Goal: Task Accomplishment & Management: Use online tool/utility

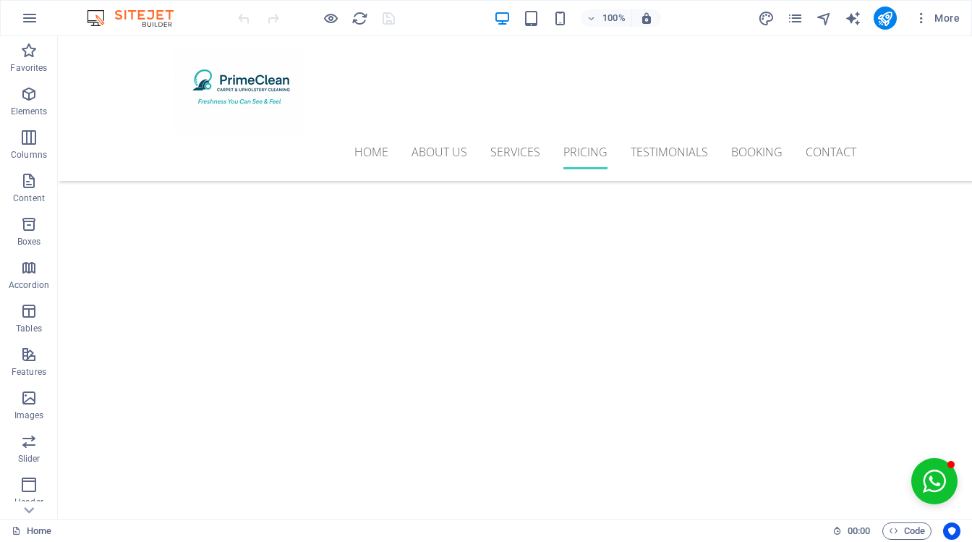
scroll to position [3927, 0]
click at [224, 155] on icon at bounding box center [228, 151] width 8 height 15
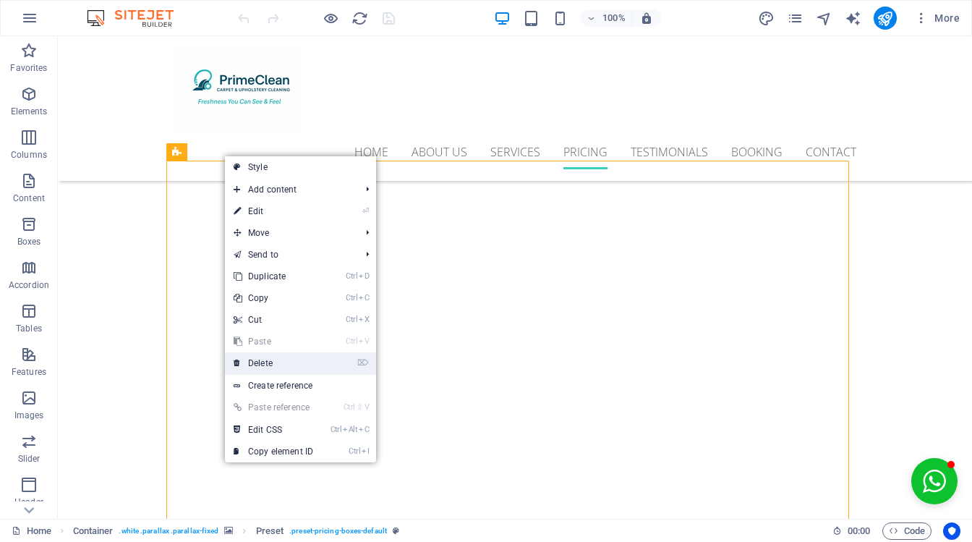
click at [352, 362] on li "⌦ Delete" at bounding box center [300, 363] width 151 height 22
click at [329, 352] on li "⌦ Delete" at bounding box center [300, 363] width 151 height 22
click at [326, 362] on li "⌦ Delete" at bounding box center [300, 363] width 151 height 22
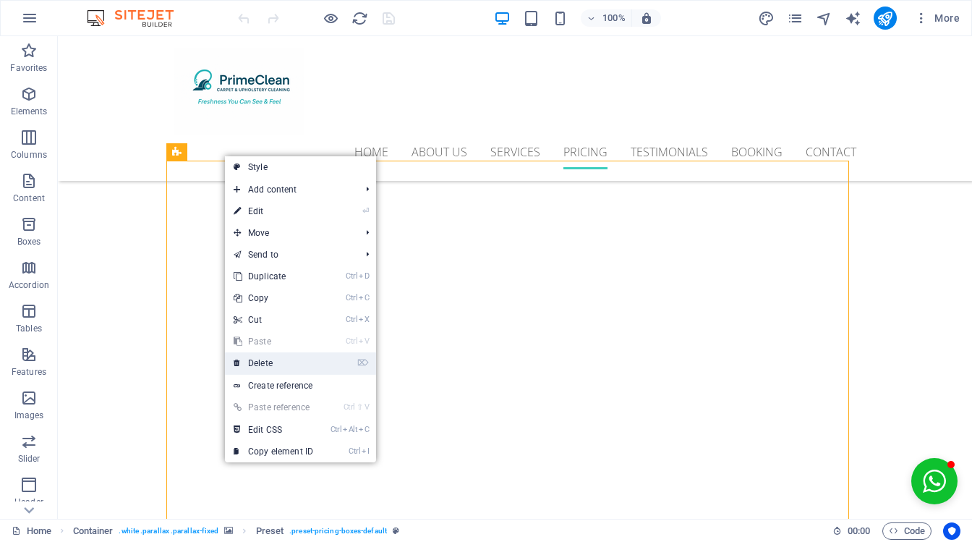
click at [326, 362] on li "⌦ Delete" at bounding box center [300, 363] width 151 height 22
click at [289, 362] on link "⌦ Delete" at bounding box center [273, 363] width 97 height 22
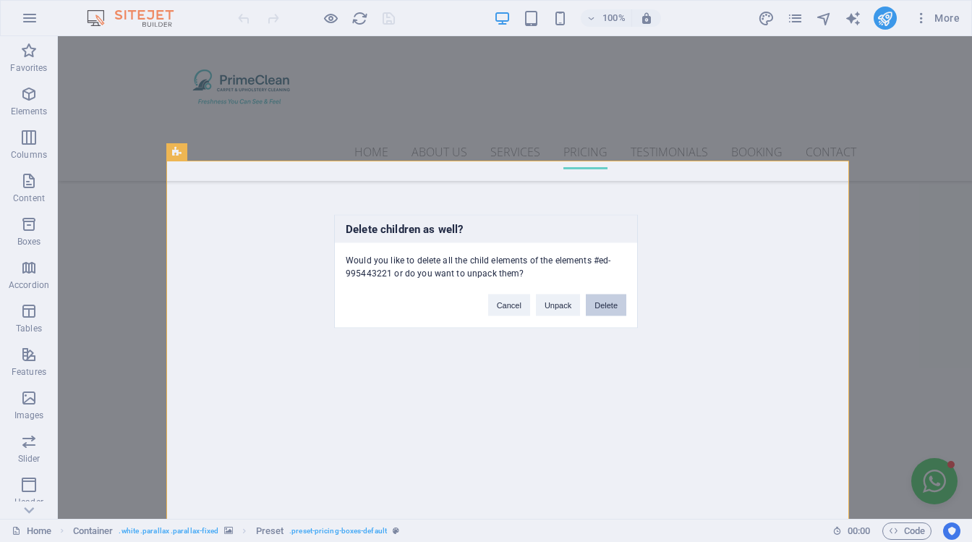
click at [602, 304] on button "Delete" at bounding box center [606, 305] width 41 height 22
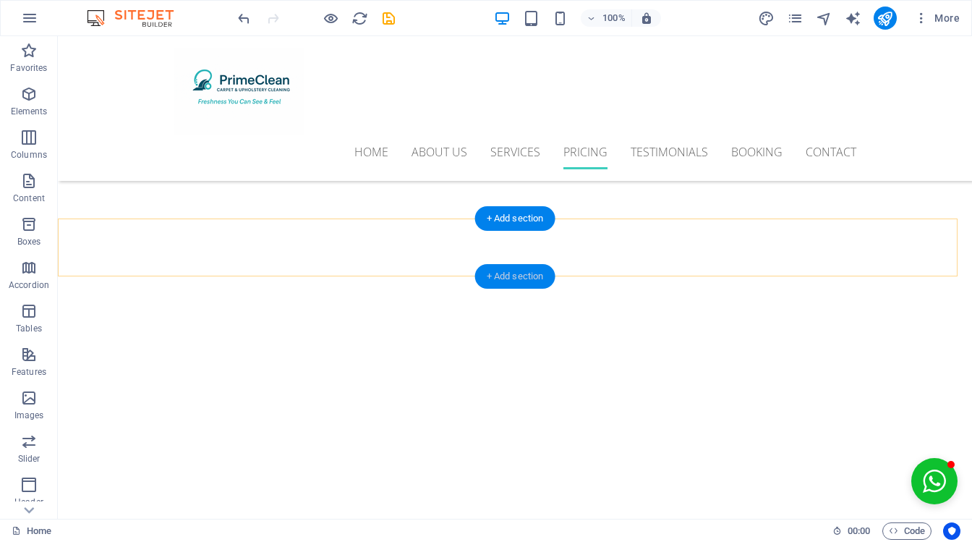
click at [521, 273] on div "+ Add section" at bounding box center [515, 276] width 80 height 25
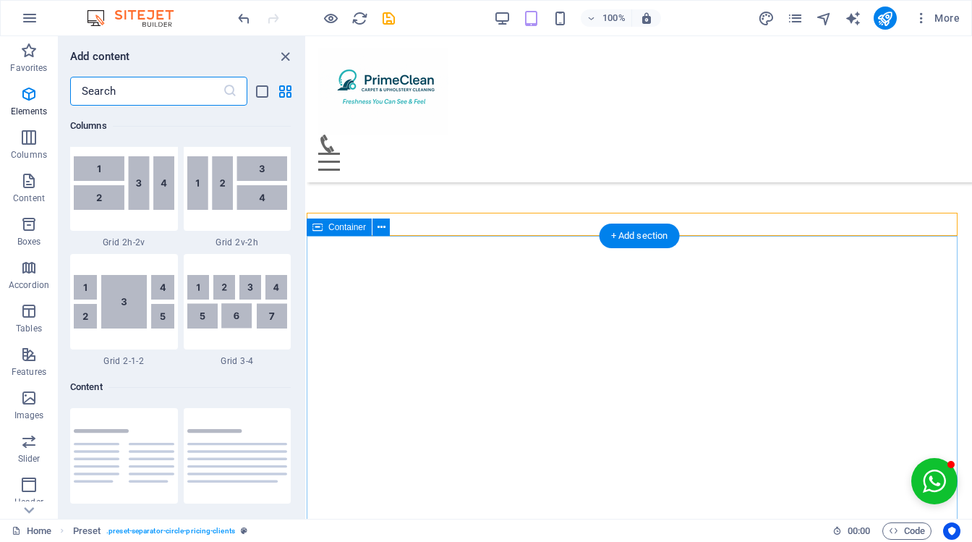
scroll to position [2650, 0]
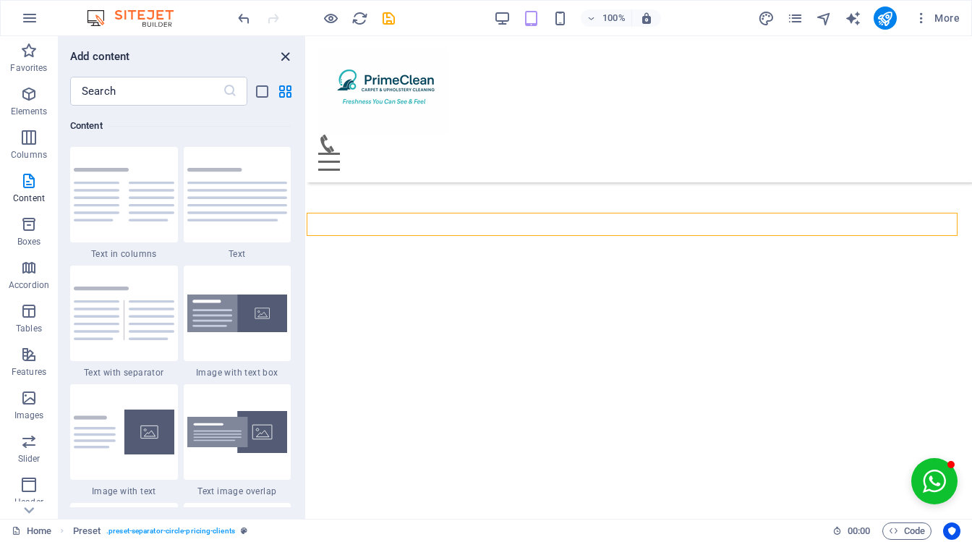
click at [288, 49] on icon "close panel" at bounding box center [285, 56] width 17 height 17
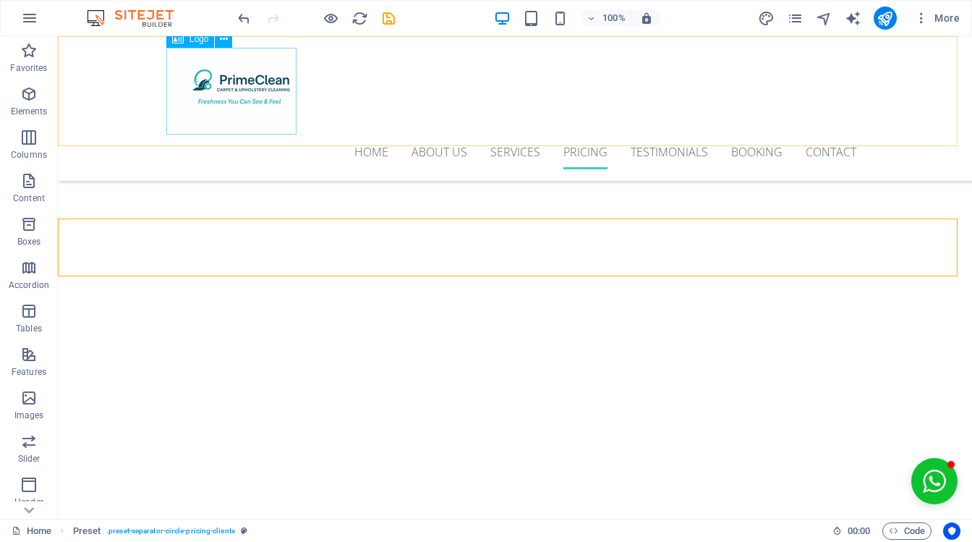
scroll to position [3927, 0]
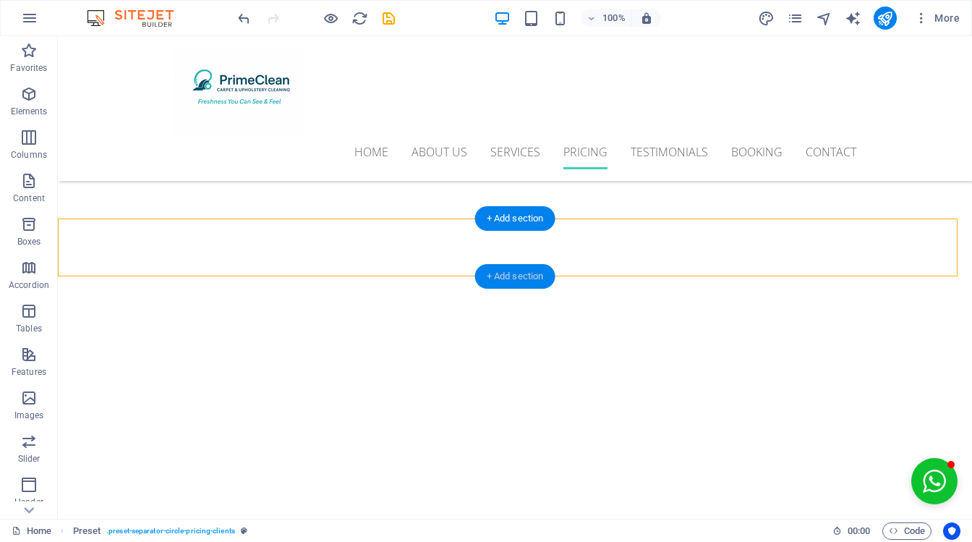
click at [522, 276] on div "+ Add section" at bounding box center [515, 276] width 80 height 25
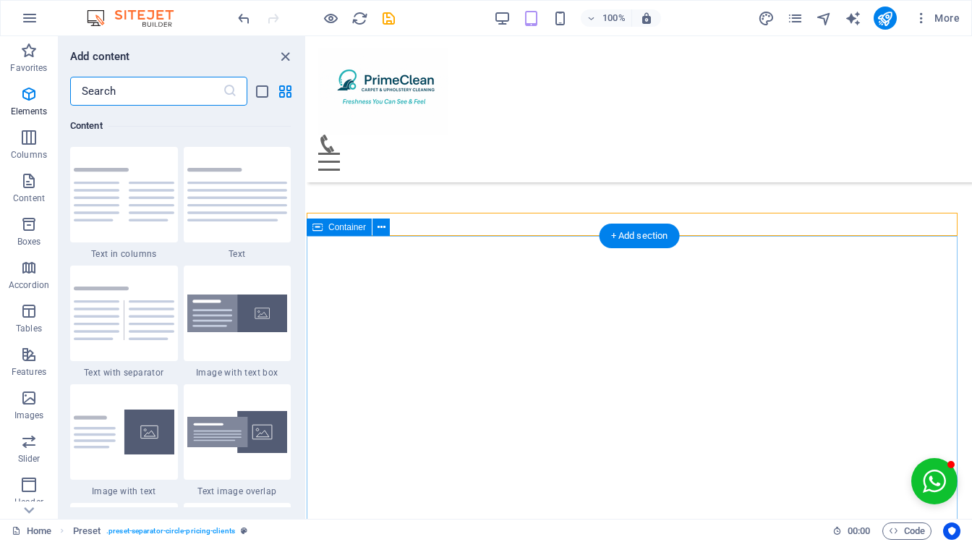
scroll to position [2650, 0]
click at [284, 51] on icon "close panel" at bounding box center [285, 56] width 17 height 17
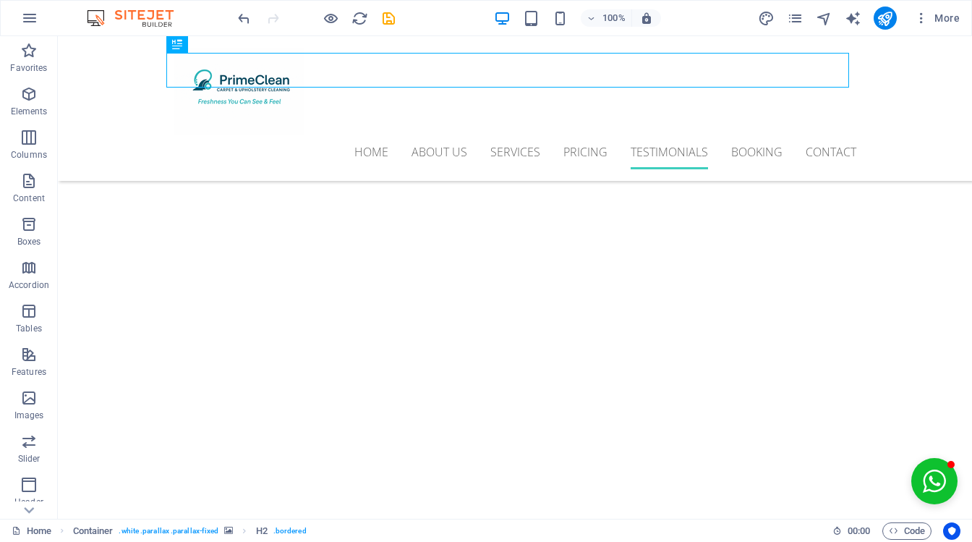
scroll to position [3886, 0]
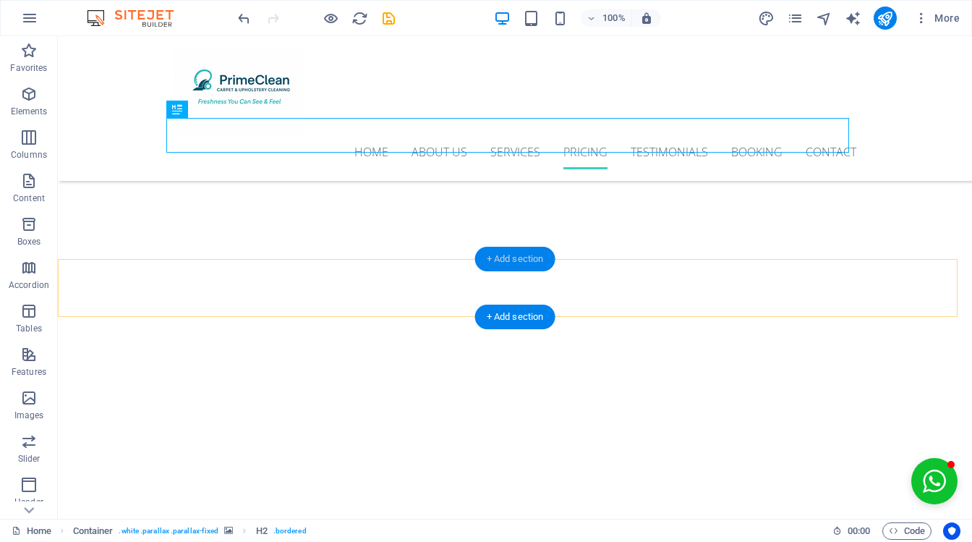
click at [523, 249] on div "+ Add section" at bounding box center [515, 259] width 80 height 25
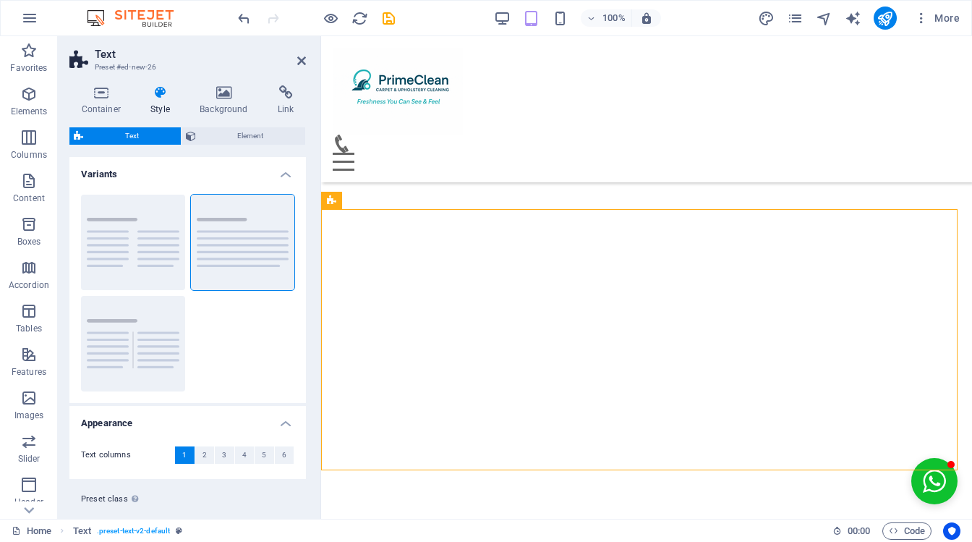
scroll to position [3745, 0]
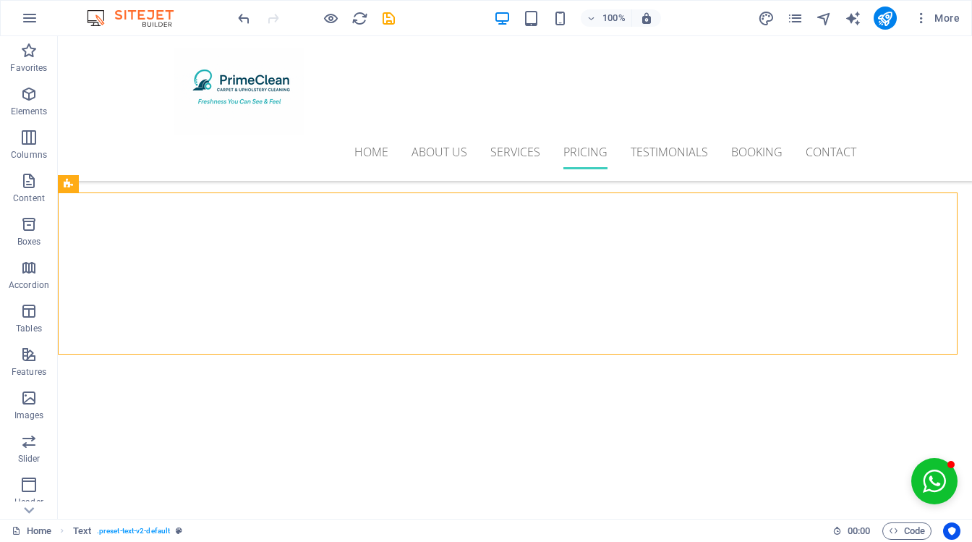
scroll to position [3953, 0]
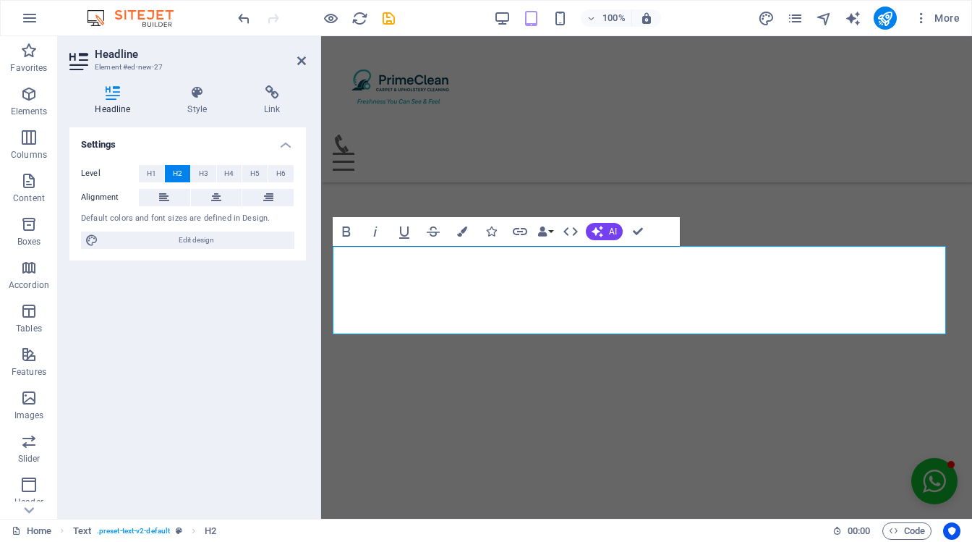
scroll to position [3715, 0]
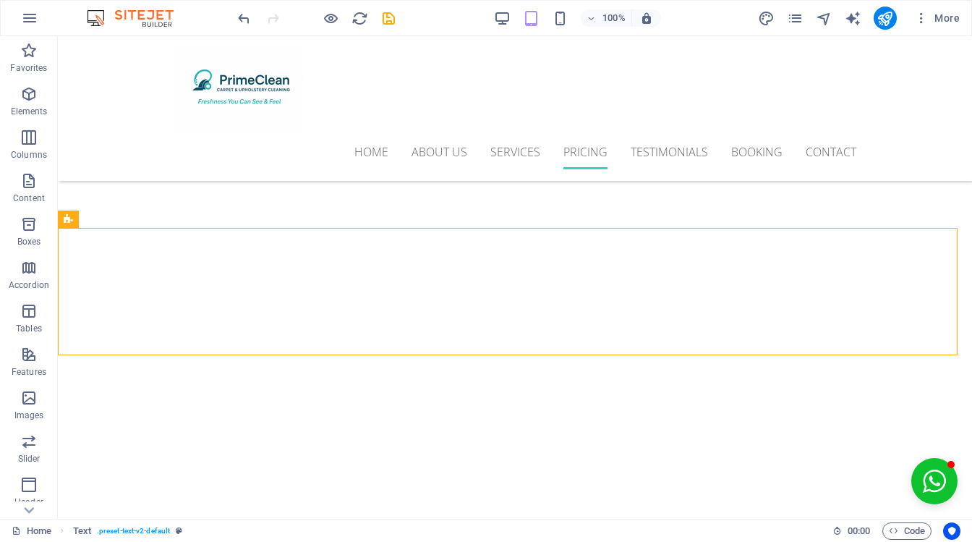
scroll to position [3918, 0]
click at [109, 217] on icon at bounding box center [110, 218] width 8 height 15
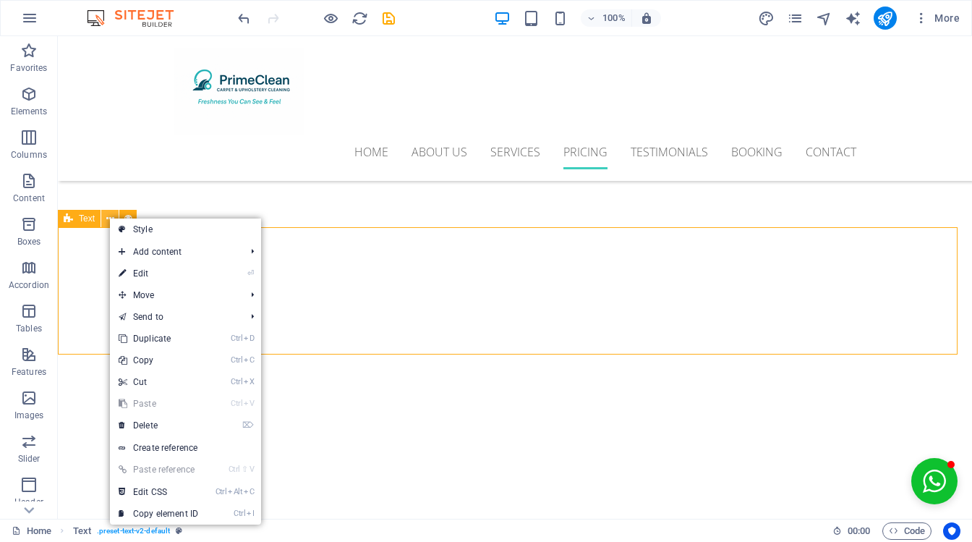
click at [109, 217] on icon at bounding box center [110, 218] width 8 height 15
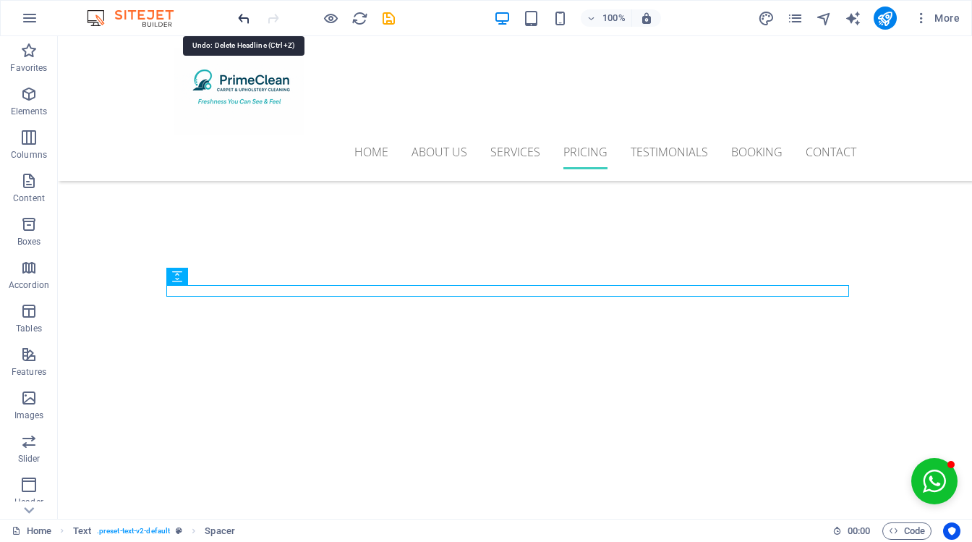
click at [246, 21] on icon "undo" at bounding box center [244, 18] width 17 height 17
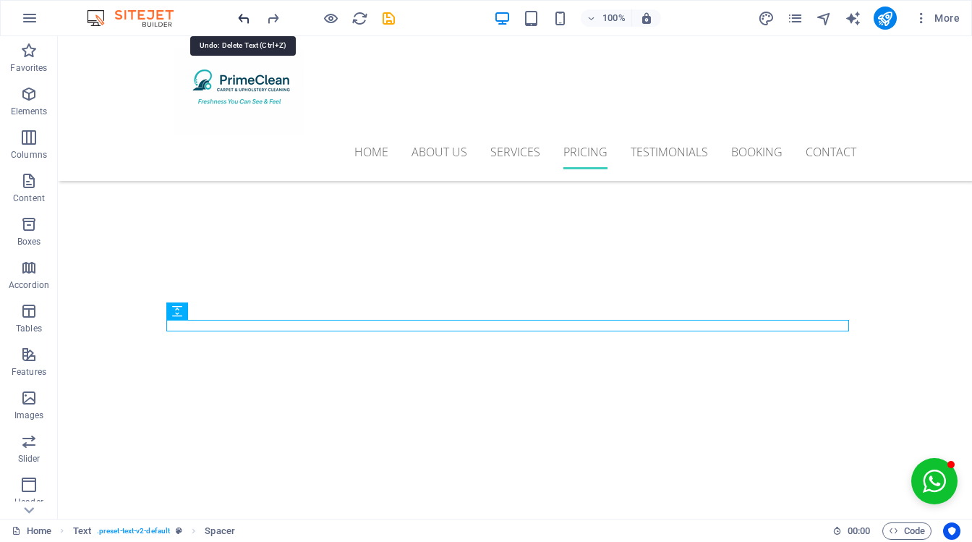
click at [246, 21] on icon "undo" at bounding box center [244, 18] width 17 height 17
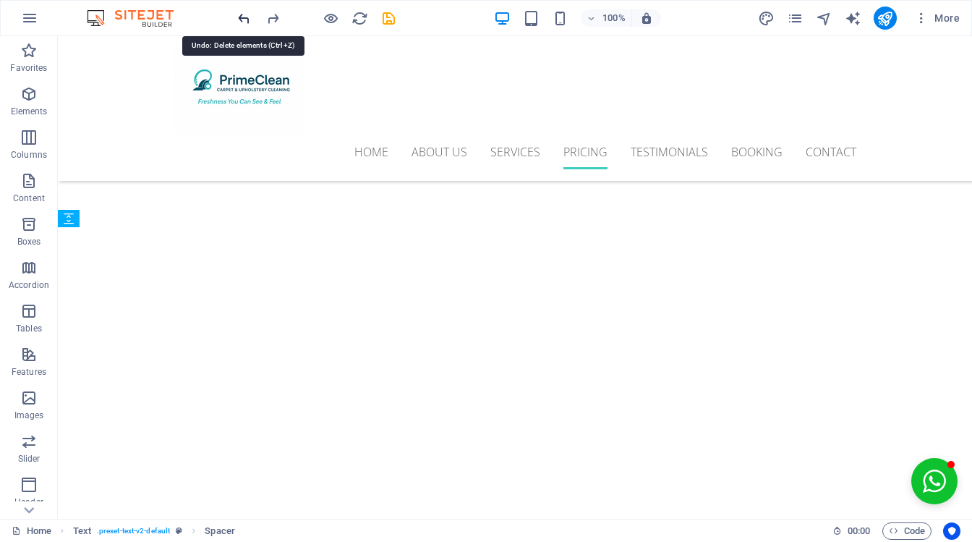
click at [246, 21] on icon "undo" at bounding box center [244, 18] width 17 height 17
click at [275, 20] on icon "redo" at bounding box center [273, 18] width 17 height 17
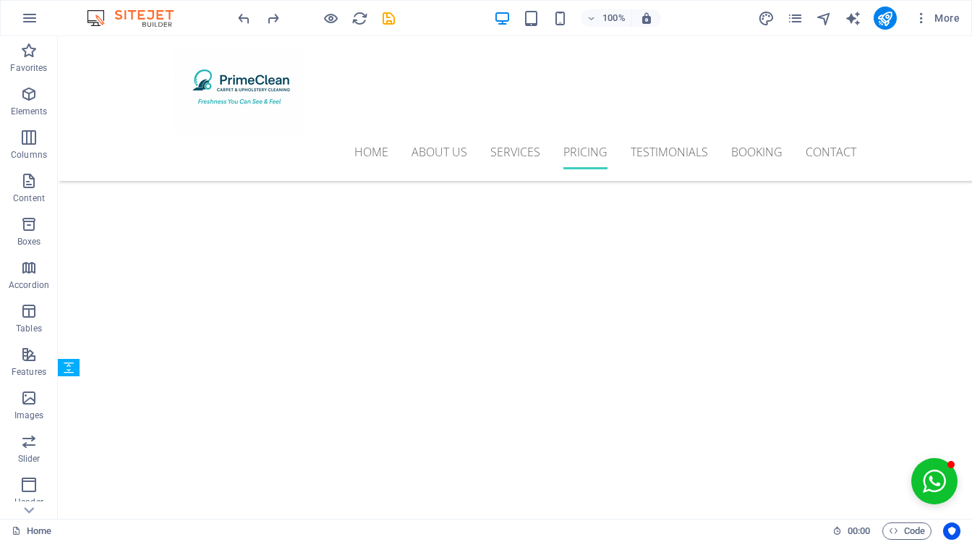
scroll to position [3779, 0]
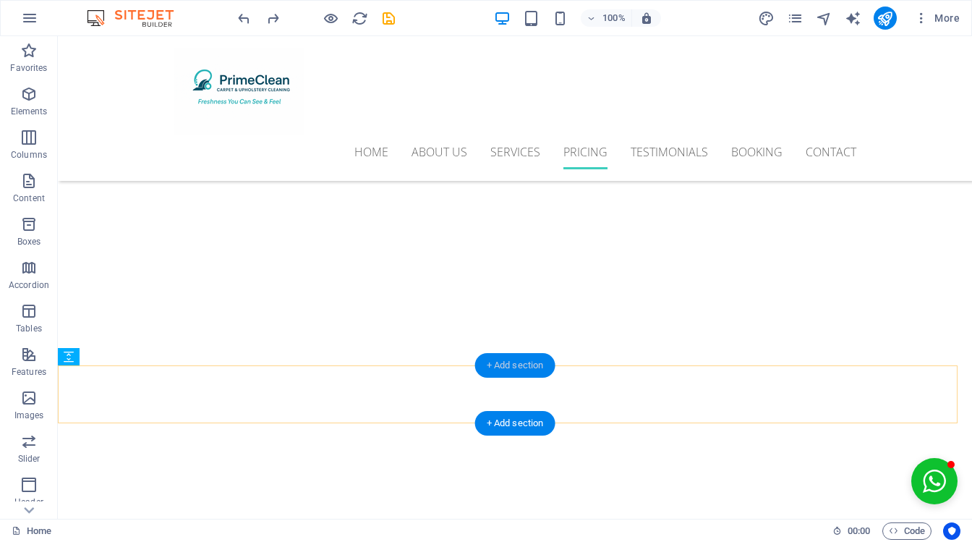
click at [524, 366] on div "+ Add section" at bounding box center [515, 365] width 80 height 25
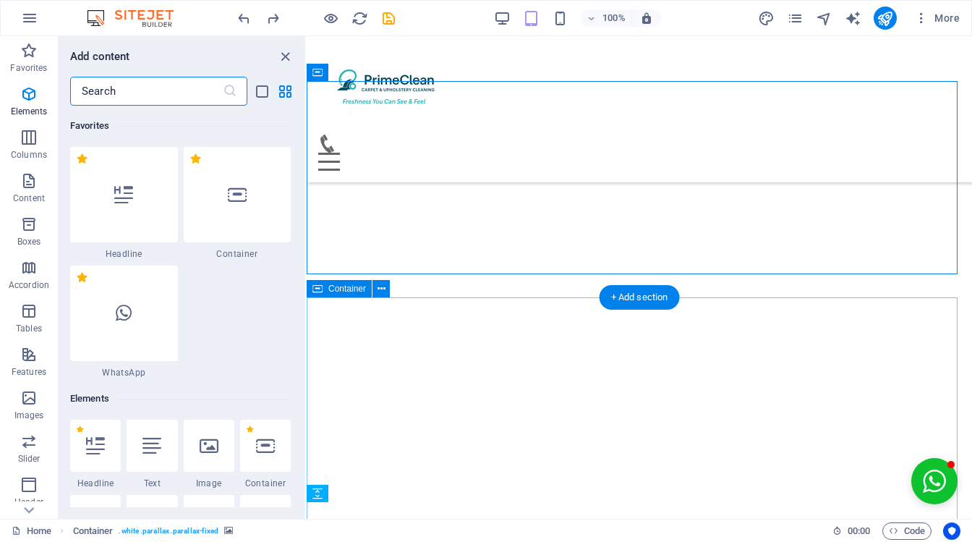
scroll to position [2650, 0]
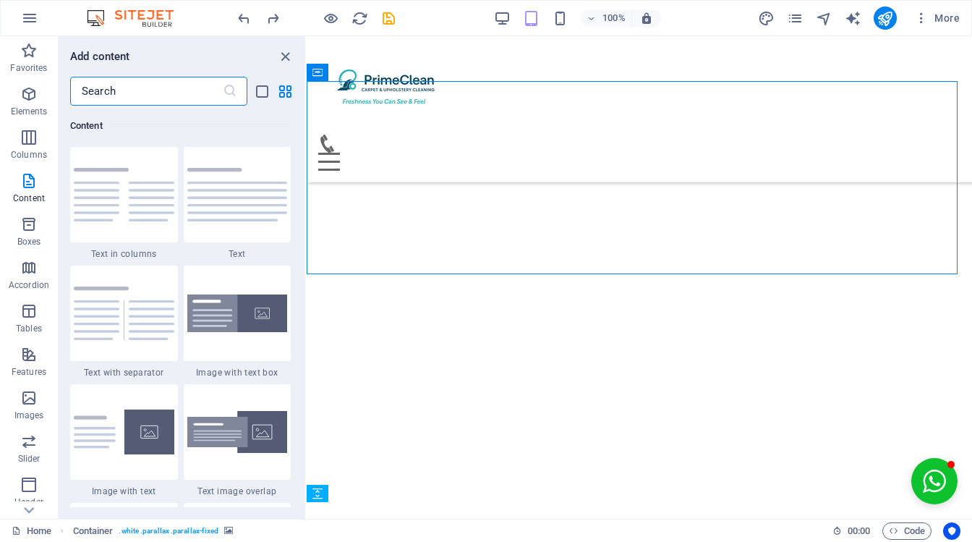
click at [135, 91] on input "text" at bounding box center [146, 91] width 153 height 29
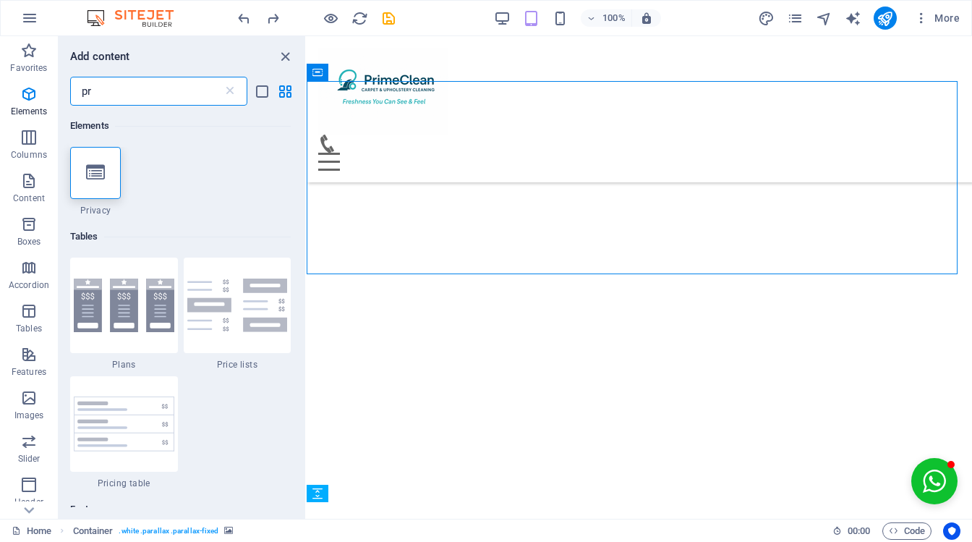
scroll to position [0, 0]
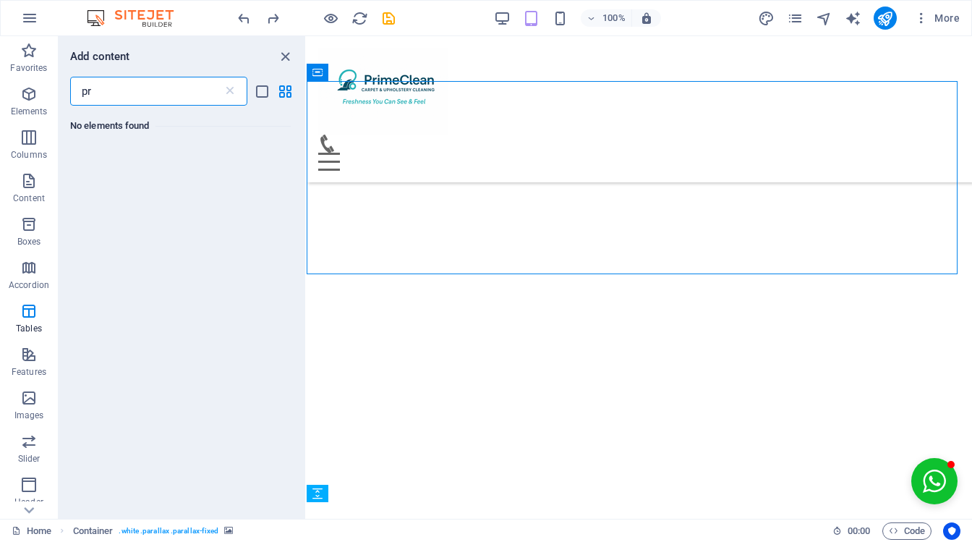
type input "p"
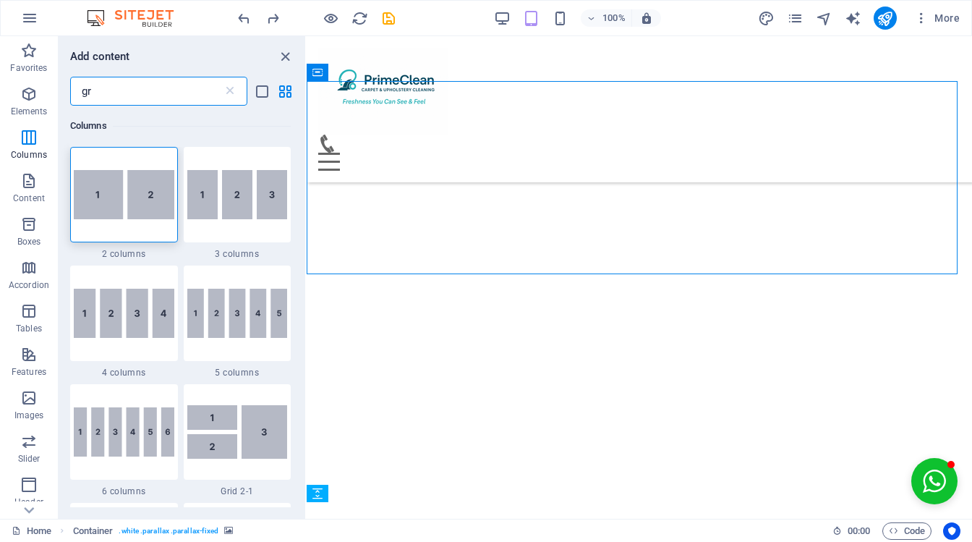
type input "g"
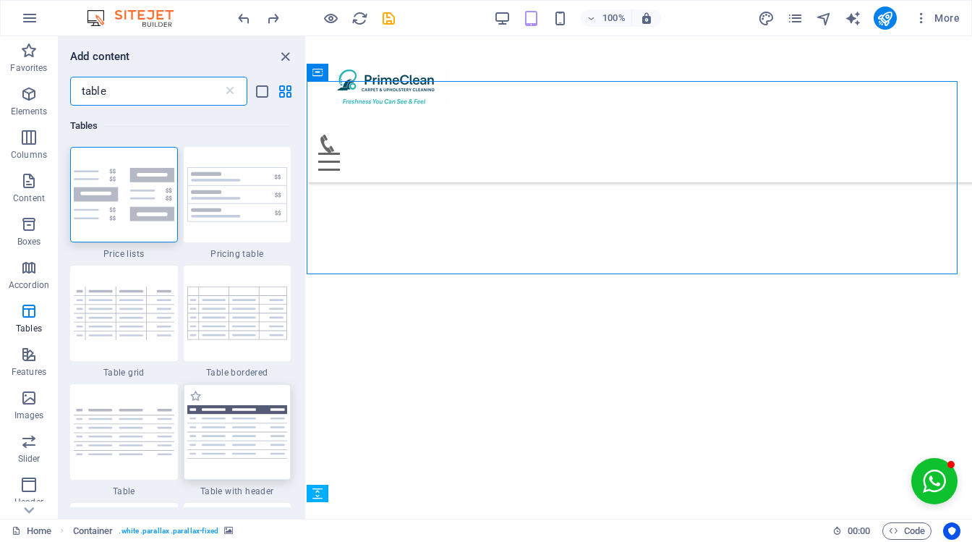
type input "table"
click at [242, 433] on img at bounding box center [237, 431] width 101 height 53
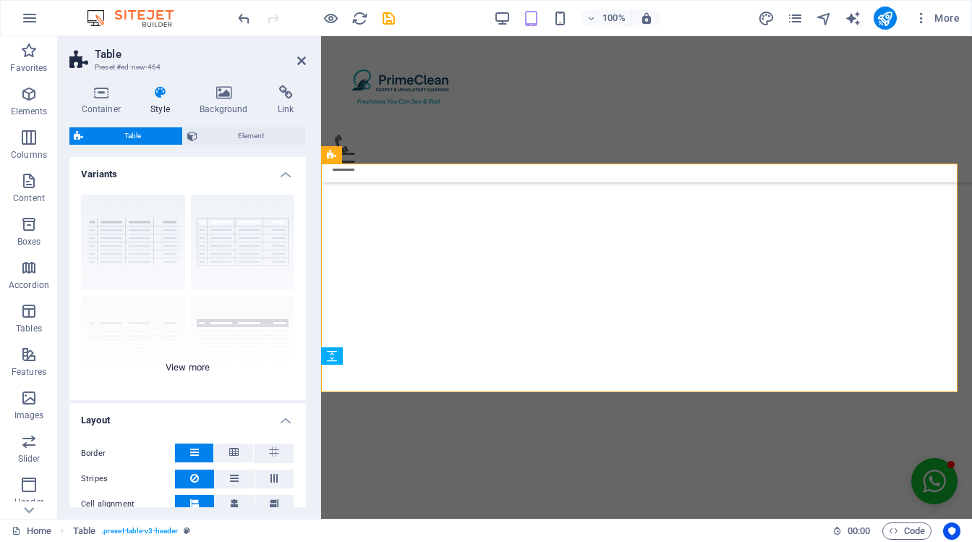
click at [198, 364] on div "grid bordered Default with header horizontally striped vertically striped" at bounding box center [187, 291] width 237 height 217
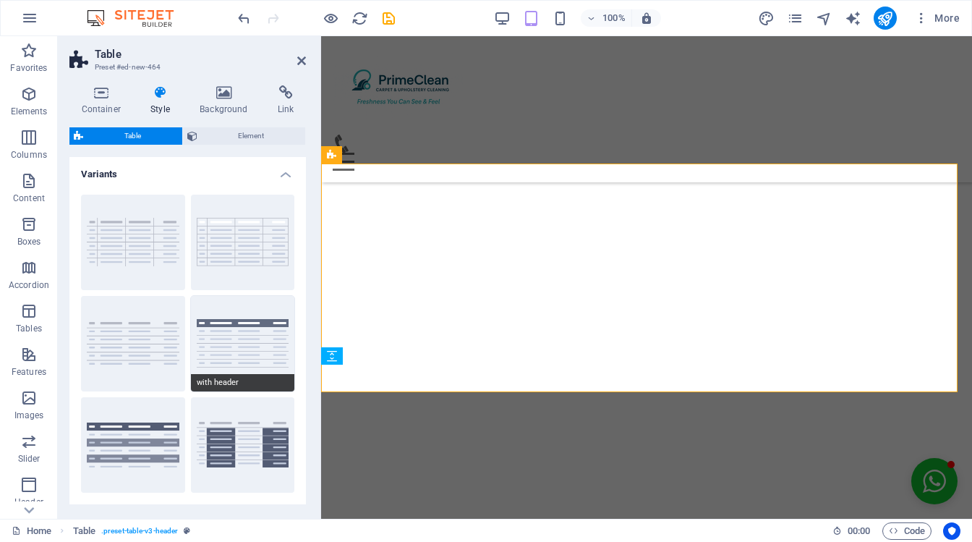
click at [260, 341] on button "with header" at bounding box center [243, 343] width 104 height 95
click at [775, 109] on div "Home About us Services Pricing Testimonials Booking Contact Menu" at bounding box center [646, 109] width 651 height 146
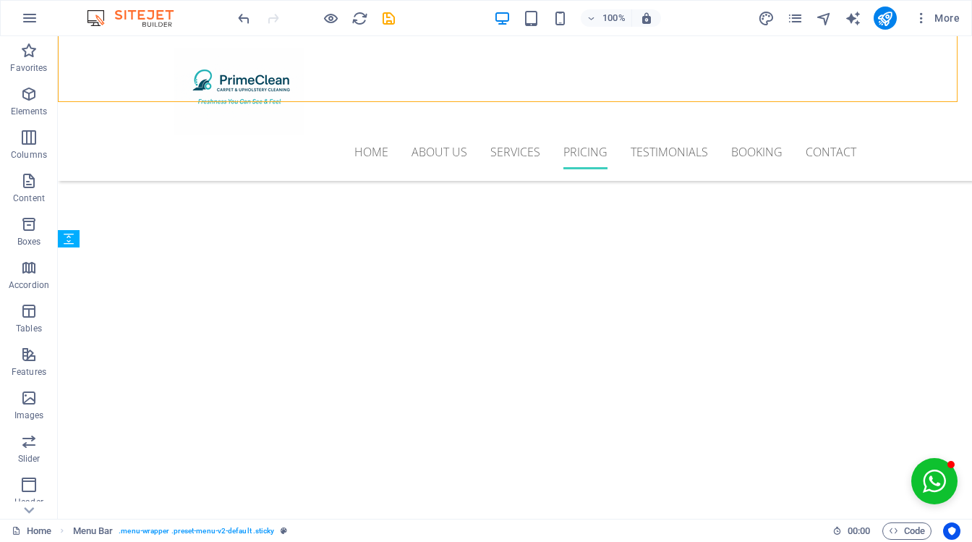
scroll to position [3997, 0]
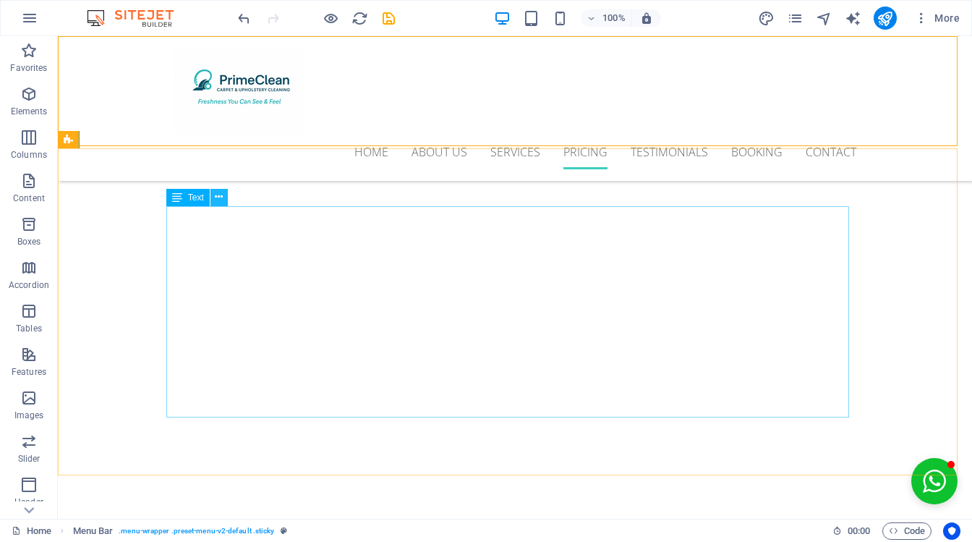
click at [218, 200] on icon at bounding box center [219, 197] width 8 height 15
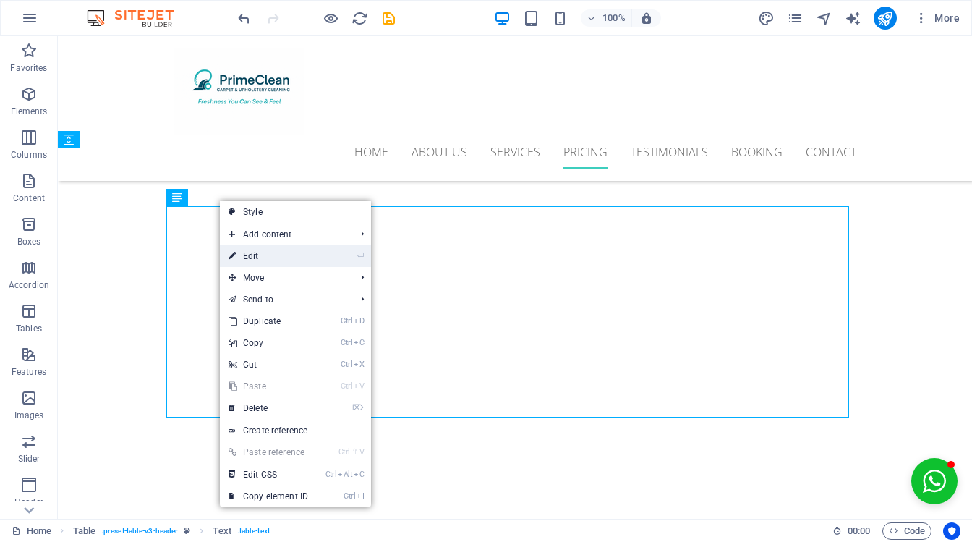
click at [295, 254] on link "⏎ Edit" at bounding box center [268, 256] width 97 height 22
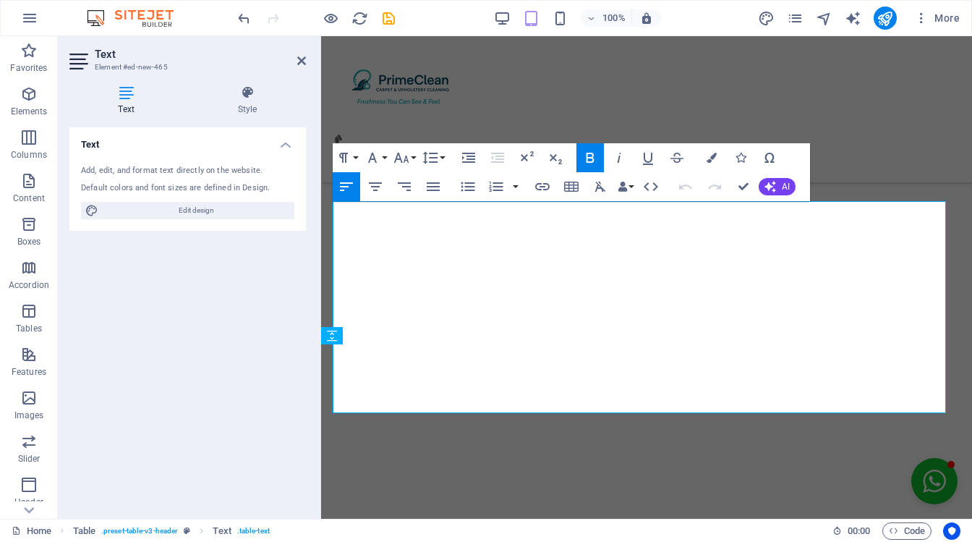
scroll to position [3801, 0]
click at [252, 72] on h3 "Element #ed-new-465" at bounding box center [186, 67] width 182 height 13
click at [249, 80] on div "Text Style Text Add, edit, and format text directly on the website. Default col…" at bounding box center [188, 296] width 260 height 445
click at [249, 88] on icon at bounding box center [247, 92] width 117 height 14
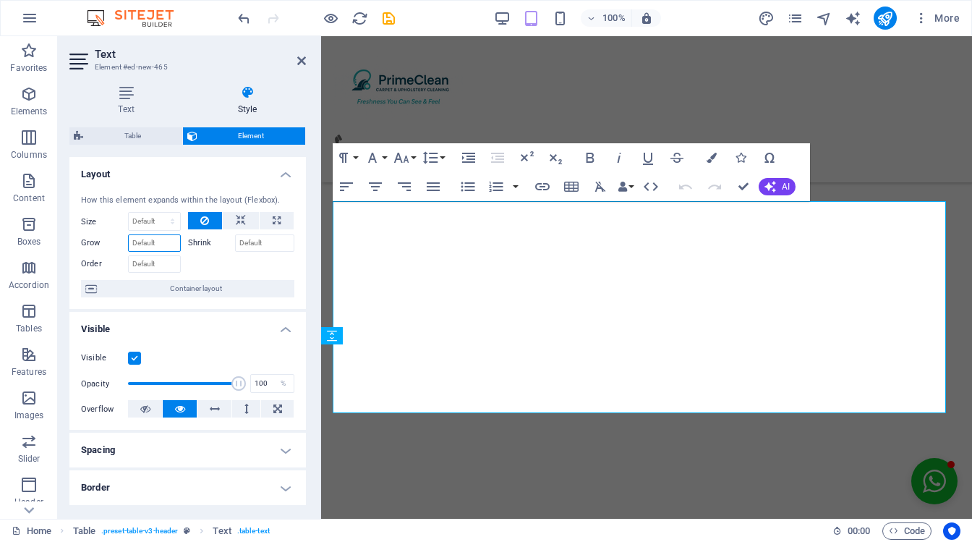
click at [152, 241] on input "Grow" at bounding box center [154, 242] width 53 height 17
type input "7"
click at [147, 262] on input "Order" at bounding box center [154, 263] width 53 height 17
type input "7"
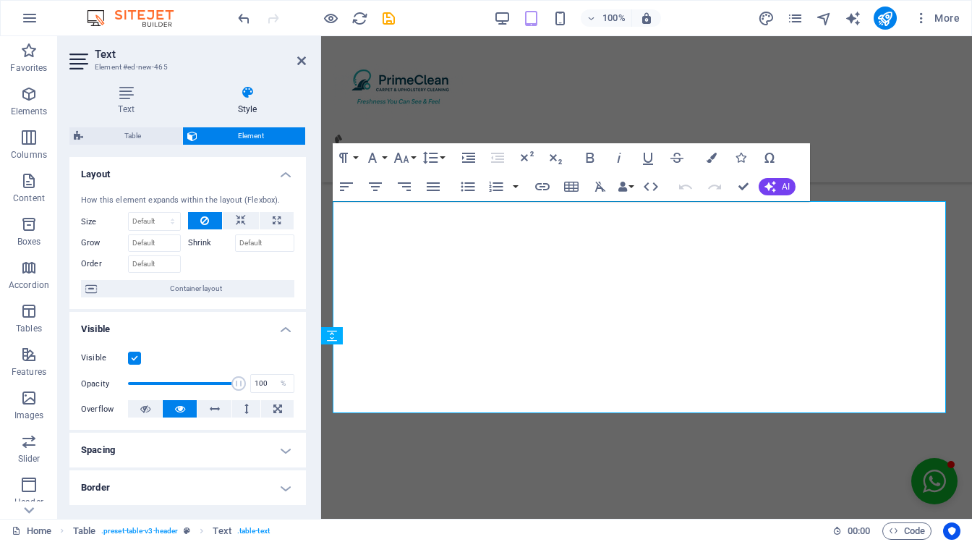
click at [281, 176] on h4 "Layout" at bounding box center [187, 170] width 237 height 26
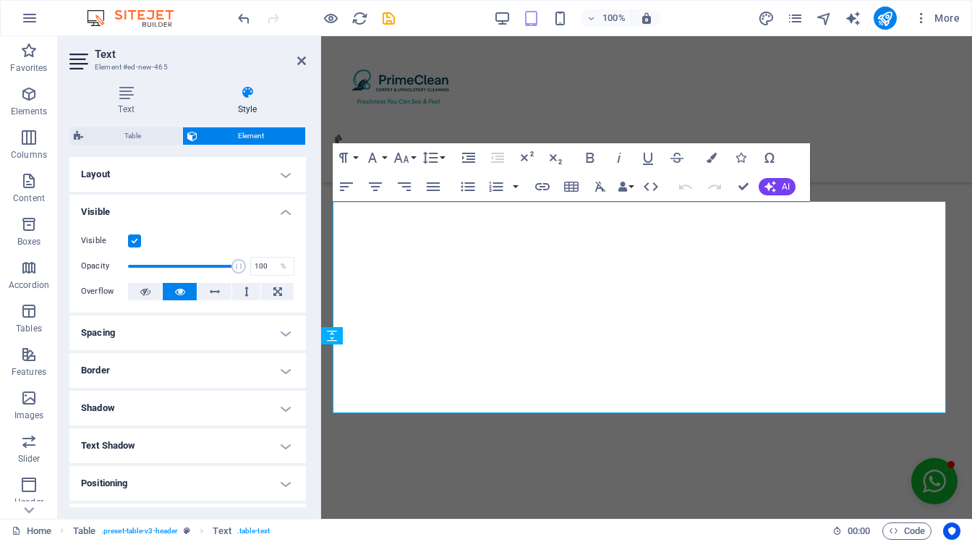
click at [284, 211] on h4 "Visible" at bounding box center [187, 208] width 237 height 26
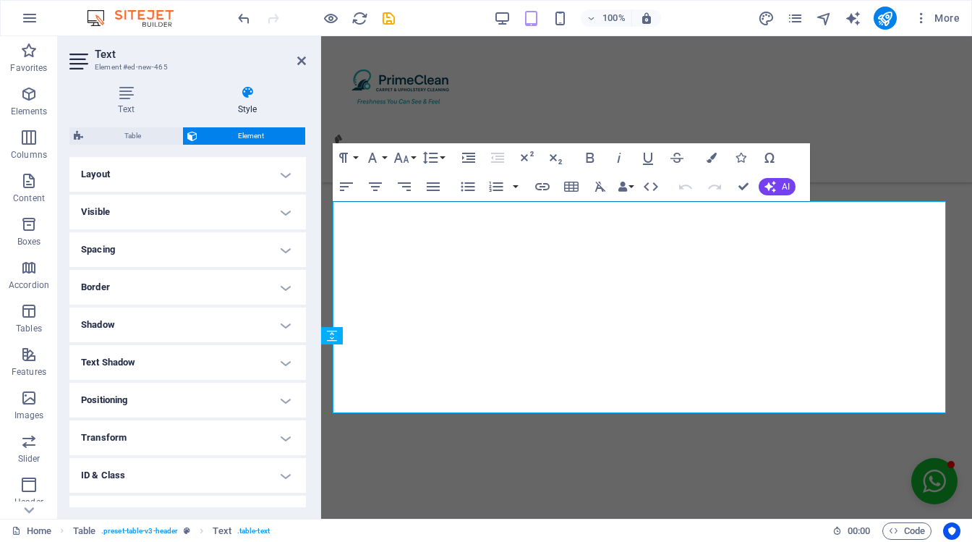
click at [285, 287] on h4 "Border" at bounding box center [187, 287] width 237 height 35
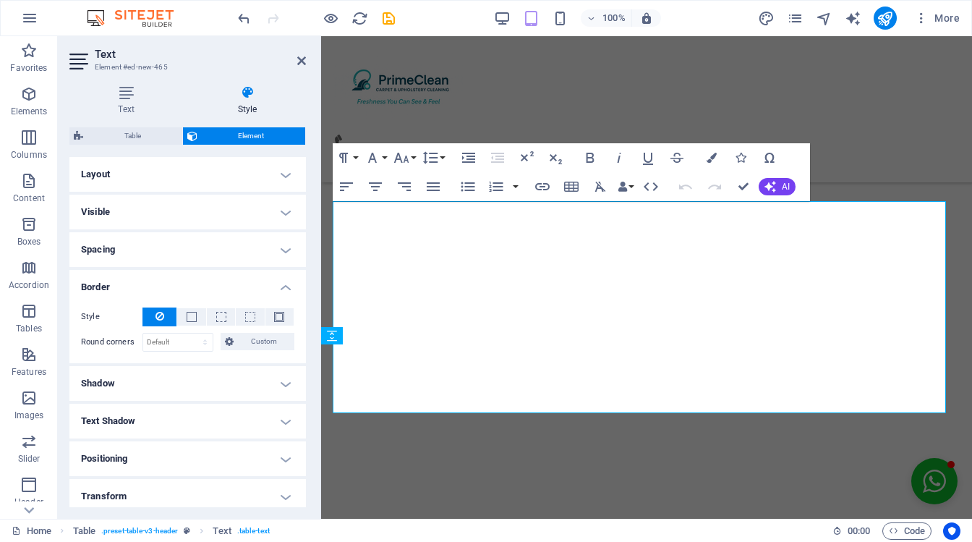
click at [284, 281] on h4 "Border" at bounding box center [187, 283] width 237 height 26
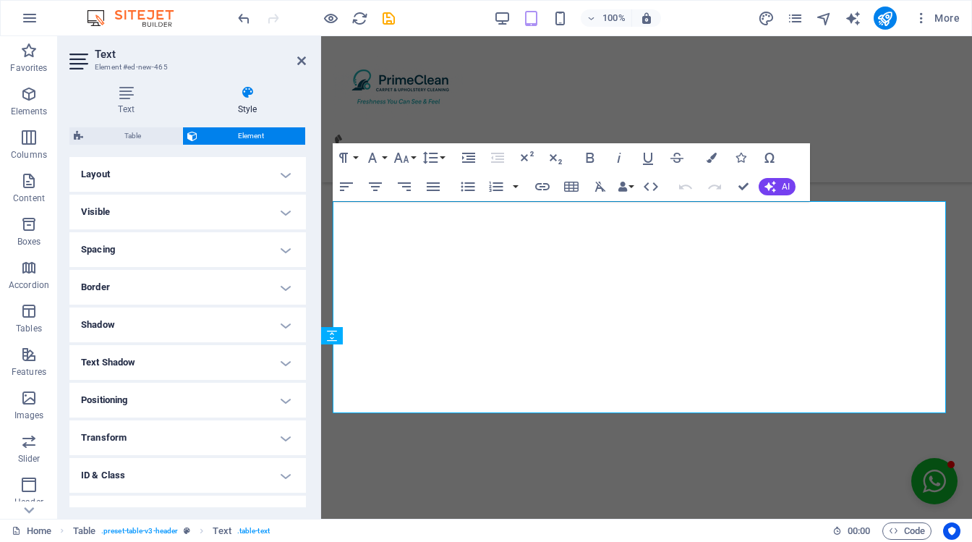
click at [284, 281] on h4 "Border" at bounding box center [187, 287] width 237 height 35
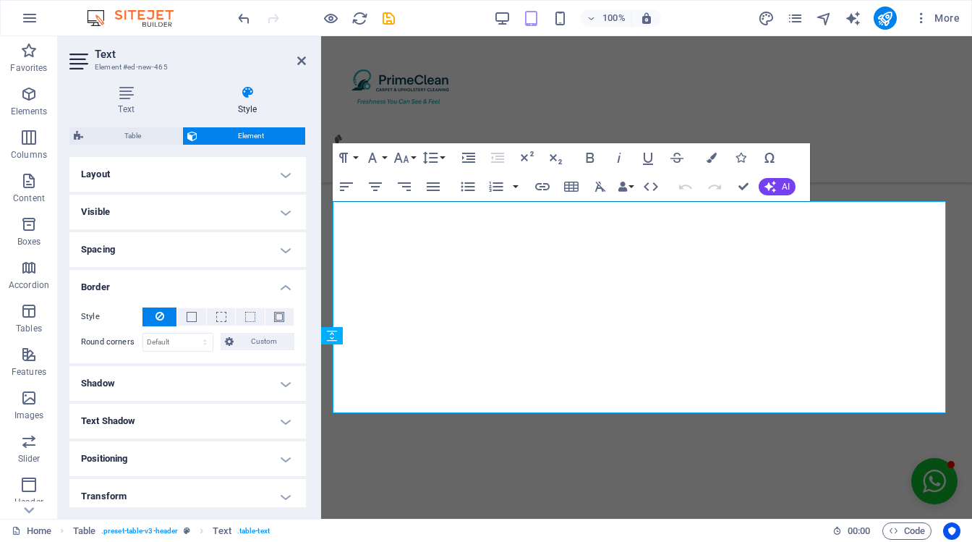
click at [282, 286] on h4 "Border" at bounding box center [187, 283] width 237 height 26
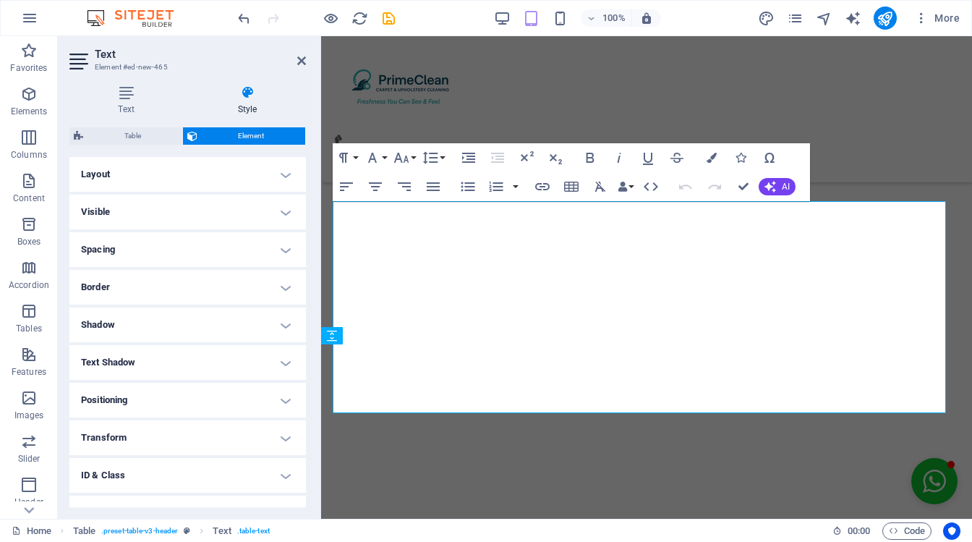
click at [301, 464] on h4 "ID & Class" at bounding box center [187, 475] width 237 height 35
click at [305, 370] on div "Layout How this element expands within the layout (Flexbox). Size Default auto …" at bounding box center [187, 332] width 237 height 350
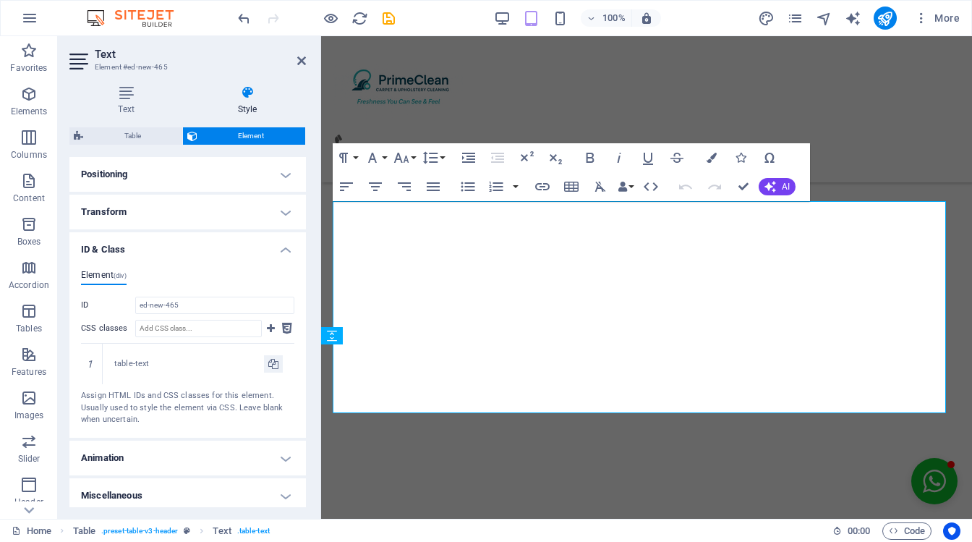
scroll to position [231, 0]
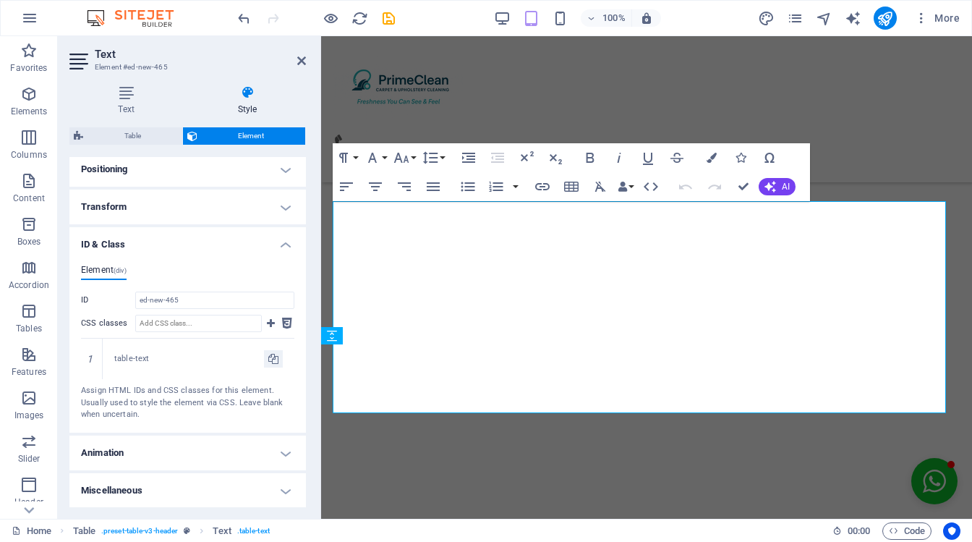
click at [286, 489] on h4 "Miscellaneous" at bounding box center [187, 490] width 237 height 35
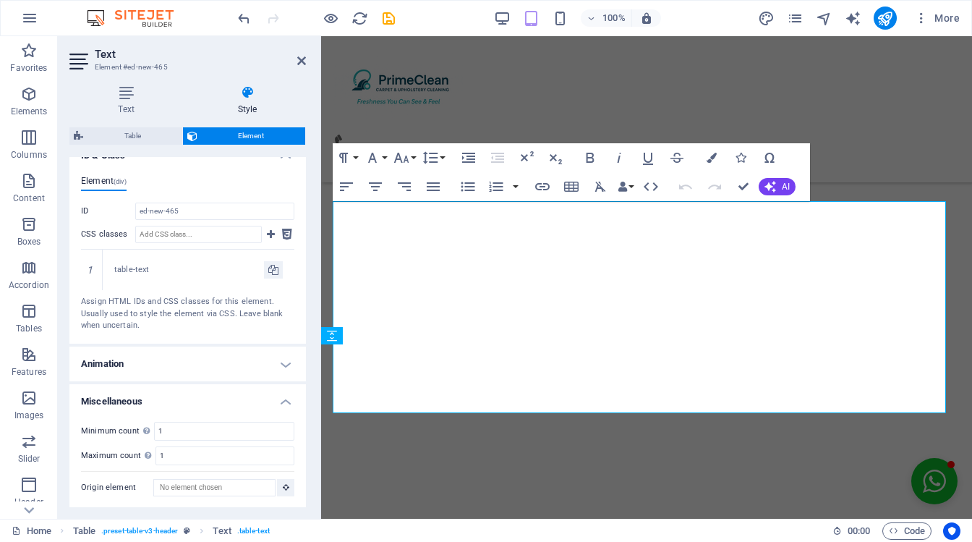
scroll to position [13, 0]
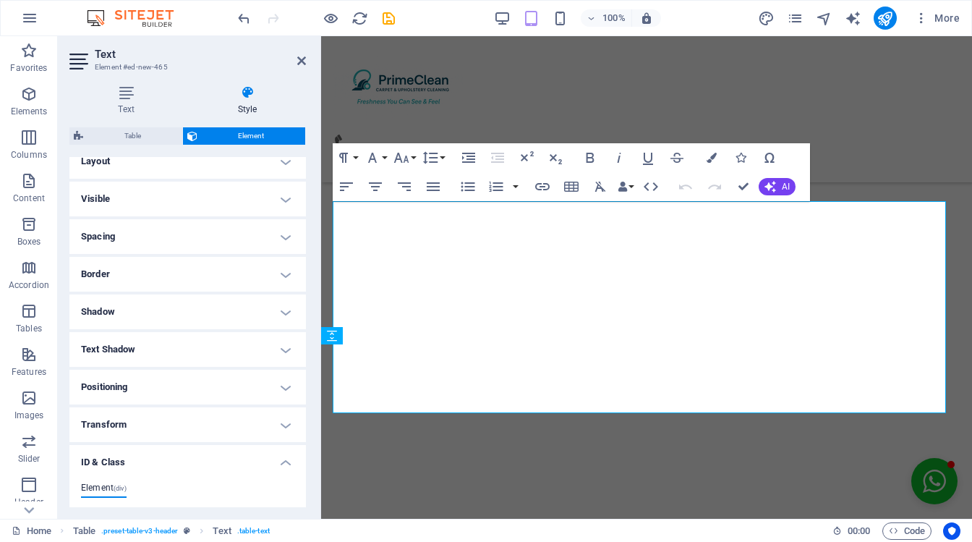
click at [307, 158] on div "Text Style Text Add, edit, and format text directly on the website. Default col…" at bounding box center [188, 296] width 260 height 445
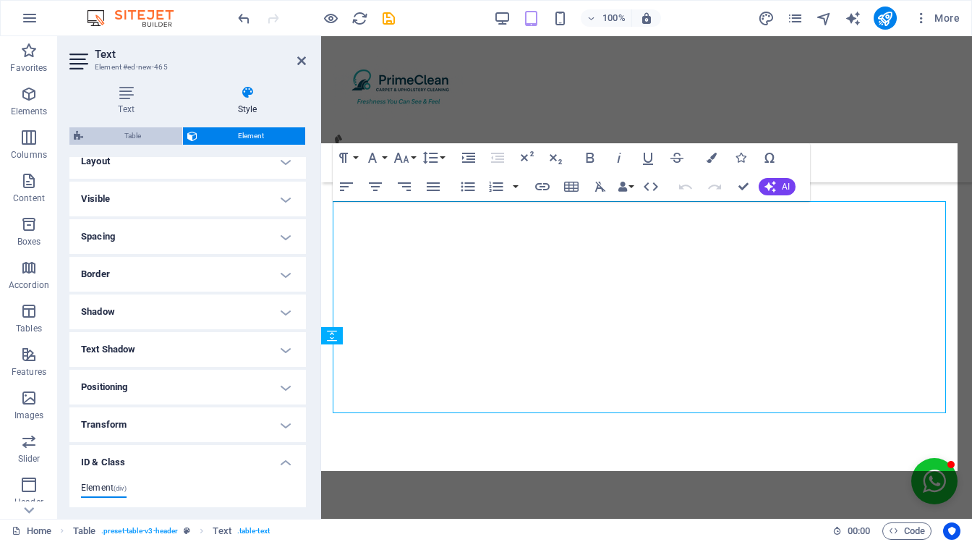
click at [133, 129] on span "Table" at bounding box center [133, 135] width 90 height 17
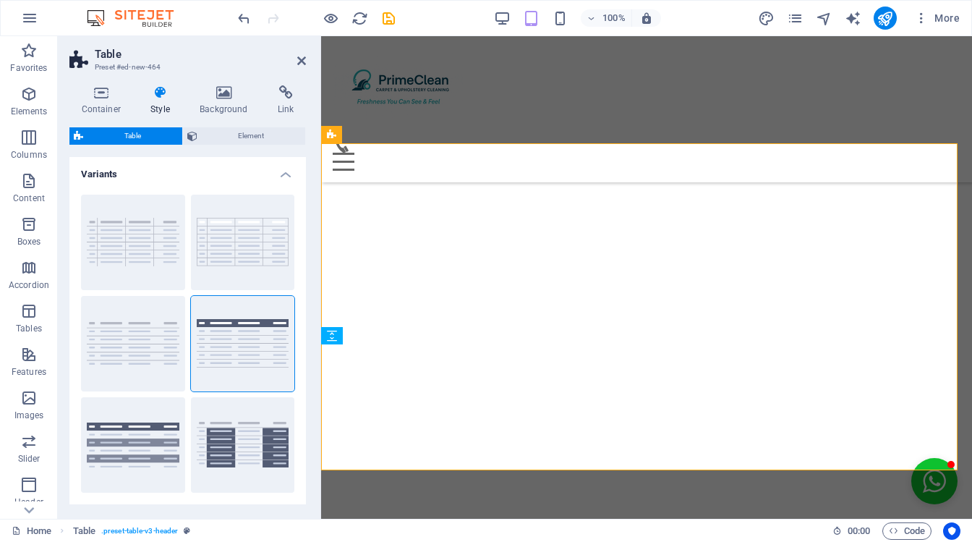
scroll to position [307, 0]
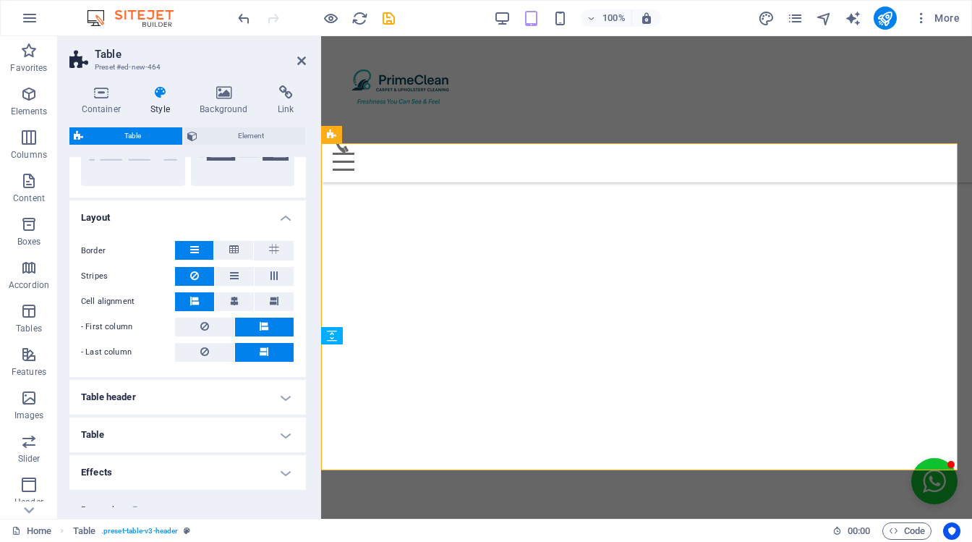
click at [284, 469] on h4 "Effects" at bounding box center [187, 472] width 237 height 35
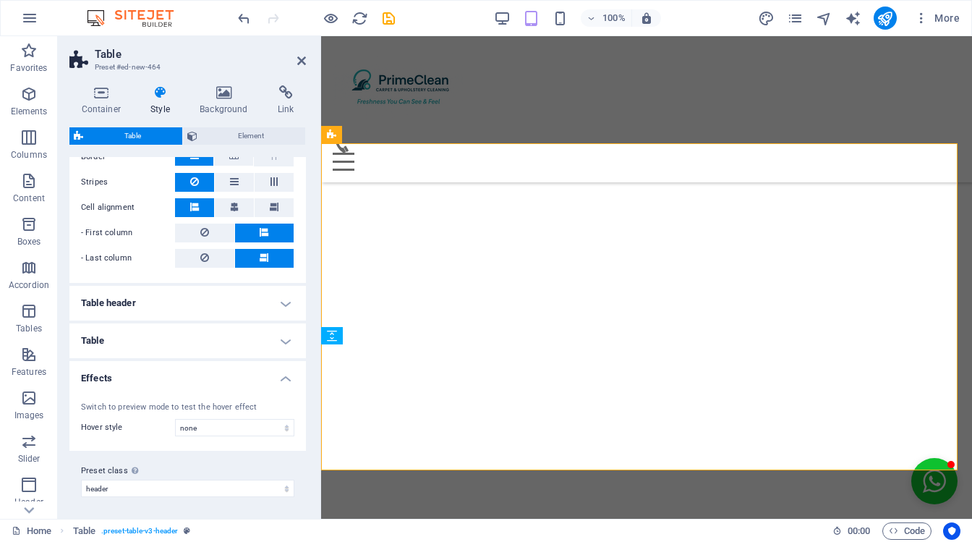
click at [299, 495] on div "Preset class Above chosen variant and settings affect all elements which carry …" at bounding box center [187, 480] width 237 height 58
click at [286, 373] on h4 "Effects" at bounding box center [187, 374] width 237 height 26
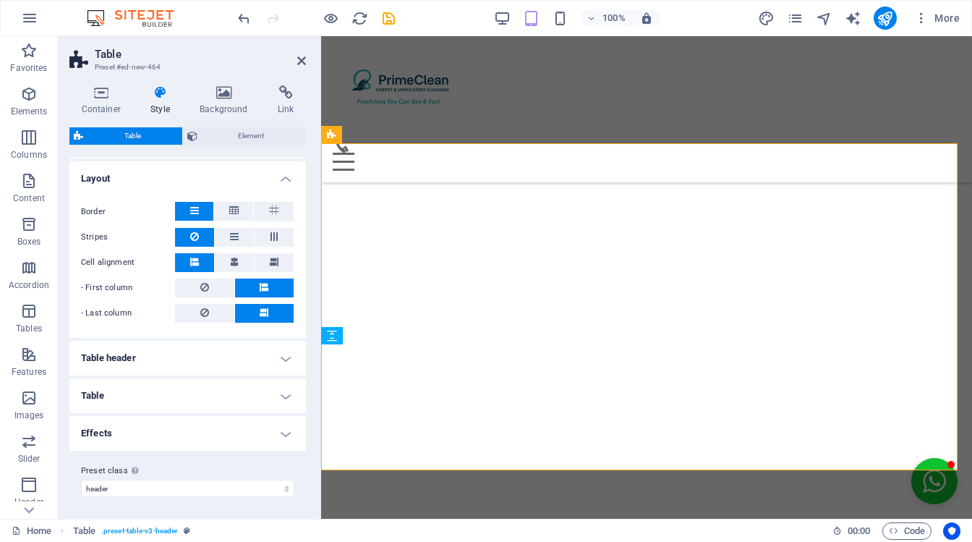
click at [286, 387] on h4 "Table" at bounding box center [187, 395] width 237 height 35
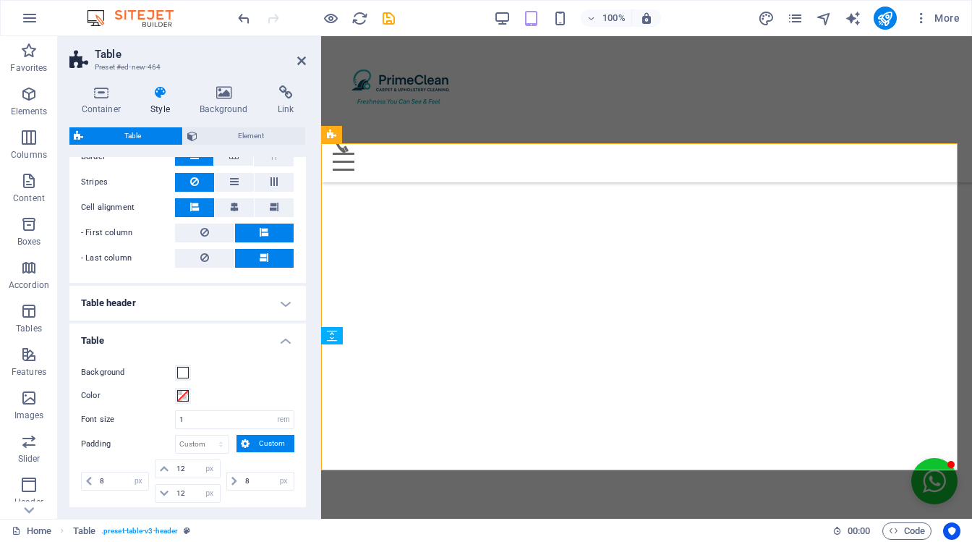
click at [302, 495] on div "Background Color Font size 1 px rem % vh vw Padding px rem % vh vw Custom Custo…" at bounding box center [188, 471] width 242 height 245
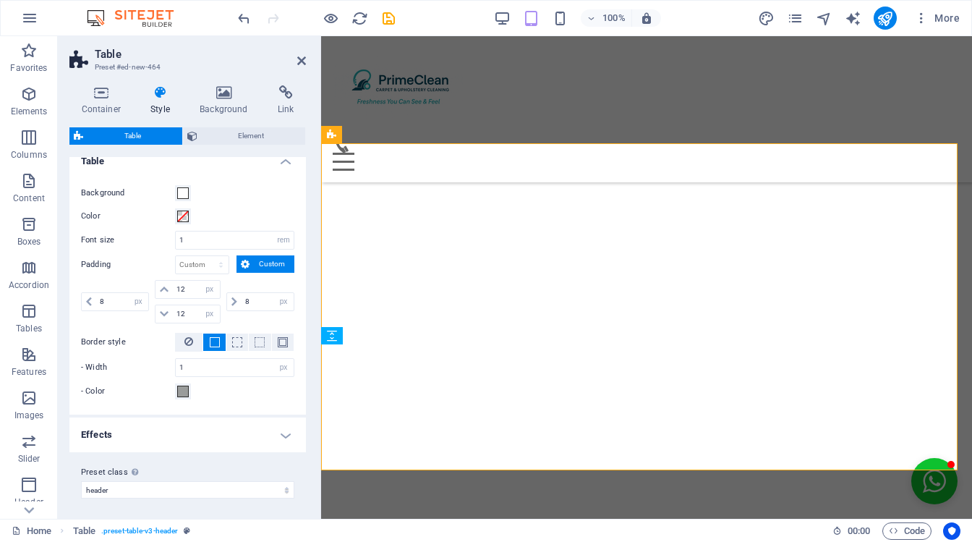
click at [299, 350] on div "Background Color Font size 1 px rem % vh vw Padding px rem % vh vw Custom Custo…" at bounding box center [188, 292] width 242 height 245
click at [308, 331] on div "Container Style Background Link Size Height Default px rem % vh vw Min. height …" at bounding box center [188, 296] width 260 height 445
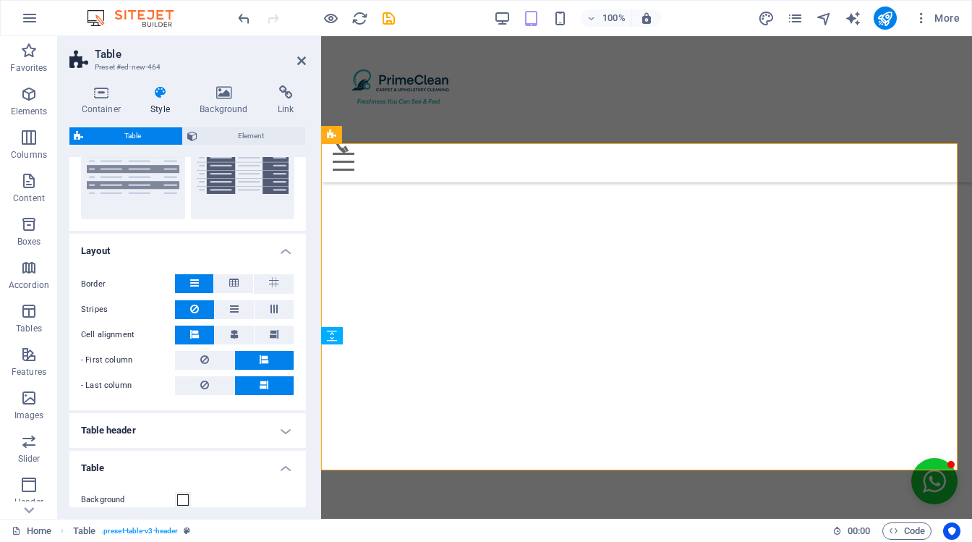
click at [302, 247] on h4 "Layout" at bounding box center [187, 247] width 237 height 26
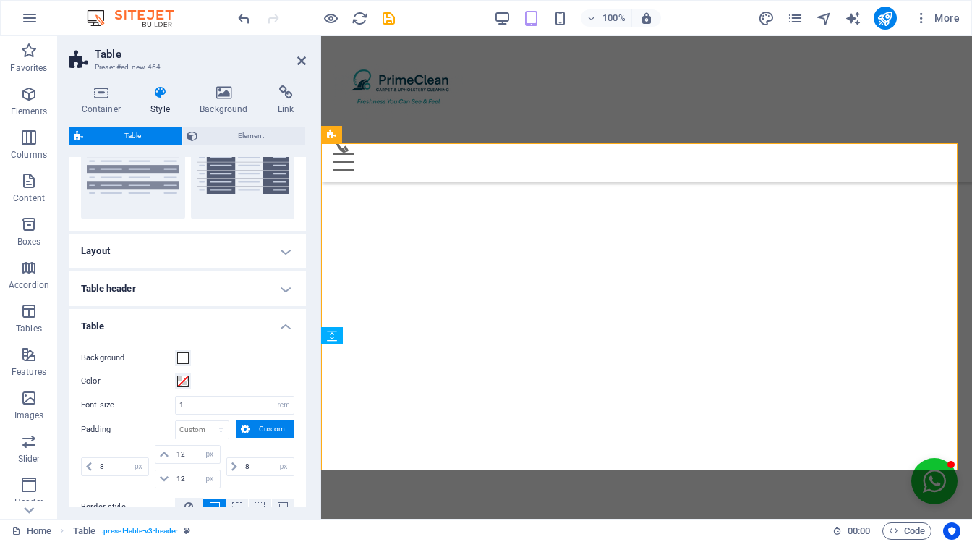
click at [281, 320] on h4 "Table" at bounding box center [187, 322] width 237 height 26
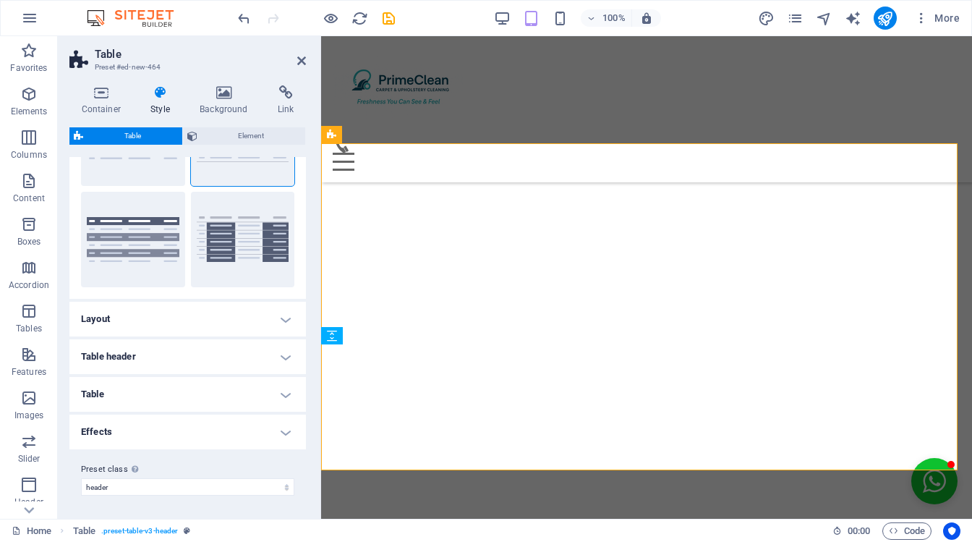
scroll to position [205, 0]
click at [281, 428] on h4 "Effects" at bounding box center [187, 432] width 237 height 35
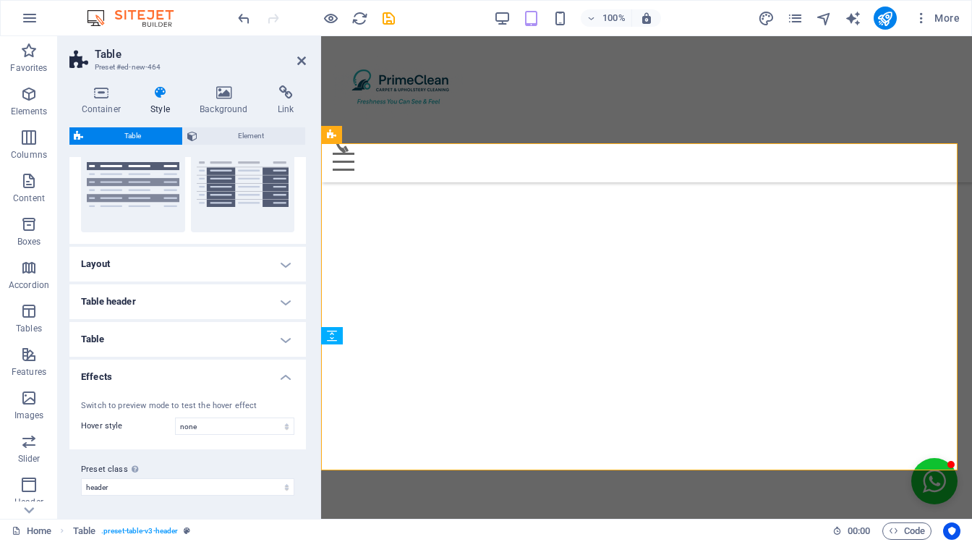
click at [282, 375] on h4 "Effects" at bounding box center [187, 373] width 237 height 26
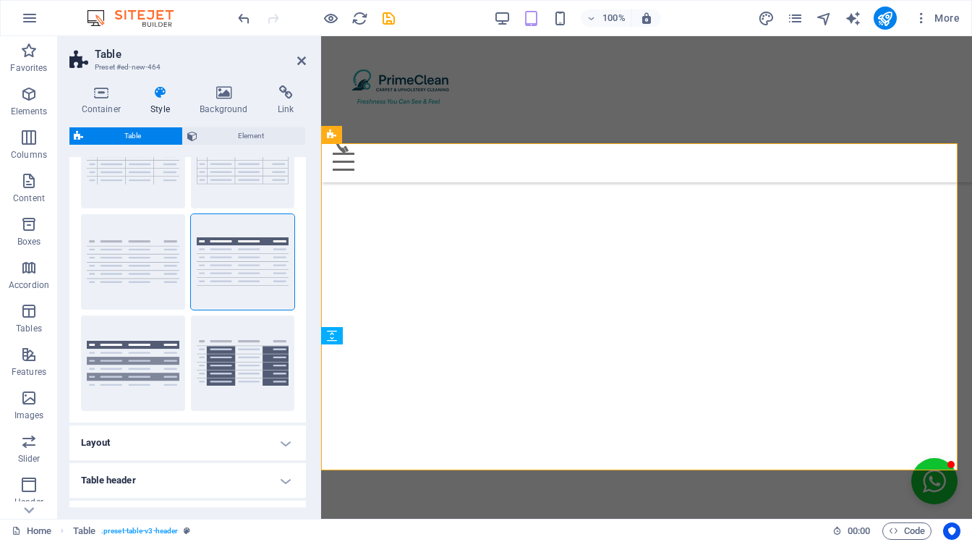
scroll to position [80, 0]
drag, startPoint x: 302, startPoint y: 351, endPoint x: 302, endPoint y: 331, distance: 20.3
click at [302, 331] on div "grid bordered Default with header horizontally striped vertically striped" at bounding box center [187, 263] width 237 height 321
drag, startPoint x: 302, startPoint y: 331, endPoint x: 303, endPoint y: 315, distance: 15.2
click at [303, 315] on div "Variants grid bordered Default with header horizontally striped vertically stri…" at bounding box center [187, 332] width 237 height 350
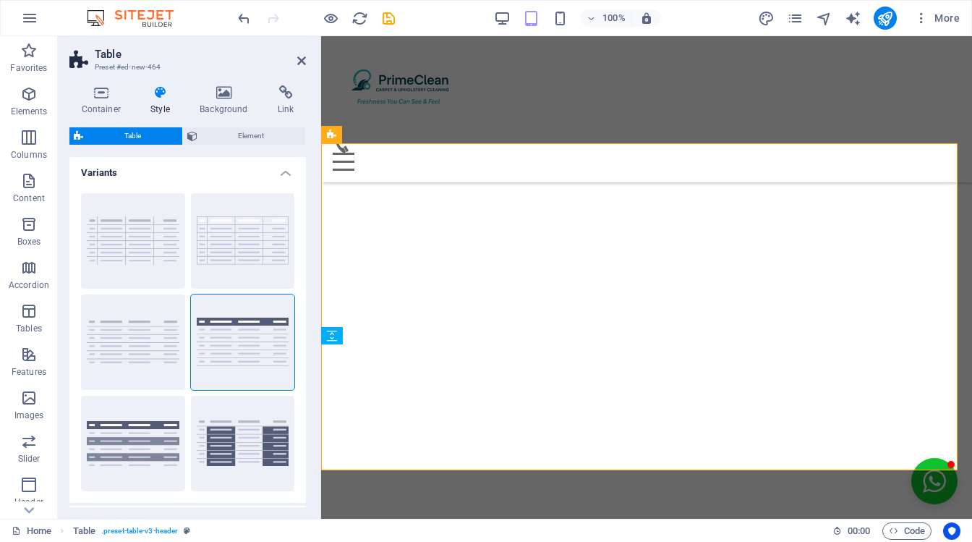
scroll to position [0, 0]
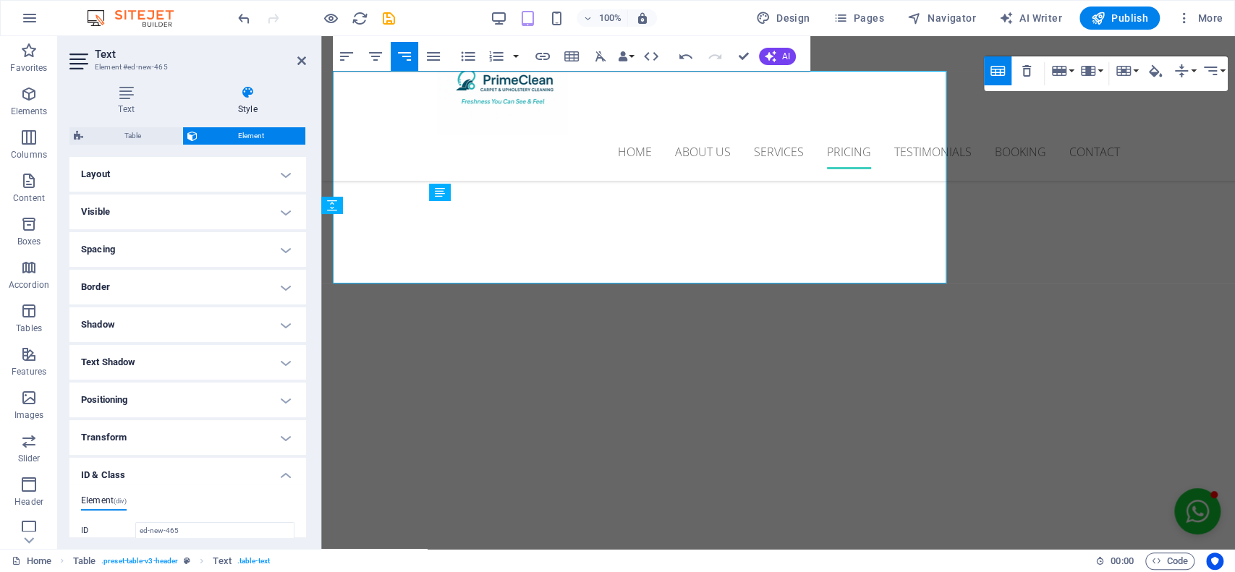
scroll to position [4002, 0]
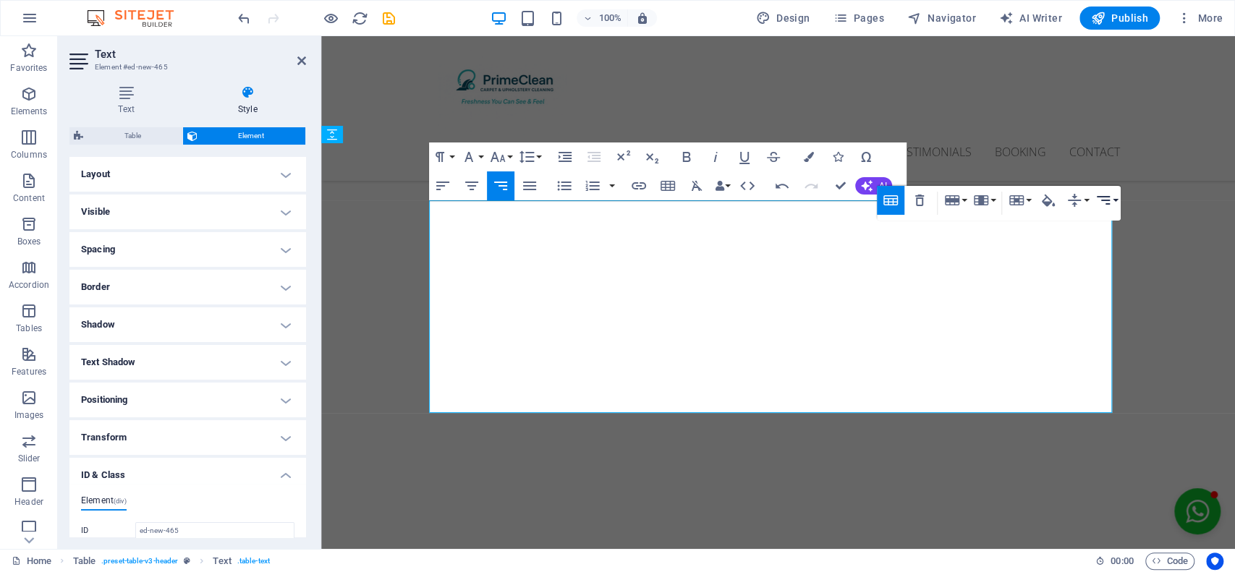
click at [972, 192] on icon "button" at bounding box center [1102, 200] width 17 height 17
click at [972, 234] on icon at bounding box center [1118, 228] width 17 height 17
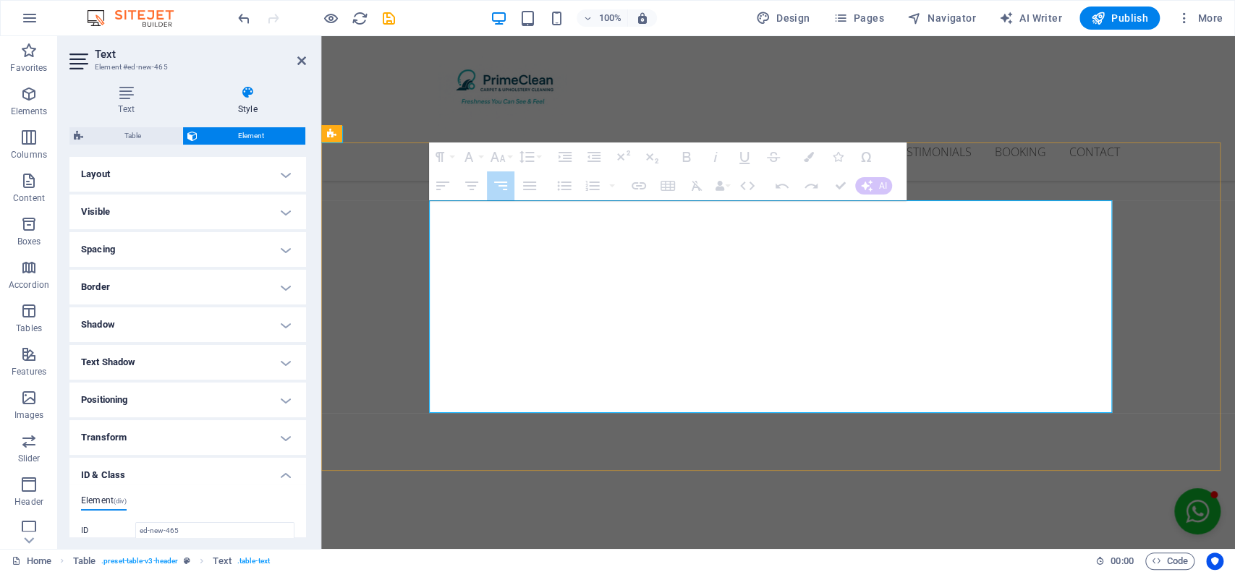
drag, startPoint x: 1049, startPoint y: 302, endPoint x: 899, endPoint y: 243, distance: 160.8
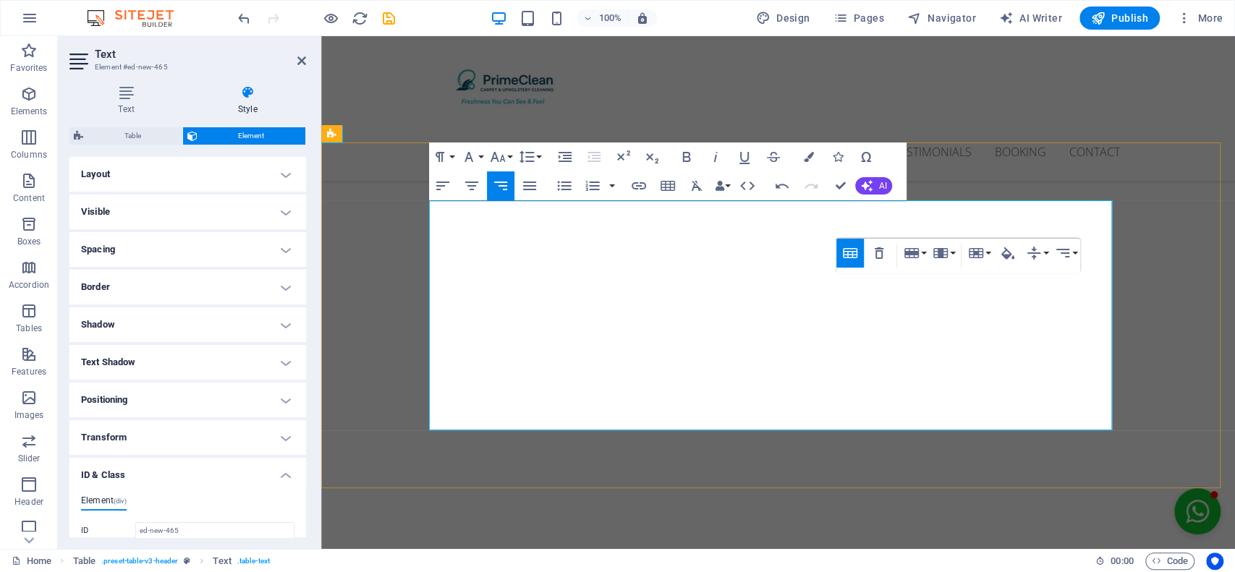
click at [972, 252] on icon "button" at bounding box center [1062, 253] width 17 height 17
click at [972, 286] on icon at bounding box center [1077, 281] width 17 height 17
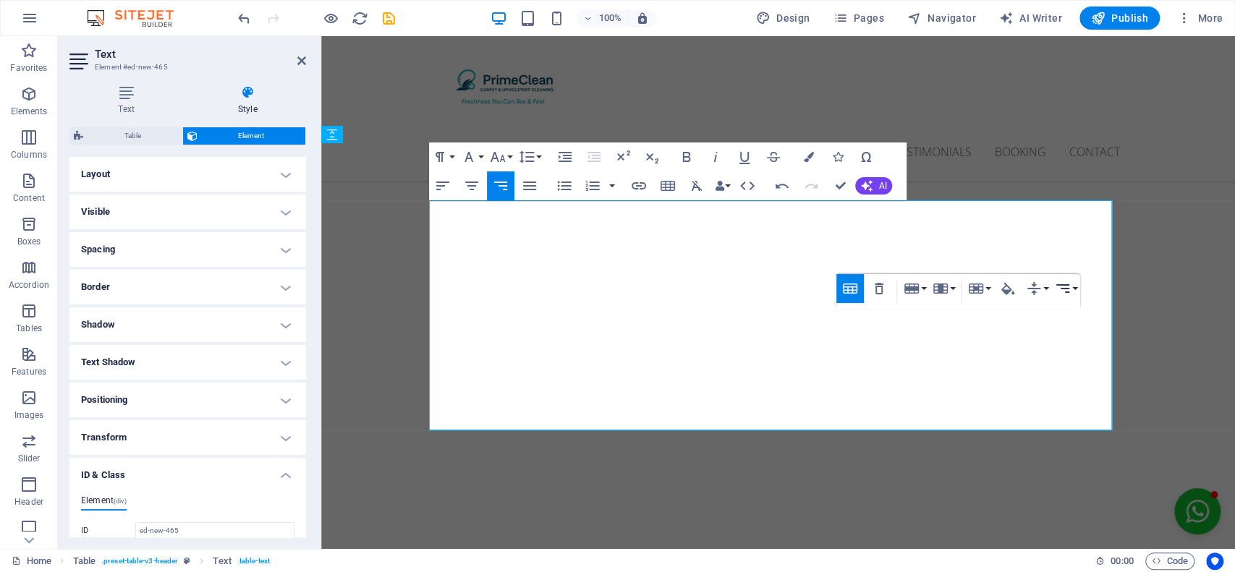
click at [972, 281] on icon "button" at bounding box center [1062, 288] width 17 height 17
click at [972, 310] on icon at bounding box center [1077, 316] width 17 height 17
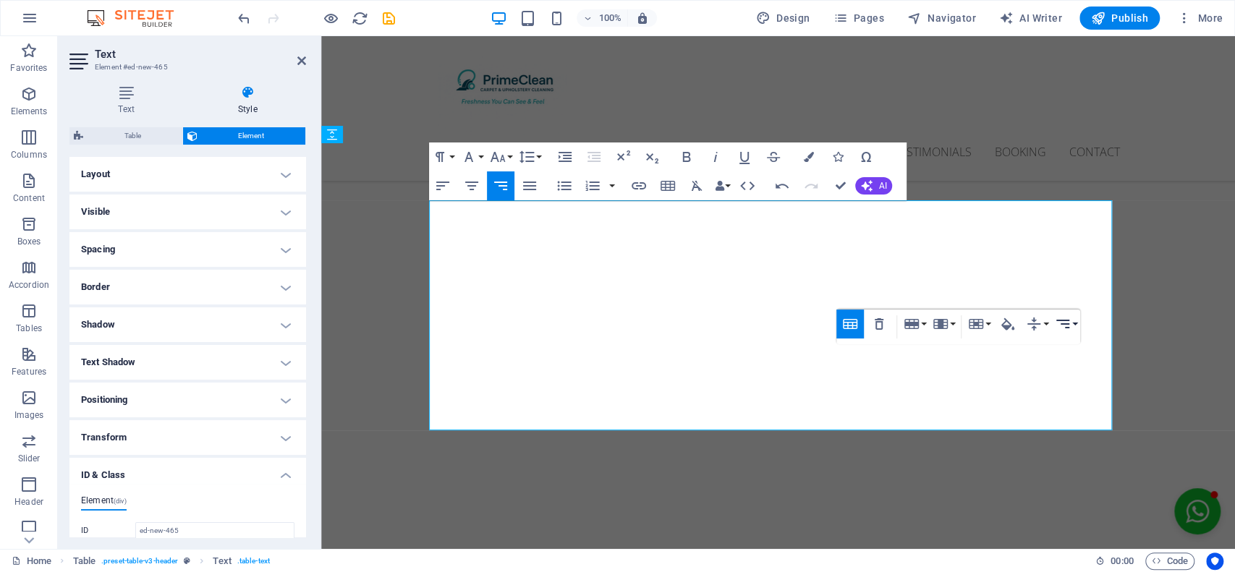
click at [972, 324] on icon "button" at bounding box center [1062, 324] width 13 height 9
click at [972, 323] on icon "button" at bounding box center [1062, 323] width 17 height 17
click at [972, 333] on button "Horizontal Align" at bounding box center [1065, 324] width 27 height 29
click at [972, 337] on button "Horizontal Align" at bounding box center [1065, 324] width 27 height 29
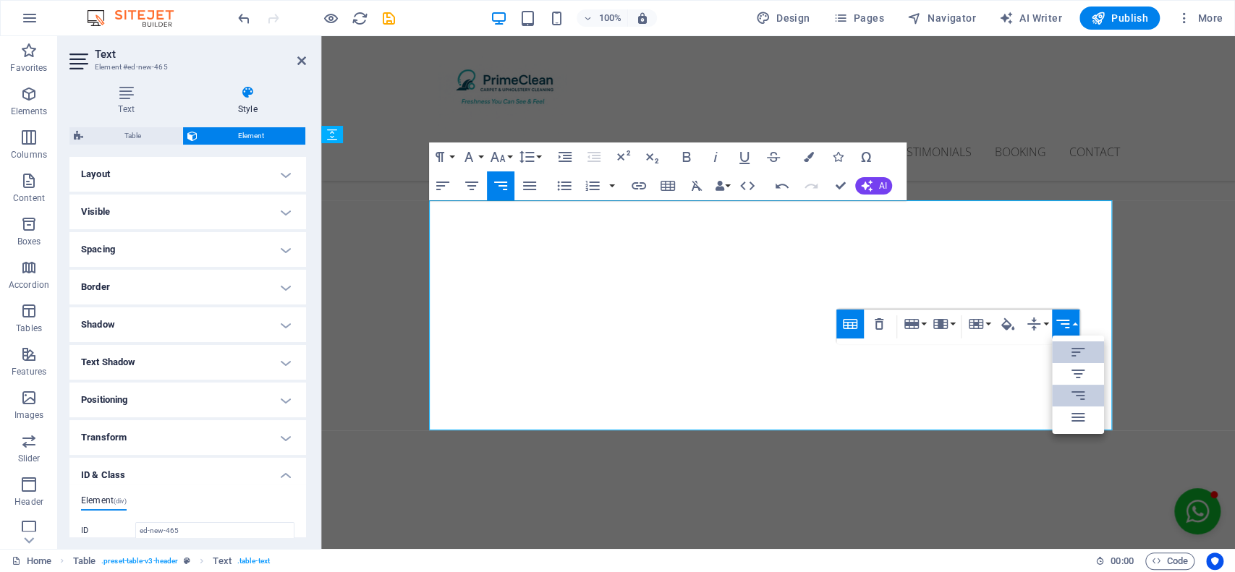
click at [972, 361] on link "Align Left" at bounding box center [1078, 352] width 52 height 22
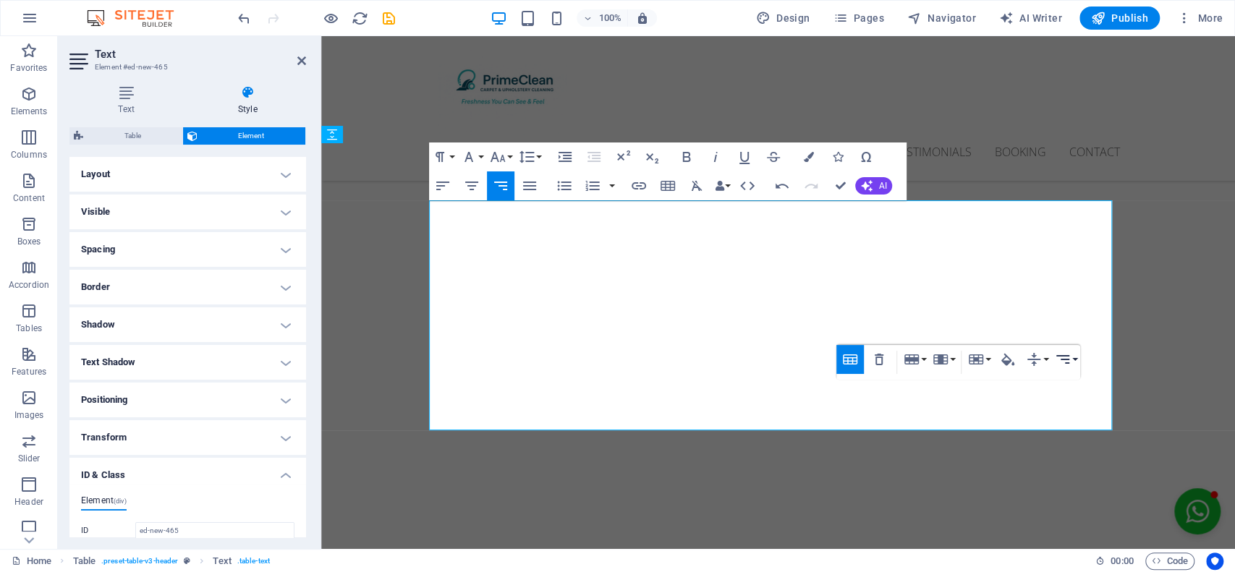
click at [972, 362] on icon "button" at bounding box center [1062, 359] width 17 height 17
click at [972, 386] on icon at bounding box center [1077, 387] width 17 height 17
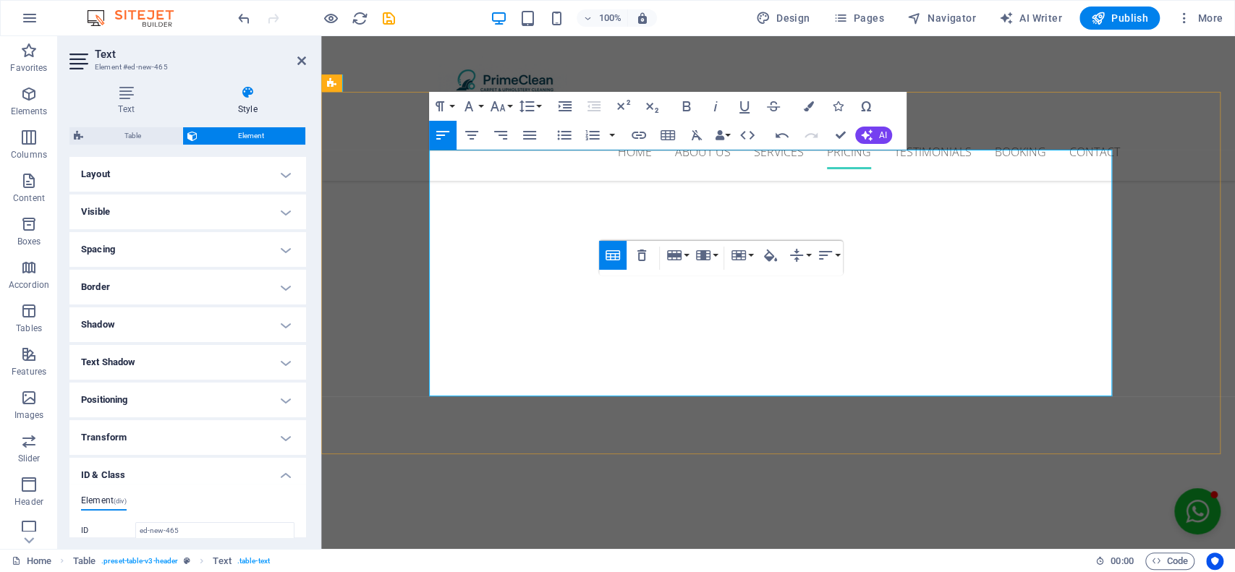
scroll to position [4052, 0]
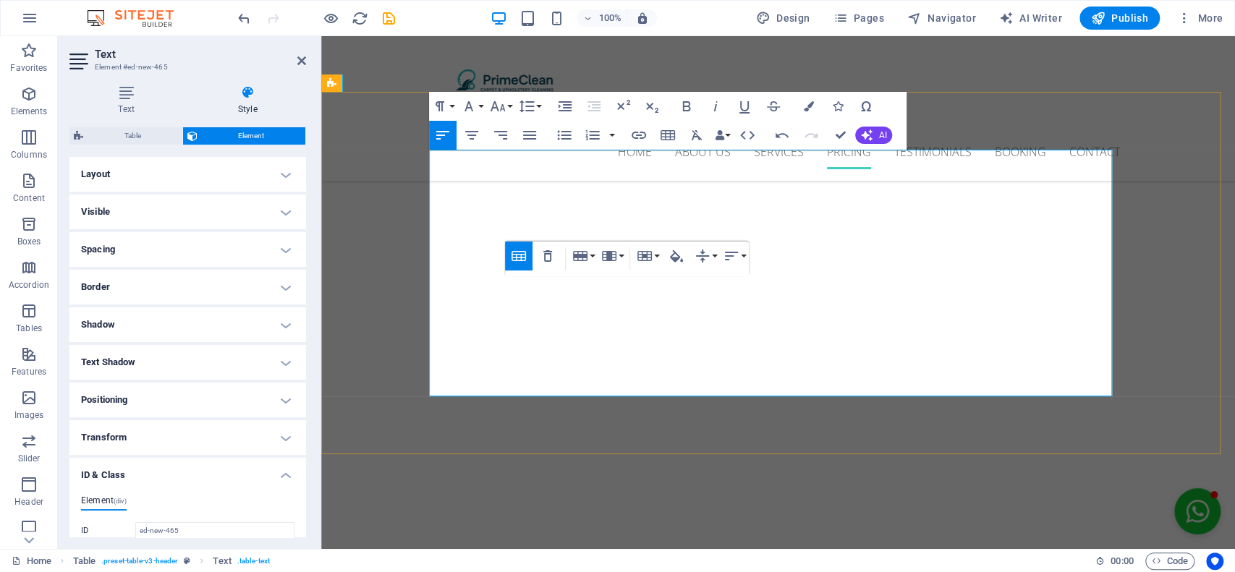
drag, startPoint x: 757, startPoint y: 315, endPoint x: 741, endPoint y: 315, distance: 16.7
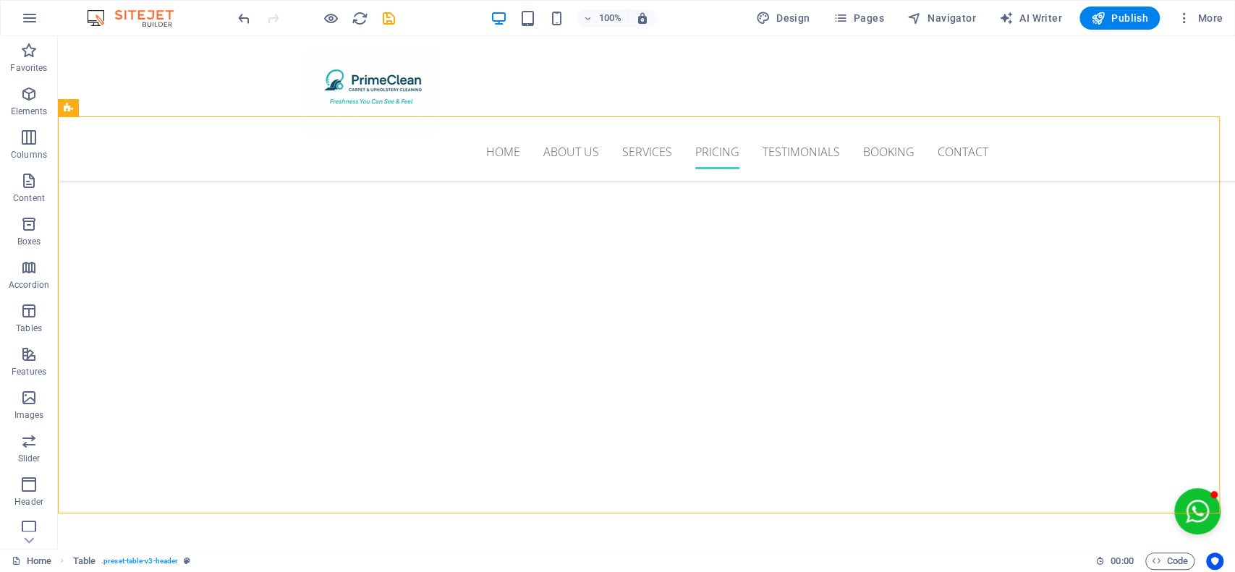
scroll to position [4133, 0]
click at [347, 165] on icon at bounding box center [351, 165] width 8 height 15
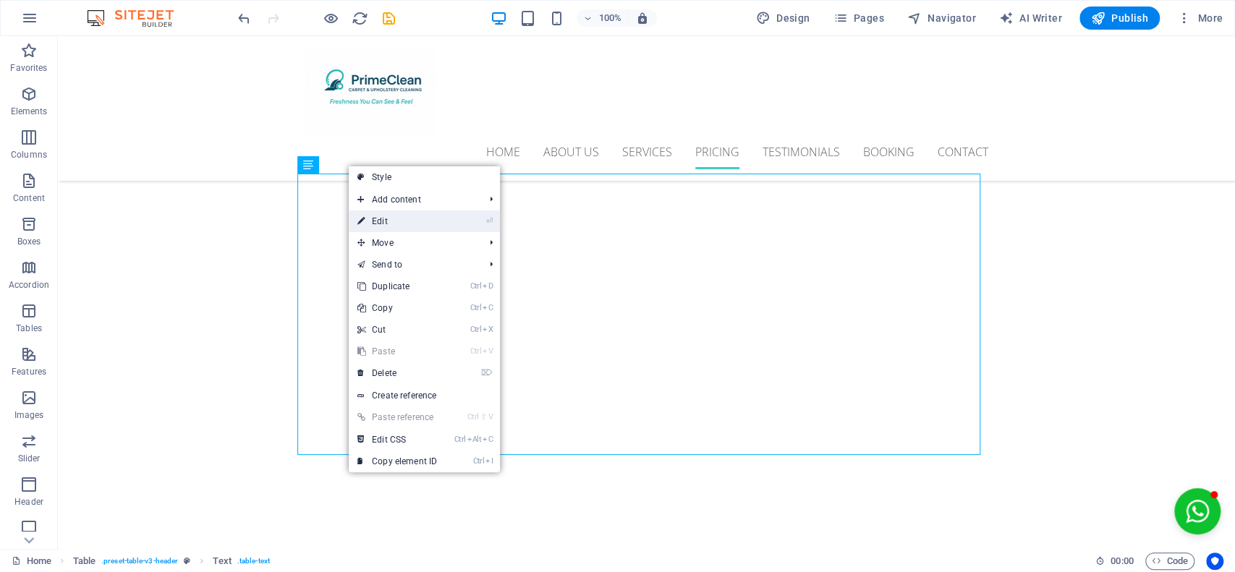
click at [417, 222] on link "⏎ Edit" at bounding box center [397, 222] width 97 height 22
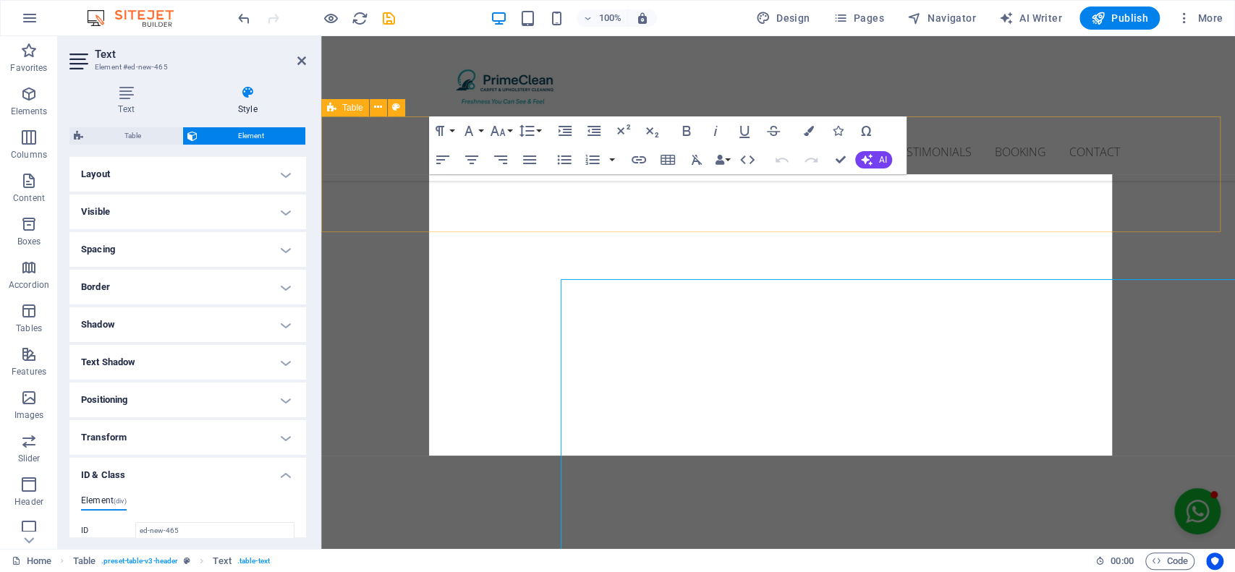
scroll to position [4028, 0]
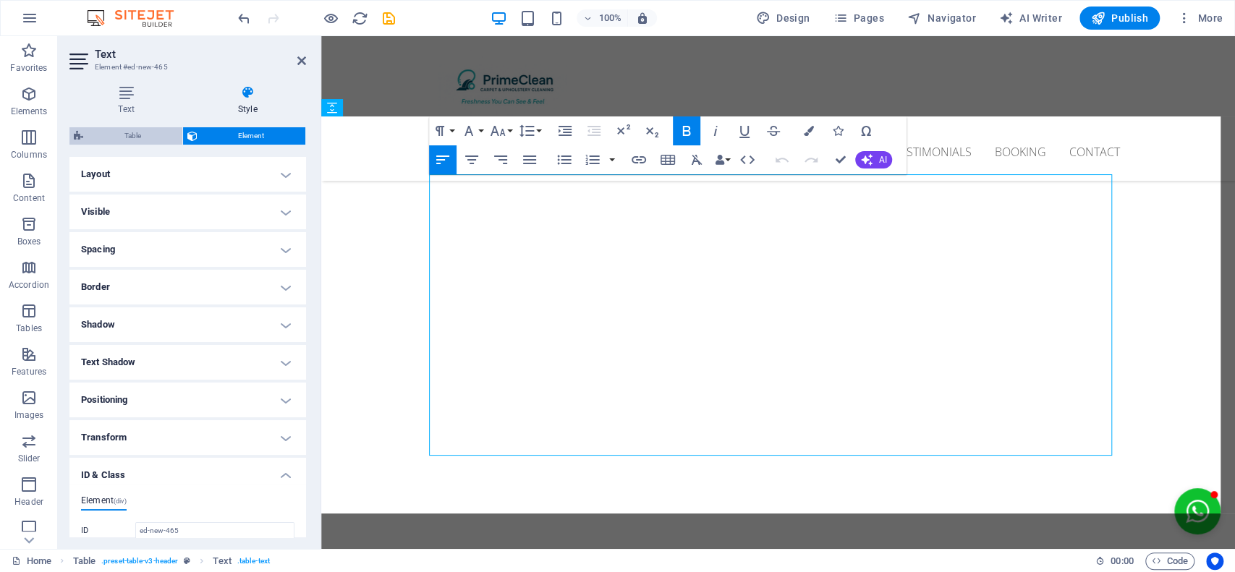
click at [122, 136] on span "Table" at bounding box center [133, 135] width 90 height 17
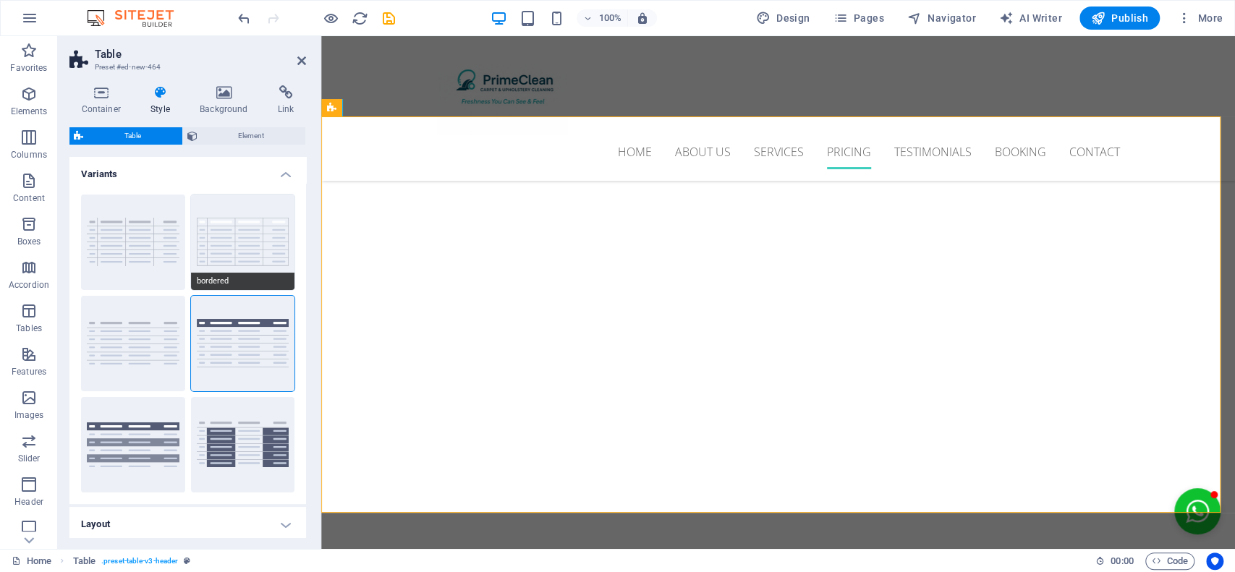
click at [252, 230] on button "bordered" at bounding box center [243, 242] width 104 height 95
click at [396, 76] on div "Home About us Services Pricing Testimonials Booking Contact Menu" at bounding box center [778, 108] width 914 height 145
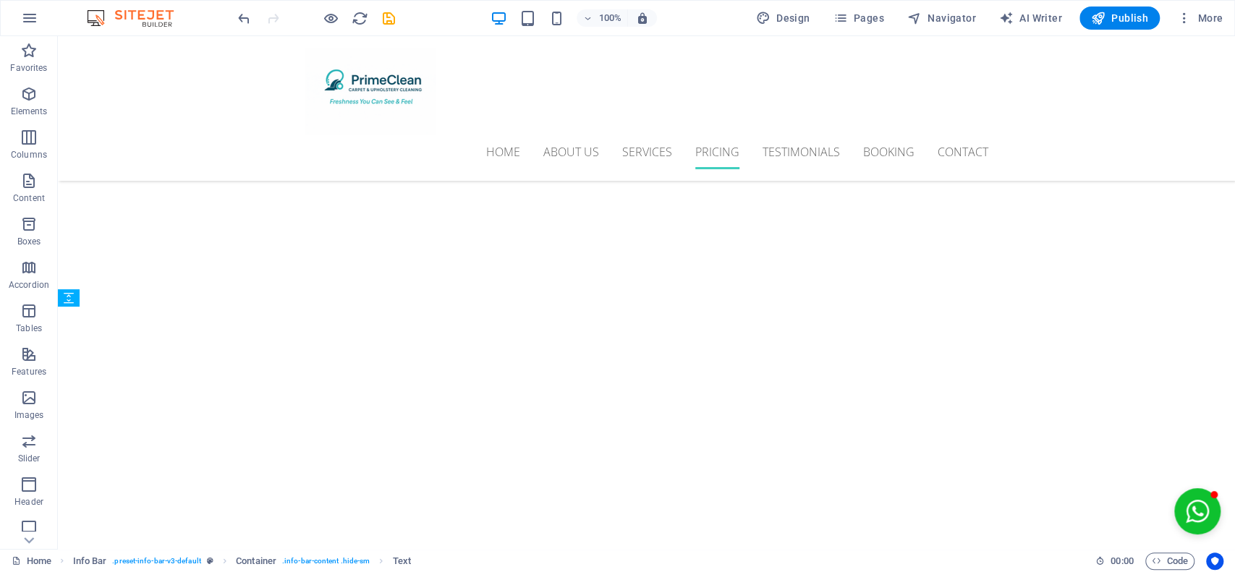
scroll to position [3913, 0]
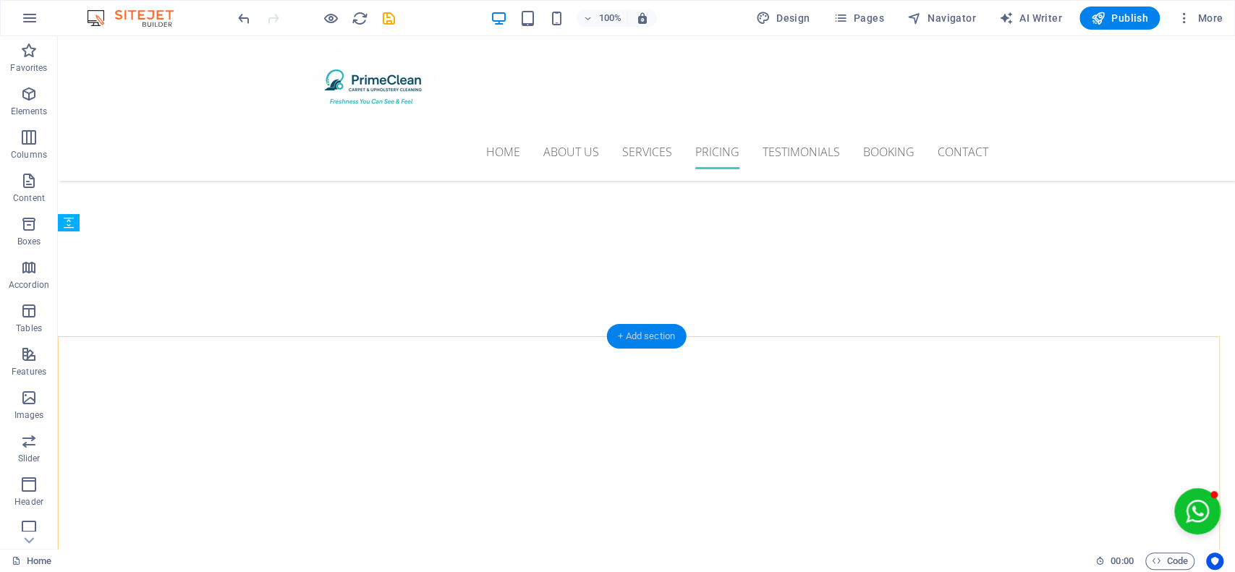
click at [639, 333] on div "+ Add section" at bounding box center [646, 336] width 80 height 25
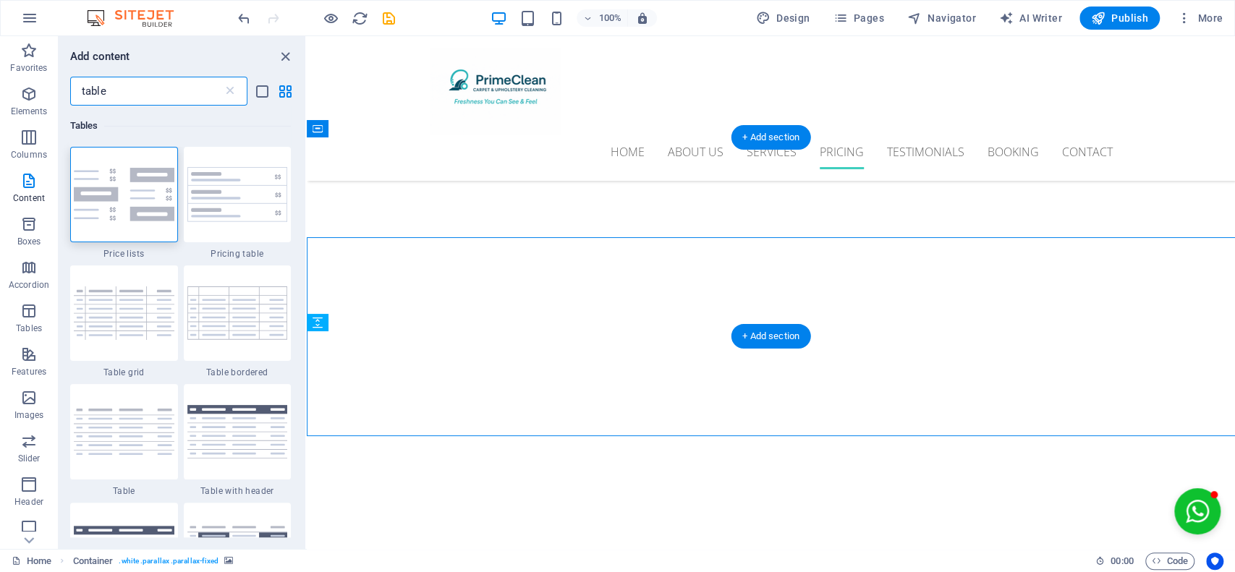
scroll to position [3814, 0]
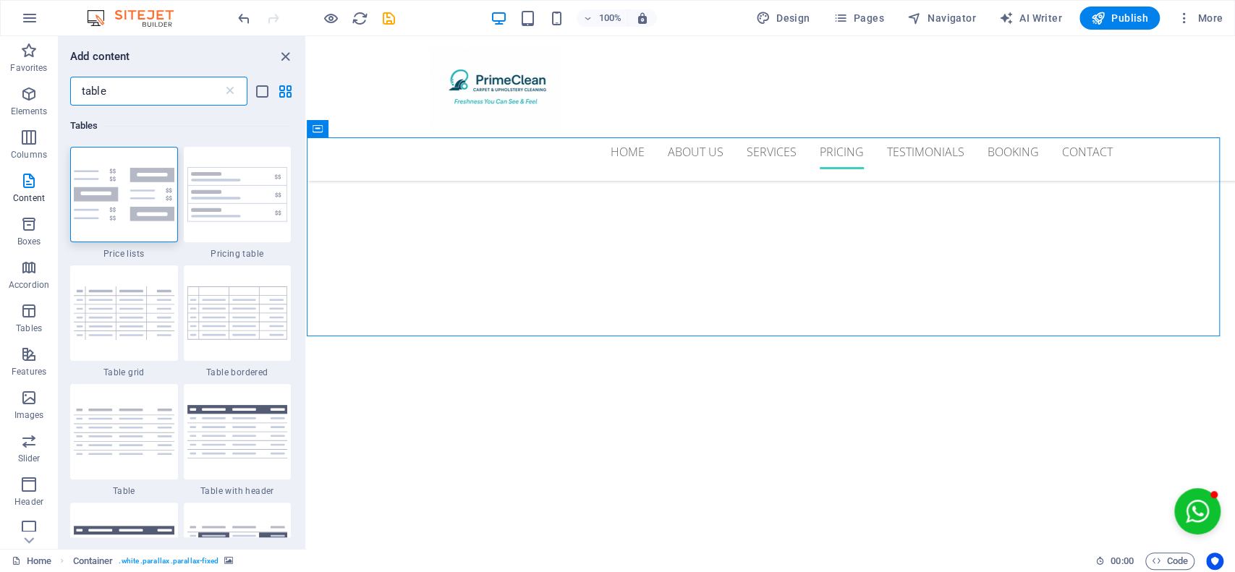
click at [173, 95] on input "table" at bounding box center [146, 91] width 153 height 29
type input "t"
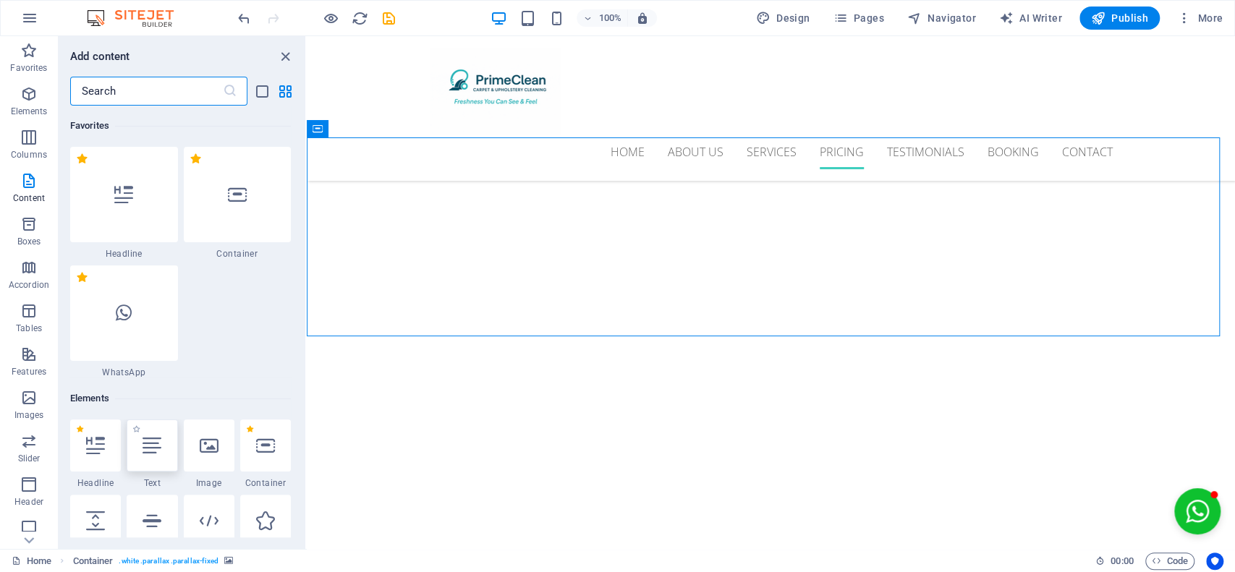
click at [143, 456] on div at bounding box center [152, 446] width 51 height 52
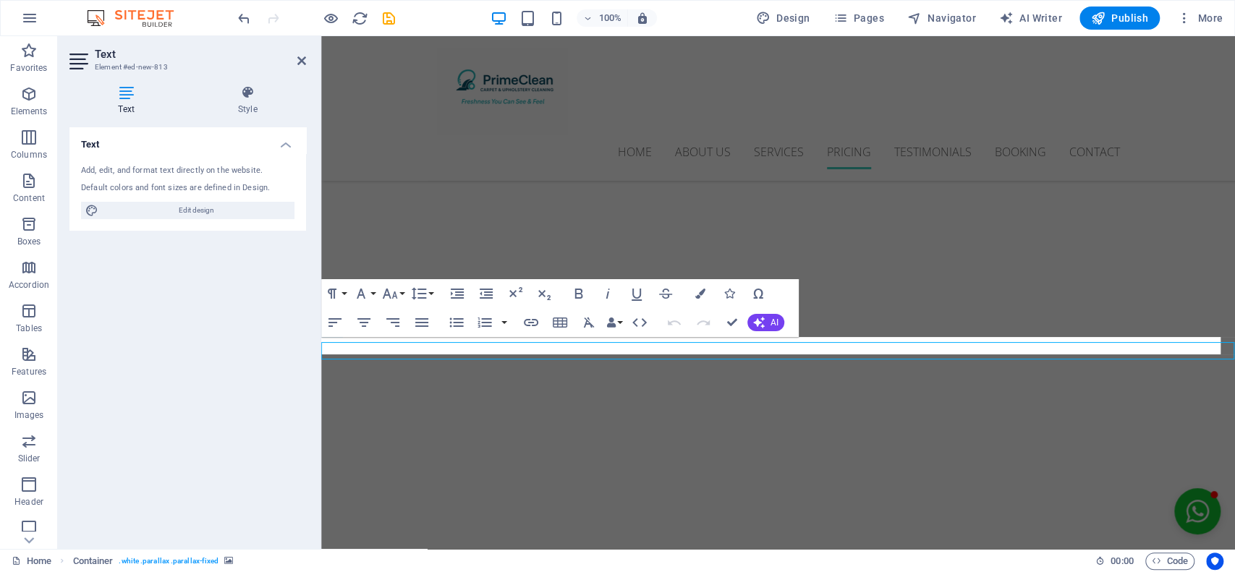
scroll to position [3808, 0]
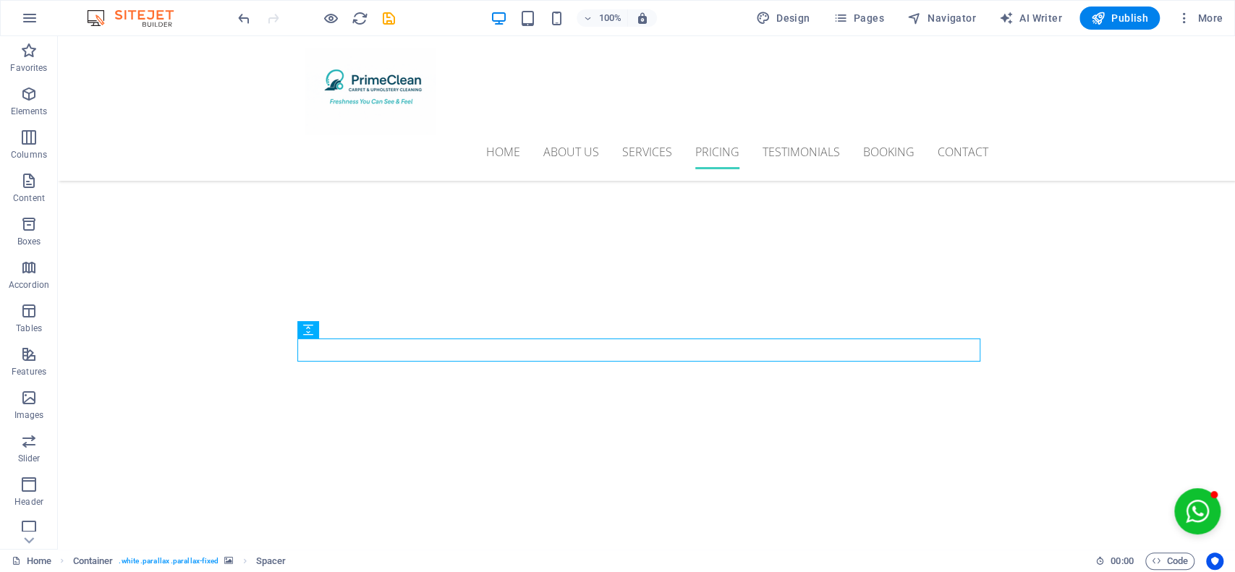
scroll to position [3885, 0]
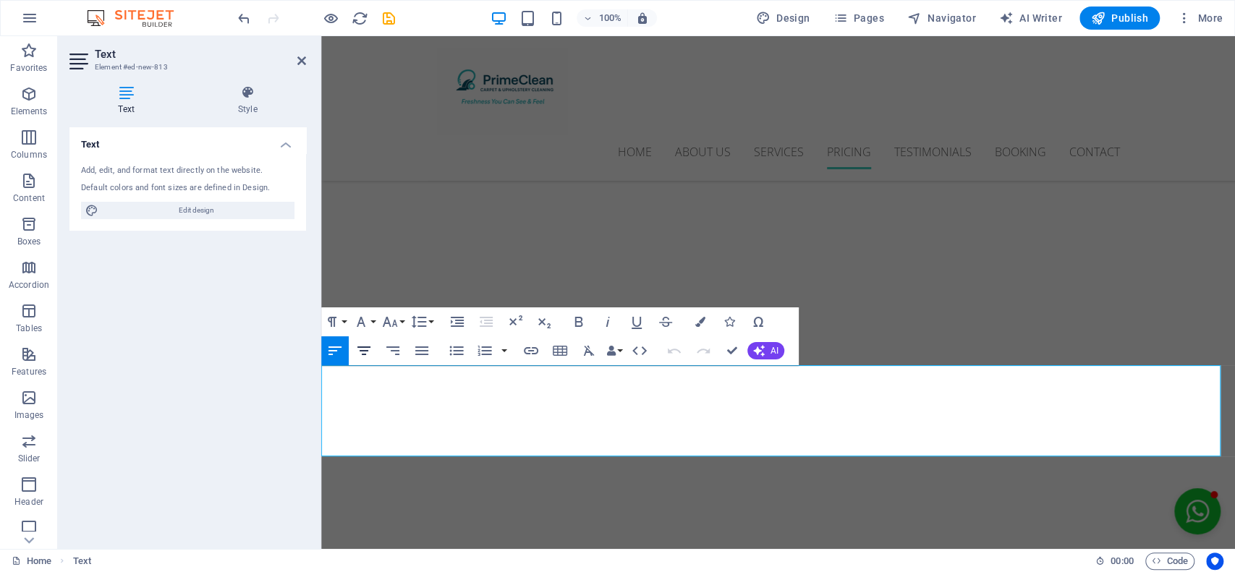
click at [361, 343] on icon "button" at bounding box center [363, 350] width 17 height 17
click at [365, 352] on icon "button" at bounding box center [363, 350] width 17 height 17
click at [363, 352] on icon "button" at bounding box center [363, 350] width 17 height 17
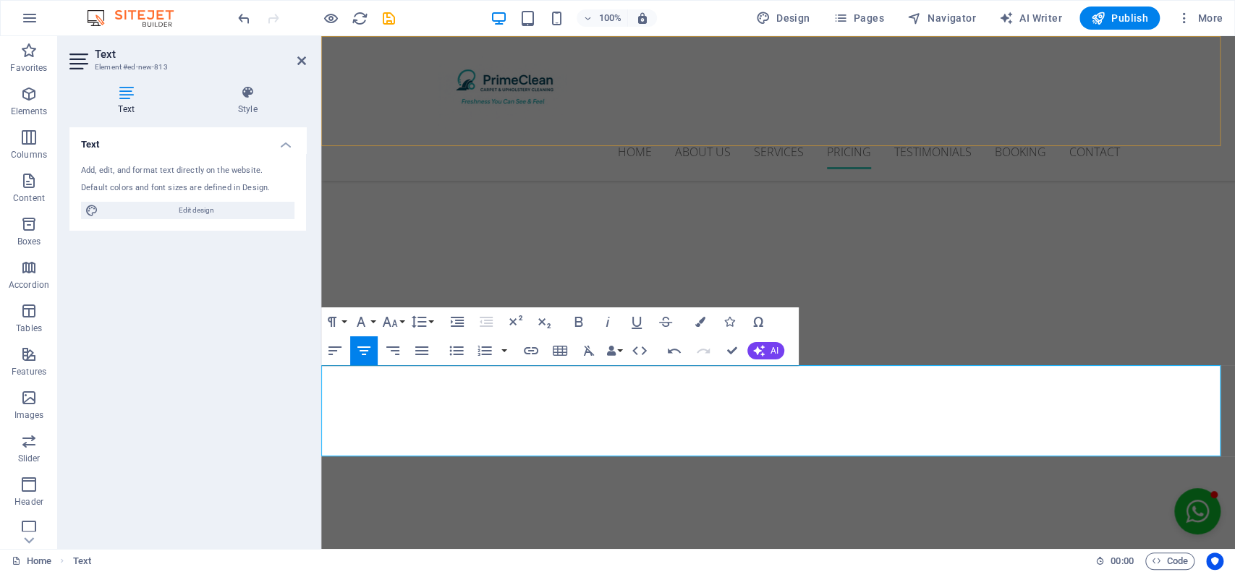
click at [972, 129] on div "Home About us Services Pricing Testimonials Booking Contact Menu" at bounding box center [778, 108] width 914 height 145
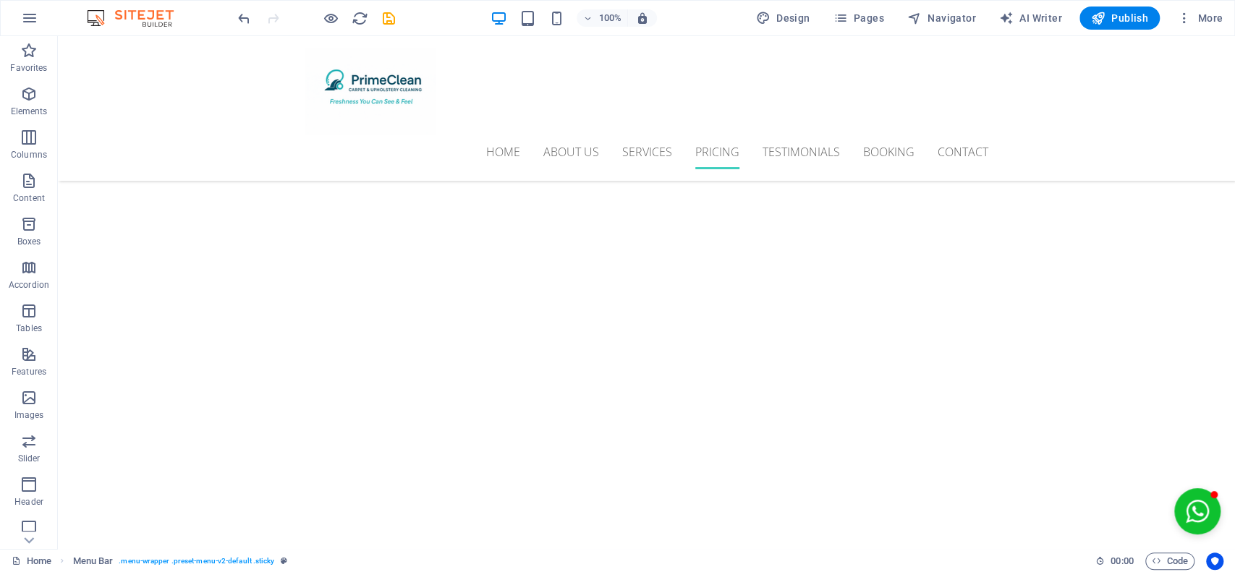
scroll to position [4178, 0]
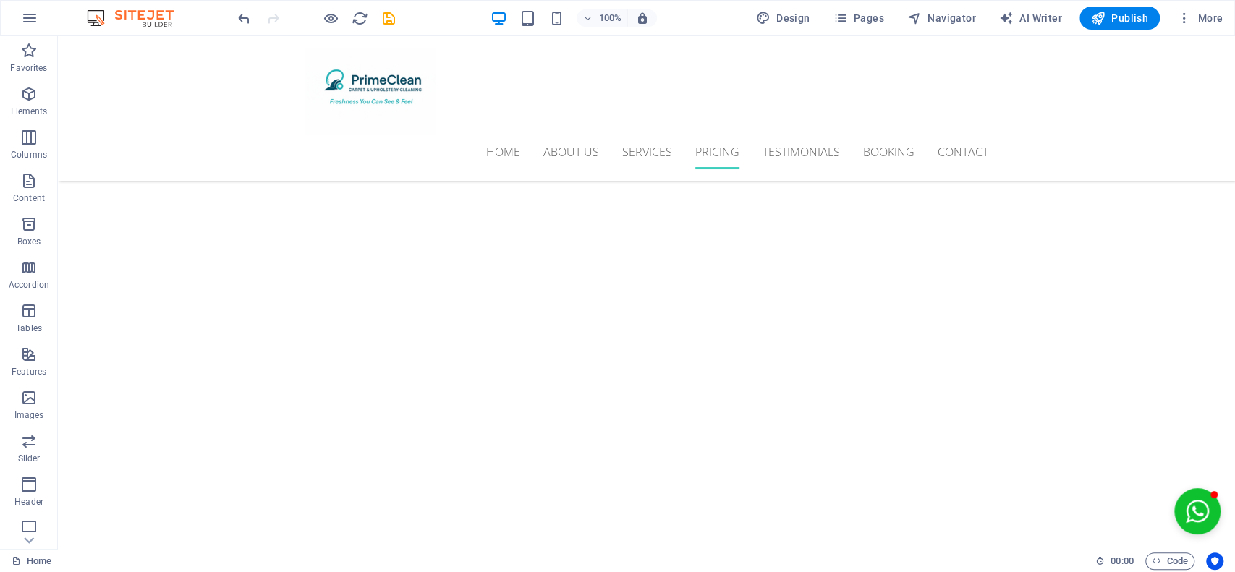
scroll to position [4183, 0]
click at [388, 12] on icon "save" at bounding box center [389, 18] width 17 height 17
select select
checkbox input "false"
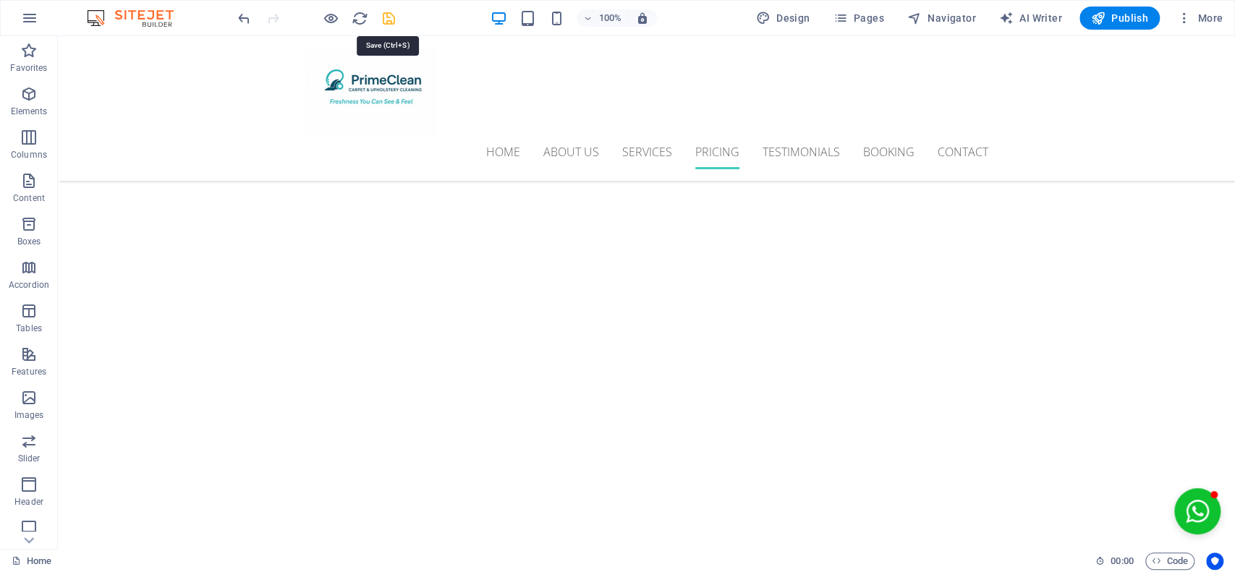
checkbox input "false"
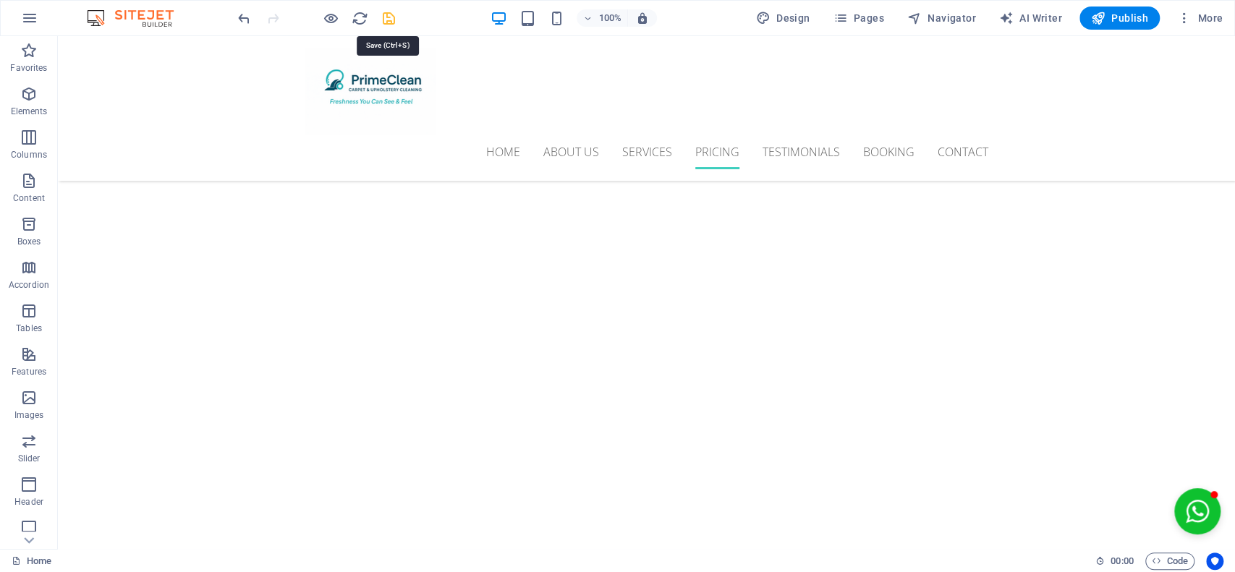
checkbox input "false"
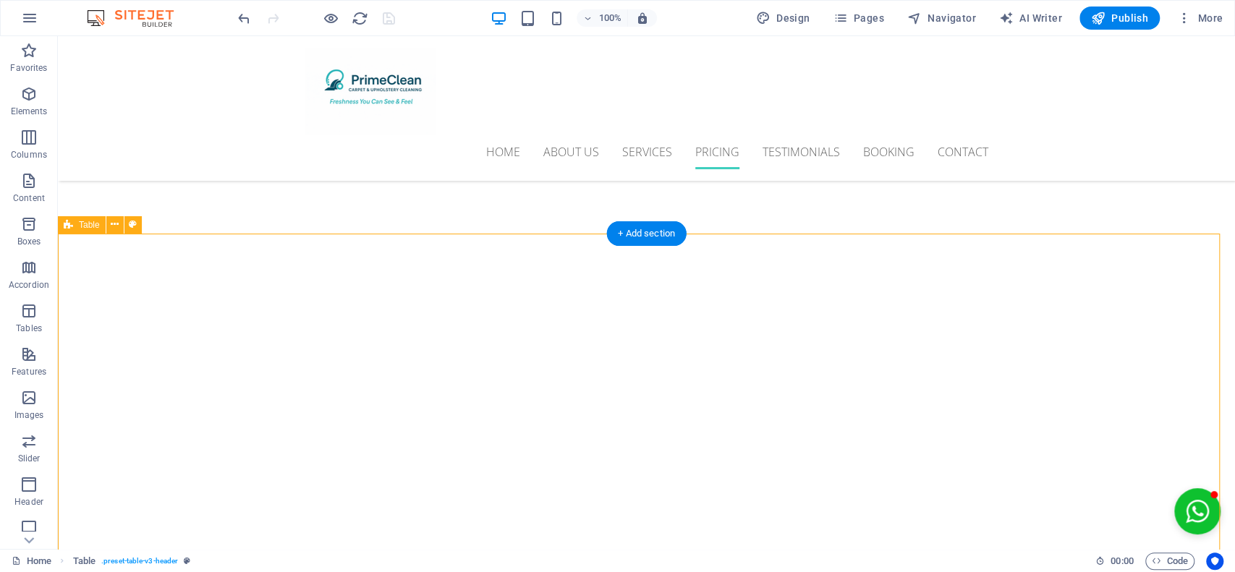
drag, startPoint x: 1137, startPoint y: 274, endPoint x: 1233, endPoint y: 285, distance: 96.8
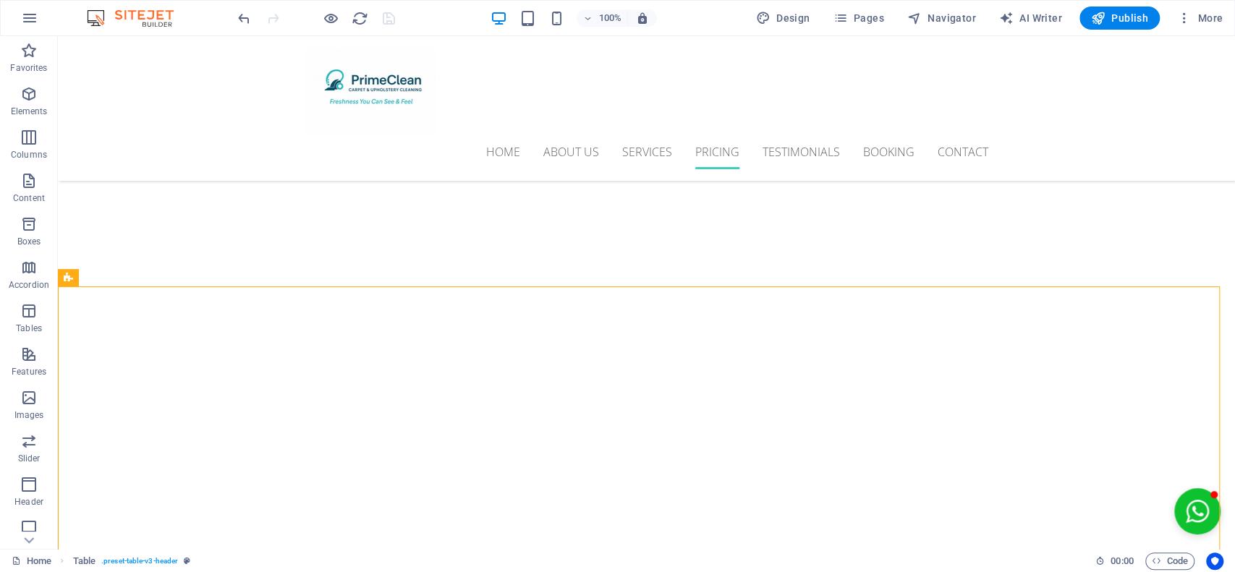
scroll to position [4030, 0]
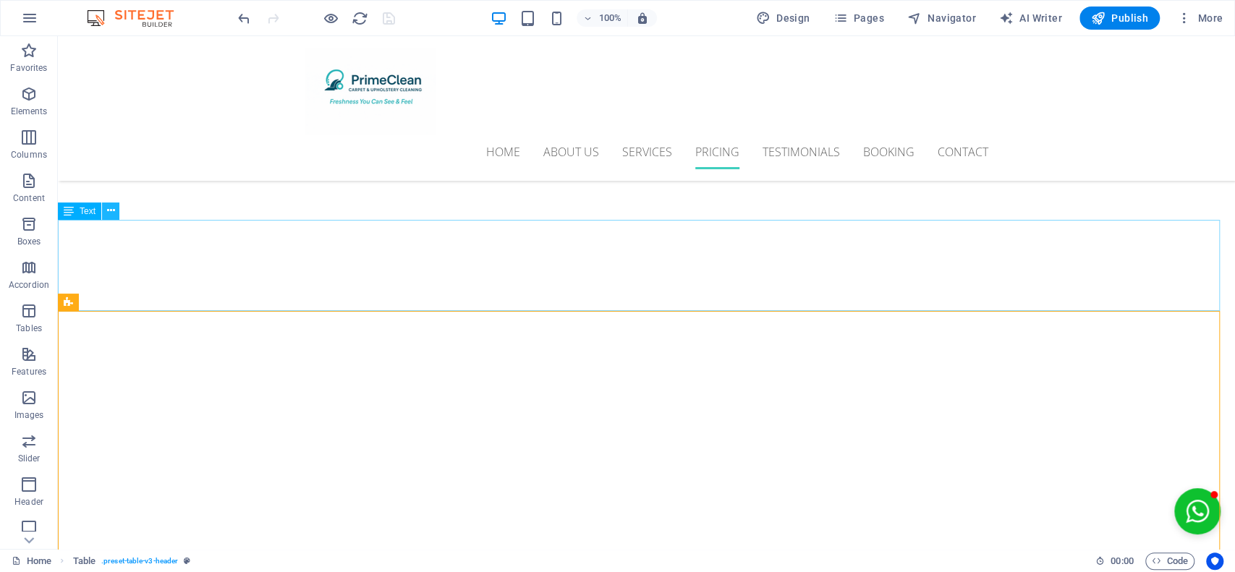
click at [109, 213] on icon at bounding box center [111, 210] width 8 height 15
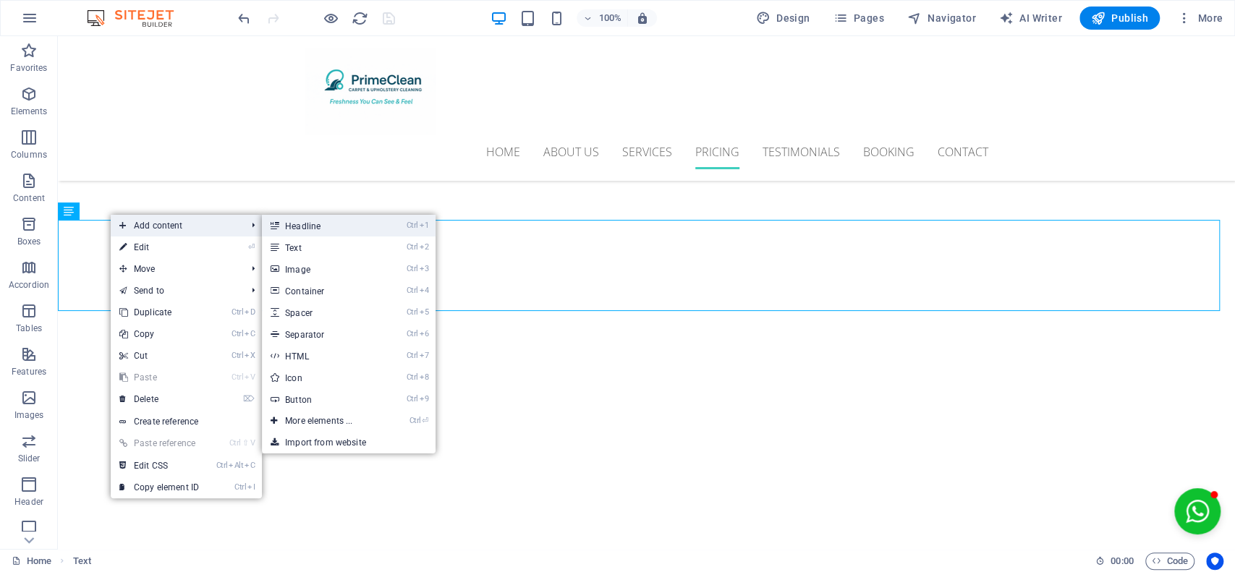
click at [323, 233] on link "Ctrl 1 Headline" at bounding box center [321, 226] width 119 height 22
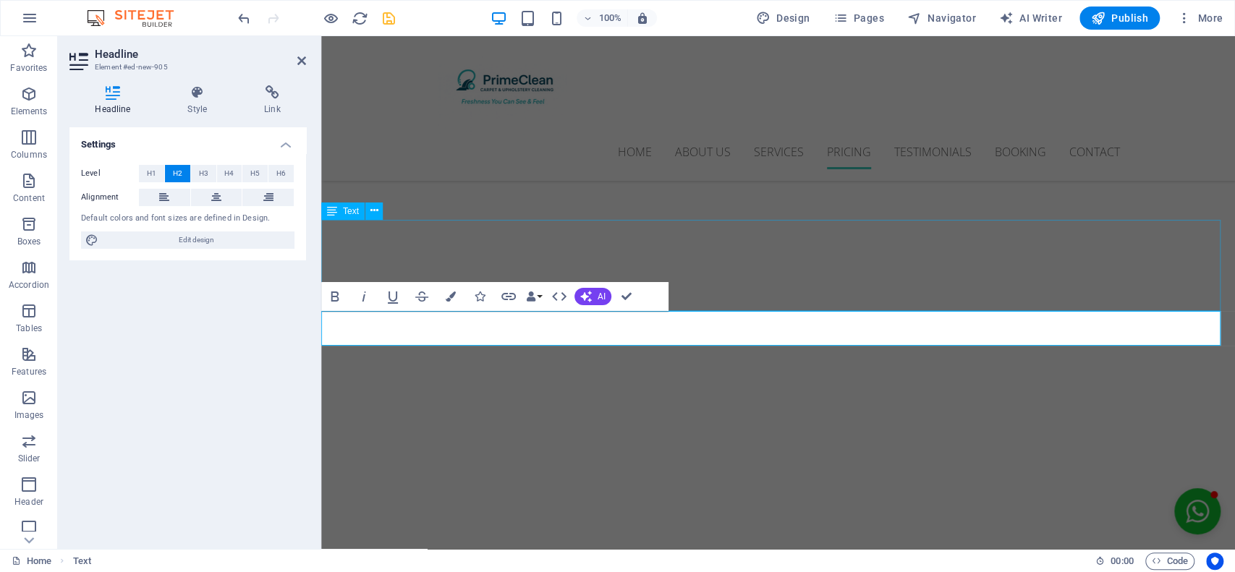
scroll to position [3924, 0]
click at [200, 173] on span "H3" at bounding box center [203, 173] width 9 height 17
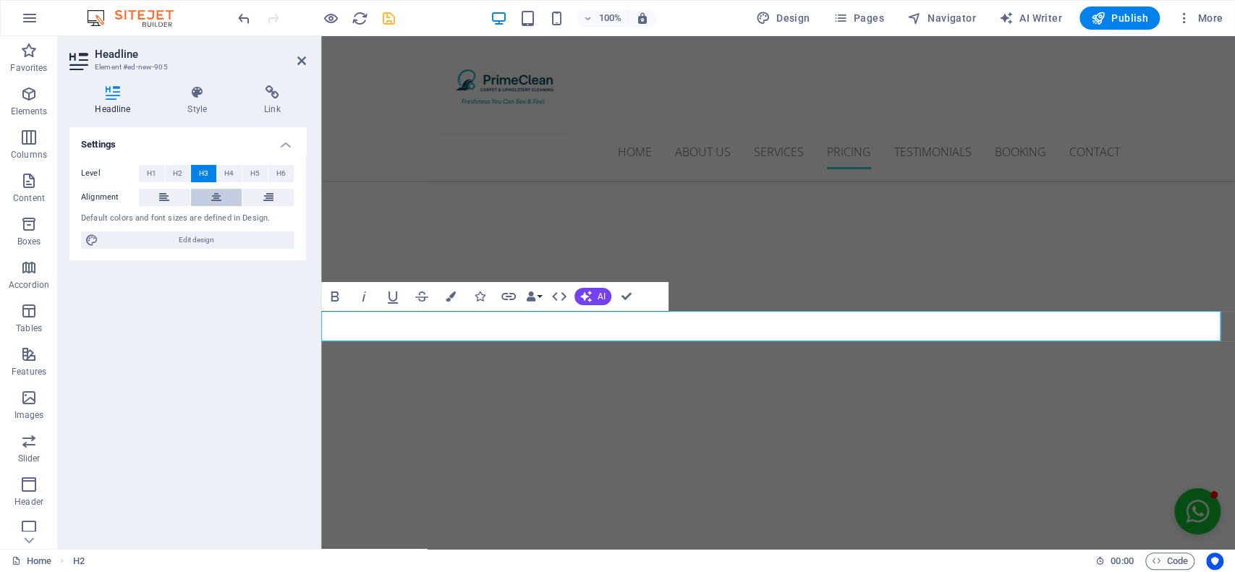
click at [218, 190] on icon at bounding box center [216, 197] width 10 height 17
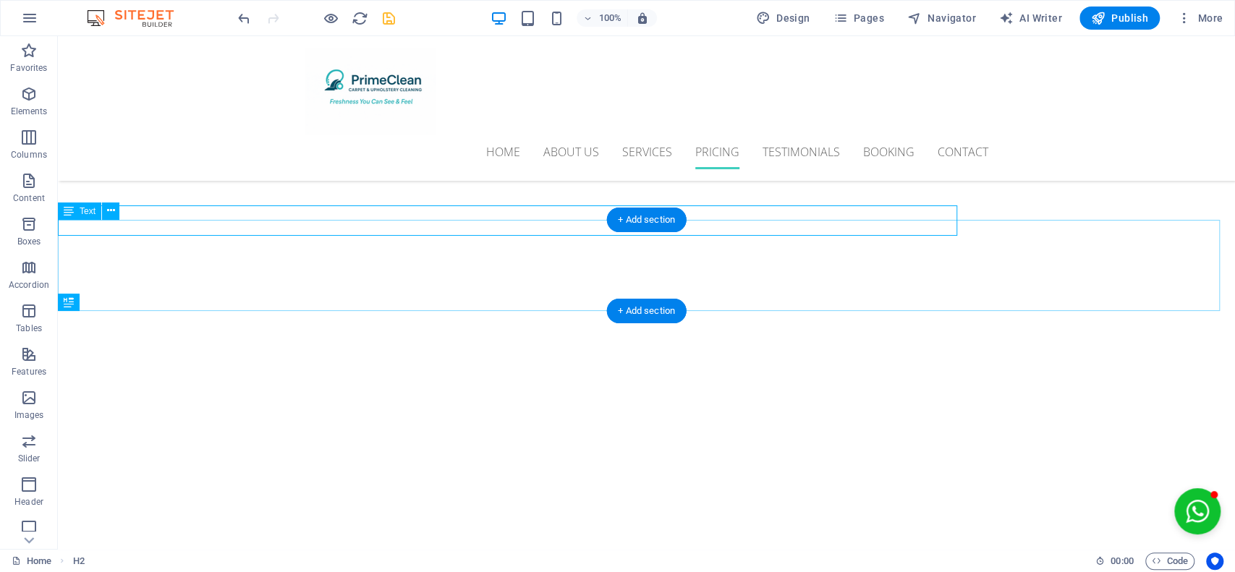
scroll to position [4030, 0]
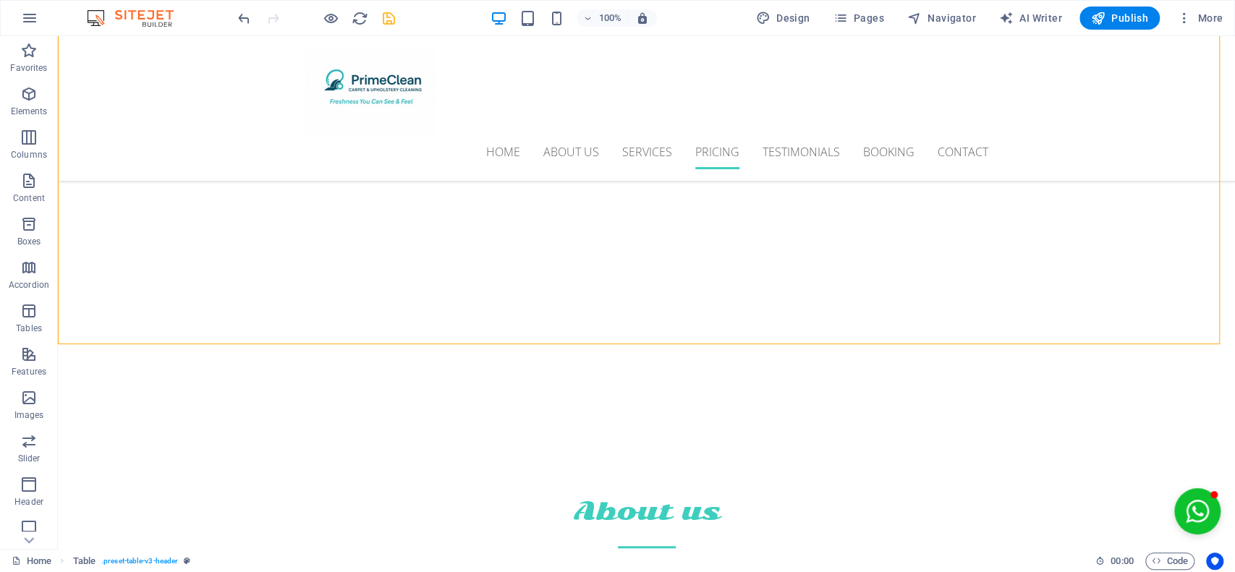
scroll to position [4423, 0]
click at [972, 506] on button "Open chat window" at bounding box center [1197, 511] width 46 height 46
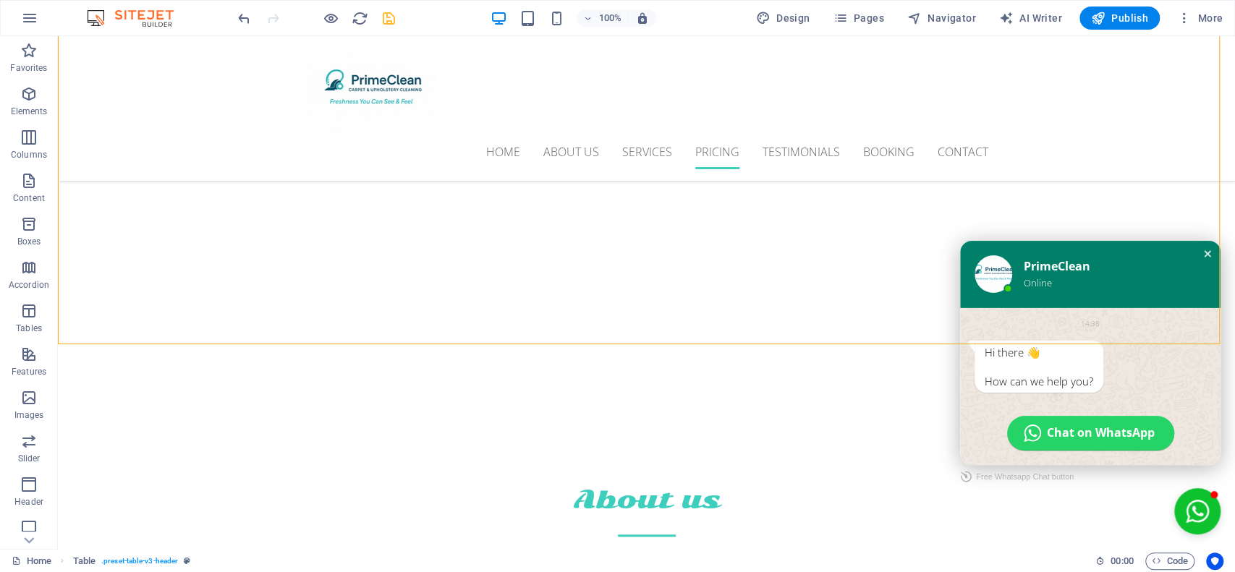
click at [972, 254] on div "Close chat window" at bounding box center [1207, 254] width 14 height 14
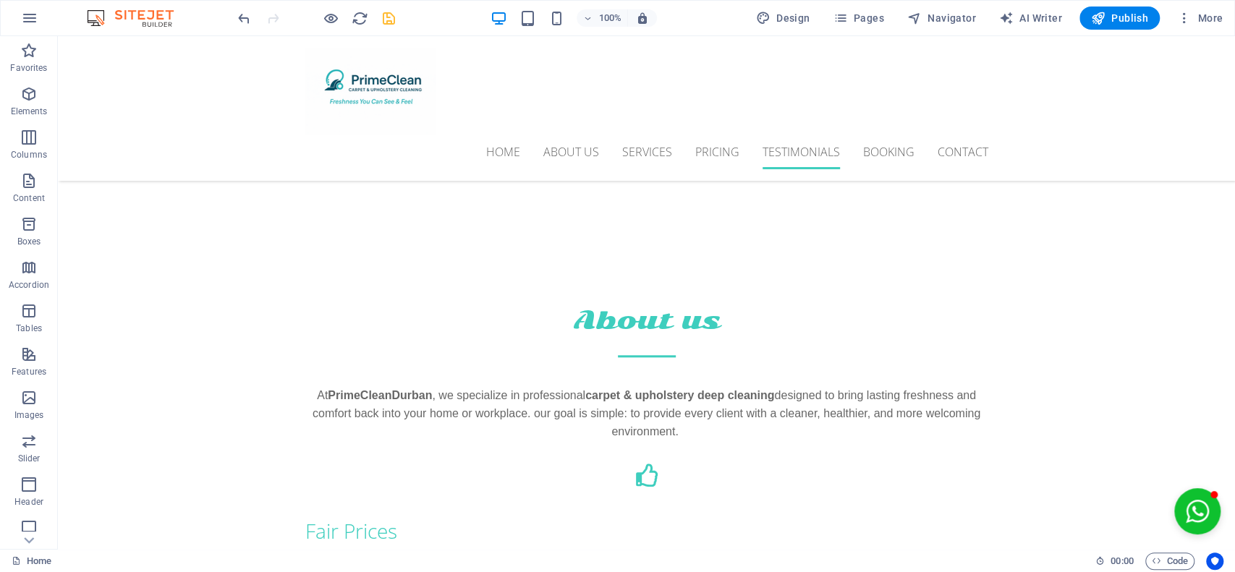
scroll to position [4680, 0]
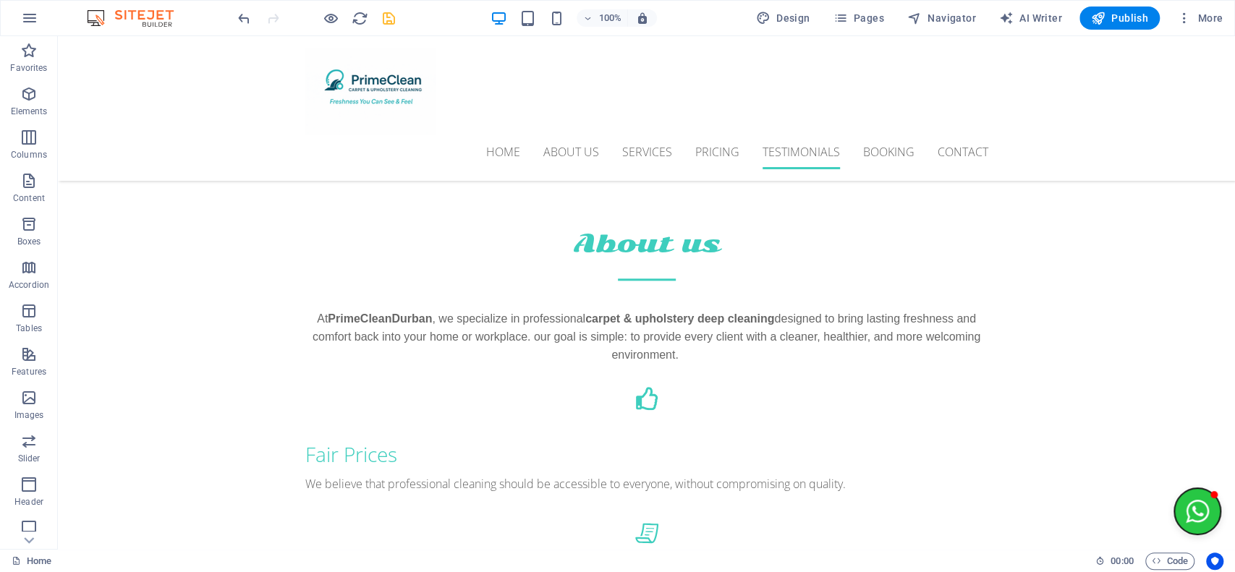
click at [972, 506] on button "Open chat window" at bounding box center [1197, 511] width 46 height 46
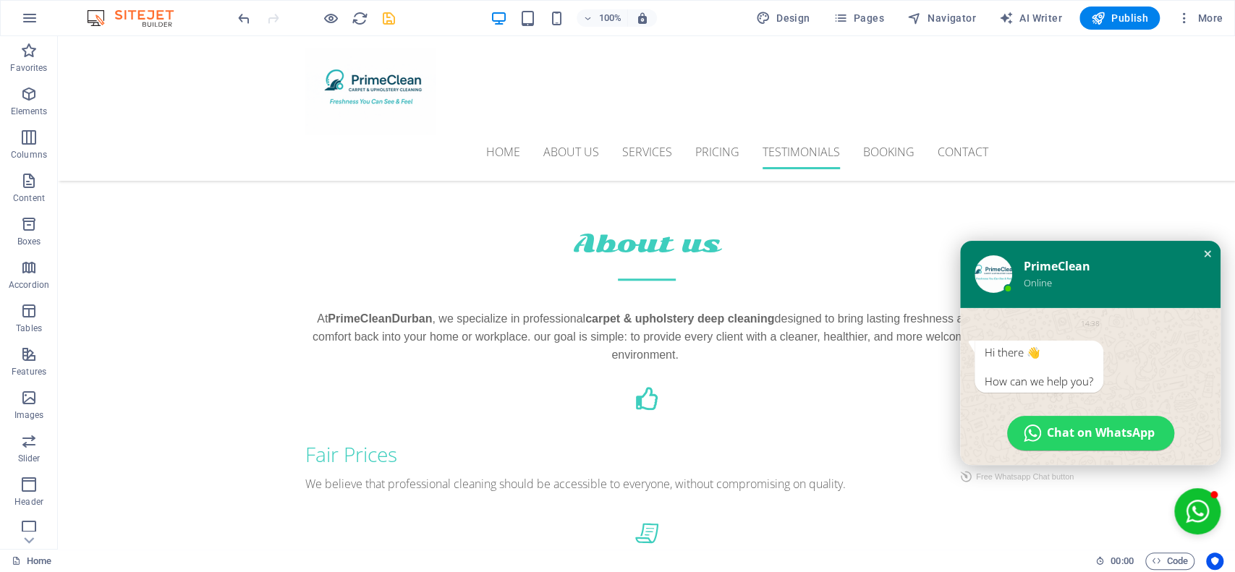
click at [972, 248] on div "Close chat window" at bounding box center [1207, 254] width 14 height 14
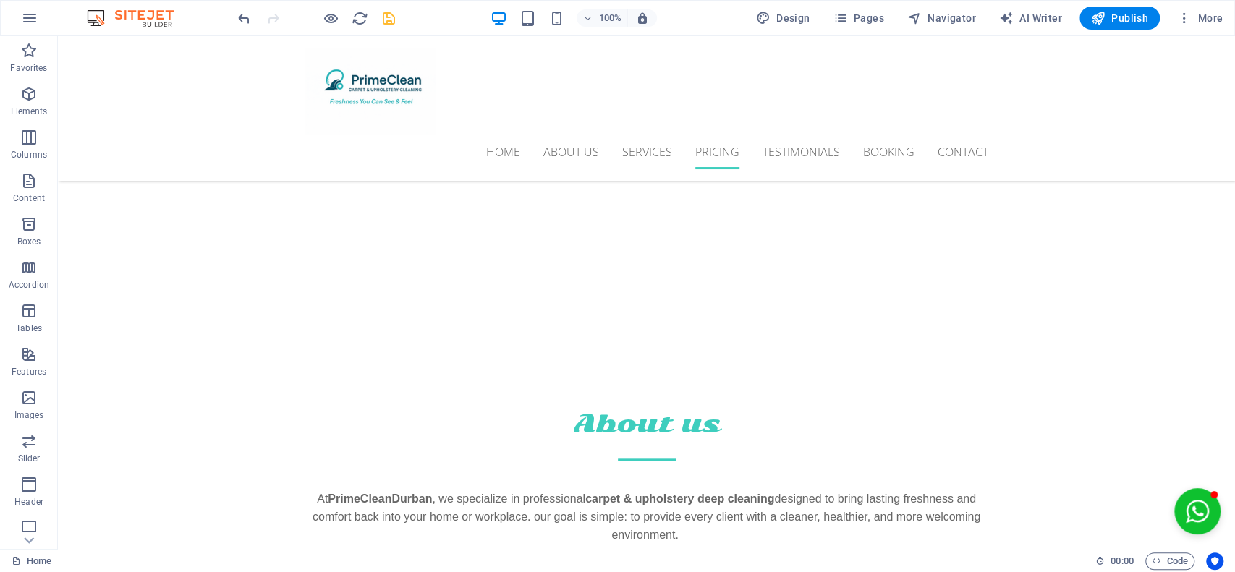
scroll to position [3884, 0]
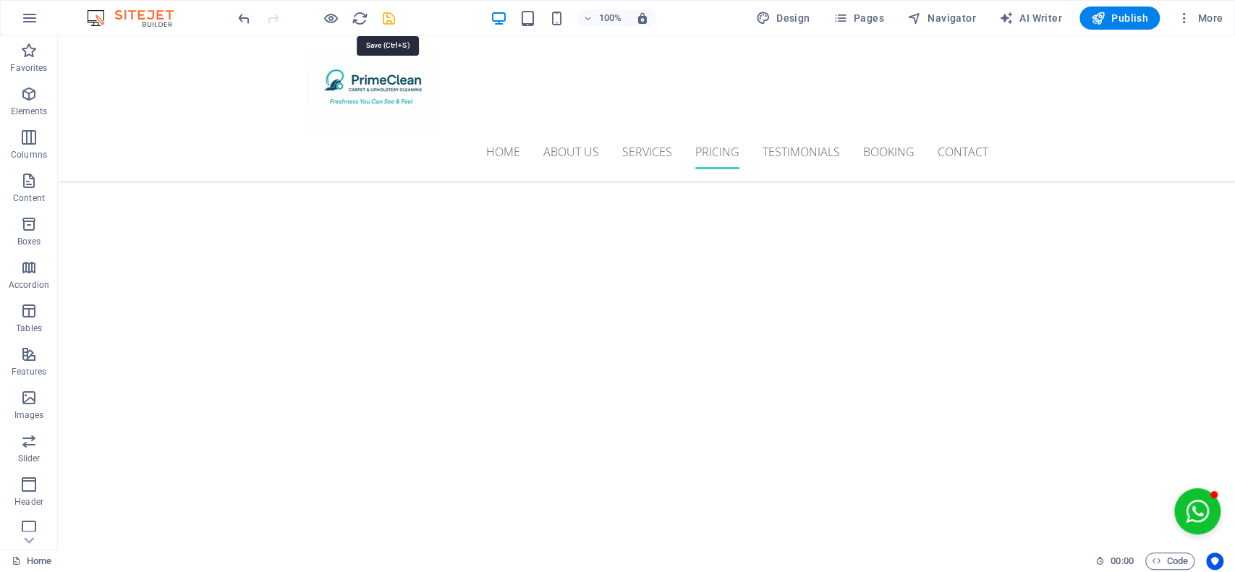
click at [388, 19] on icon "save" at bounding box center [389, 18] width 17 height 17
select select
checkbox input "false"
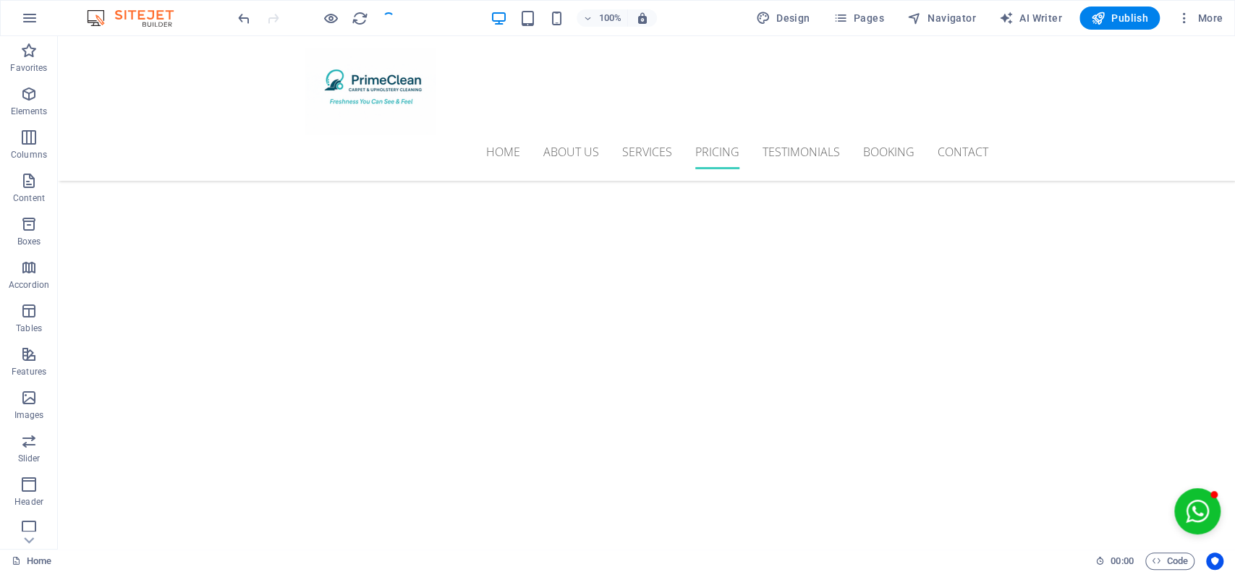
checkbox input "false"
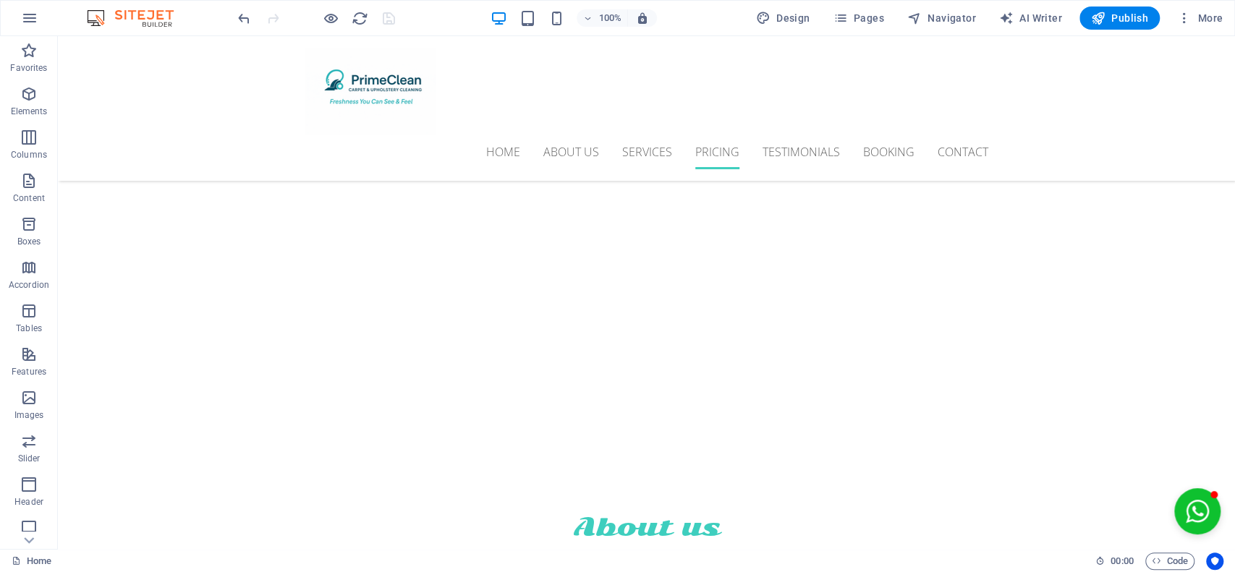
scroll to position [4407, 0]
click at [664, 354] on div "+ Add section" at bounding box center [646, 361] width 80 height 25
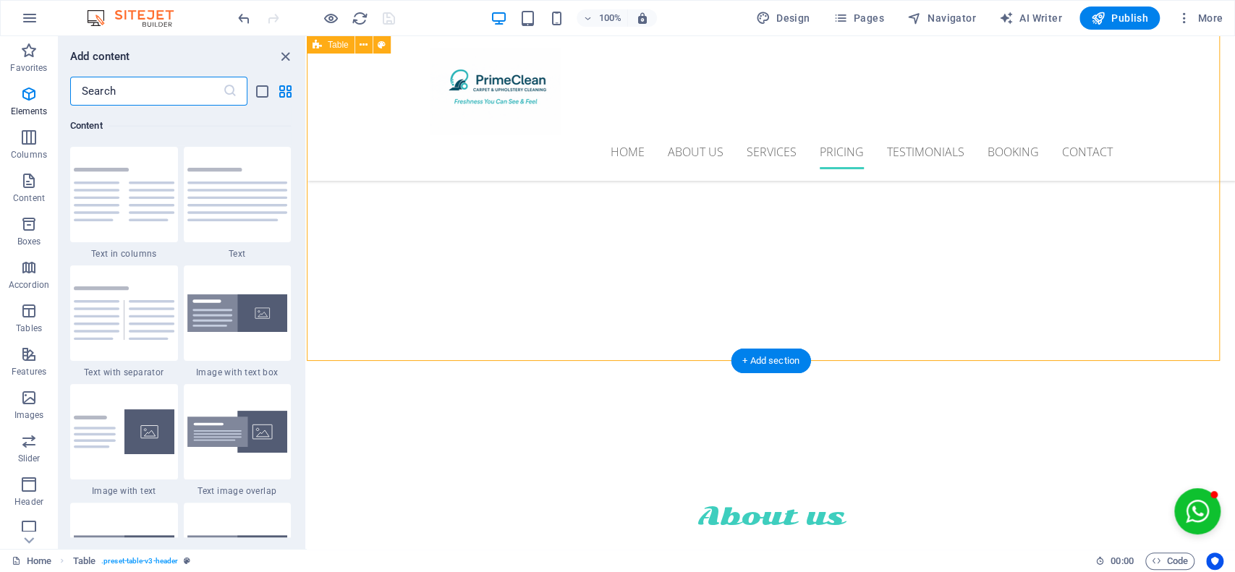
scroll to position [2650, 0]
click at [234, 217] on div at bounding box center [238, 194] width 108 height 95
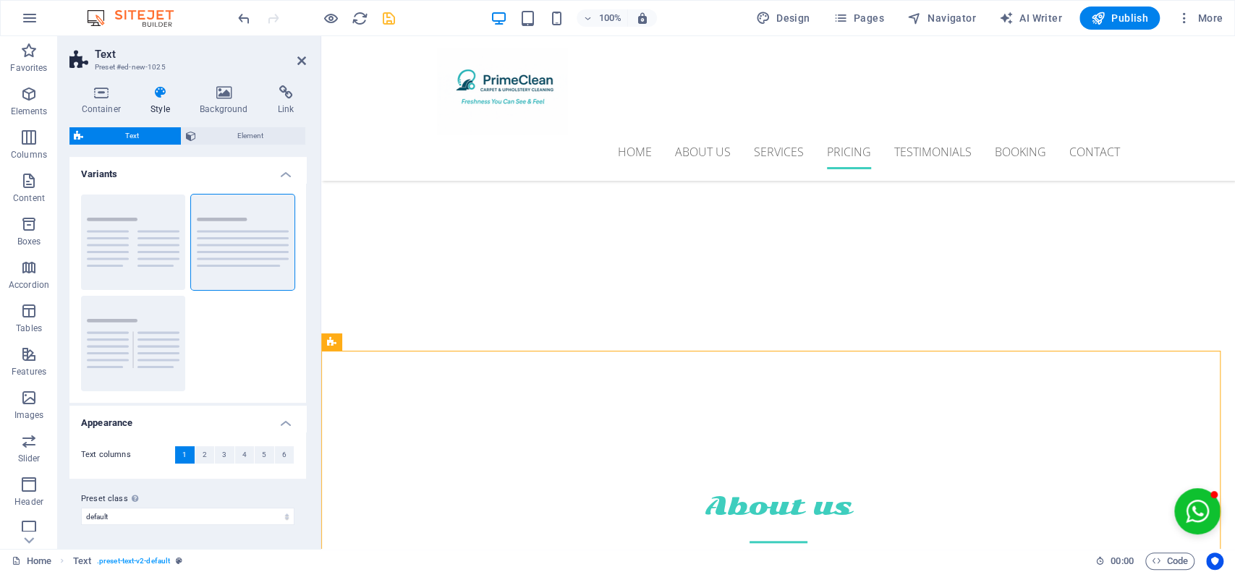
scroll to position [4356, 0]
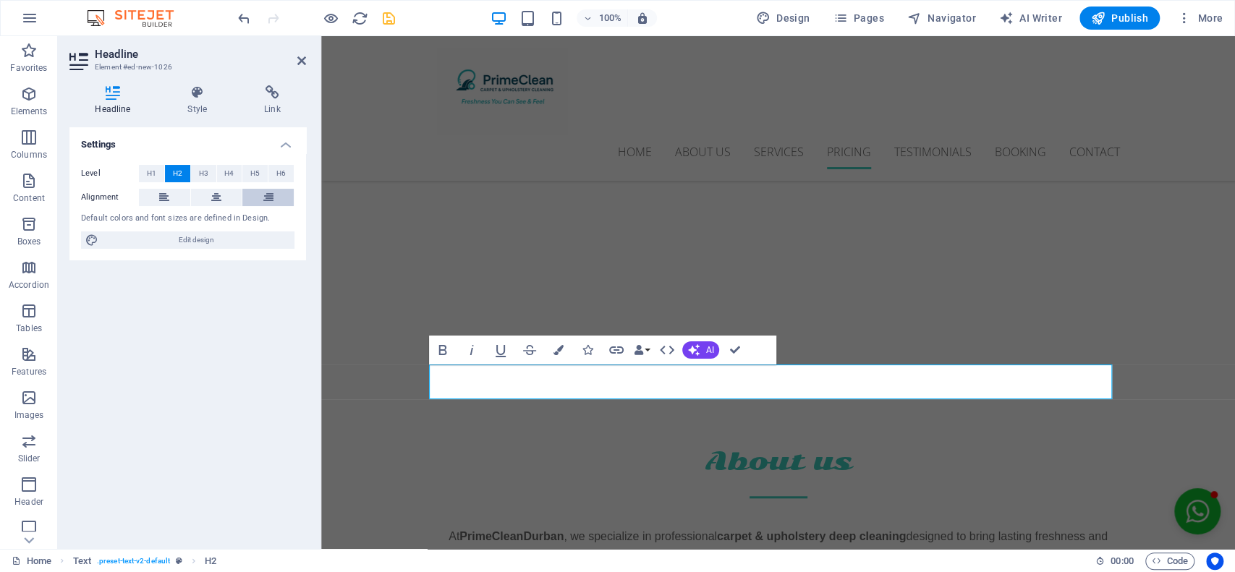
click at [255, 191] on button at bounding box center [267, 197] width 51 height 17
click at [202, 174] on span "H3" at bounding box center [203, 173] width 9 height 17
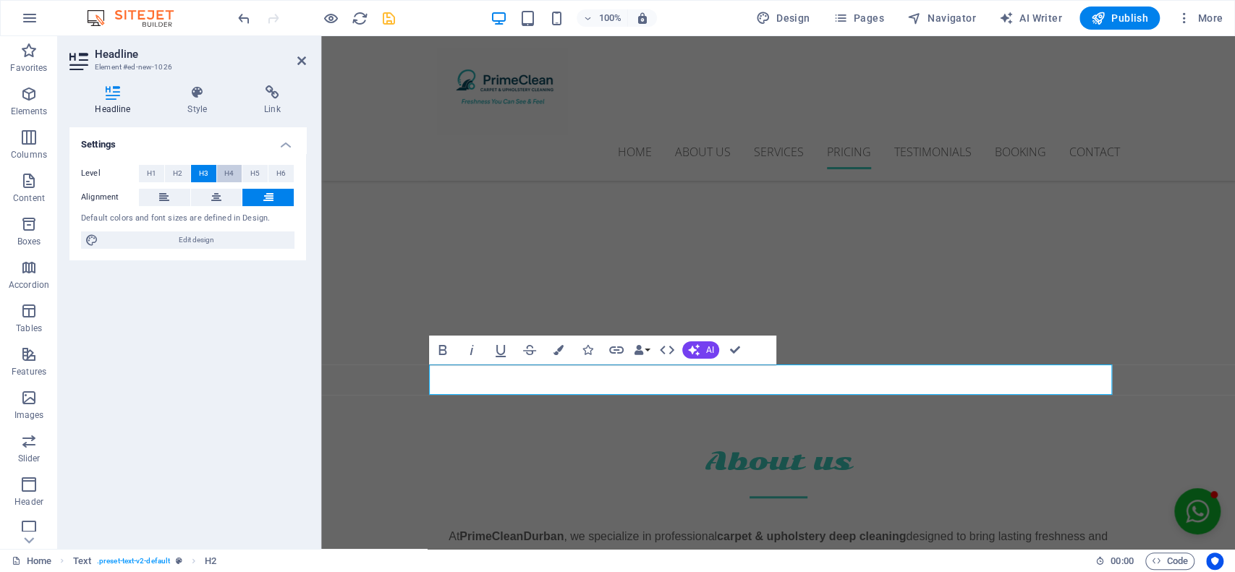
click at [229, 172] on span "H4" at bounding box center [228, 173] width 9 height 17
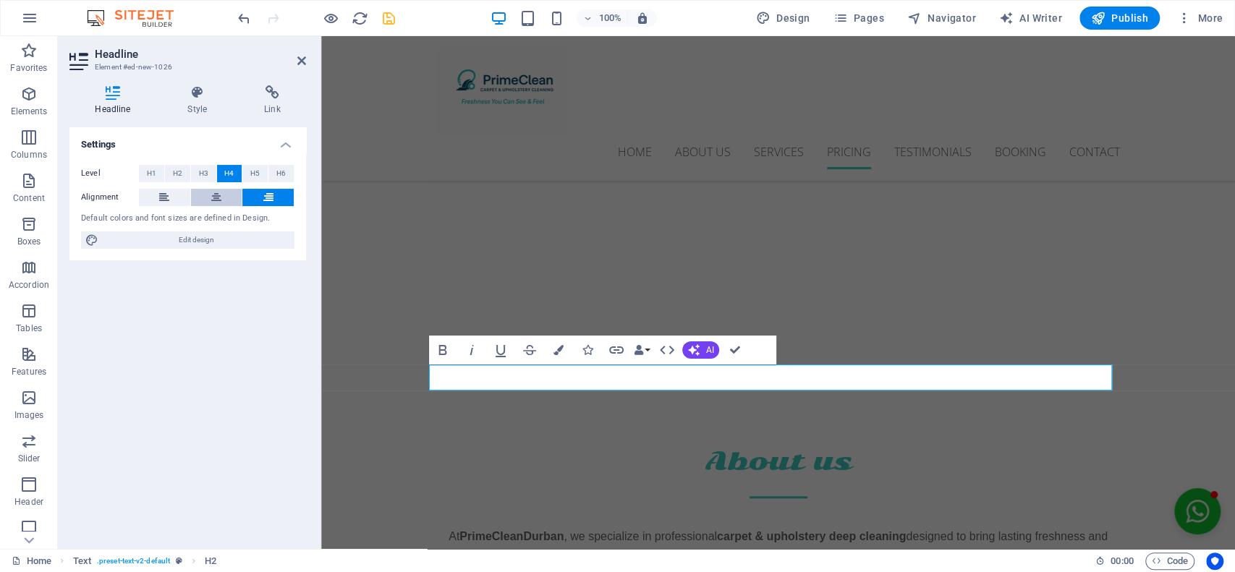
click at [208, 190] on button at bounding box center [216, 197] width 51 height 17
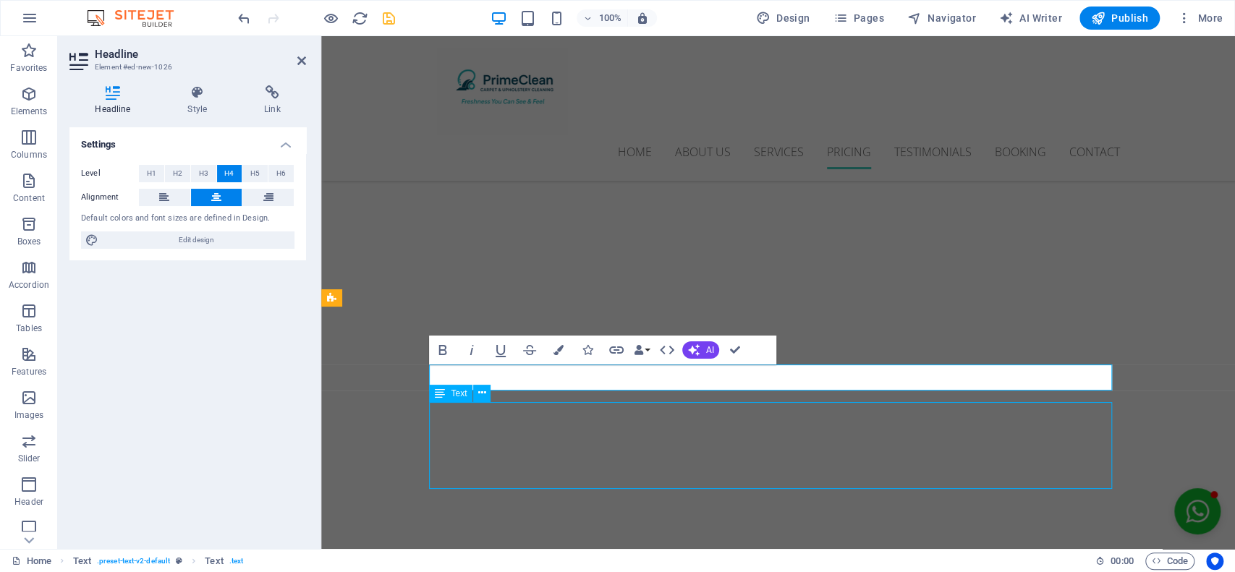
scroll to position [4461, 0]
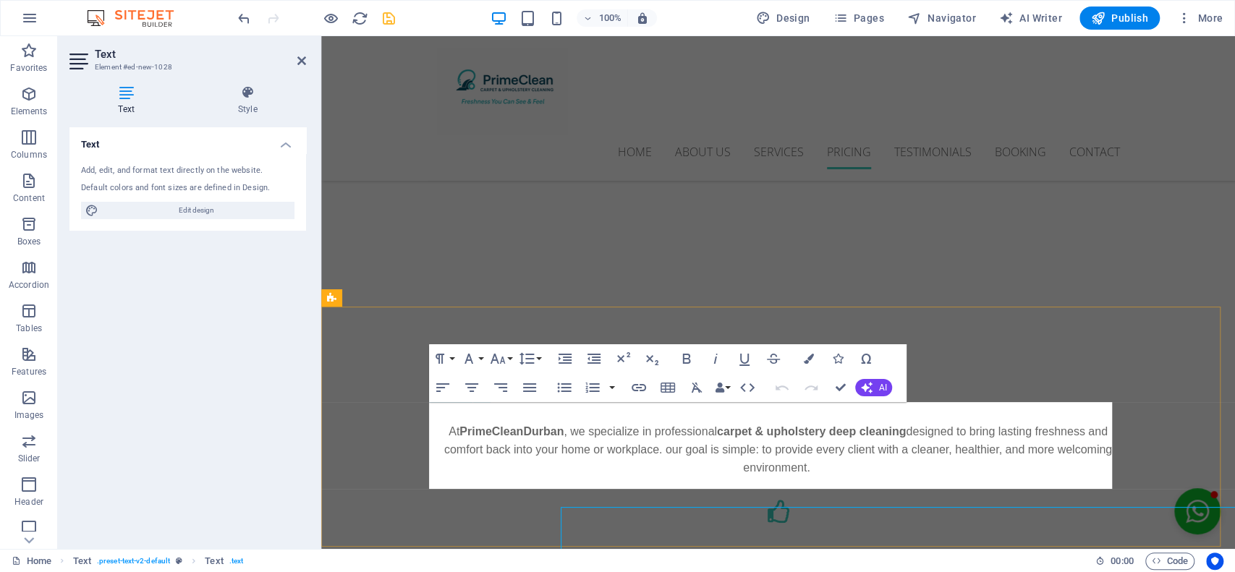
scroll to position [4356, 0]
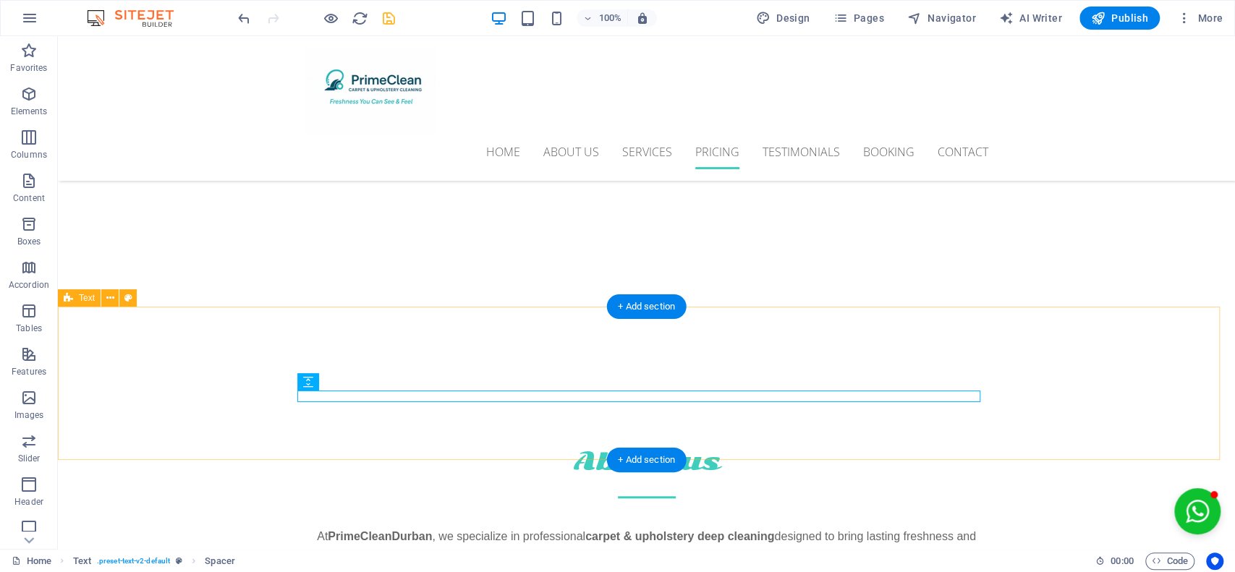
scroll to position [4461, 0]
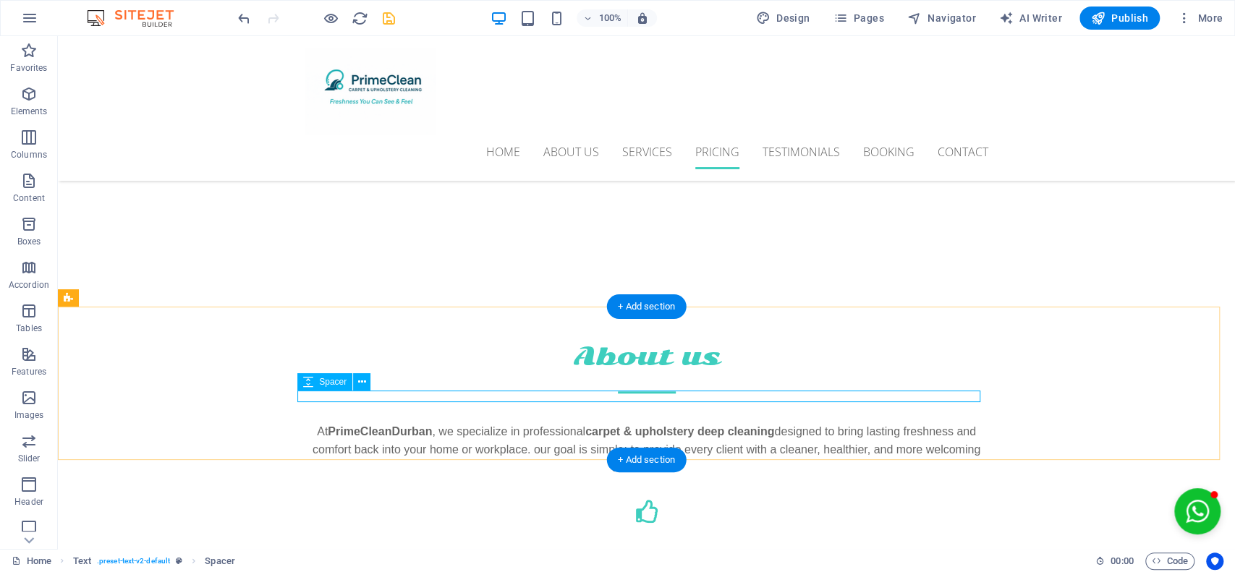
scroll to position [4356, 0]
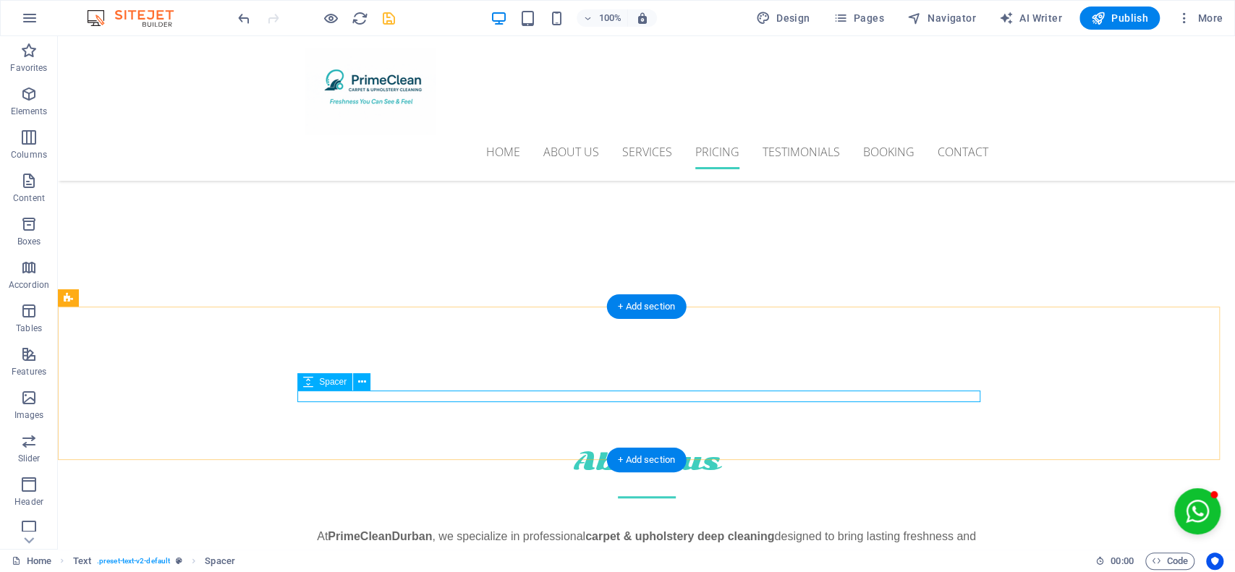
select select "rem"
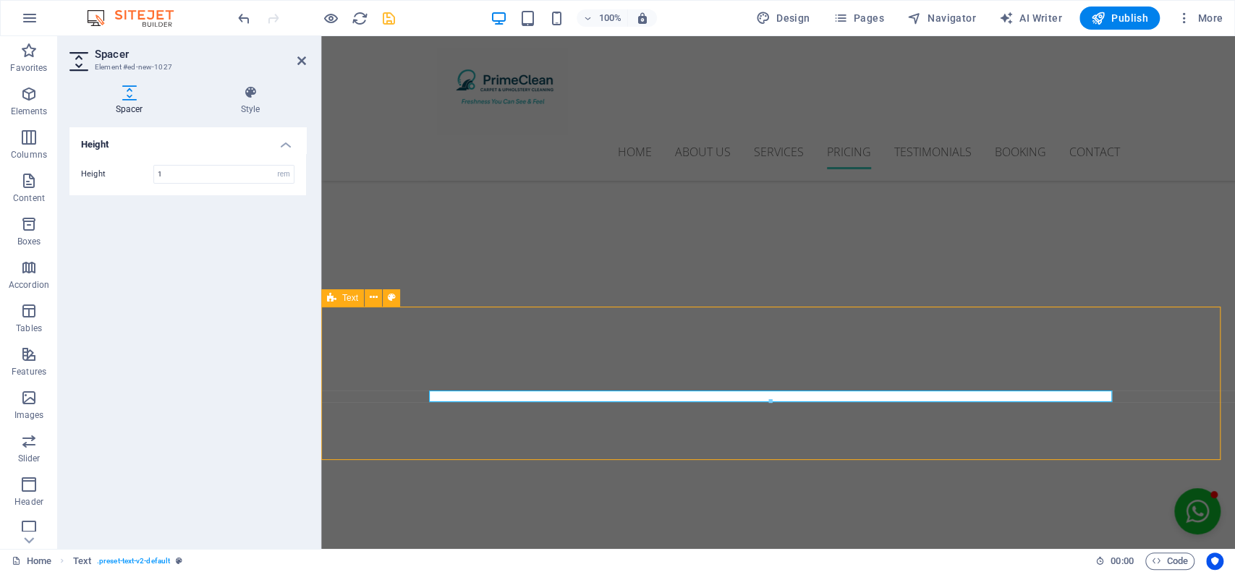
scroll to position [4461, 0]
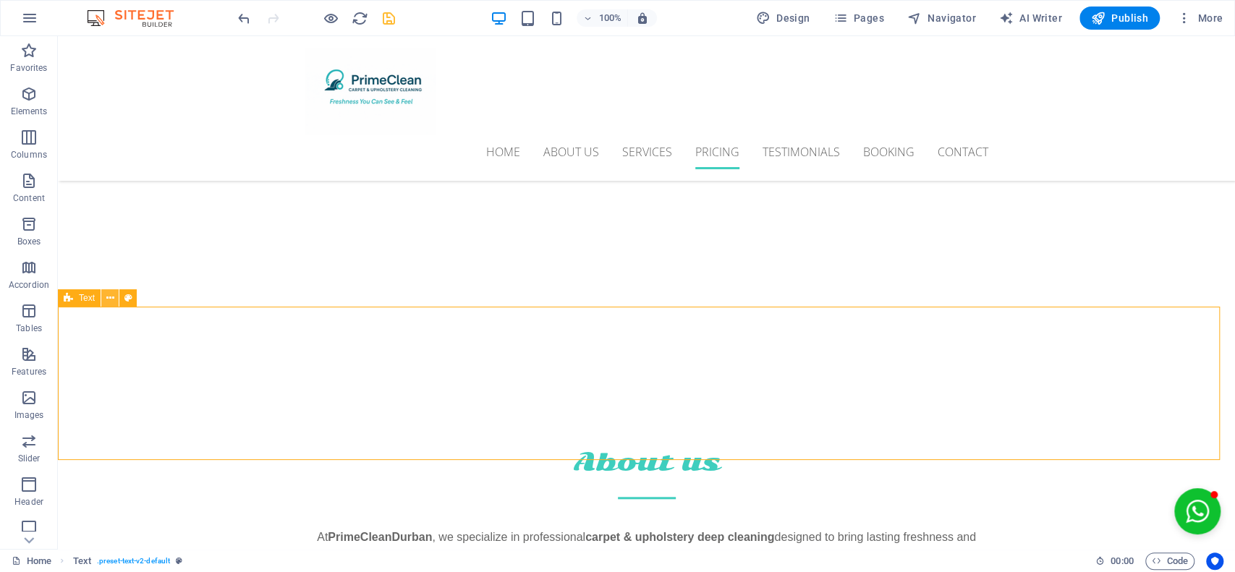
click at [110, 298] on icon at bounding box center [110, 298] width 8 height 15
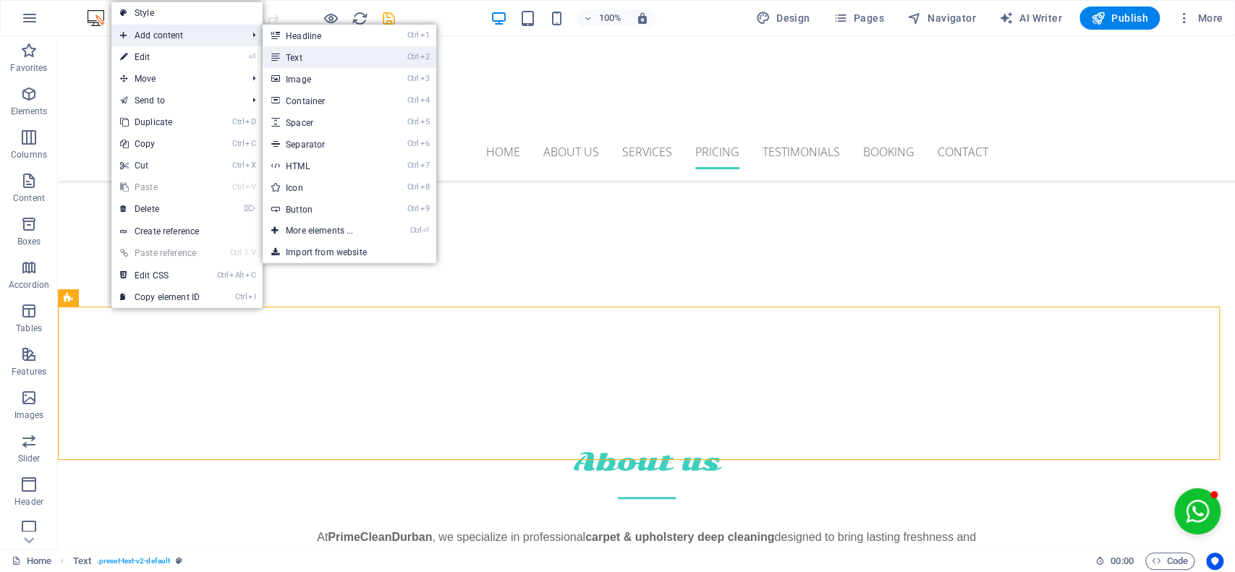
drag, startPoint x: 329, startPoint y: 49, endPoint x: 30, endPoint y: 47, distance: 299.5
click at [329, 49] on link "Ctrl 2 Text" at bounding box center [322, 57] width 119 height 22
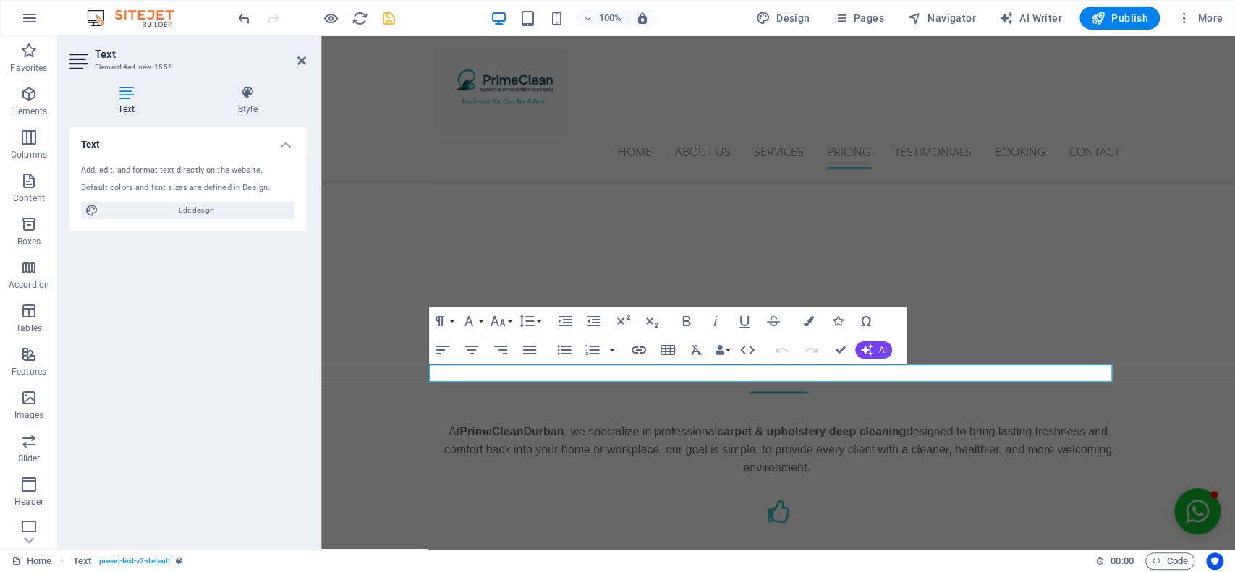
scroll to position [4356, 0]
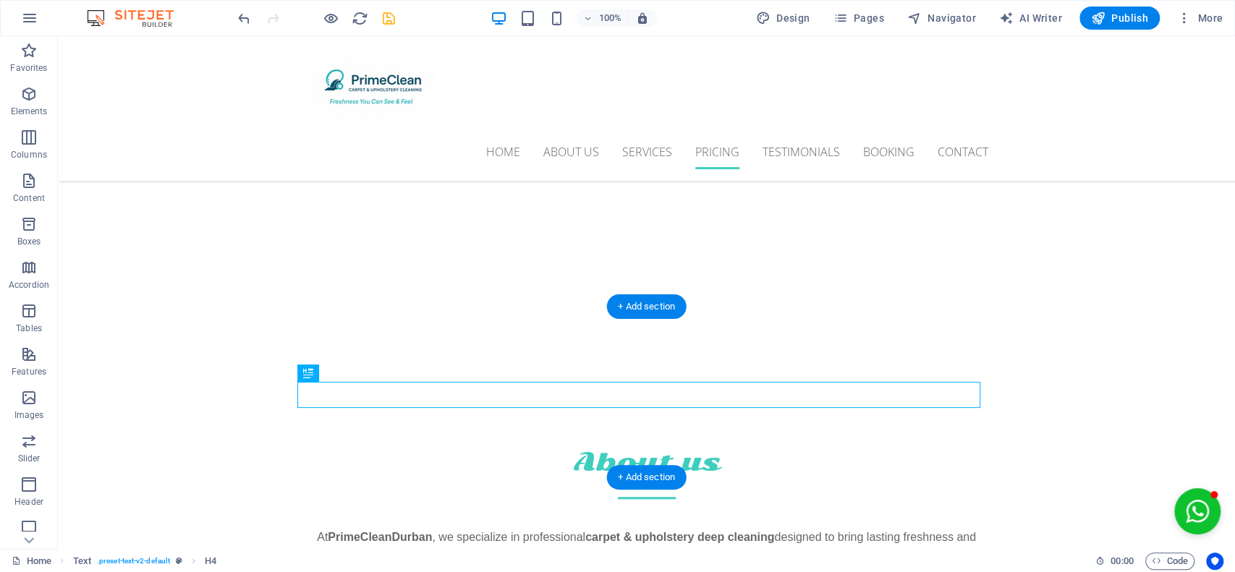
drag, startPoint x: 382, startPoint y: 405, endPoint x: 328, endPoint y: 398, distance: 54.7
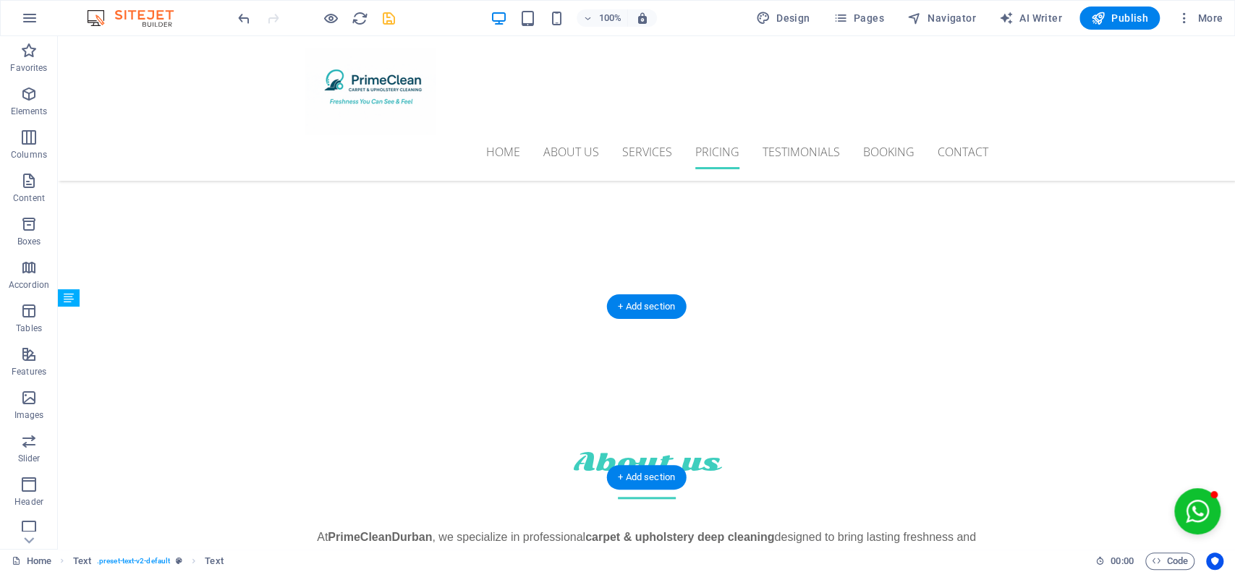
drag, startPoint x: 387, startPoint y: 391, endPoint x: 370, endPoint y: 399, distance: 19.1
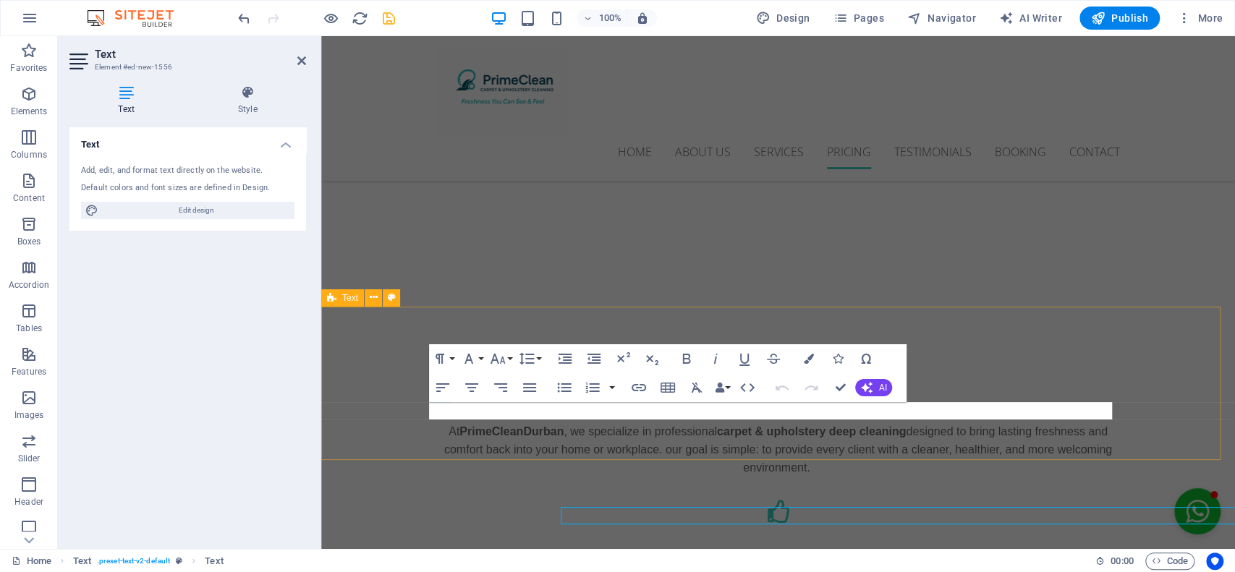
scroll to position [4356, 0]
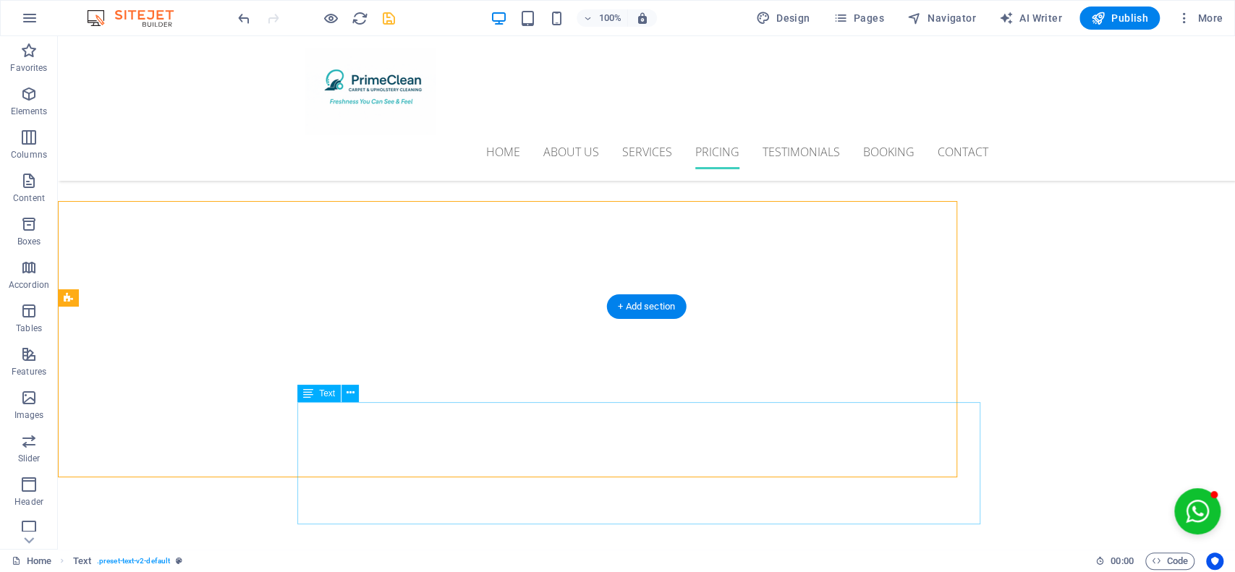
scroll to position [4462, 0]
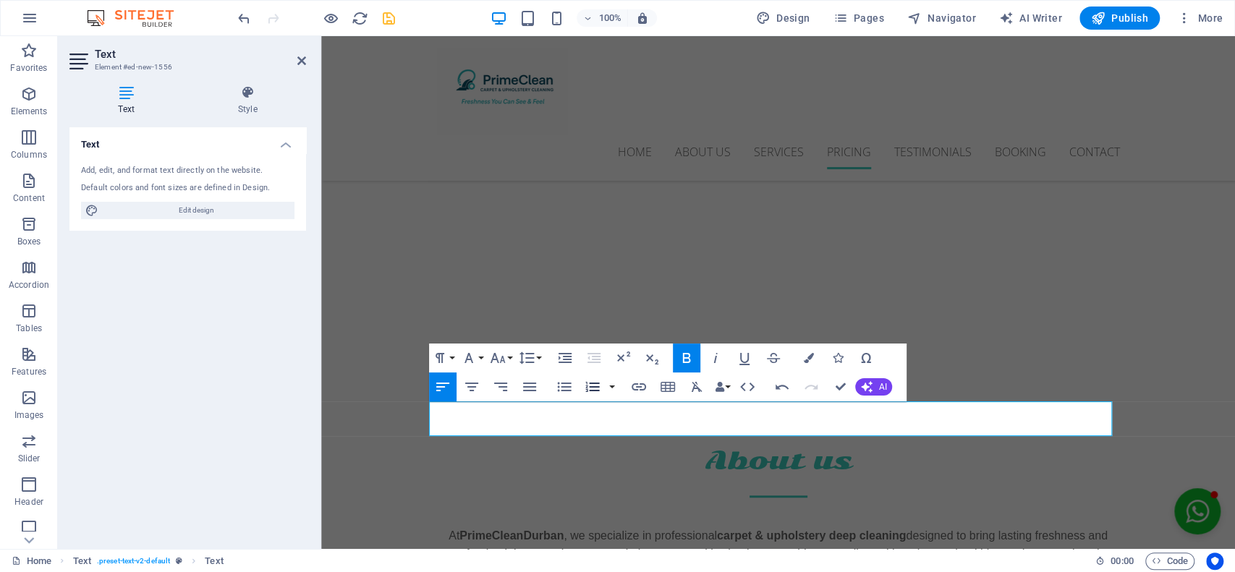
click at [584, 396] on button "Ordered List" at bounding box center [592, 387] width 27 height 29
click at [564, 383] on icon "button" at bounding box center [565, 386] width 14 height 9
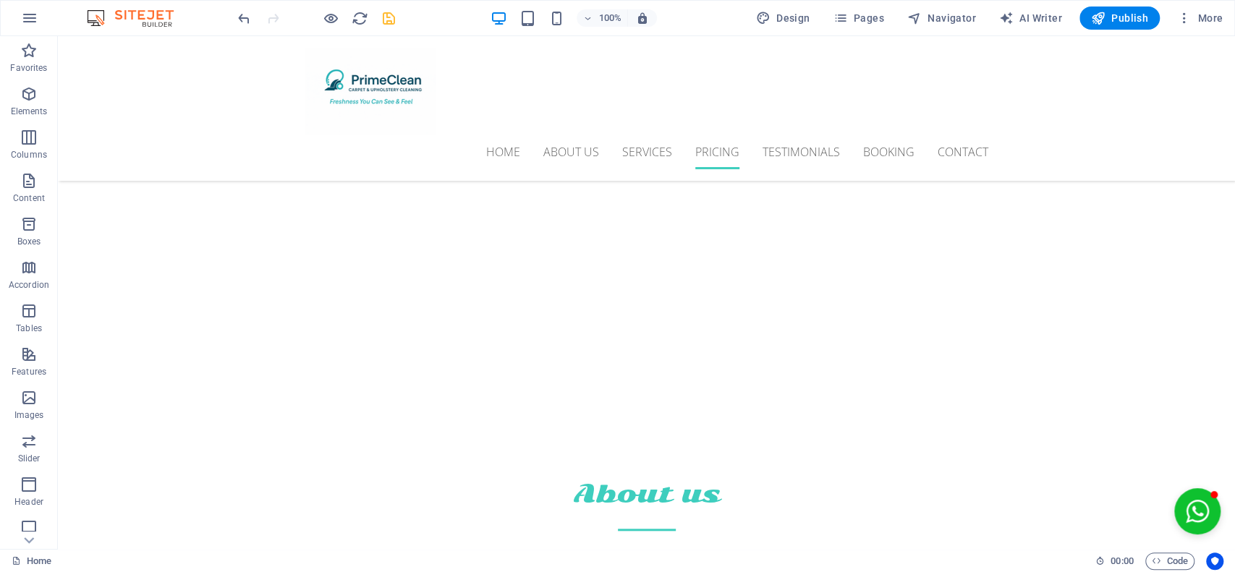
scroll to position [4452, 0]
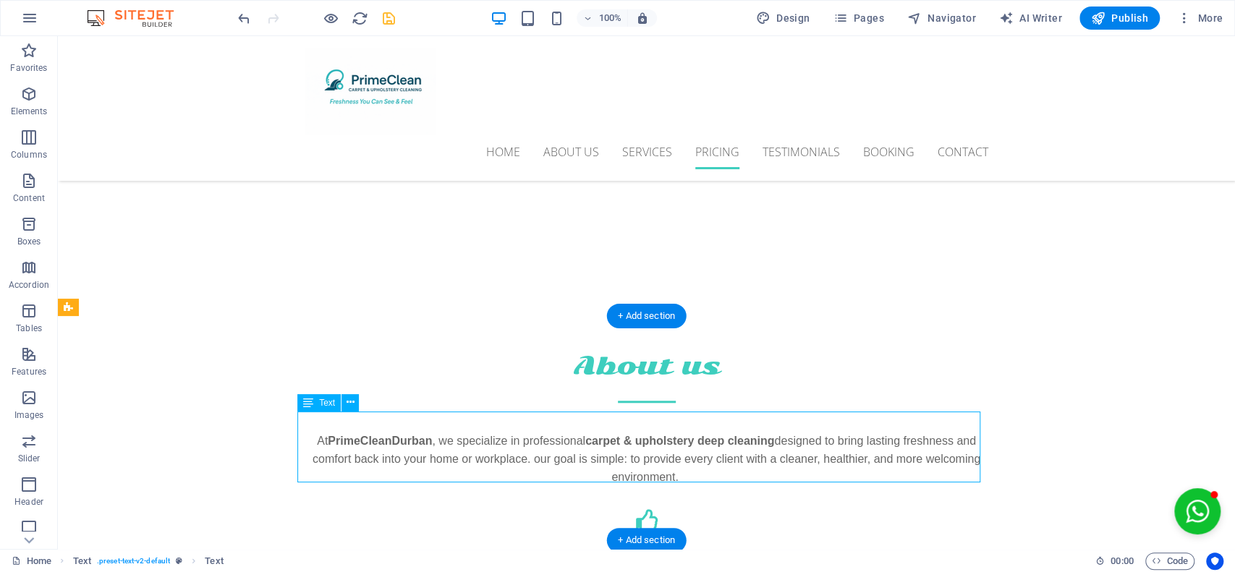
scroll to position [4347, 0]
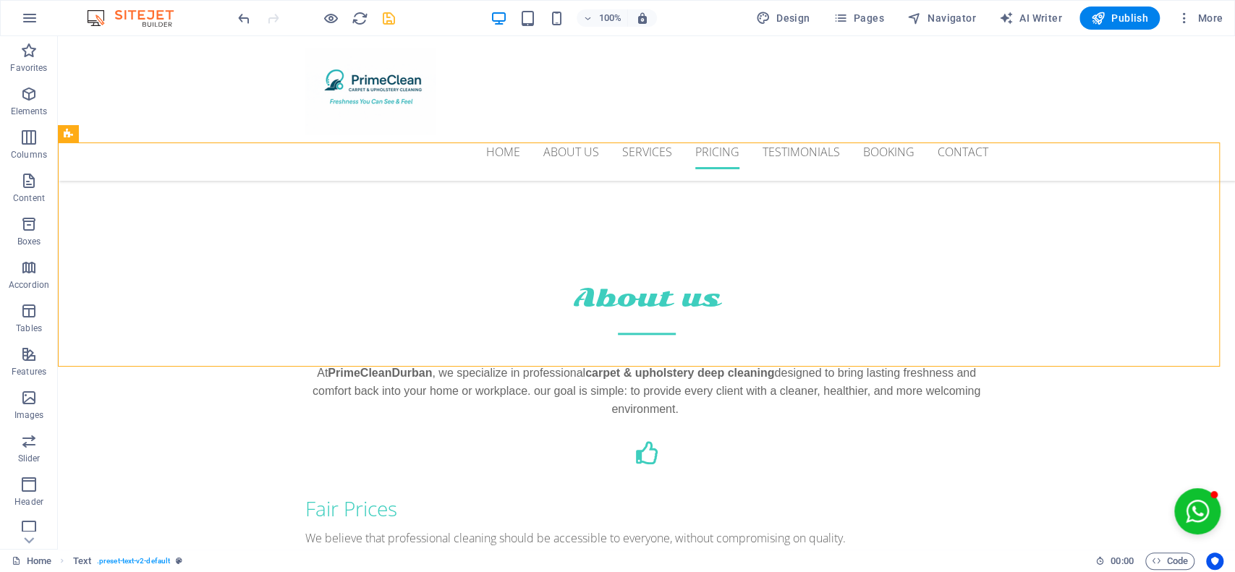
scroll to position [4558, 0]
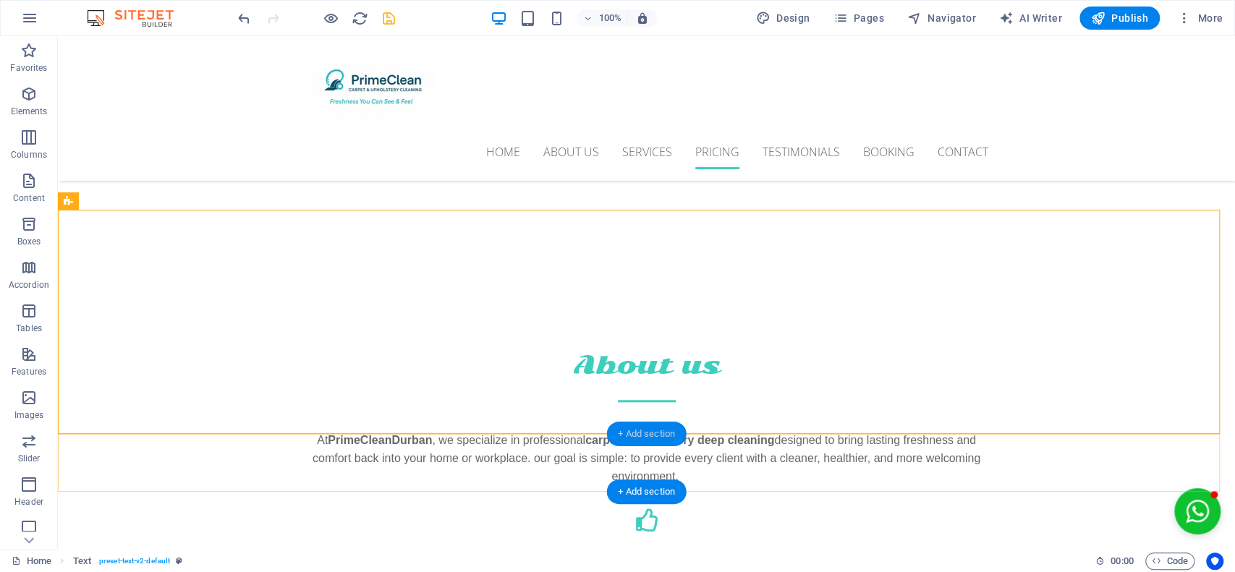
click at [648, 431] on div "+ Add section" at bounding box center [646, 434] width 80 height 25
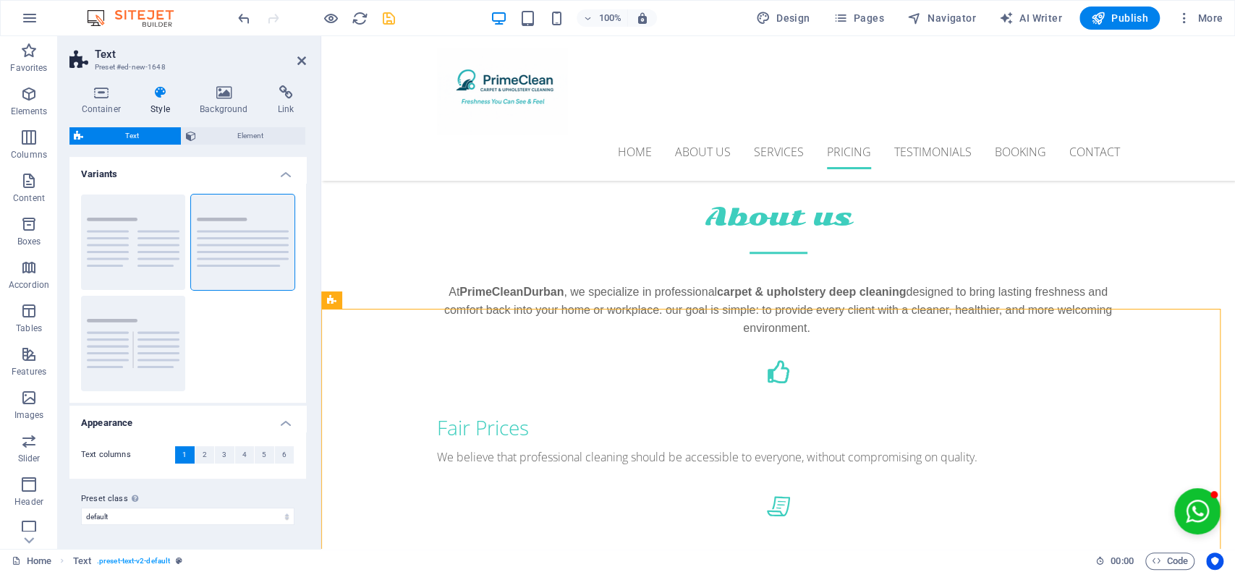
scroll to position [4612, 0]
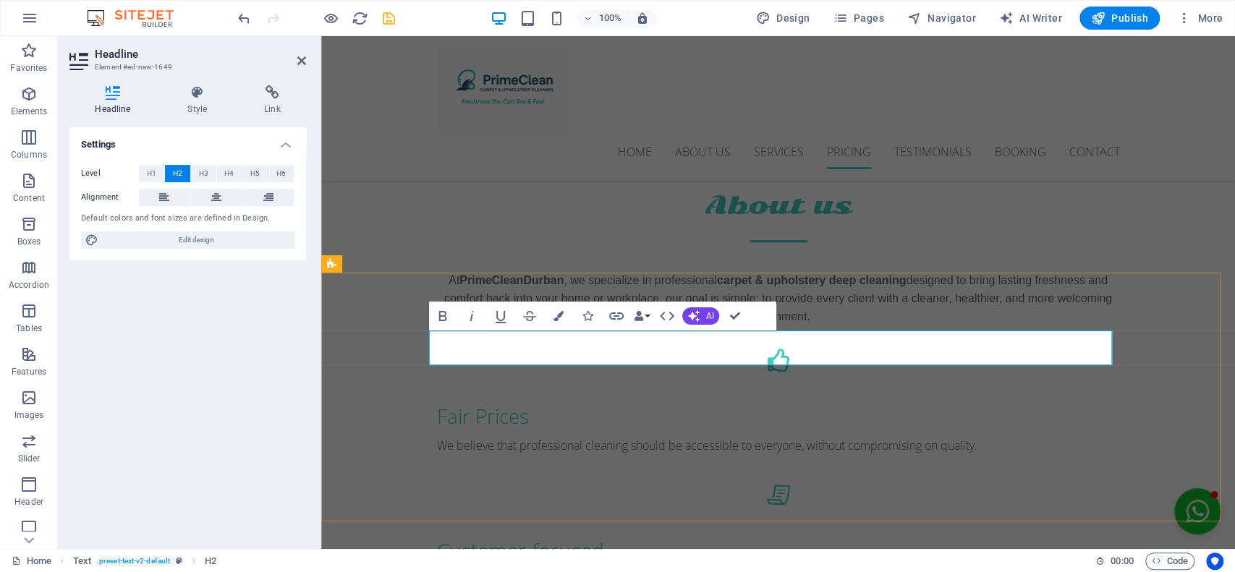
scroll to position [4614, 0]
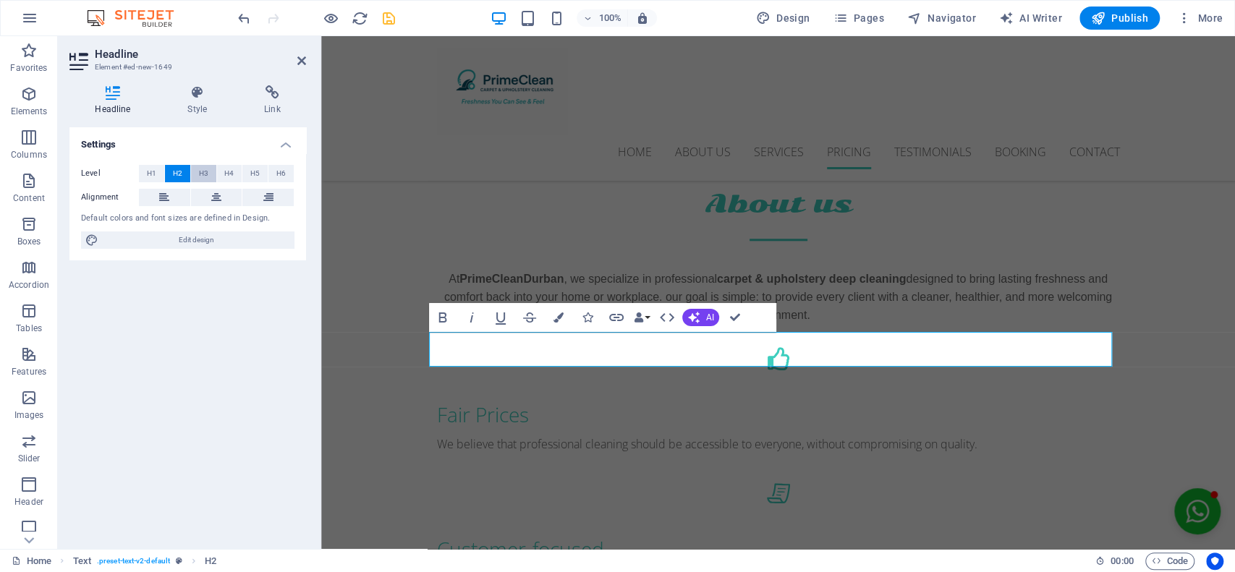
click at [196, 169] on button "H3" at bounding box center [203, 173] width 25 height 17
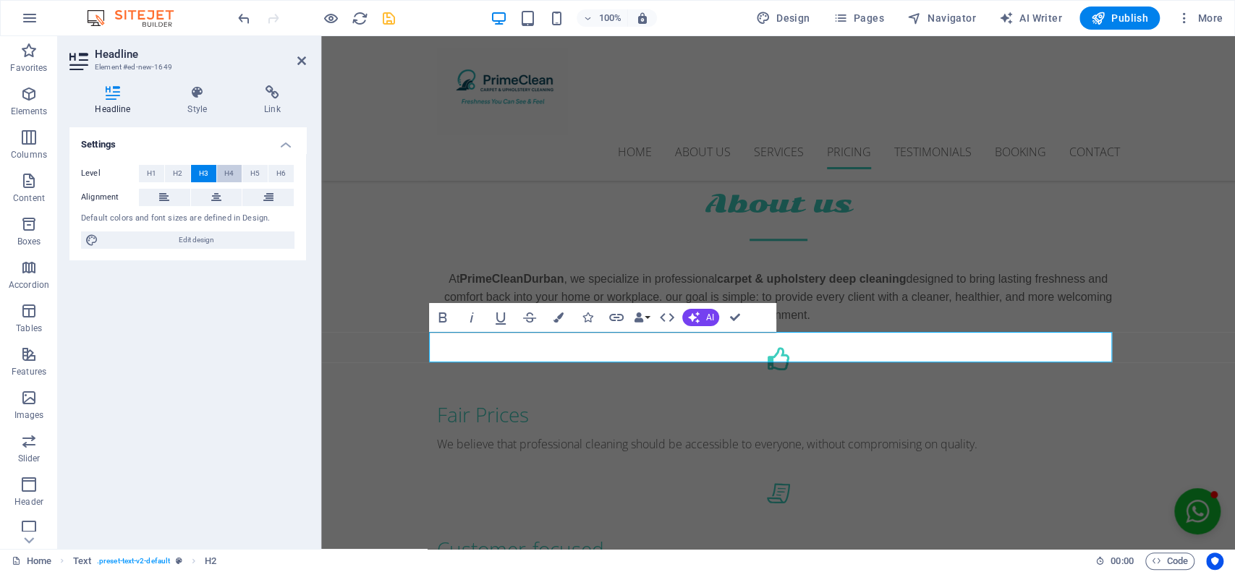
click at [220, 177] on button "H4" at bounding box center [229, 173] width 25 height 17
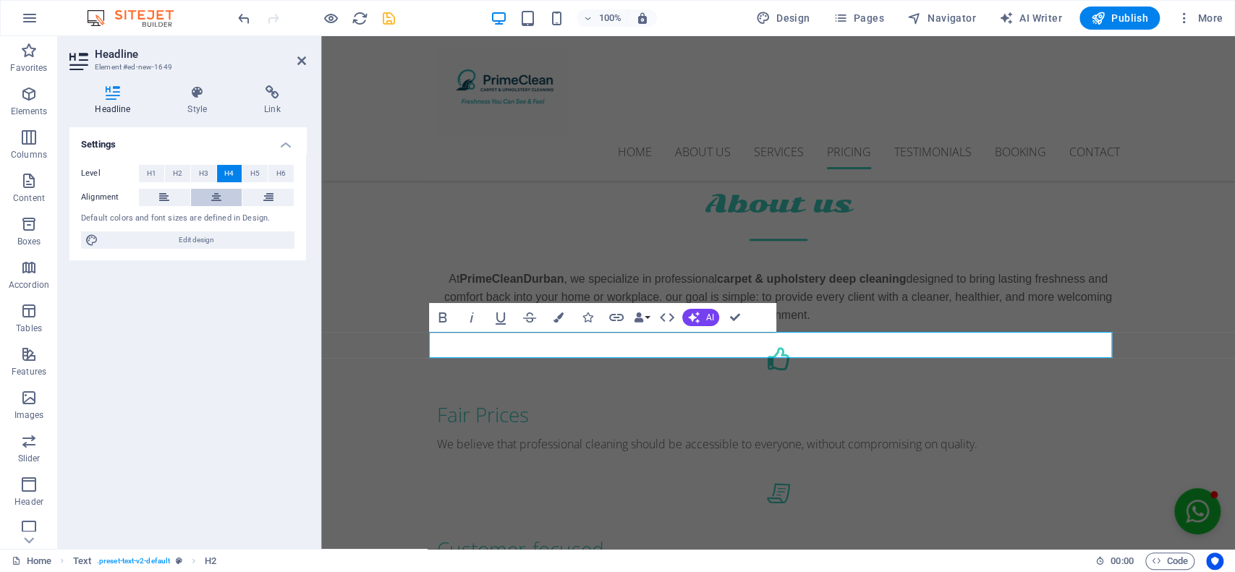
click at [226, 195] on button at bounding box center [216, 197] width 51 height 17
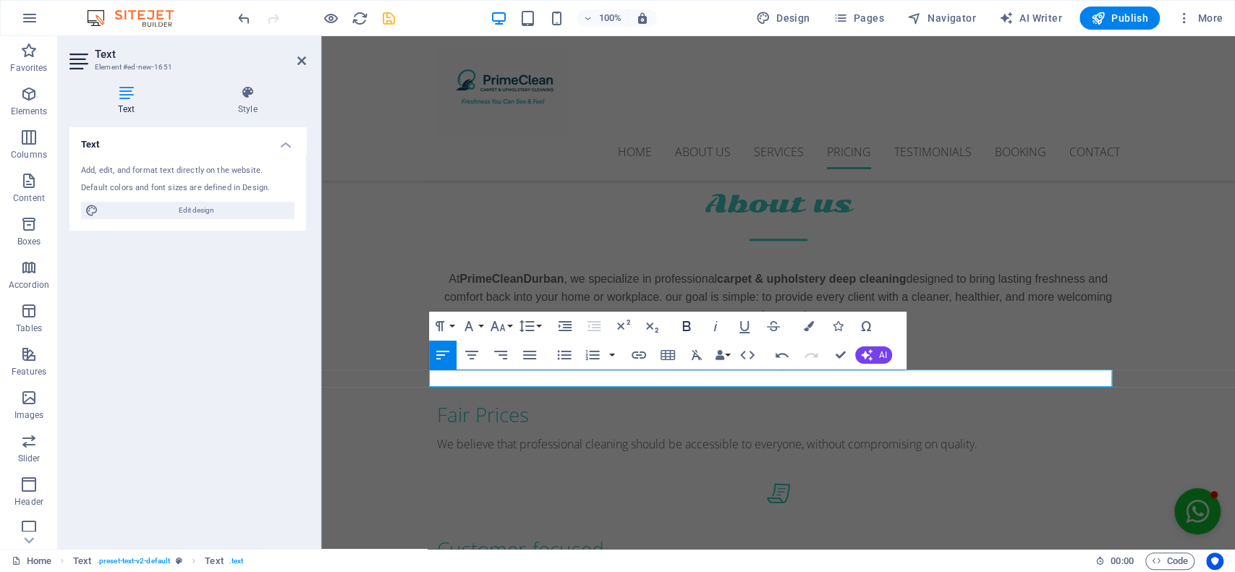
click at [685, 320] on icon "button" at bounding box center [686, 326] width 17 height 17
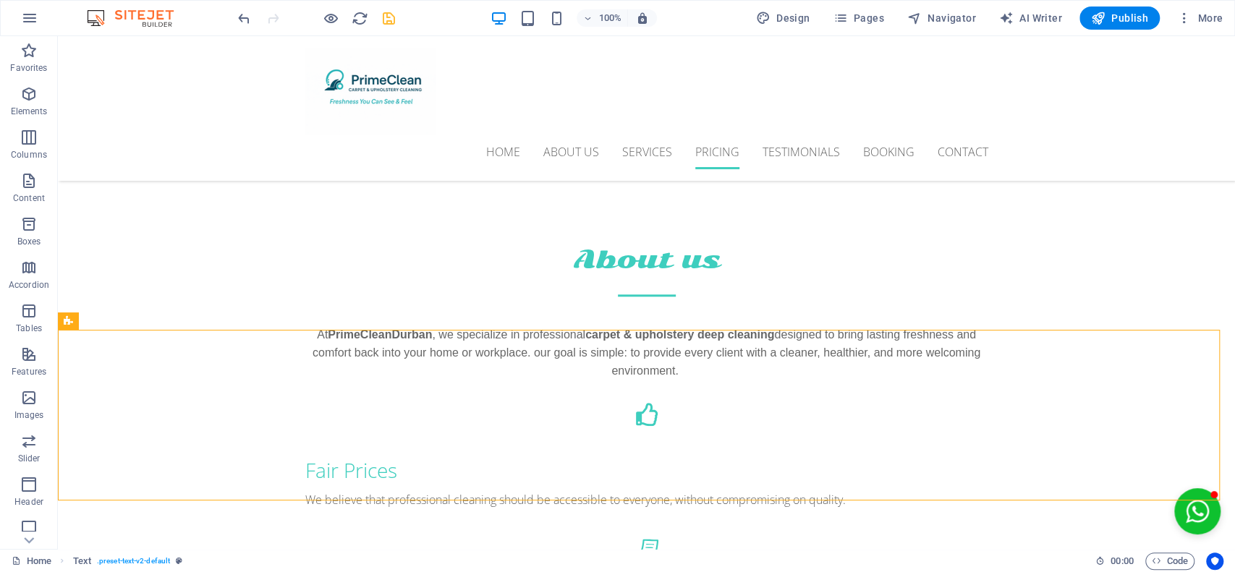
scroll to position [4675, 0]
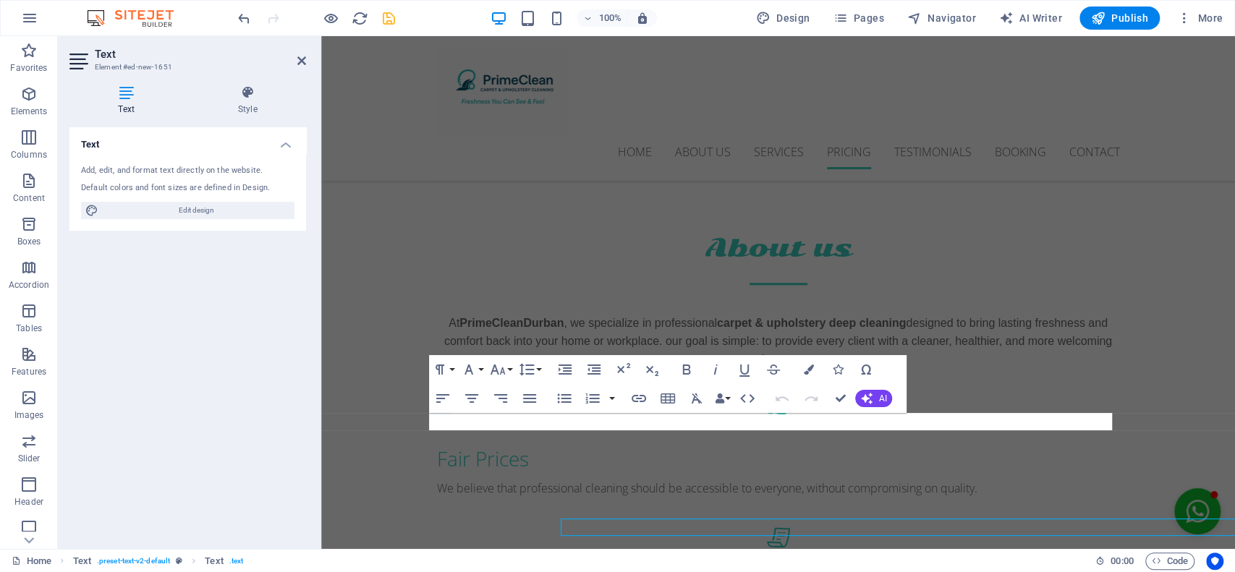
click at [318, 423] on div at bounding box center [319, 292] width 3 height 513
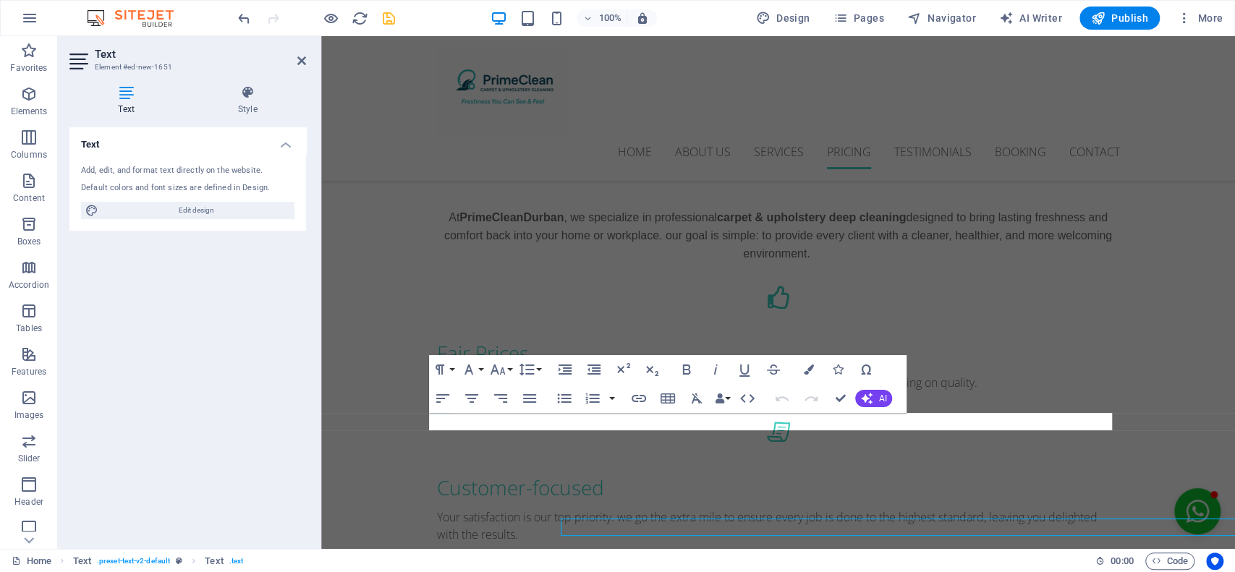
scroll to position [4570, 0]
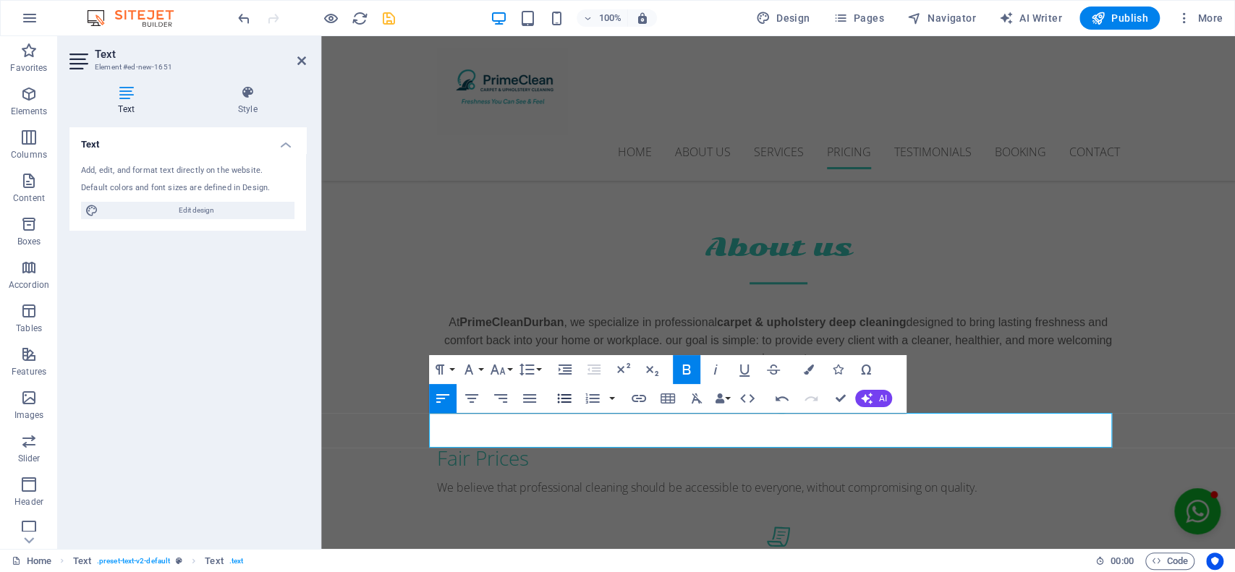
click at [568, 395] on icon "button" at bounding box center [565, 398] width 14 height 9
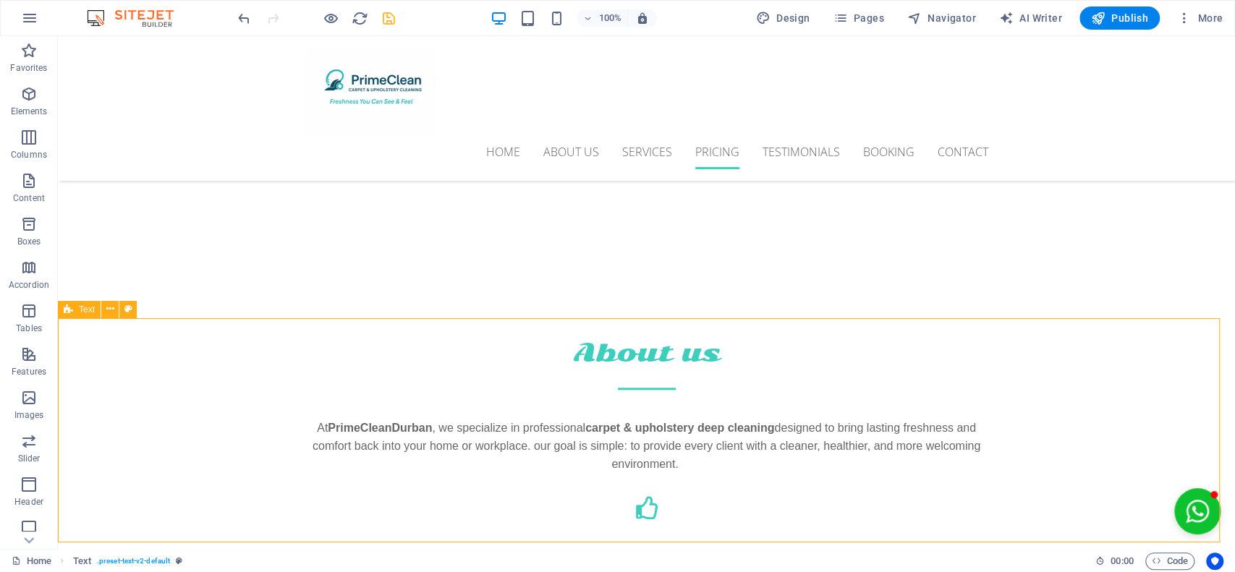
scroll to position [4675, 0]
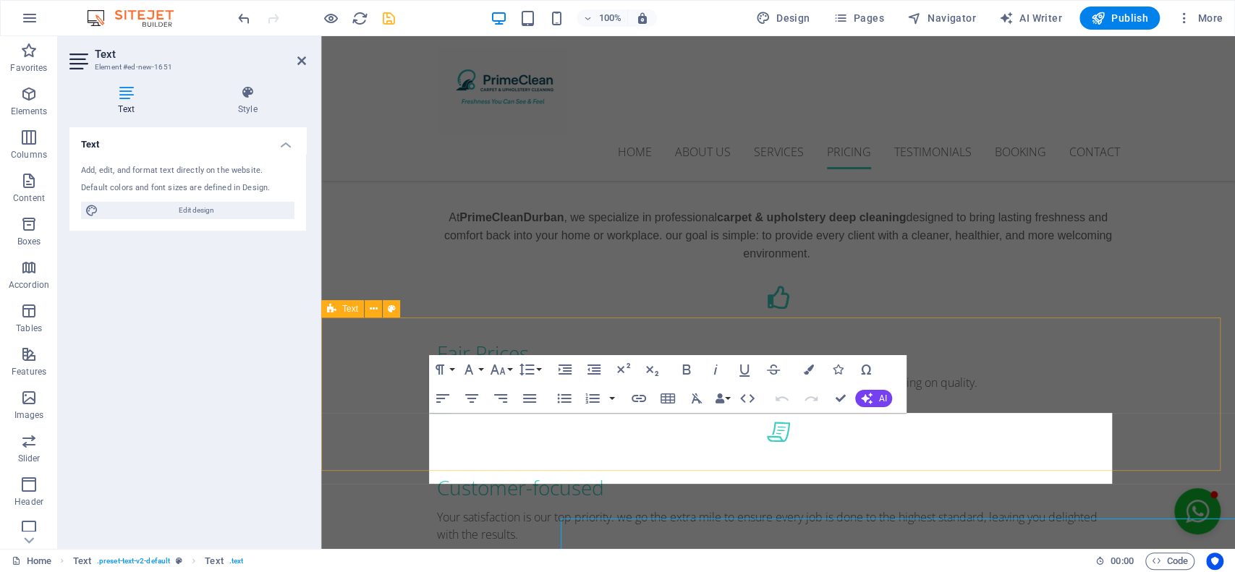
scroll to position [4570, 0]
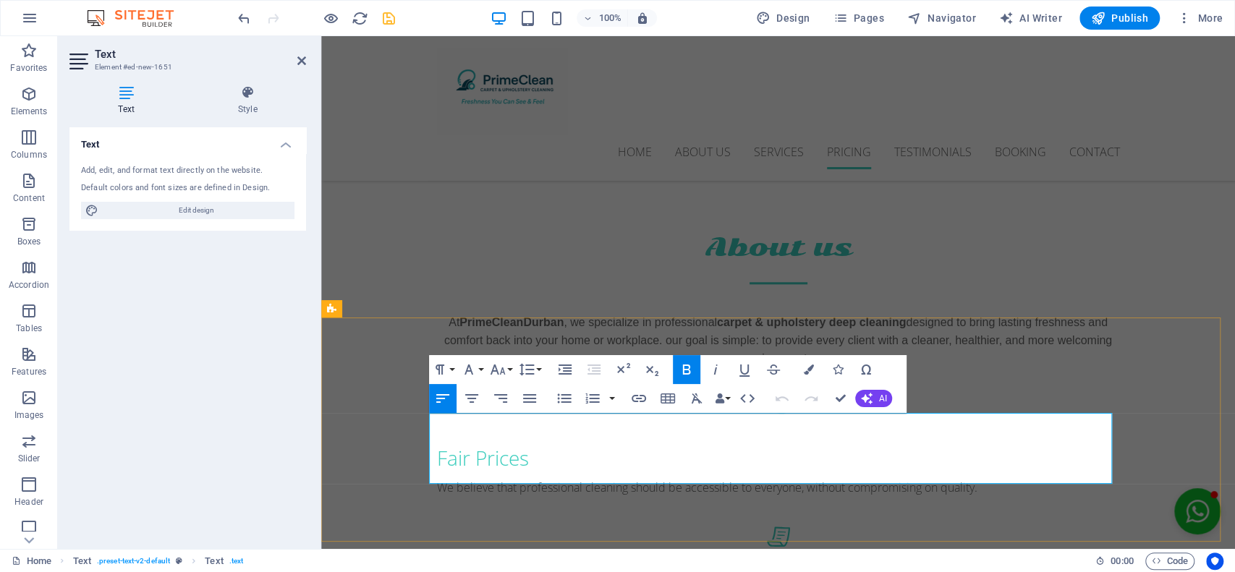
drag, startPoint x: 447, startPoint y: 457, endPoint x: 579, endPoint y: 506, distance: 140.3
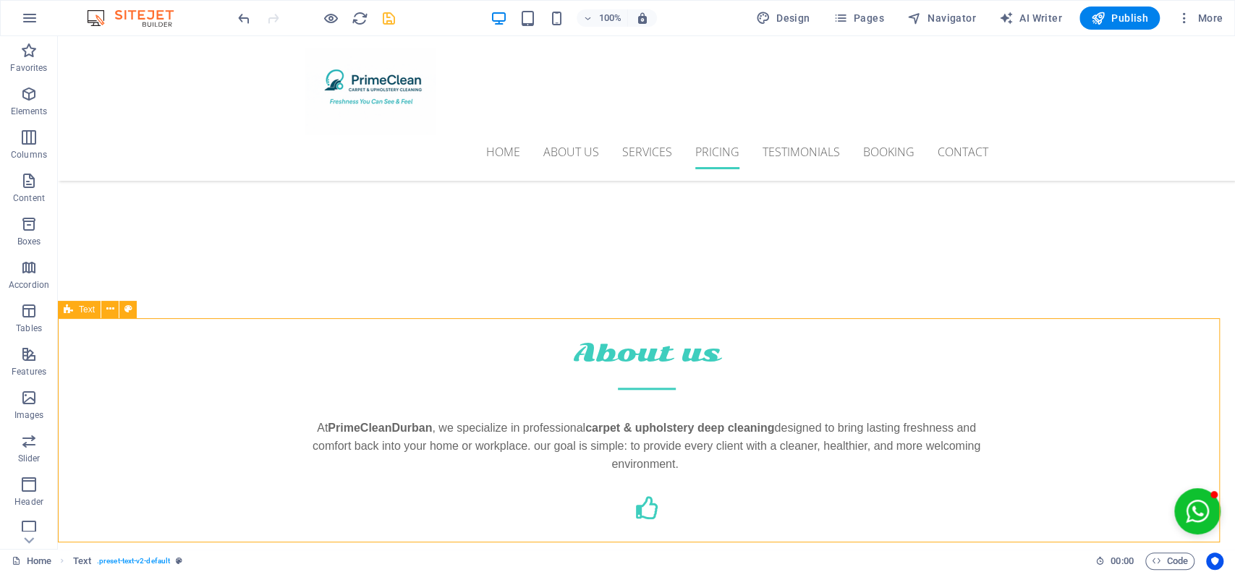
scroll to position [4675, 0]
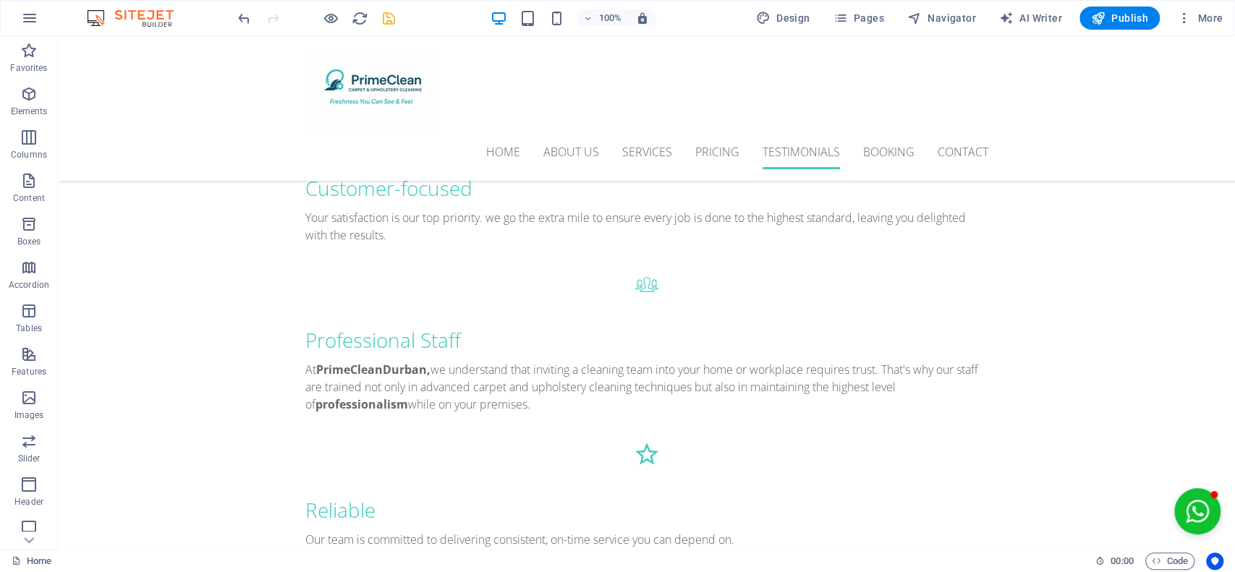
scroll to position [5115, 0]
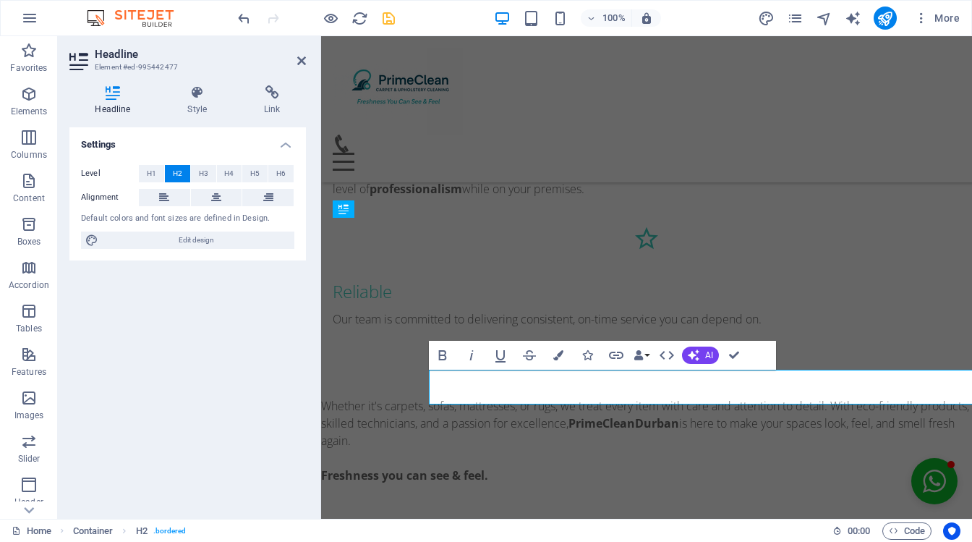
scroll to position [4787, 0]
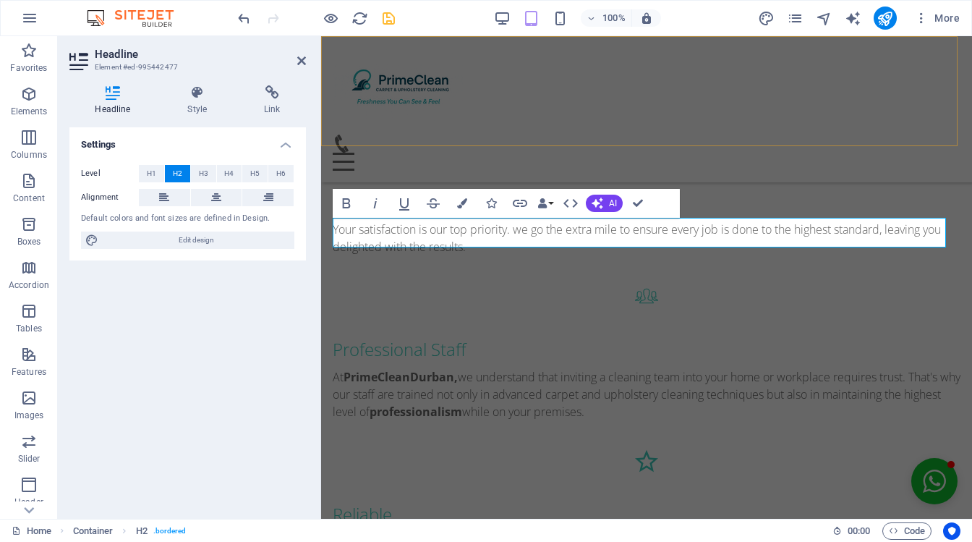
click at [860, 136] on div "Home About us Services Pricing Testimonials Booking Contact Menu" at bounding box center [646, 109] width 651 height 146
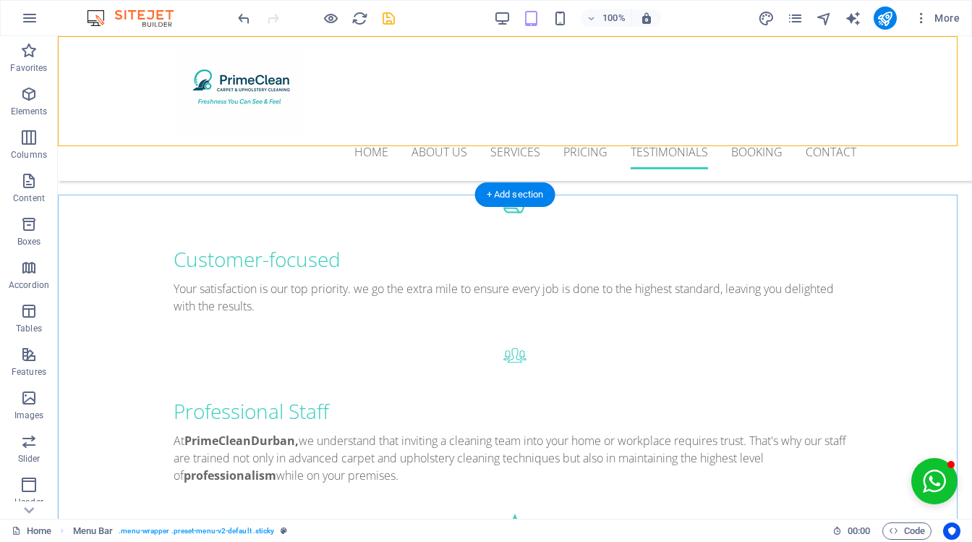
scroll to position [4975, 0]
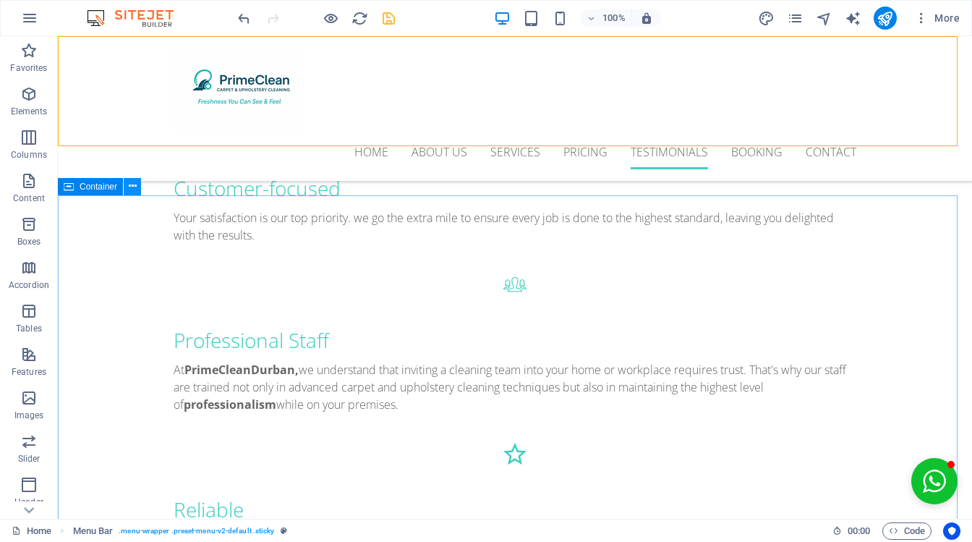
click at [132, 188] on icon at bounding box center [133, 186] width 8 height 15
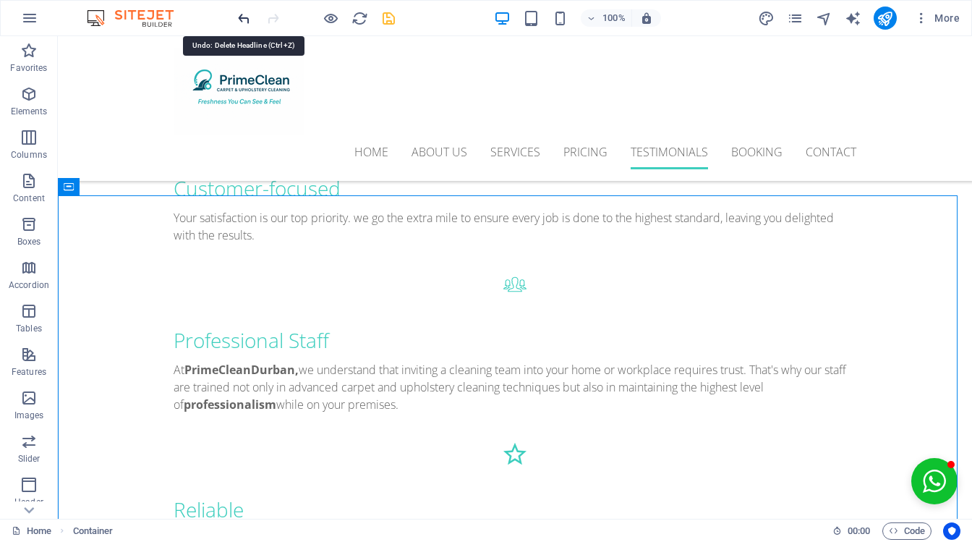
click at [243, 20] on icon "undo" at bounding box center [244, 18] width 17 height 17
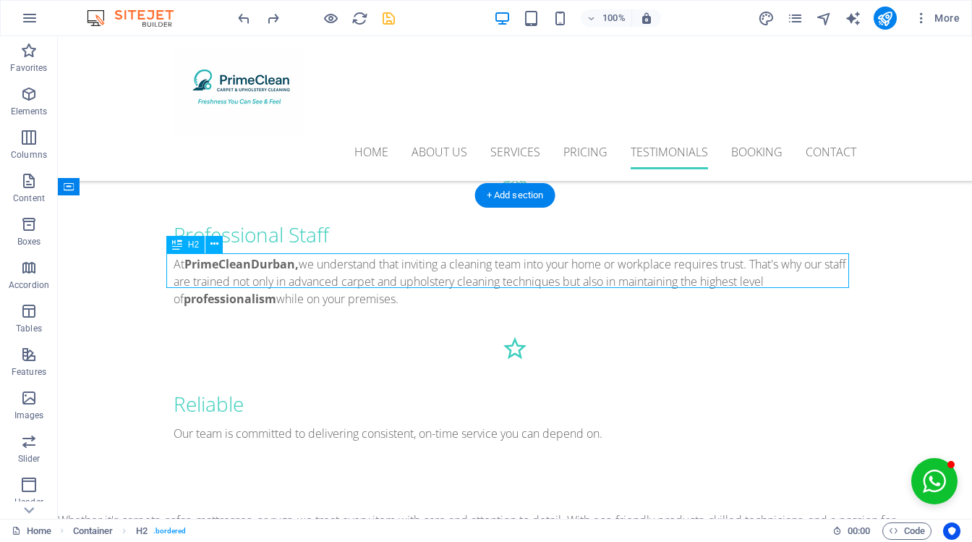
scroll to position [4787, 0]
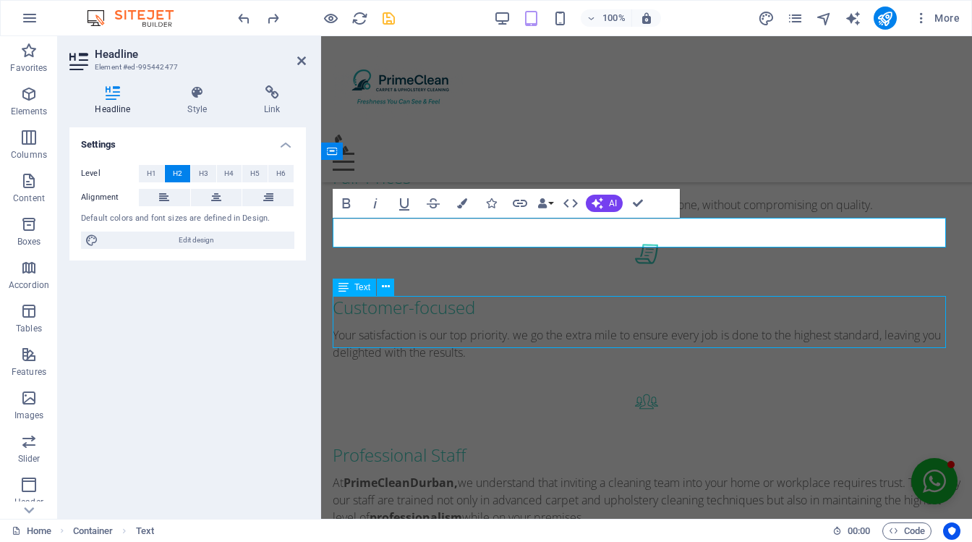
scroll to position [4975, 0]
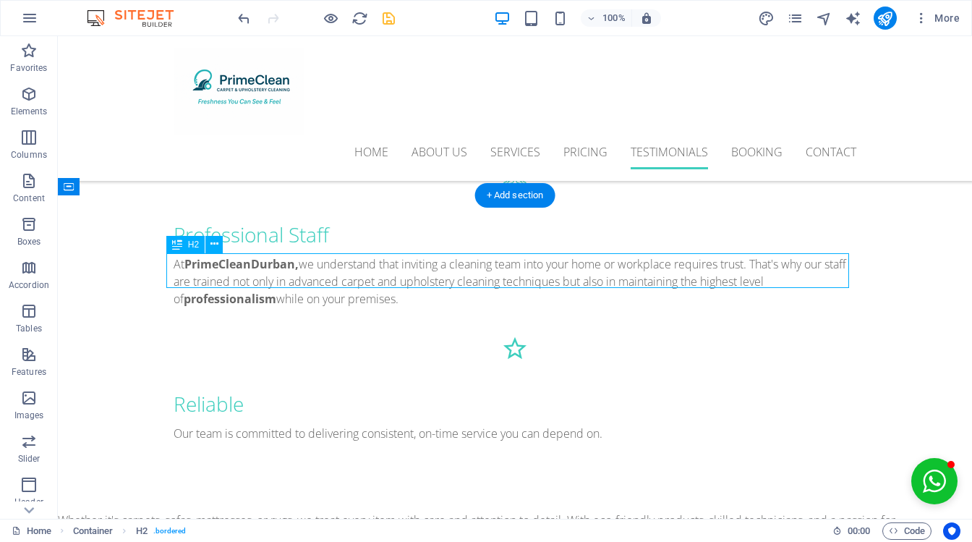
scroll to position [4787, 0]
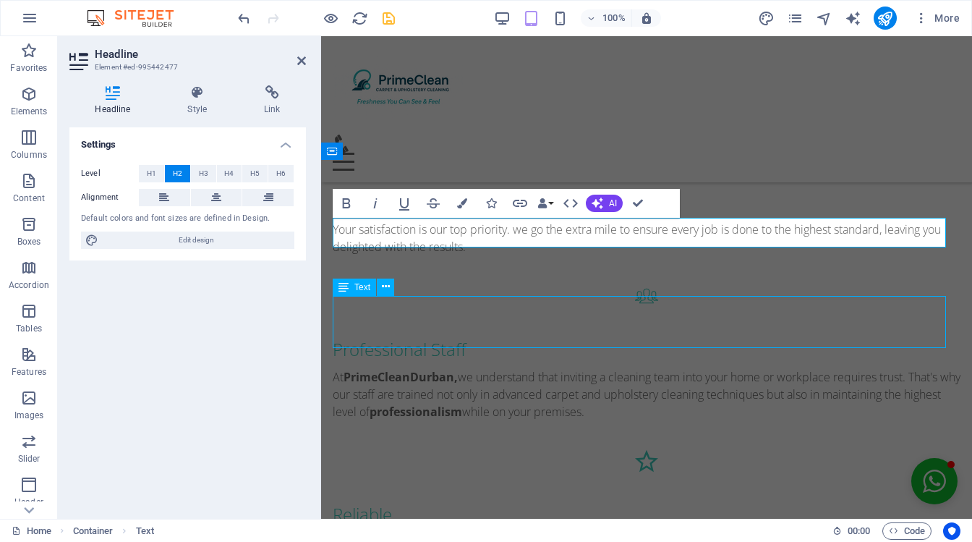
scroll to position [4975, 0]
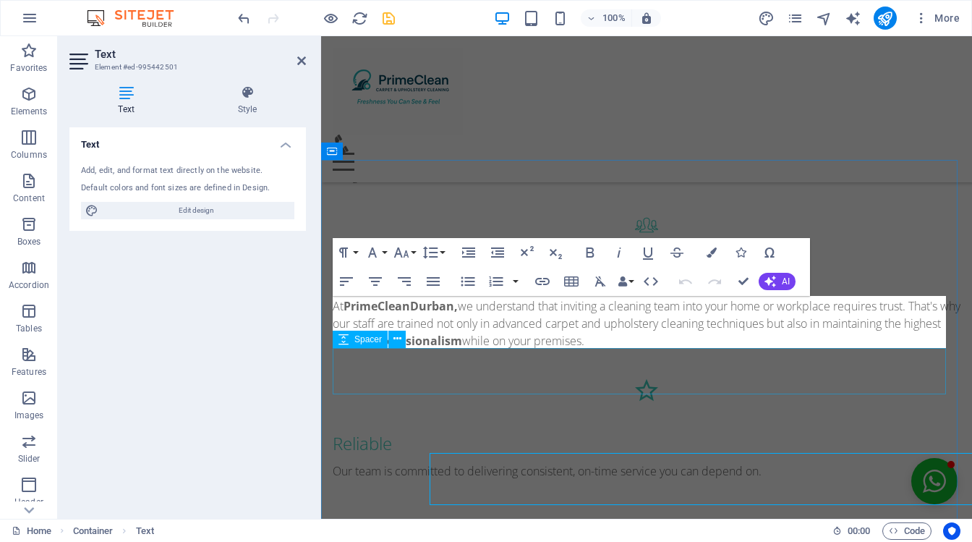
scroll to position [4787, 0]
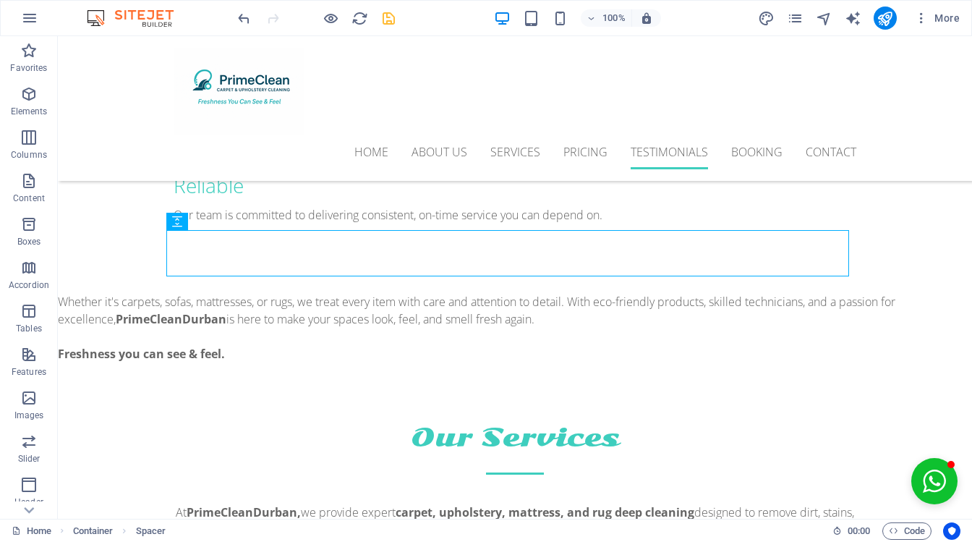
scroll to position [5091, 0]
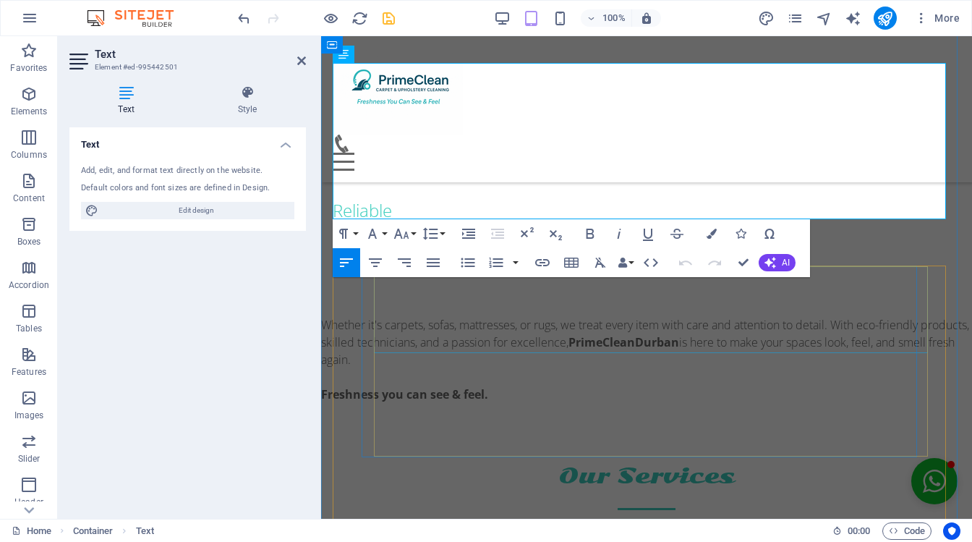
scroll to position [5020, 0]
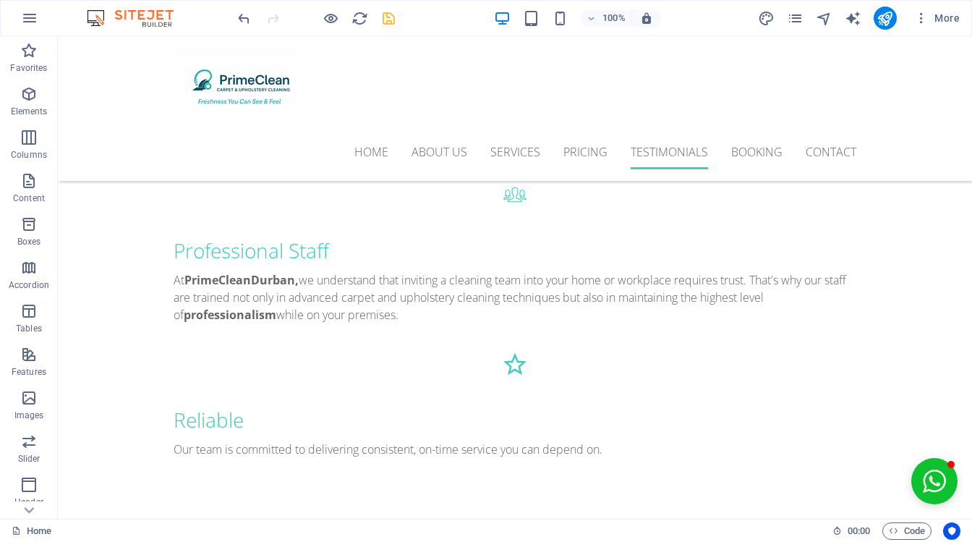
scroll to position [5077, 0]
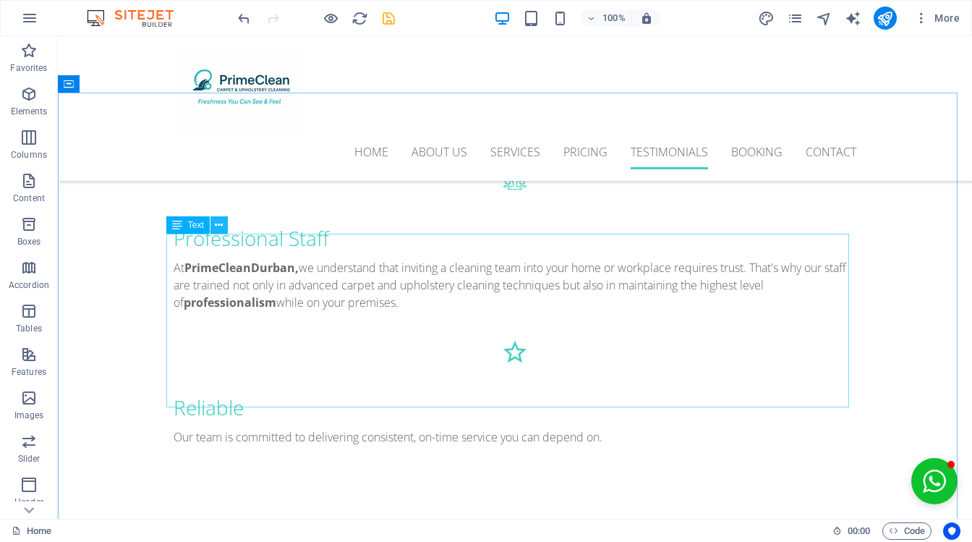
click at [213, 230] on button at bounding box center [219, 224] width 17 height 17
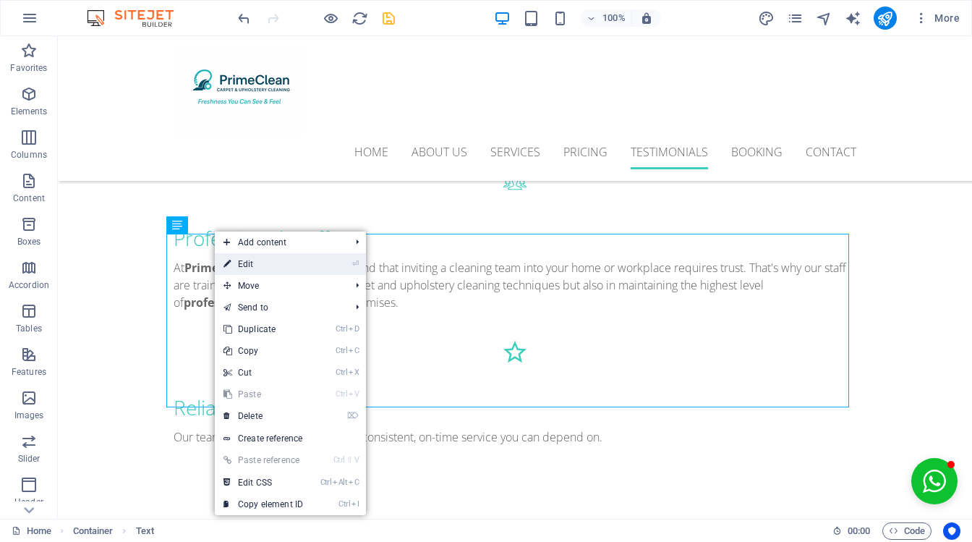
click at [295, 263] on link "⏎ Edit" at bounding box center [263, 264] width 97 height 22
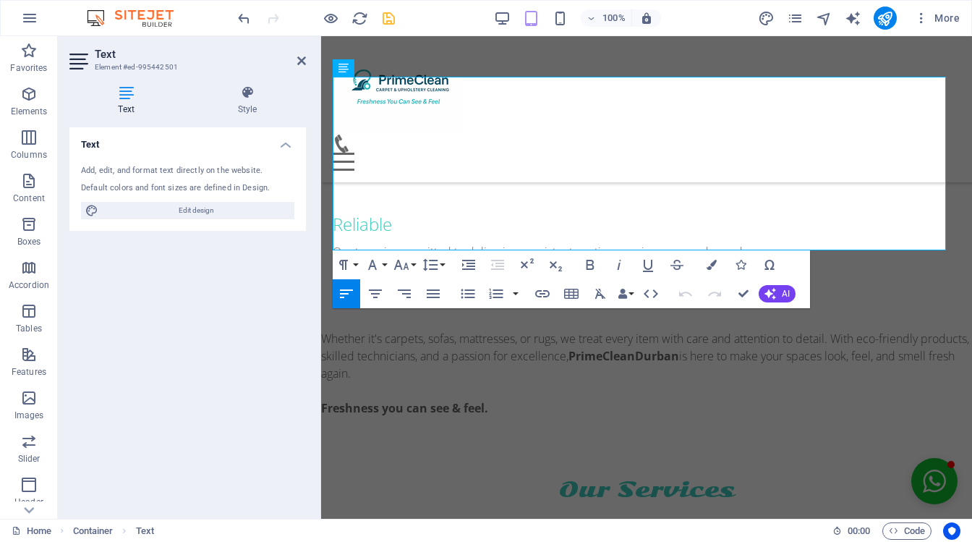
scroll to position [5006, 0]
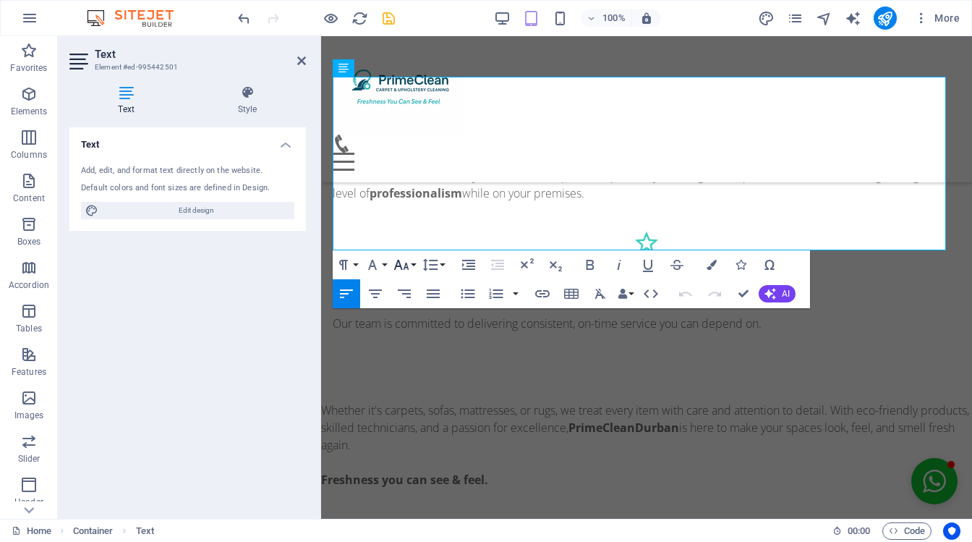
click at [401, 263] on icon "button" at bounding box center [401, 264] width 17 height 17
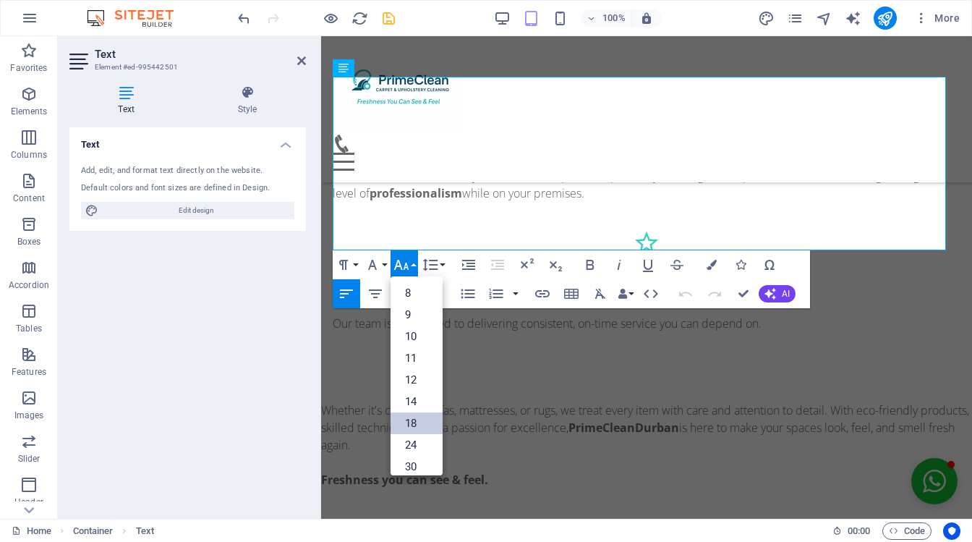
click at [413, 414] on link "18" at bounding box center [417, 423] width 52 height 22
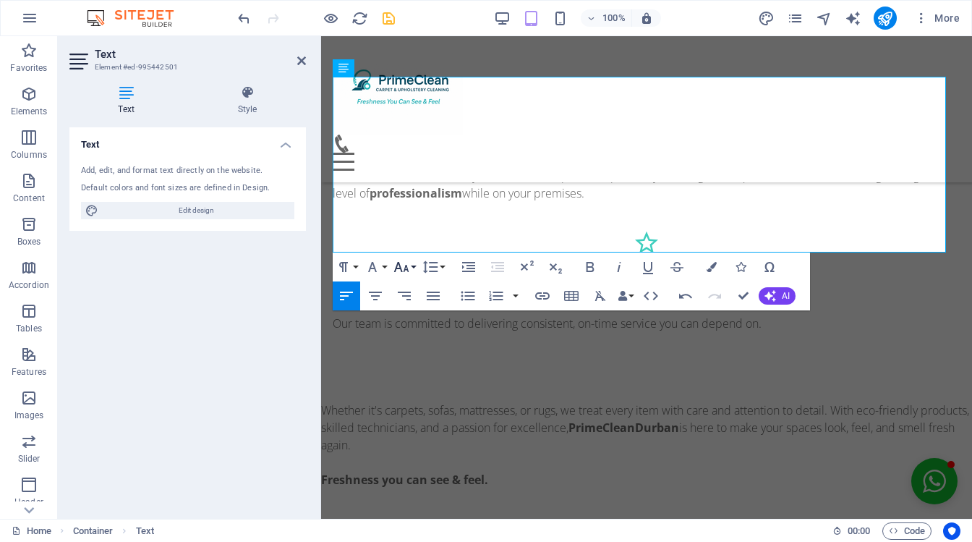
click at [411, 267] on button "Font Size" at bounding box center [404, 266] width 27 height 29
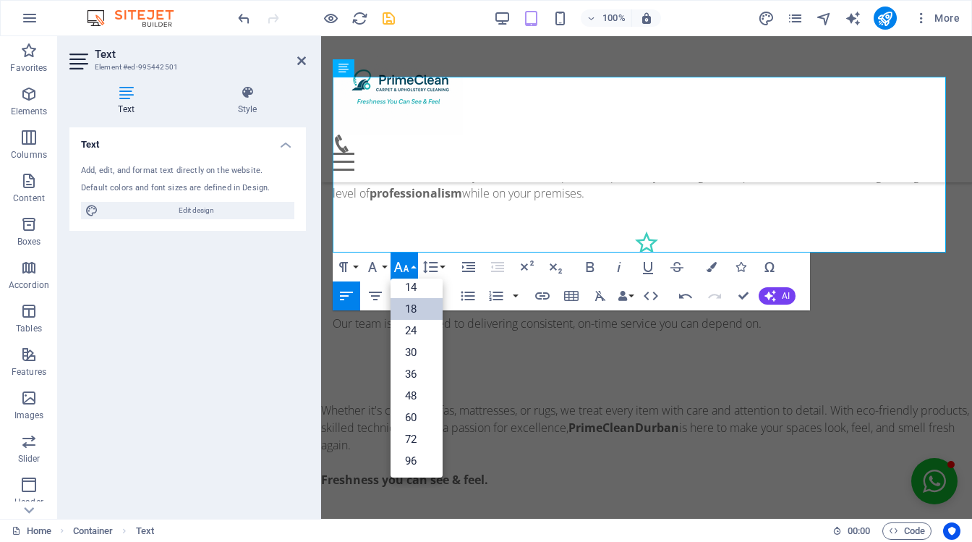
scroll to position [116, 0]
click at [420, 290] on link "14" at bounding box center [417, 287] width 52 height 22
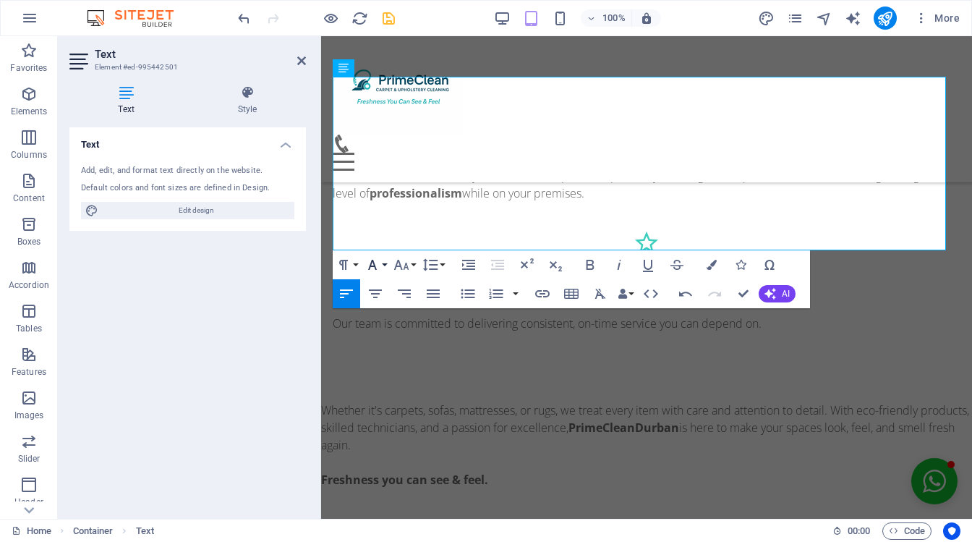
click at [380, 265] on icon "button" at bounding box center [372, 264] width 17 height 17
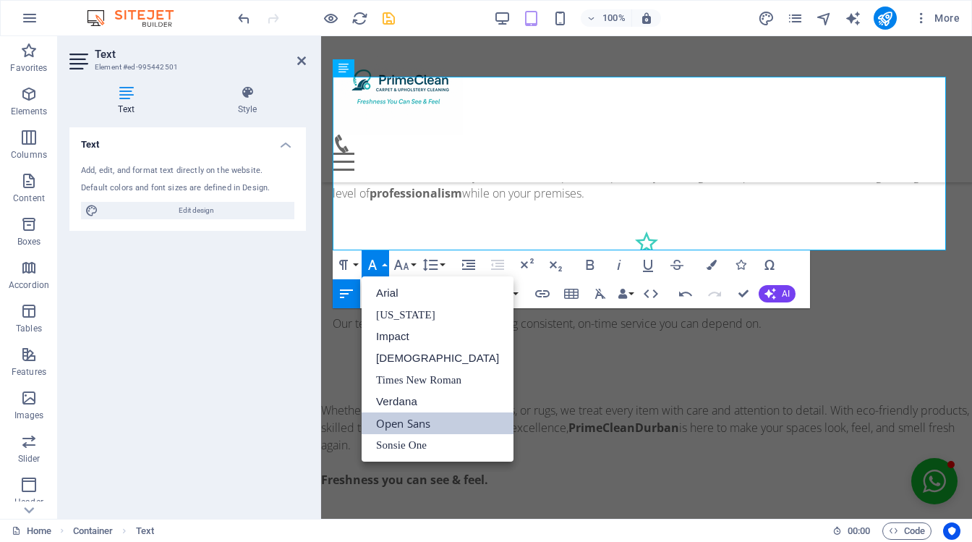
scroll to position [0, 0]
click at [400, 345] on link "Impact" at bounding box center [438, 337] width 152 height 22
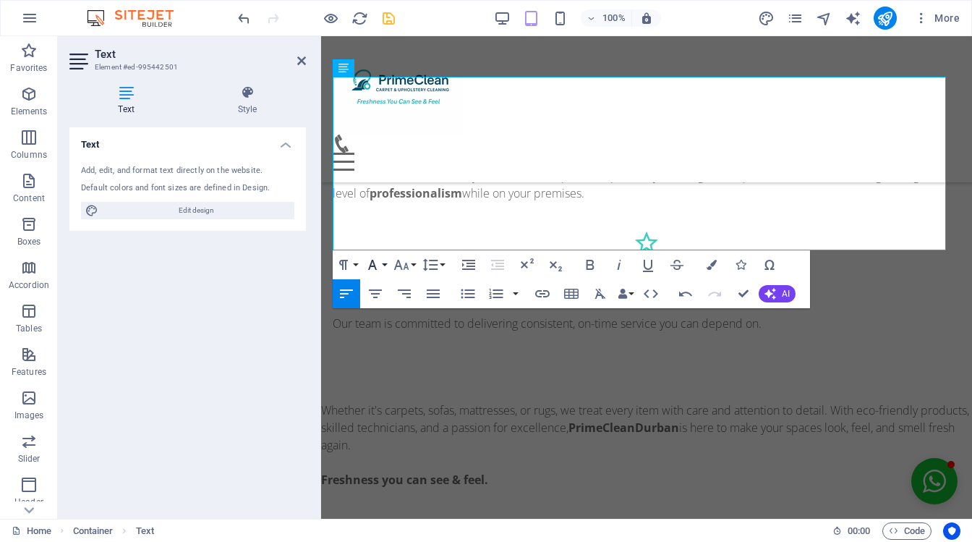
click at [378, 267] on icon "button" at bounding box center [372, 264] width 17 height 17
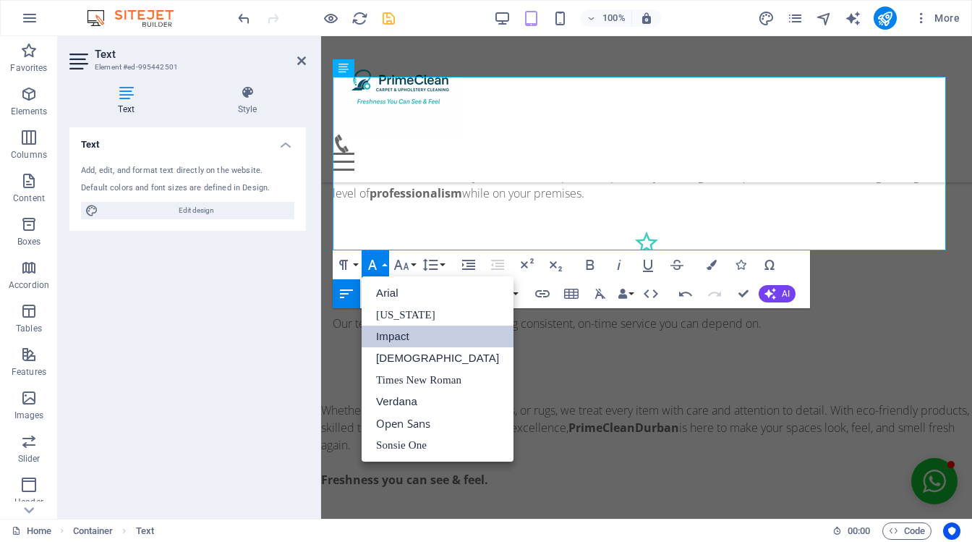
click at [399, 330] on link "Impact" at bounding box center [438, 337] width 152 height 22
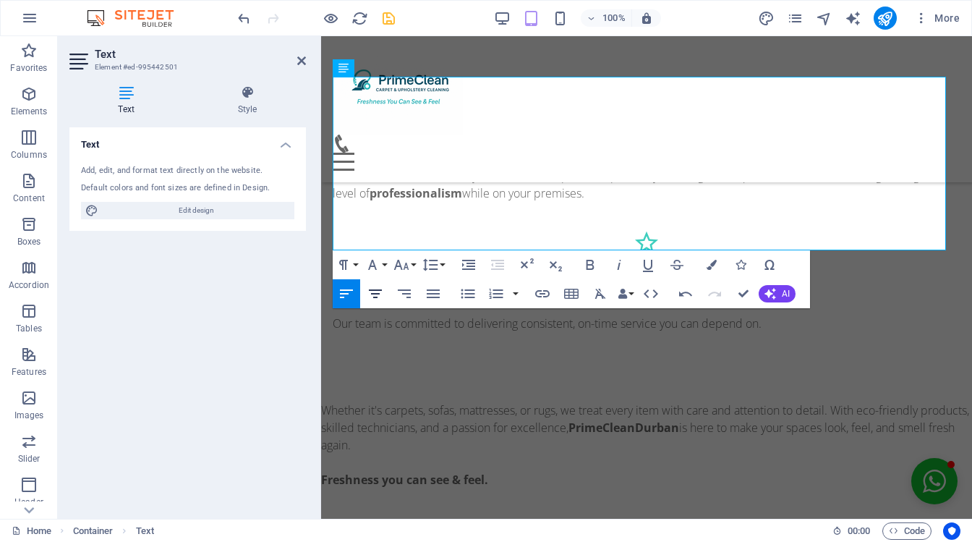
click at [375, 294] on icon "button" at bounding box center [375, 293] width 17 height 17
click at [347, 286] on icon "button" at bounding box center [346, 293] width 17 height 17
click at [373, 292] on icon "button" at bounding box center [375, 293] width 17 height 17
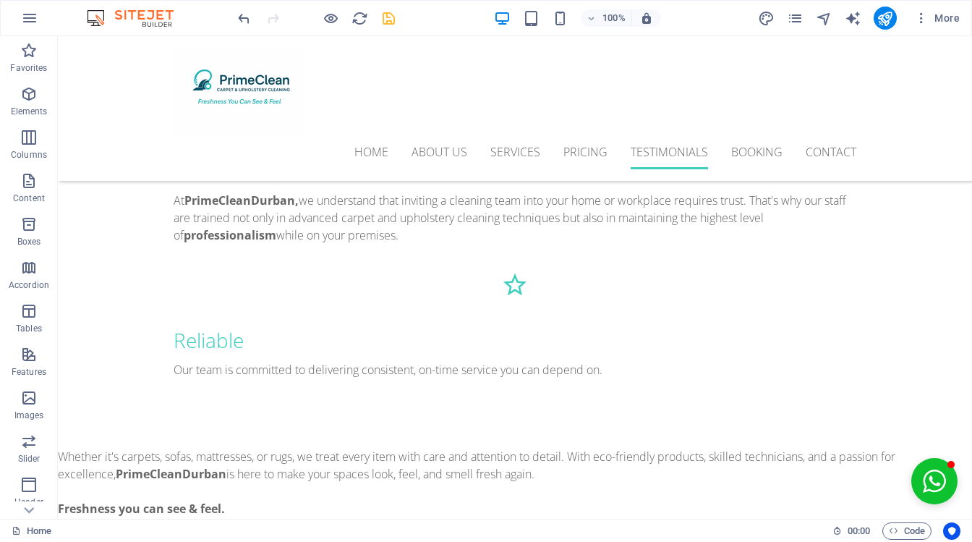
scroll to position [5194, 0]
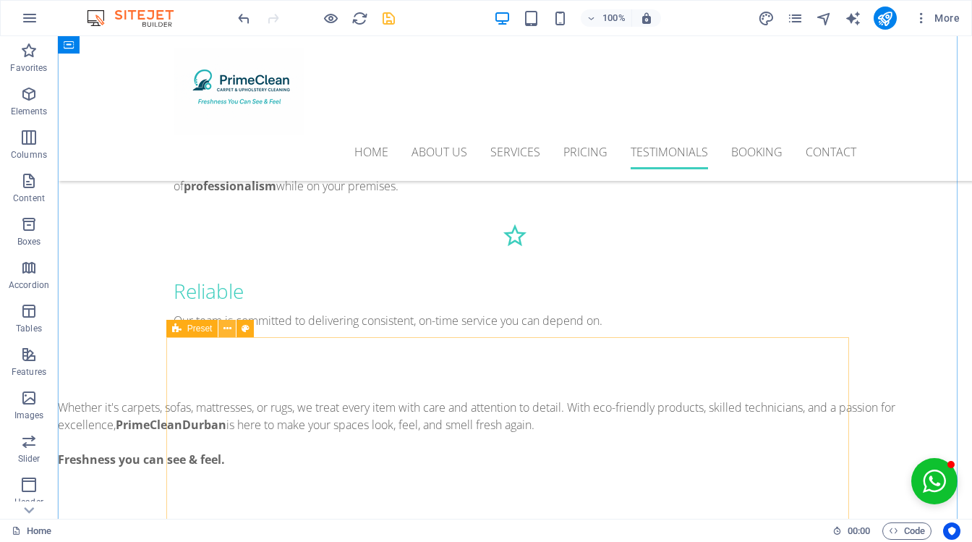
click at [229, 330] on icon at bounding box center [228, 328] width 8 height 15
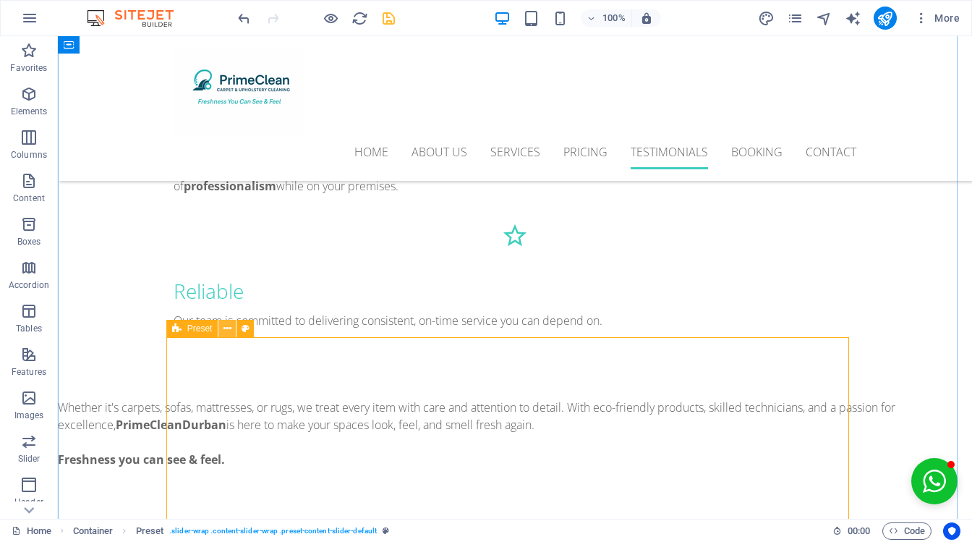
click at [229, 328] on icon at bounding box center [228, 328] width 8 height 15
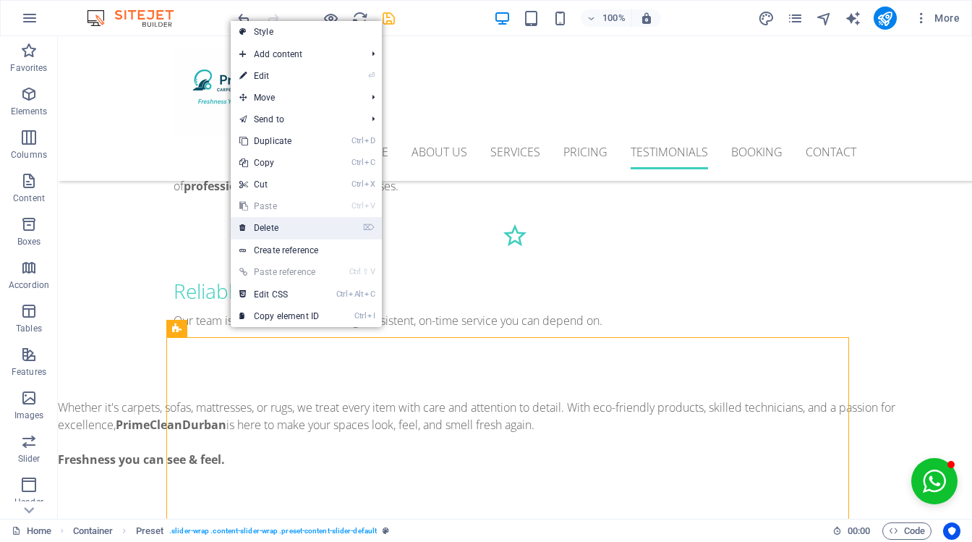
click at [315, 227] on link "⌦ Delete" at bounding box center [279, 228] width 97 height 22
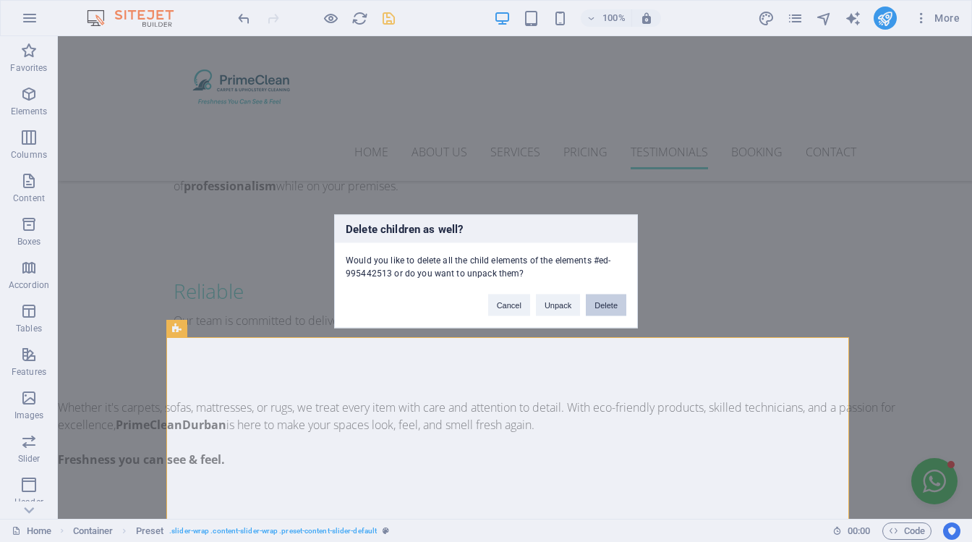
click at [600, 298] on button "Delete" at bounding box center [606, 305] width 41 height 22
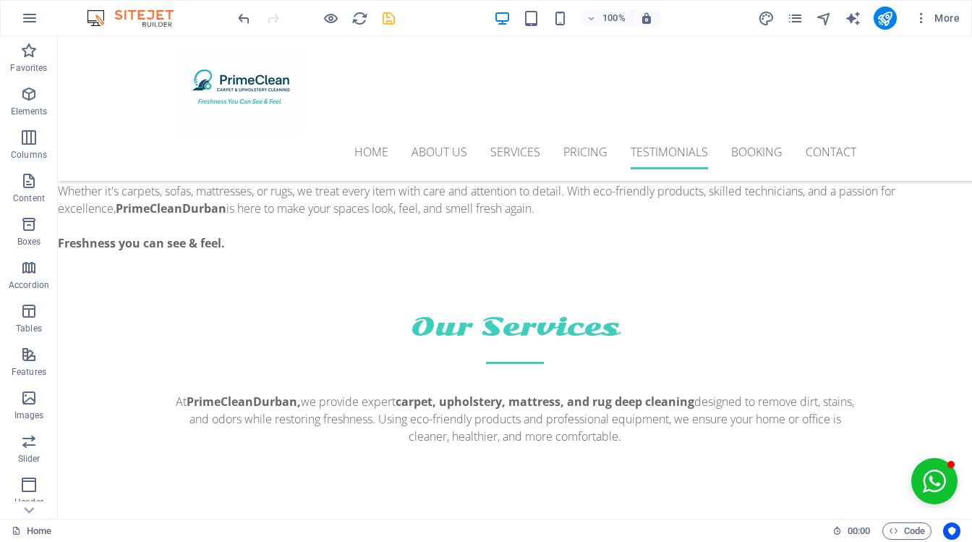
scroll to position [5440, 0]
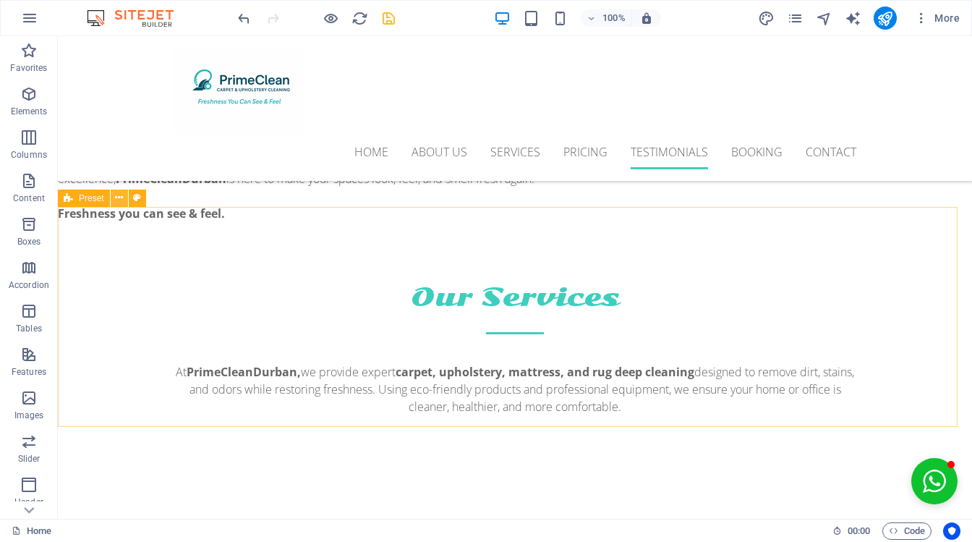
click at [123, 200] on button at bounding box center [119, 198] width 17 height 17
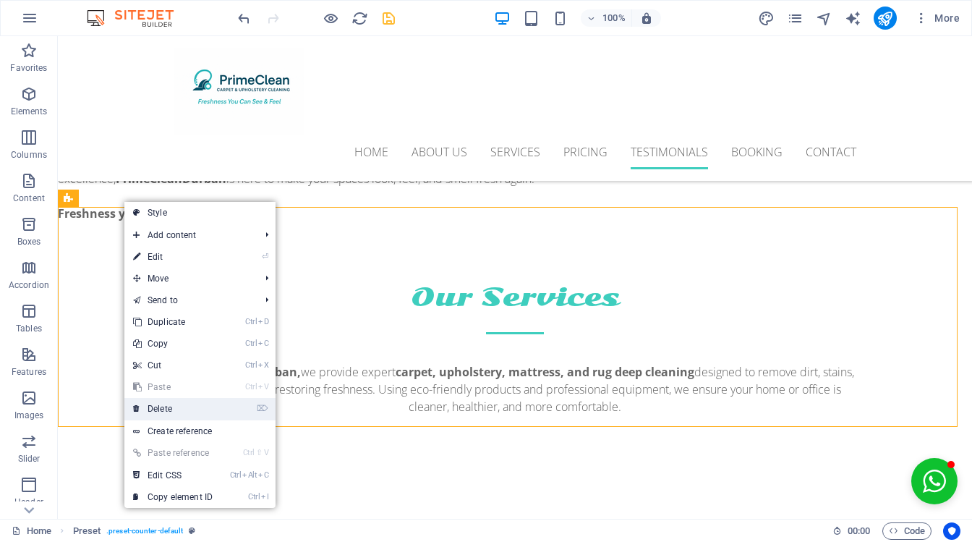
click at [203, 399] on link "⌦ Delete" at bounding box center [172, 409] width 97 height 22
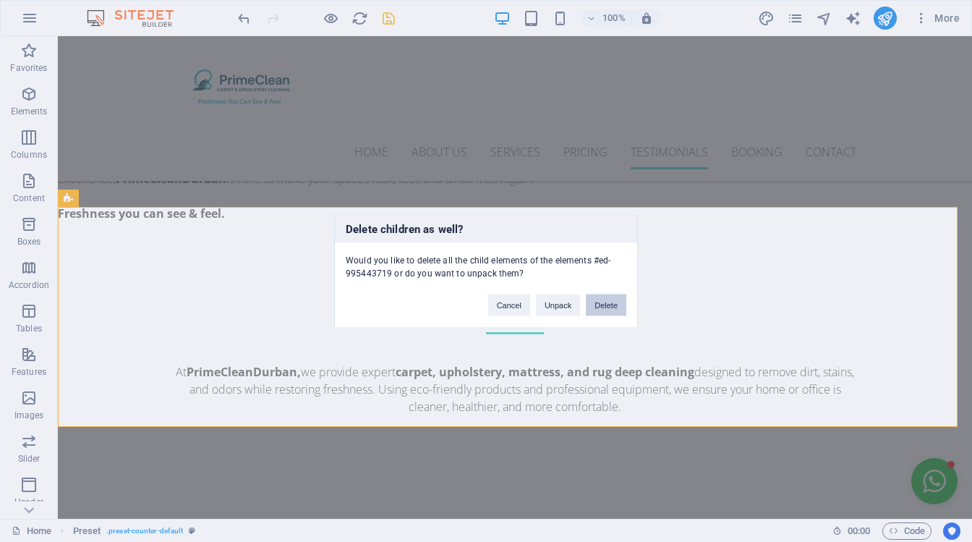
click at [608, 310] on button "Delete" at bounding box center [606, 305] width 41 height 22
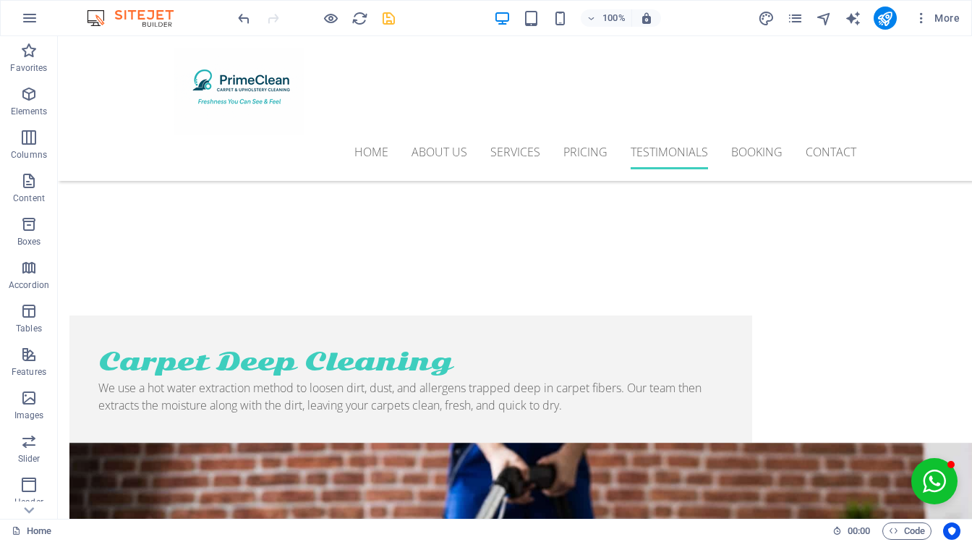
scroll to position [6078, 0]
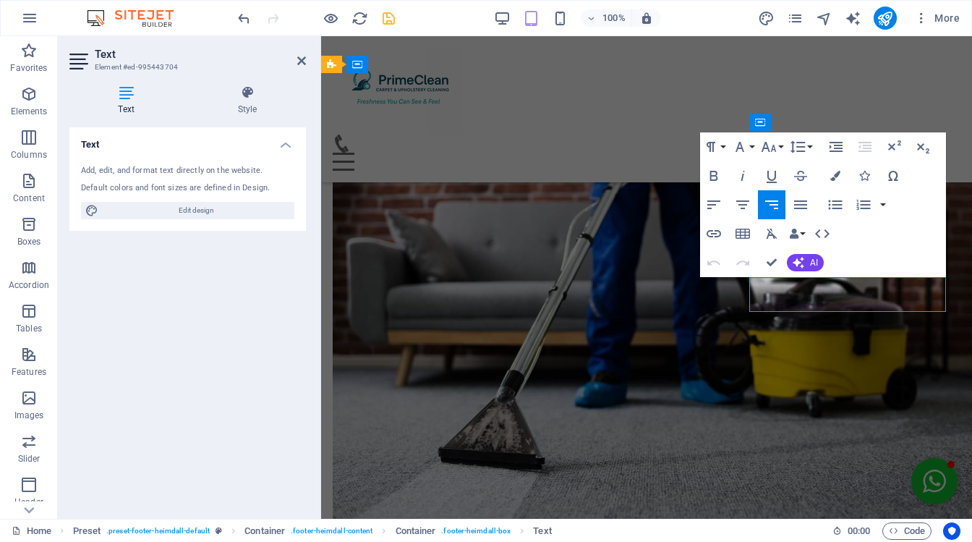
scroll to position [5815, 0]
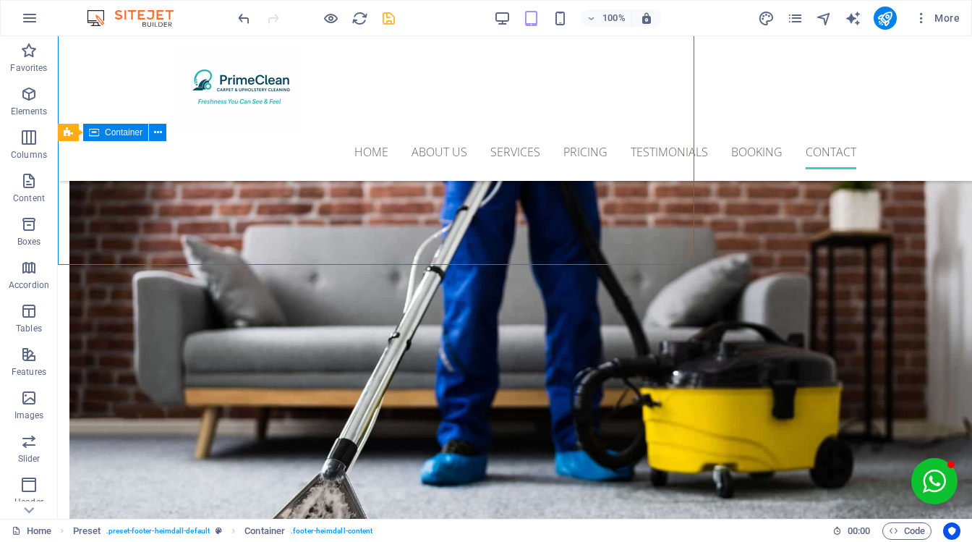
scroll to position [6087, 0]
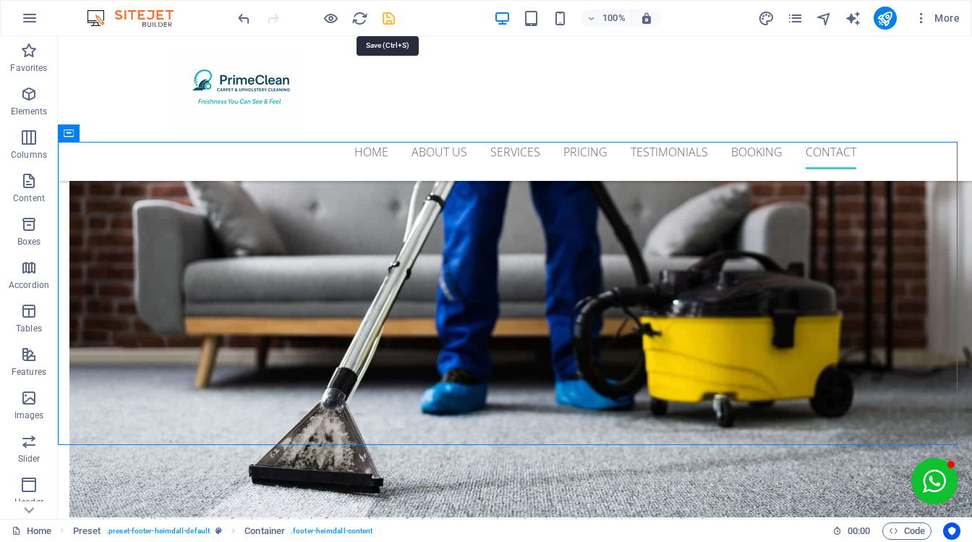
click at [383, 14] on icon "save" at bounding box center [389, 18] width 17 height 17
select select
checkbox input "false"
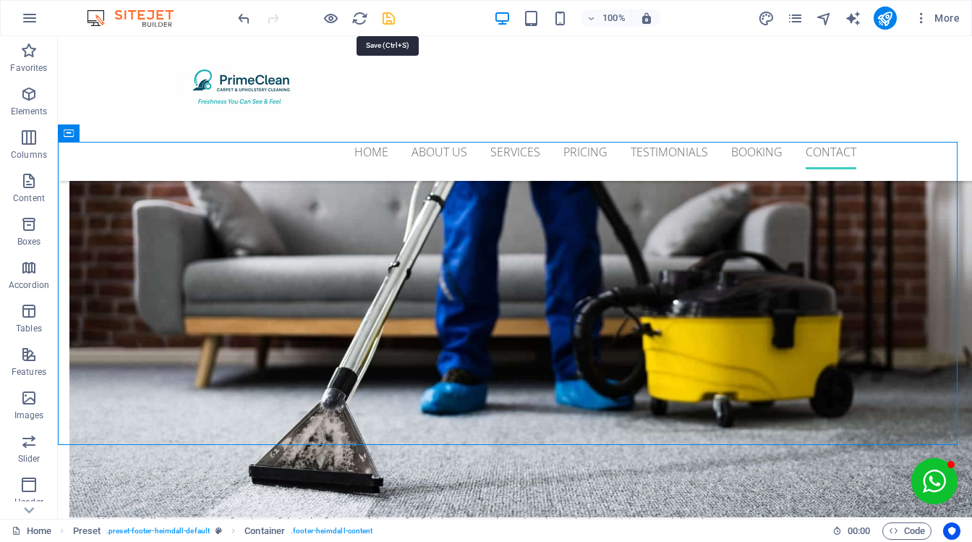
checkbox input "false"
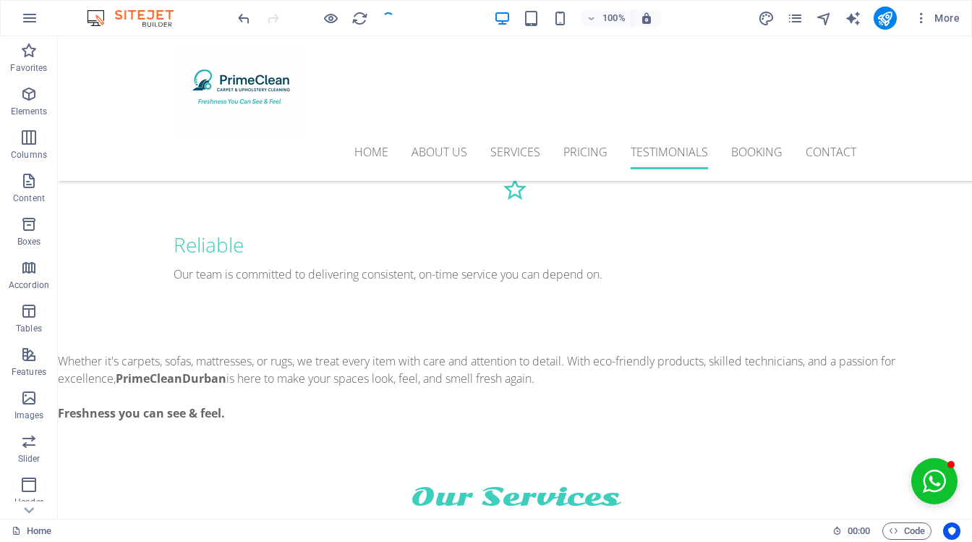
scroll to position [5264, 0]
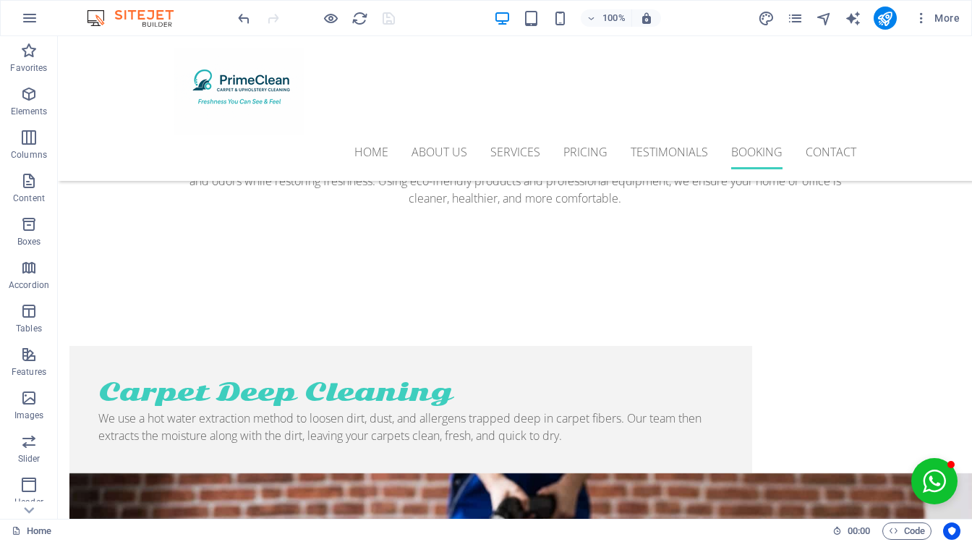
scroll to position [6262, 0]
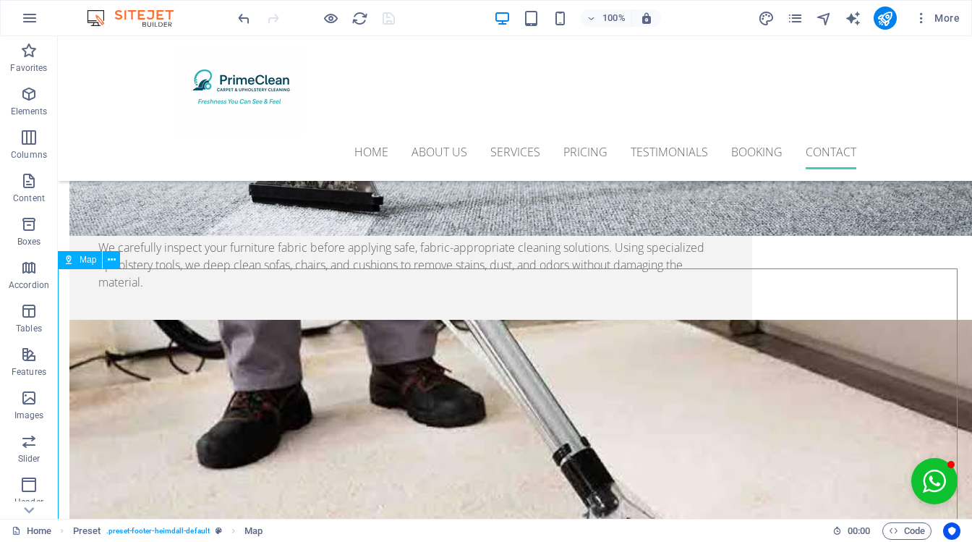
select select "1"
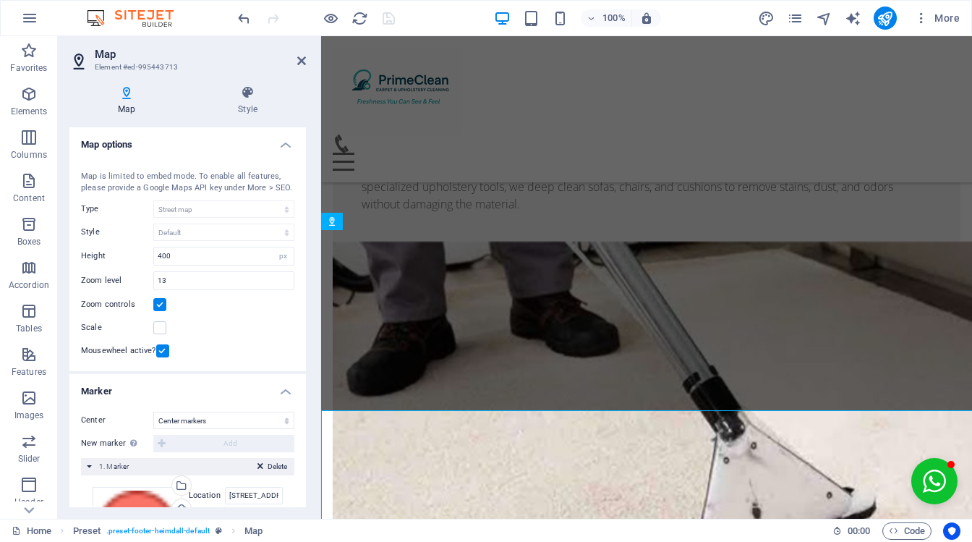
scroll to position [6050, 0]
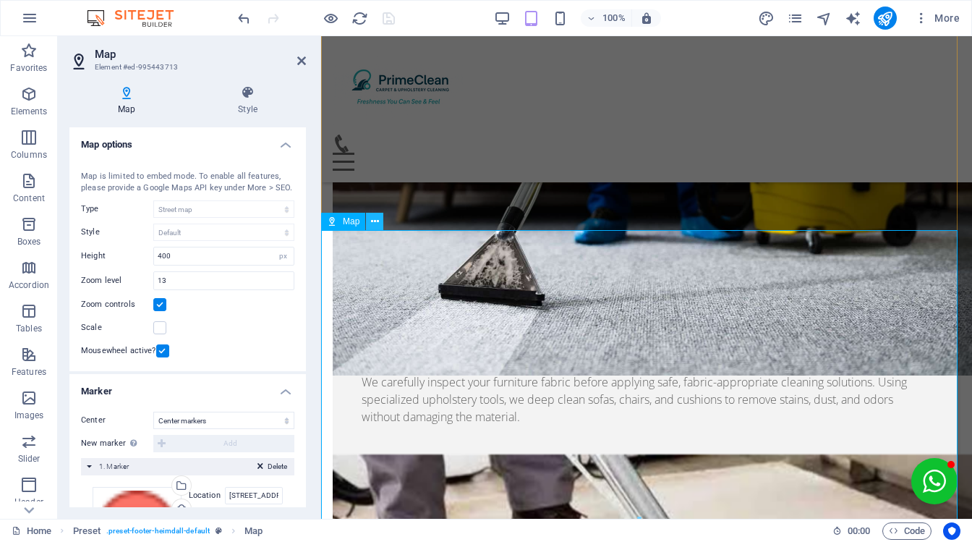
click at [376, 216] on icon at bounding box center [375, 221] width 8 height 15
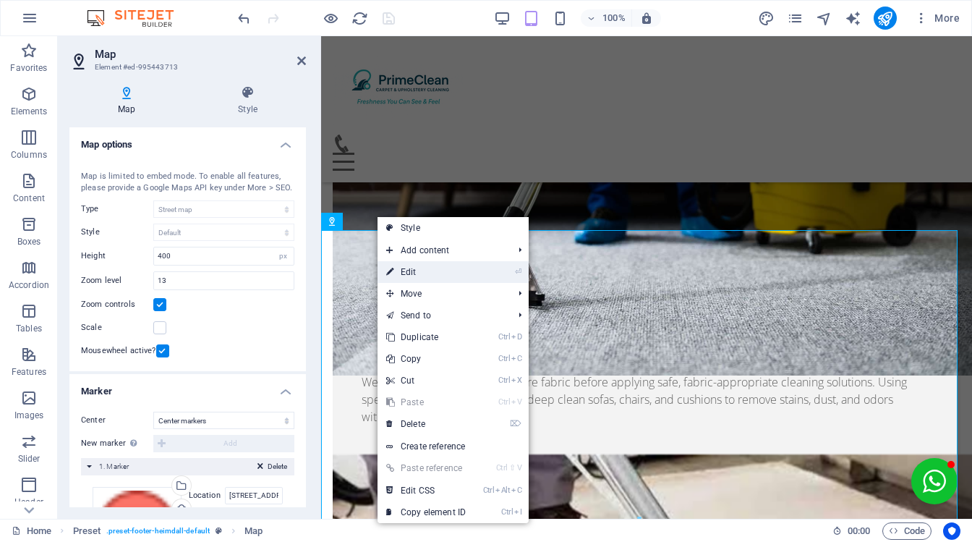
click at [414, 265] on link "⏎ Edit" at bounding box center [426, 272] width 97 height 22
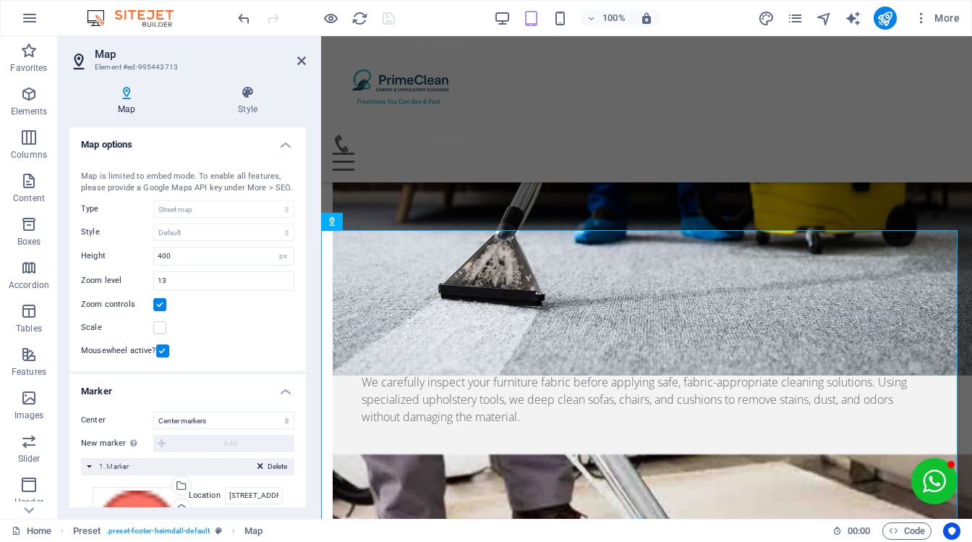
drag, startPoint x: 302, startPoint y: 335, endPoint x: 302, endPoint y: 359, distance: 23.9
click at [302, 359] on div "Map center 5605 SW Orleans St, WA 98116 Seattle Map is limited to embed mode. T…" at bounding box center [187, 262] width 237 height 218
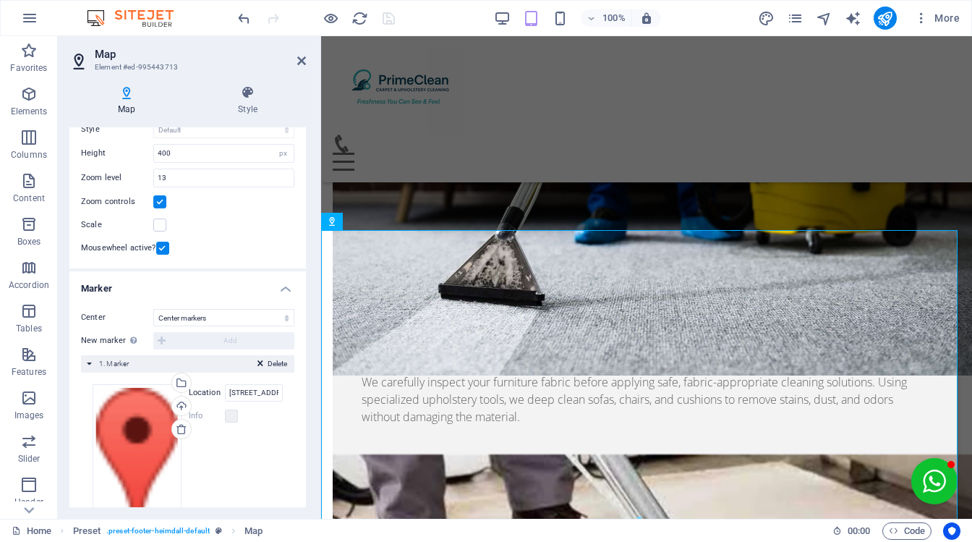
scroll to position [126, 0]
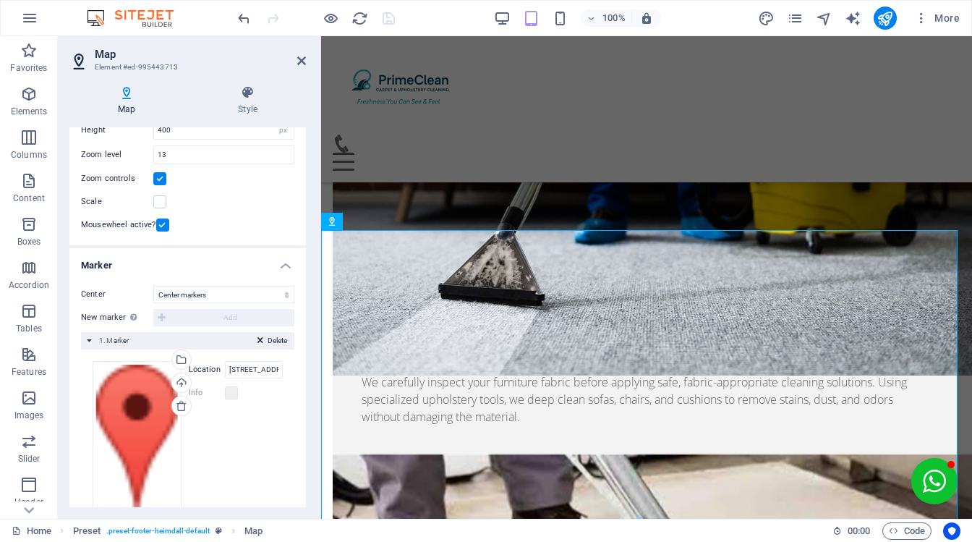
drag, startPoint x: 299, startPoint y: 396, endPoint x: 305, endPoint y: 432, distance: 35.9
click at [305, 432] on div "Map options Map center 5605 SW Orleans St, WA 98116 Seattle Map is limited to e…" at bounding box center [187, 317] width 237 height 380
drag, startPoint x: 302, startPoint y: 434, endPoint x: 294, endPoint y: 340, distance: 94.3
click at [294, 340] on div "Center Don't center Center markers Center and zoom markers New marker To enable…" at bounding box center [187, 405] width 237 height 265
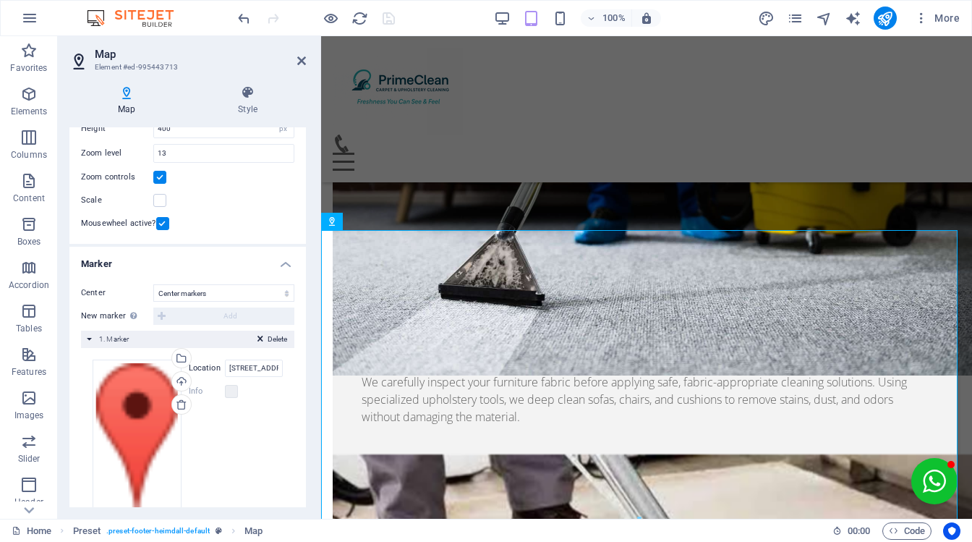
click at [301, 141] on div "Map center 5605 SW Orleans St, WA 98116 Seattle Map is limited to embed mode. T…" at bounding box center [187, 135] width 237 height 218
click at [304, 240] on div "Map Style Map options Map center 5605 SW Orleans St, WA 98116 Seattle Map is li…" at bounding box center [188, 296] width 260 height 445
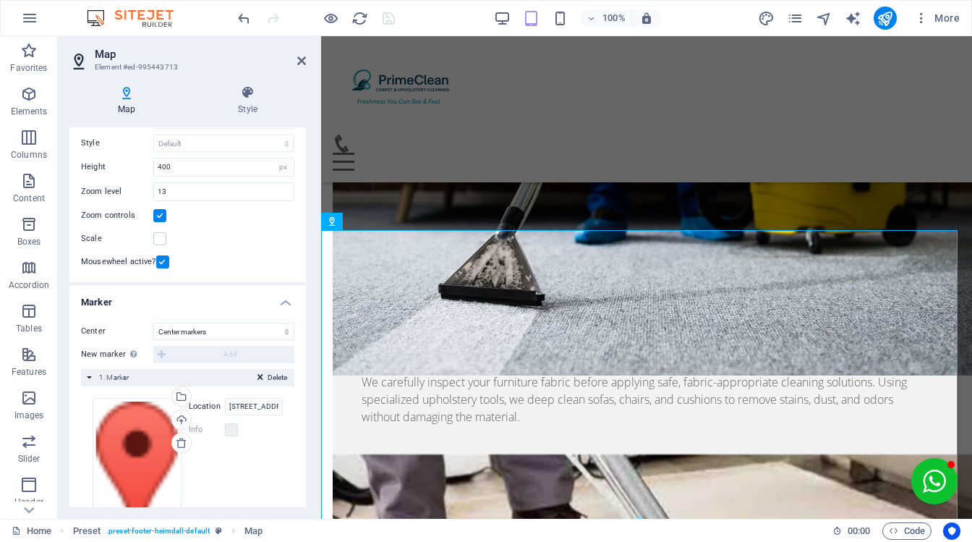
scroll to position [0, 0]
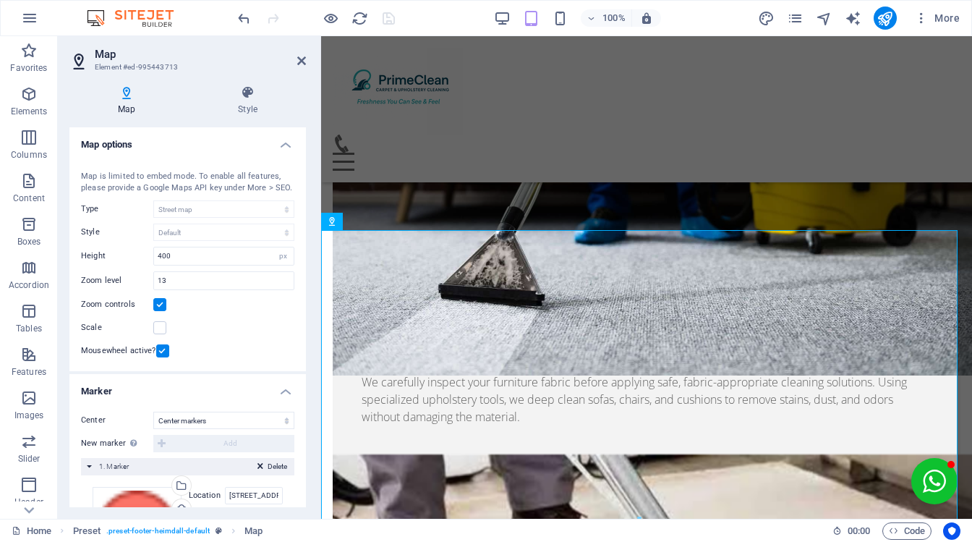
click at [278, 144] on h4 "Map options" at bounding box center [187, 140] width 237 height 26
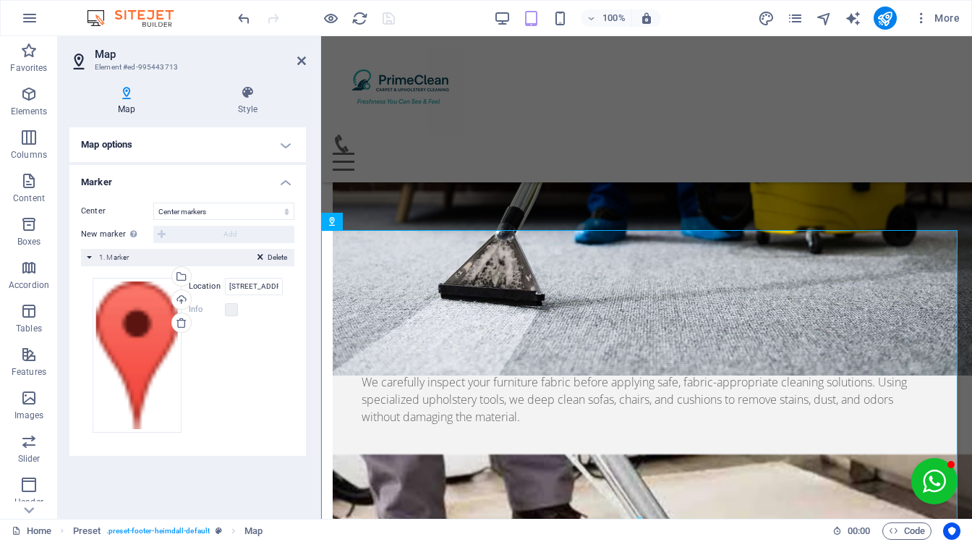
click at [286, 179] on h4 "Marker" at bounding box center [187, 178] width 237 height 26
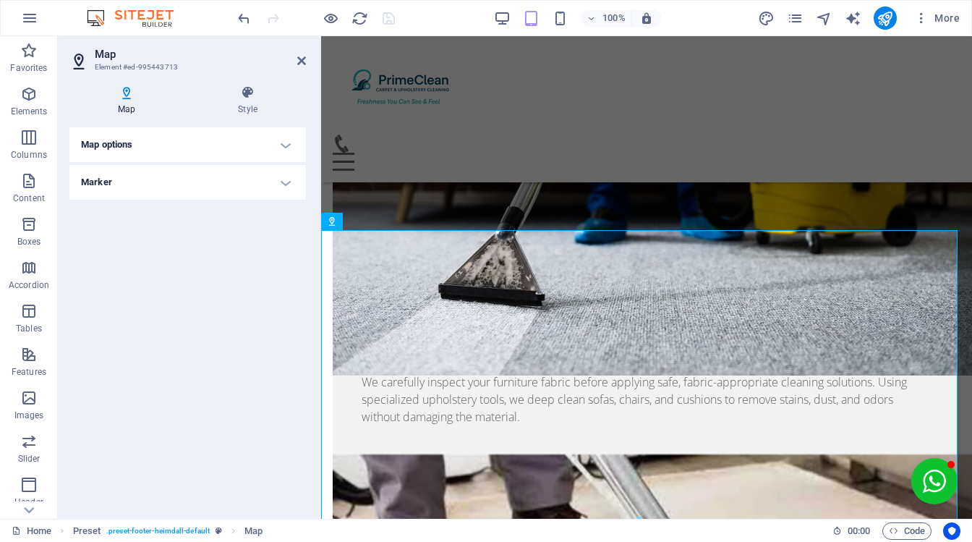
click at [287, 143] on h4 "Map options" at bounding box center [187, 144] width 237 height 35
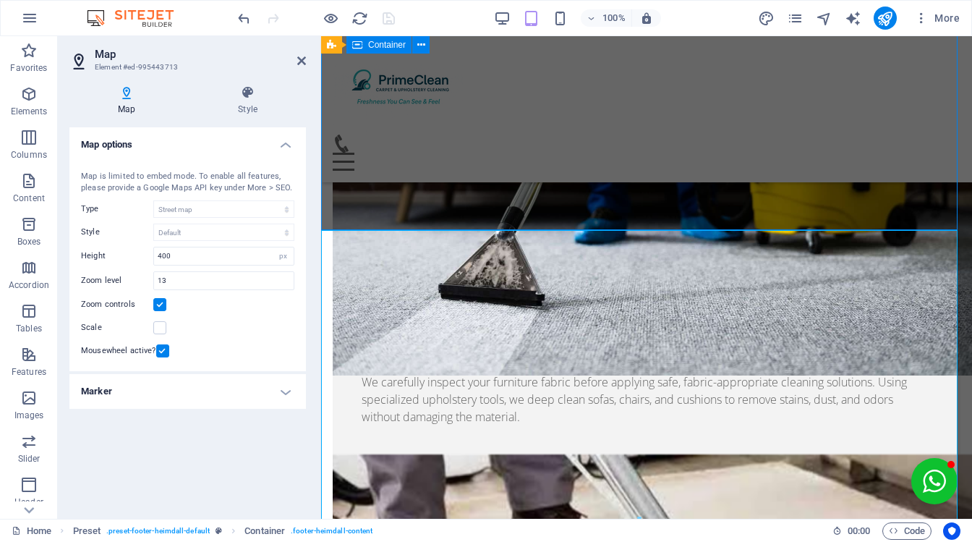
scroll to position [6301, 0]
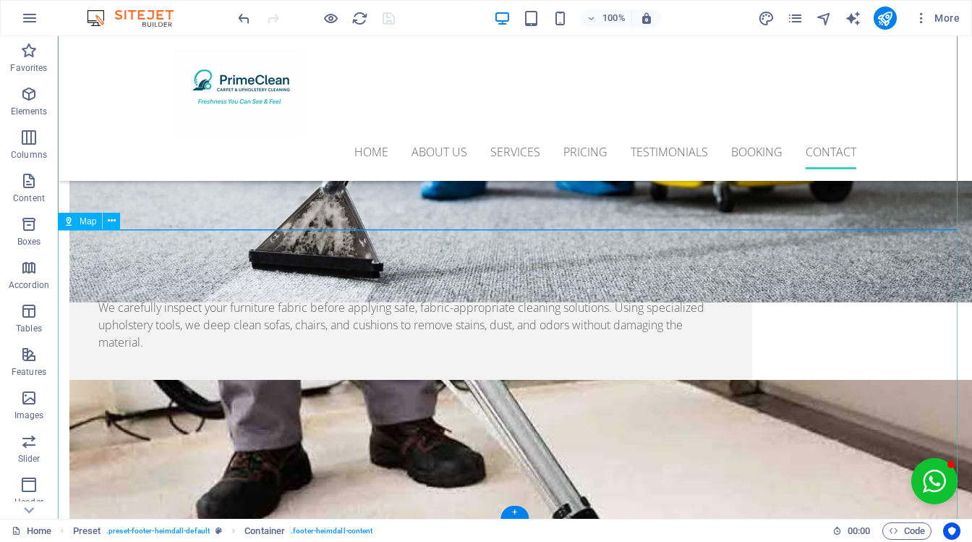
drag, startPoint x: 113, startPoint y: 269, endPoint x: 329, endPoint y: 299, distance: 218.3
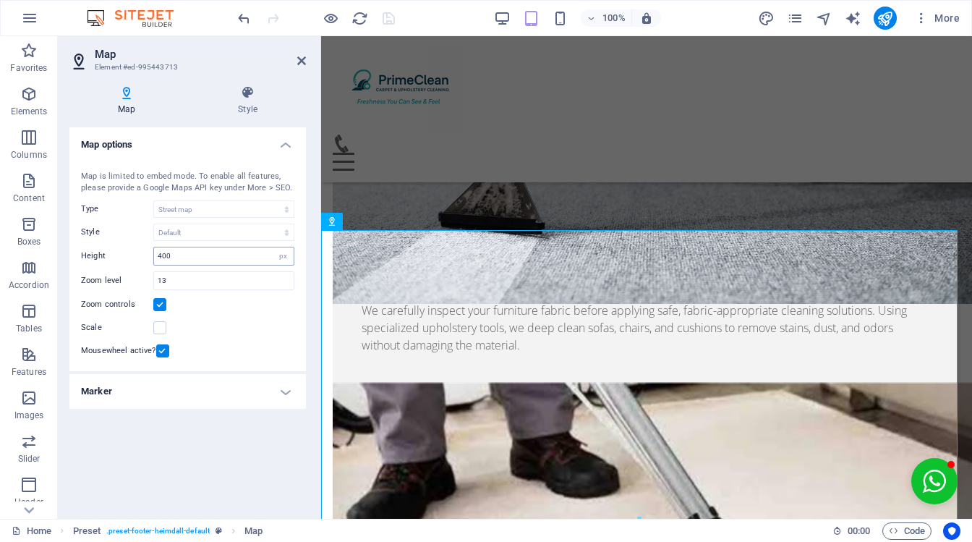
scroll to position [6050, 0]
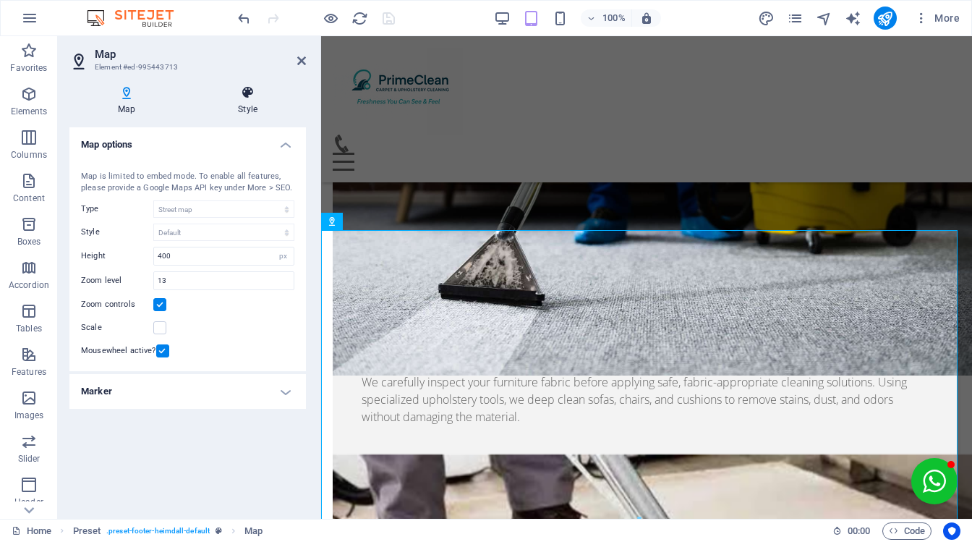
click at [233, 98] on icon at bounding box center [248, 92] width 116 height 14
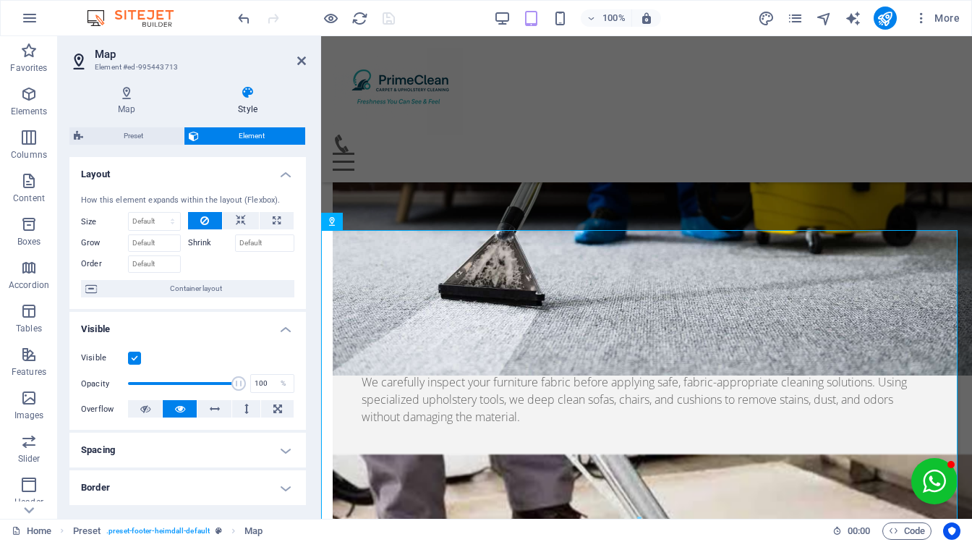
click at [101, 81] on div "Map Style Map options Map center 5605 SW Orleans St, WA 98116 Seattle Map is li…" at bounding box center [188, 296] width 260 height 445
click at [119, 90] on icon at bounding box center [126, 92] width 114 height 14
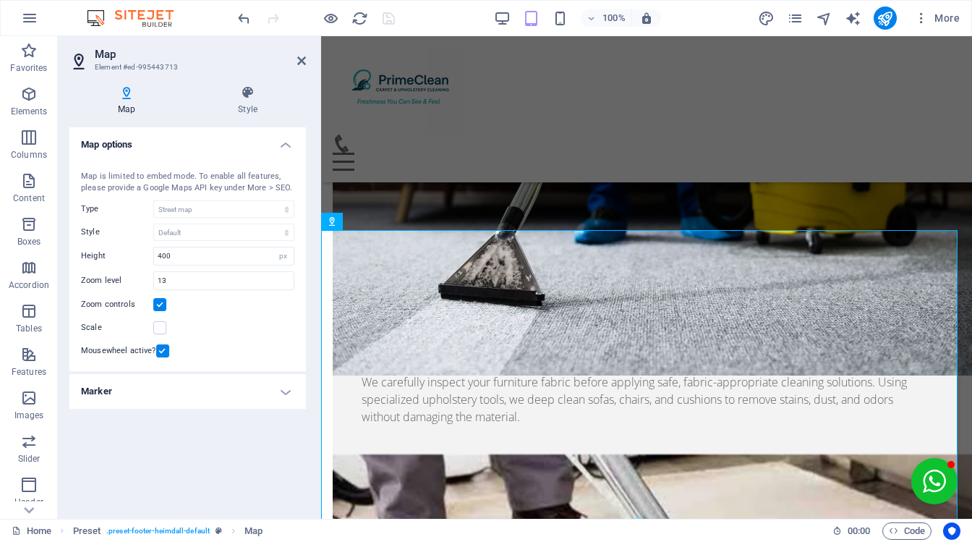
click at [283, 385] on h4 "Marker" at bounding box center [187, 391] width 237 height 35
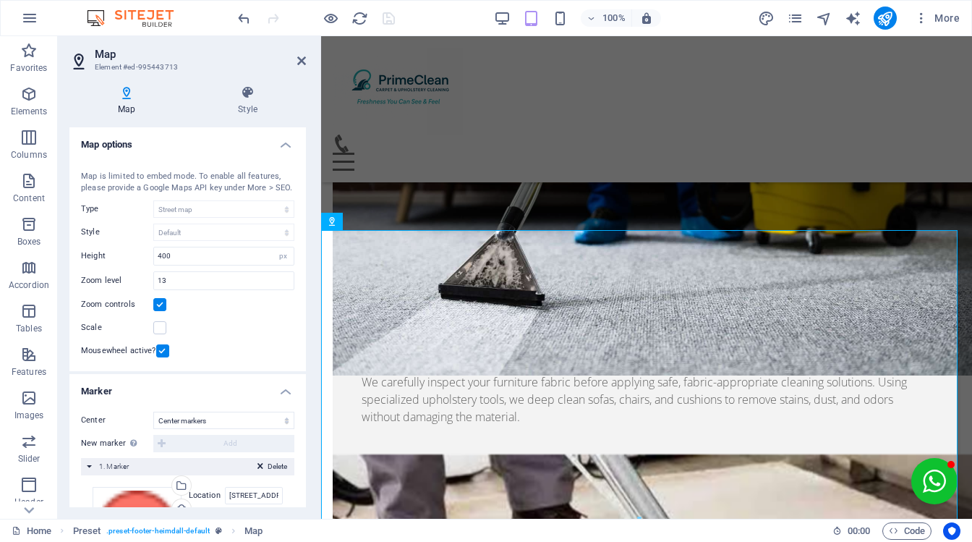
click at [284, 385] on h4 "Marker" at bounding box center [187, 387] width 237 height 26
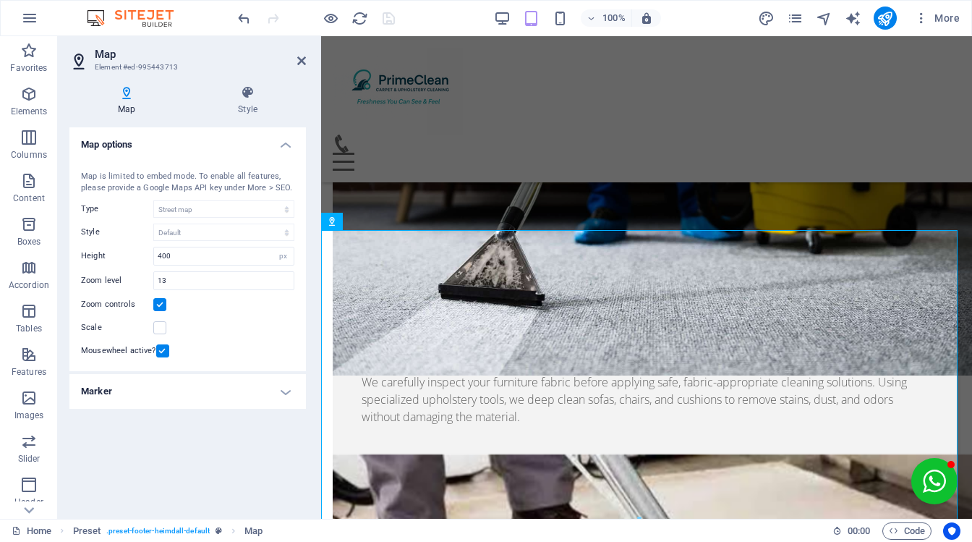
click at [284, 385] on h4 "Marker" at bounding box center [187, 391] width 237 height 35
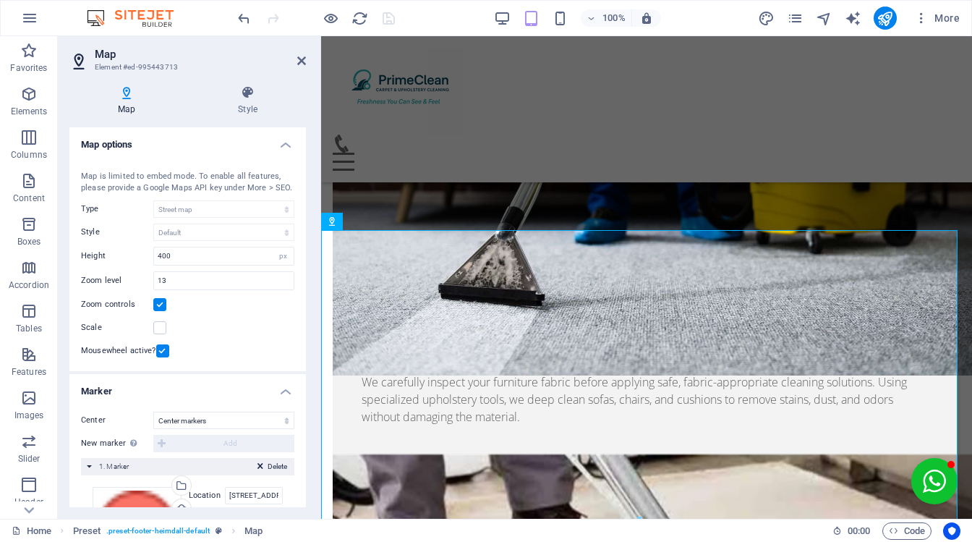
click at [284, 385] on h4 "Marker" at bounding box center [187, 387] width 237 height 26
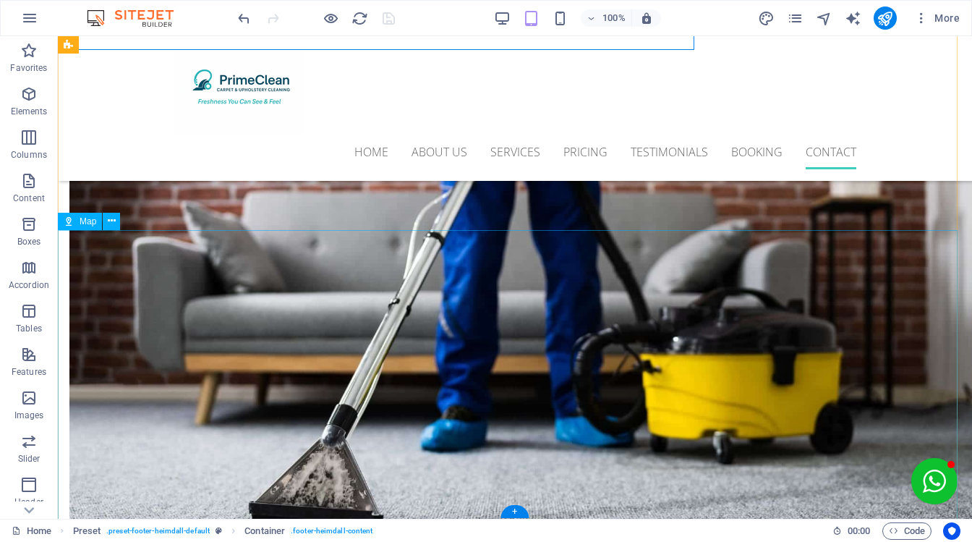
scroll to position [6301, 0]
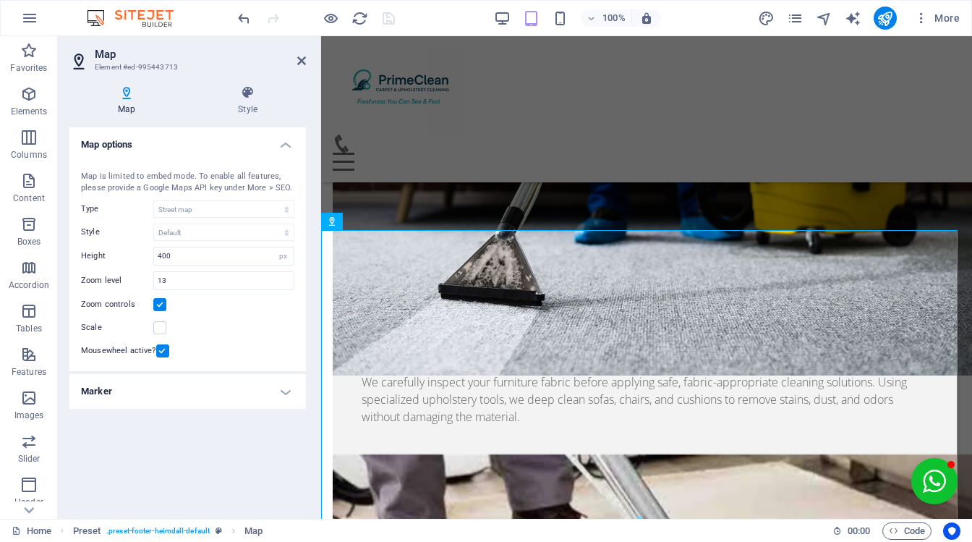
click at [284, 148] on h4 "Map options" at bounding box center [187, 140] width 237 height 26
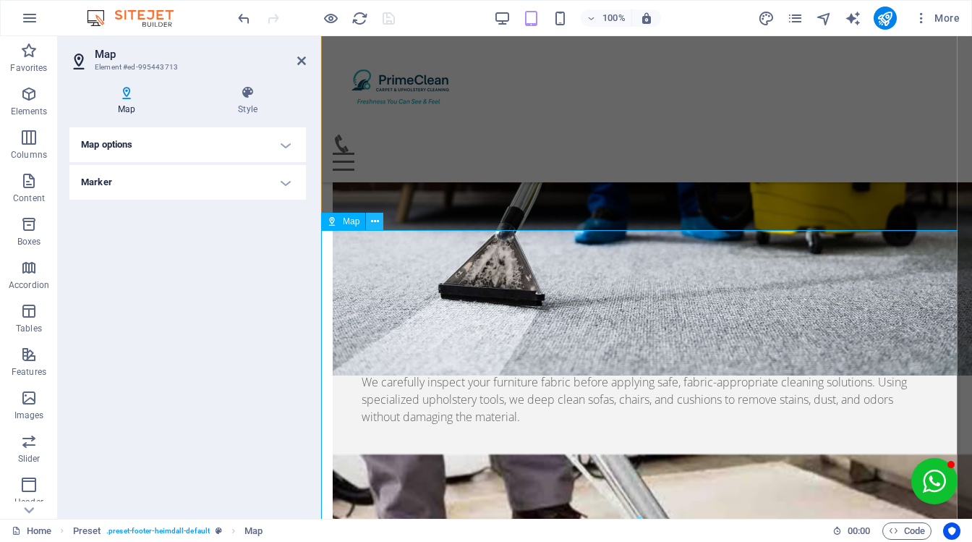
click at [373, 223] on icon at bounding box center [375, 221] width 8 height 15
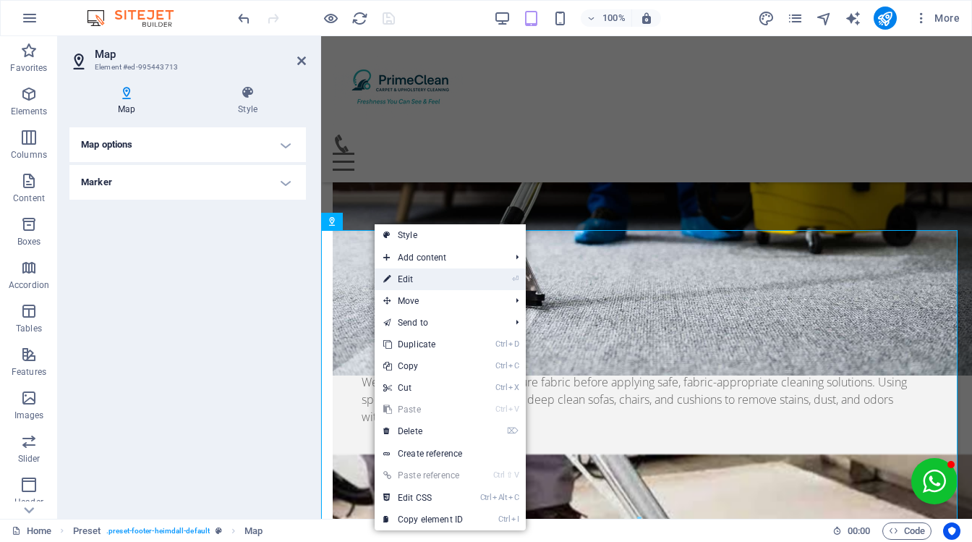
click at [455, 284] on link "⏎ Edit" at bounding box center [423, 279] width 97 height 22
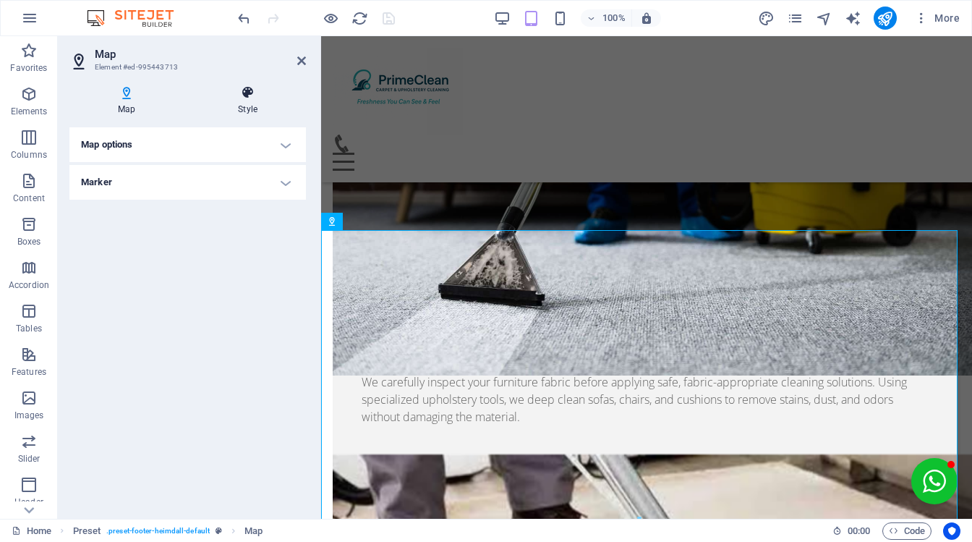
click at [247, 96] on icon at bounding box center [248, 92] width 116 height 14
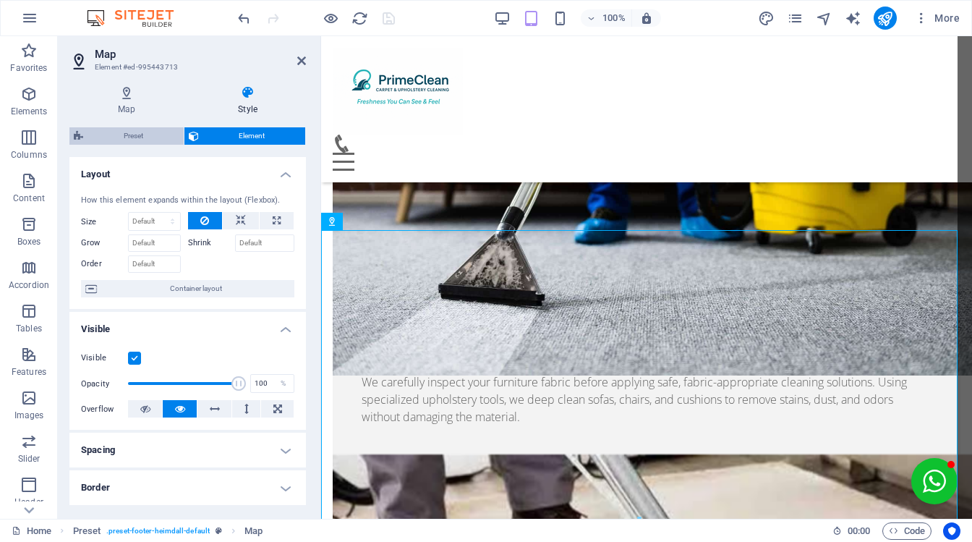
click at [135, 130] on span "Preset" at bounding box center [134, 135] width 92 height 17
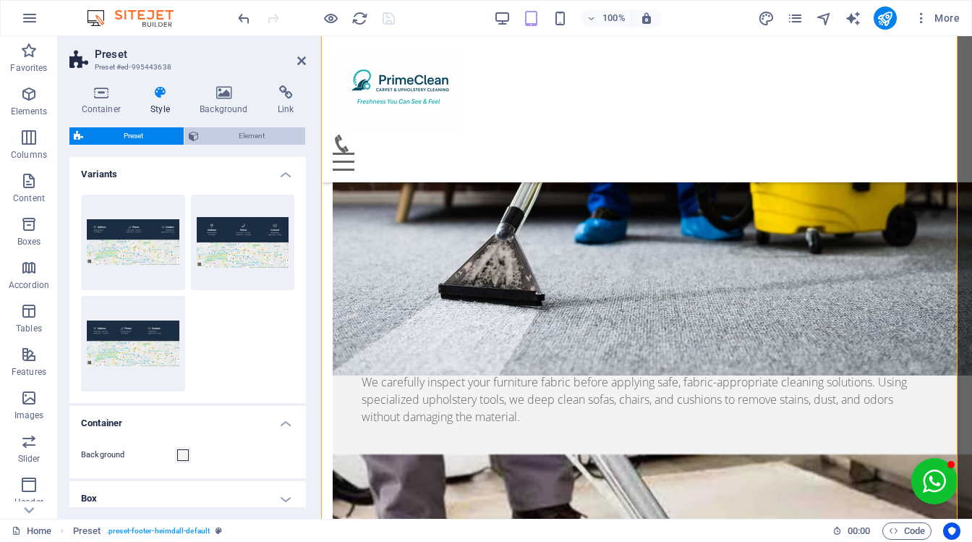
click at [255, 137] on span "Element" at bounding box center [252, 135] width 98 height 17
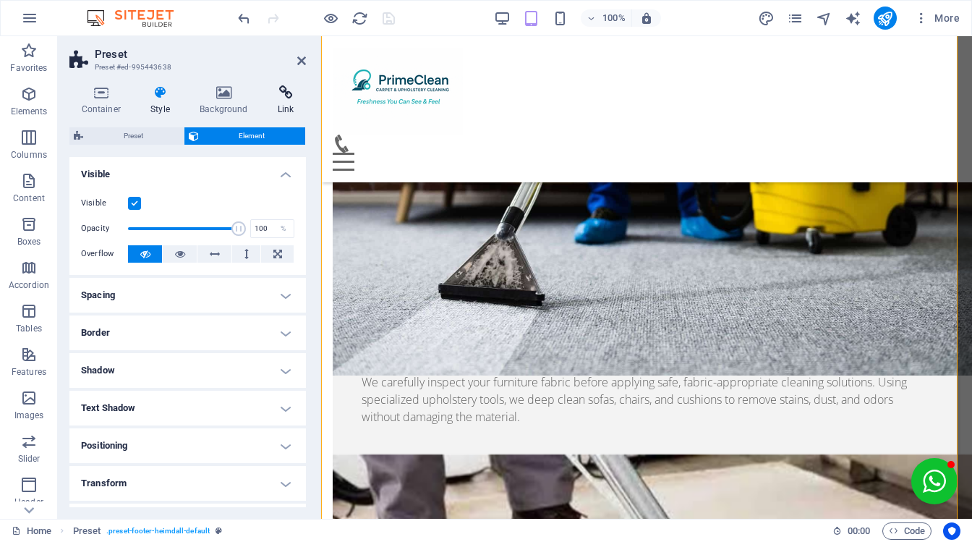
click at [276, 95] on icon at bounding box center [285, 92] width 41 height 14
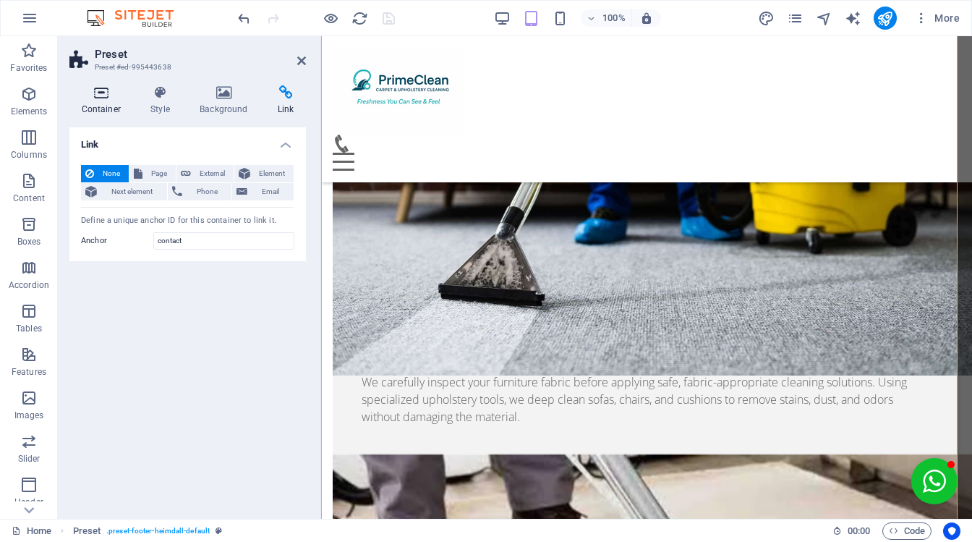
click at [98, 93] on icon at bounding box center [101, 92] width 64 height 14
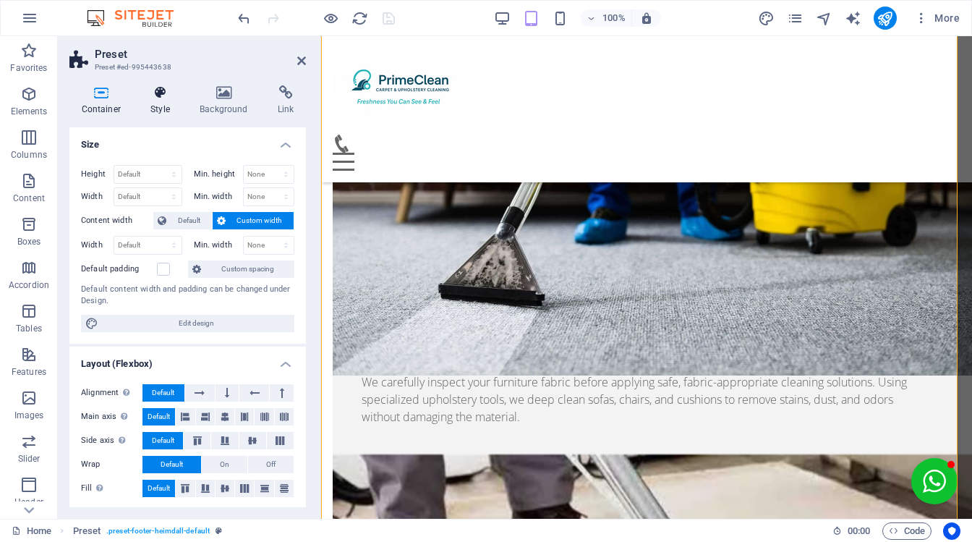
click at [163, 85] on icon at bounding box center [160, 92] width 43 height 14
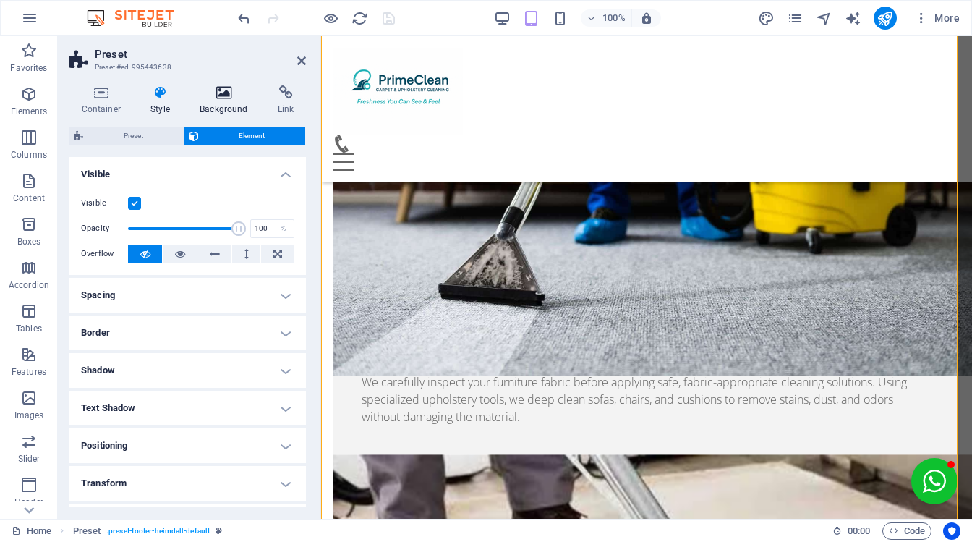
click at [209, 107] on h4 "Background" at bounding box center [227, 100] width 78 height 30
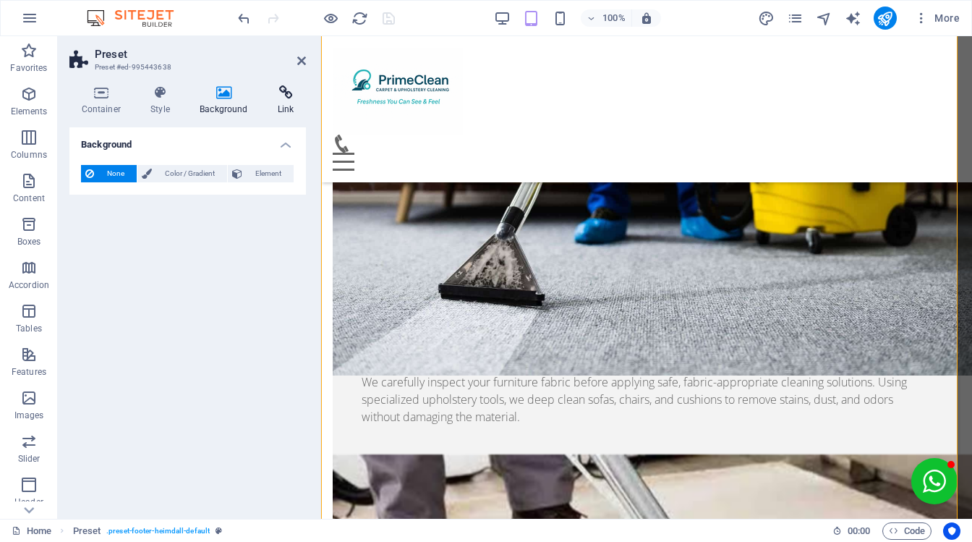
click at [278, 109] on h4 "Link" at bounding box center [285, 100] width 41 height 30
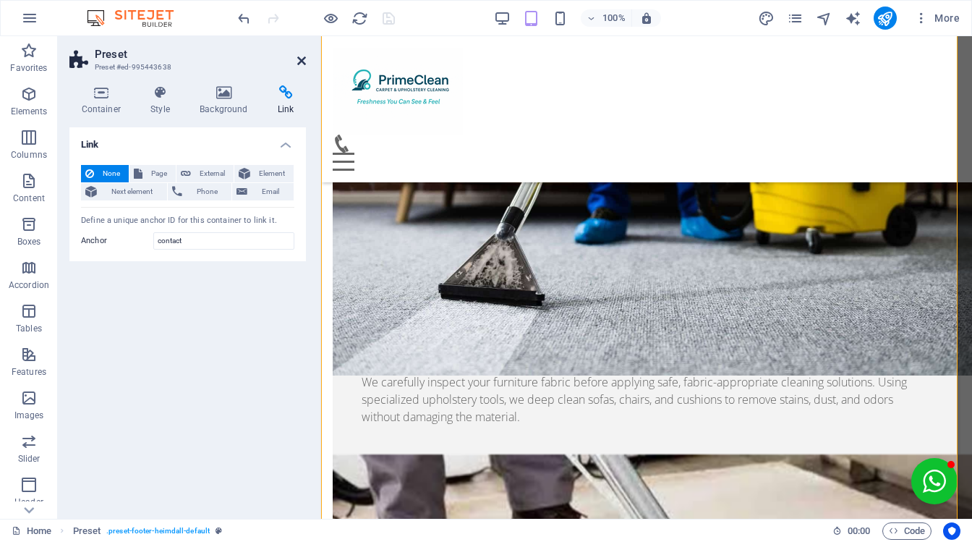
click at [299, 64] on icon at bounding box center [301, 61] width 9 height 12
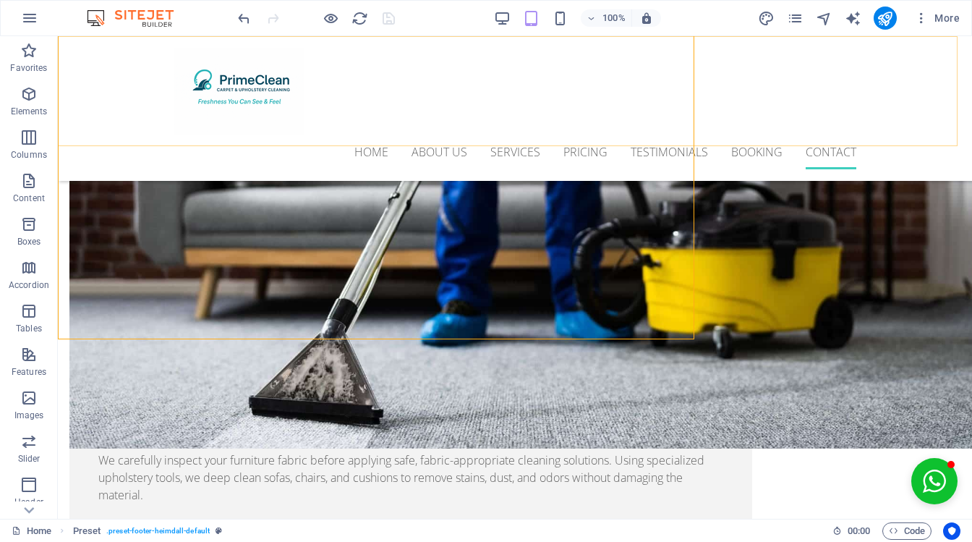
scroll to position [6301, 0]
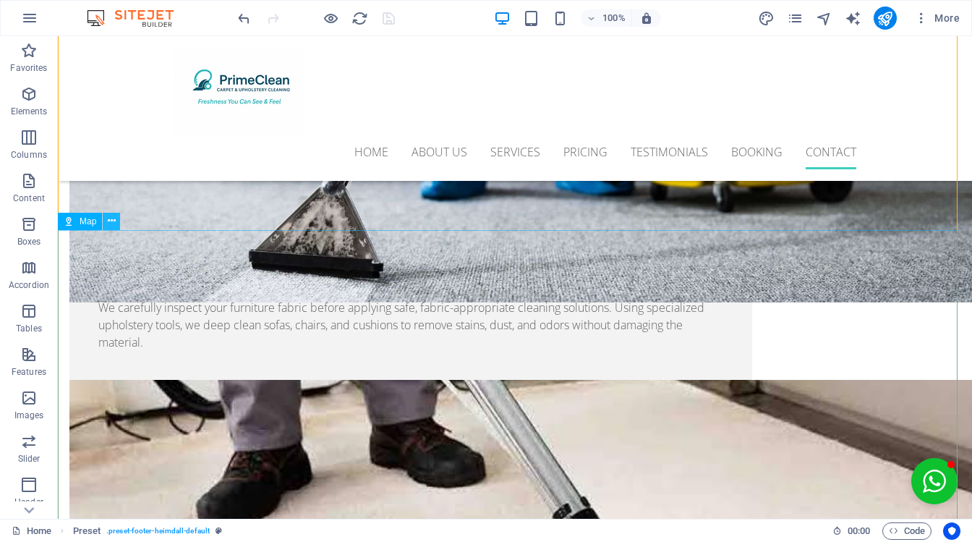
click at [109, 219] on icon at bounding box center [112, 220] width 8 height 15
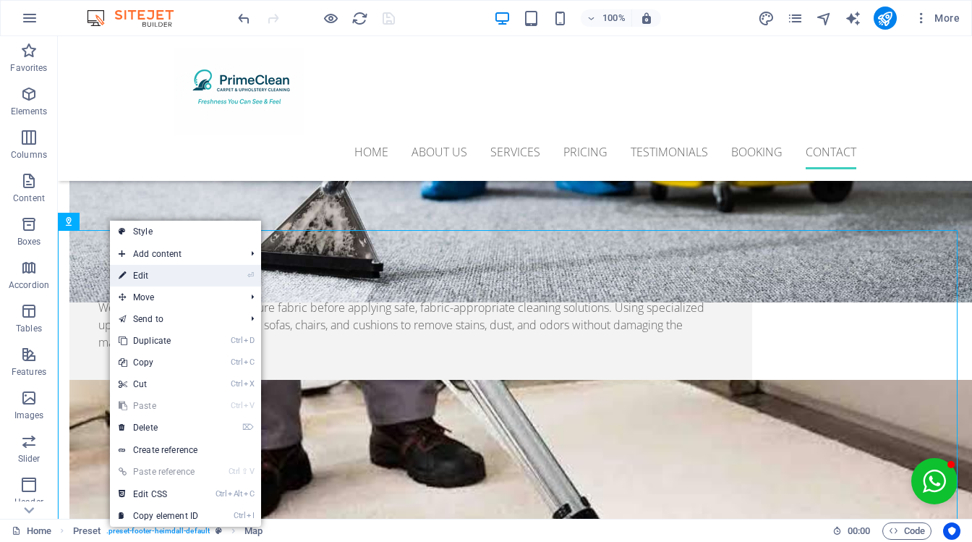
click at [166, 272] on link "⏎ Edit" at bounding box center [158, 276] width 97 height 22
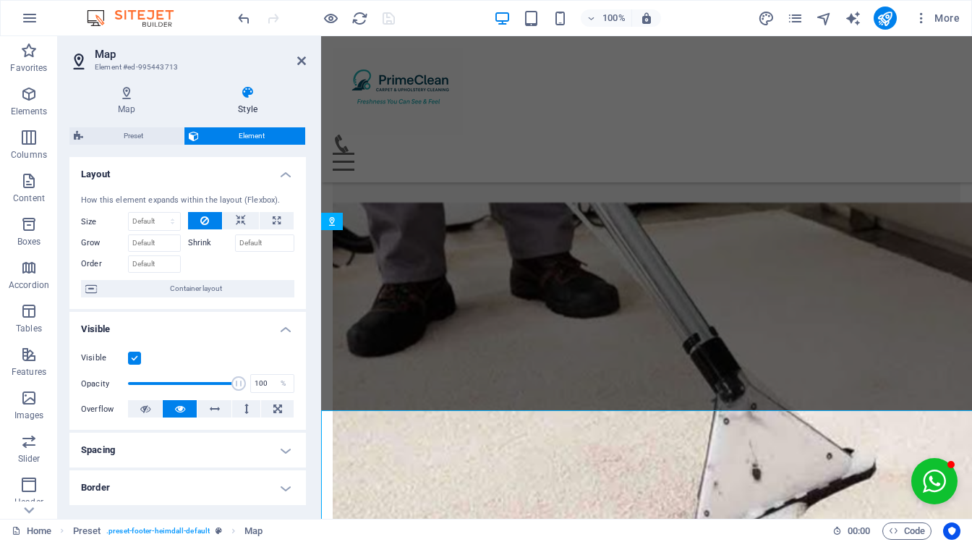
scroll to position [6050, 0]
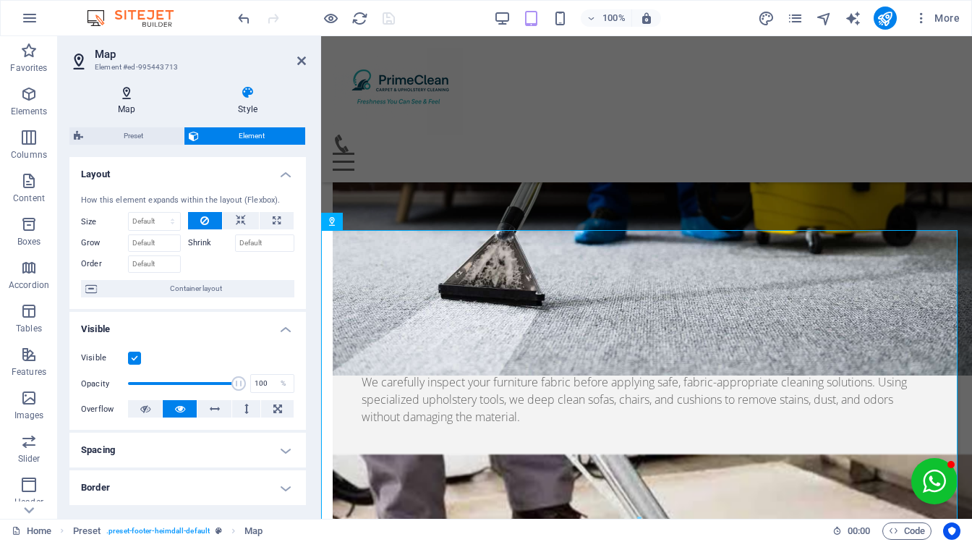
click at [123, 98] on icon at bounding box center [126, 92] width 114 height 14
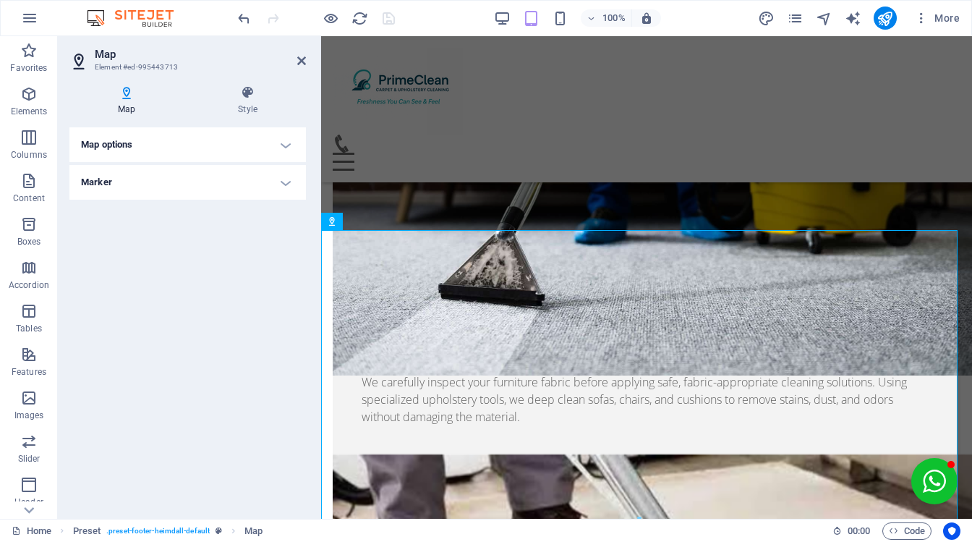
click at [289, 139] on h4 "Map options" at bounding box center [187, 144] width 237 height 35
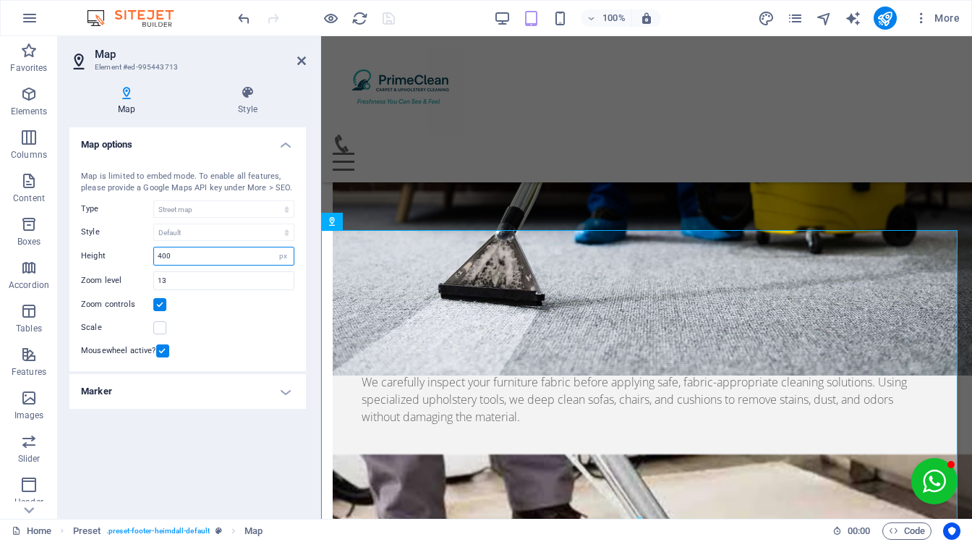
click at [260, 257] on input "400" at bounding box center [224, 255] width 140 height 17
click at [219, 281] on input "13" at bounding box center [224, 280] width 140 height 17
click at [256, 388] on h4 "Marker" at bounding box center [187, 391] width 237 height 35
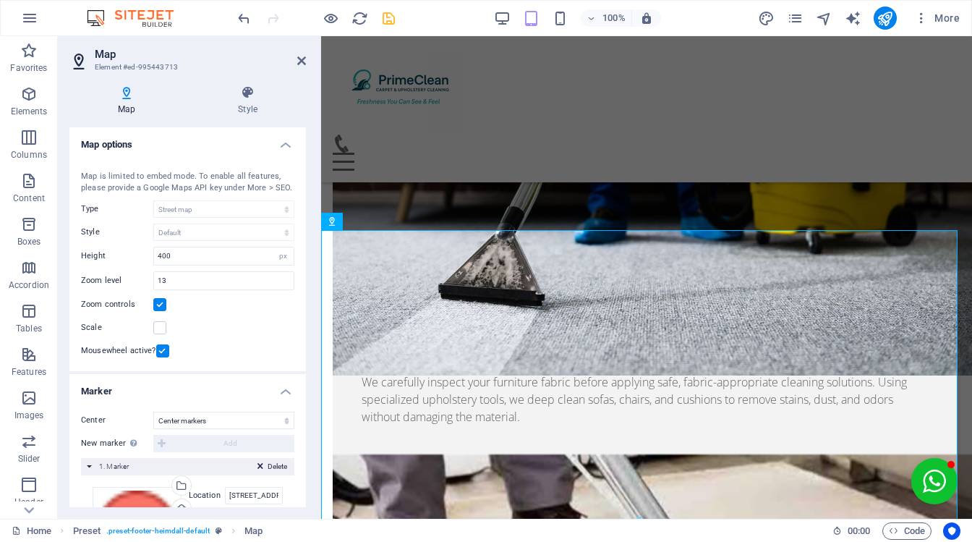
click at [303, 404] on div "Map options Map center 5605 SW Orleans St, WA 98116 Seattle Map is limited to e…" at bounding box center [187, 317] width 237 height 380
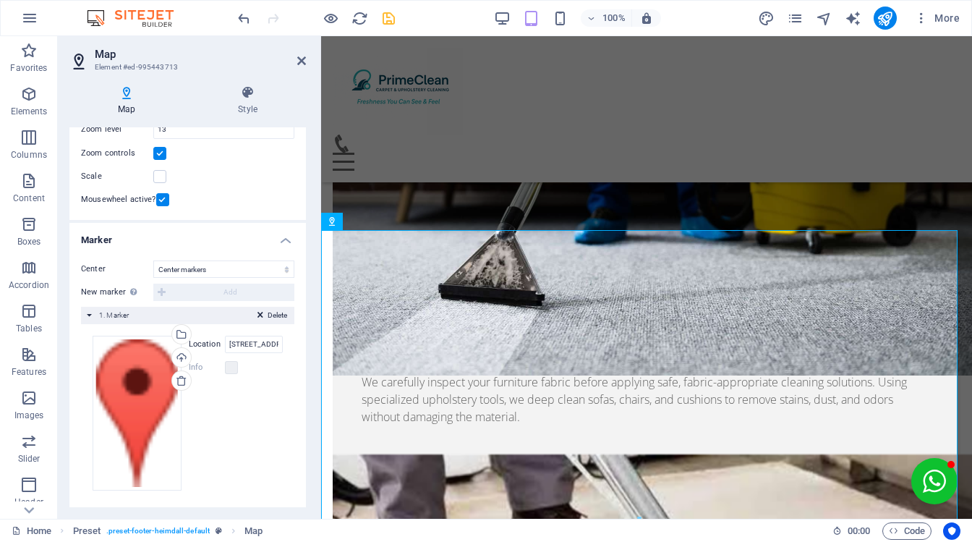
click at [191, 343] on label "Location" at bounding box center [207, 344] width 36 height 17
click at [225, 343] on input "[STREET_ADDRESS]" at bounding box center [254, 344] width 58 height 17
type input "5"
type input "DURBAN, KWA"
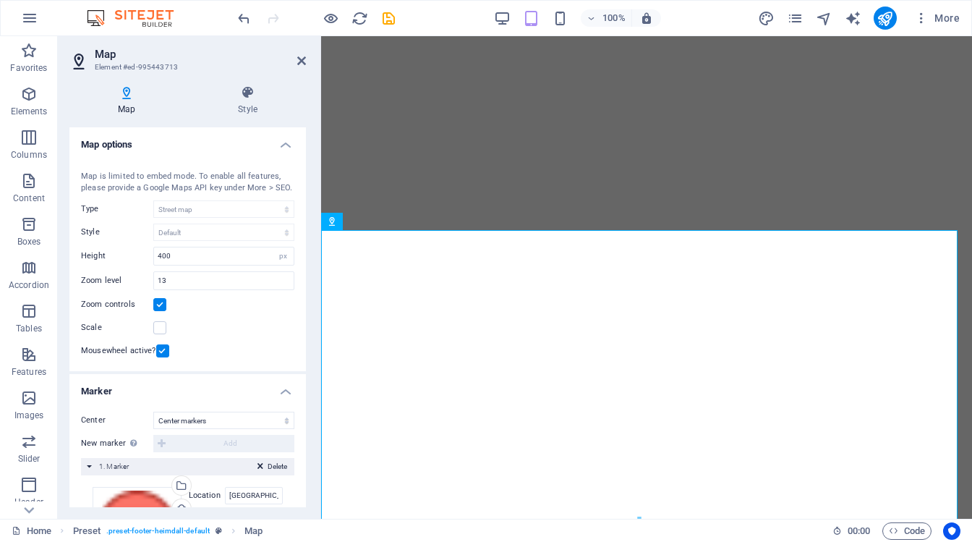
select select "1"
type input "[GEOGRAPHIC_DATA], KWA-Z"
select select
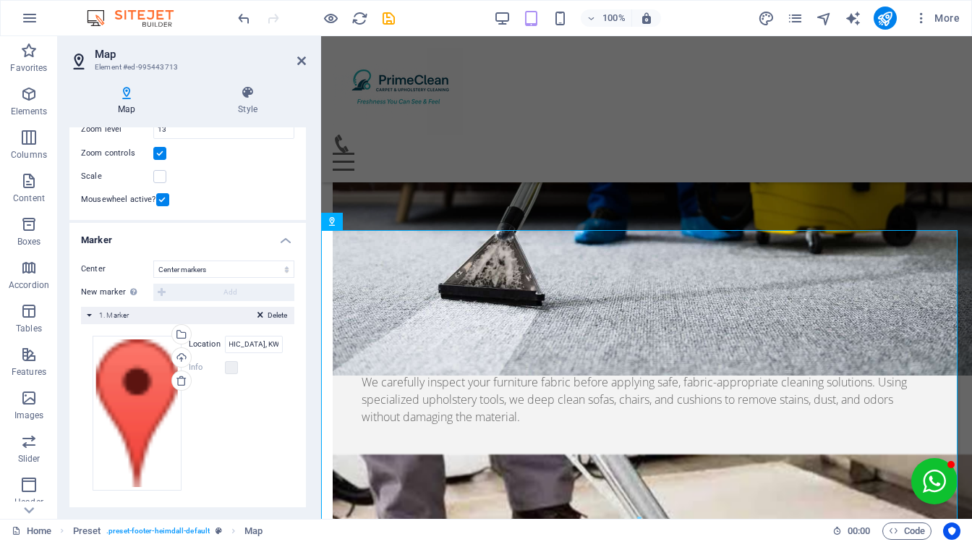
scroll to position [0, 41]
type input "[GEOGRAPHIC_DATA], KWA-ZULU [DATE]"
click at [252, 428] on div "Drag files here, click to choose files or select files from Files or our free s…" at bounding box center [188, 414] width 190 height 156
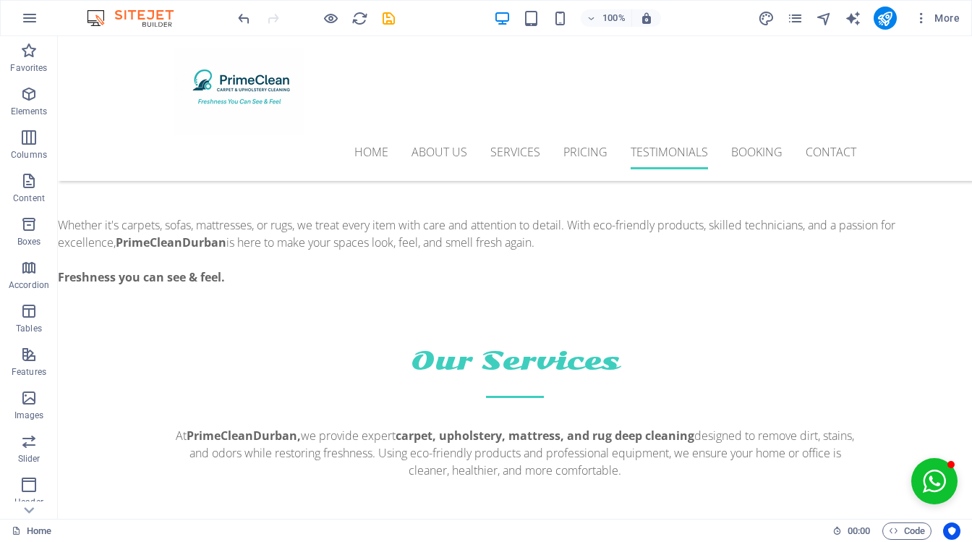
scroll to position [5357, 0]
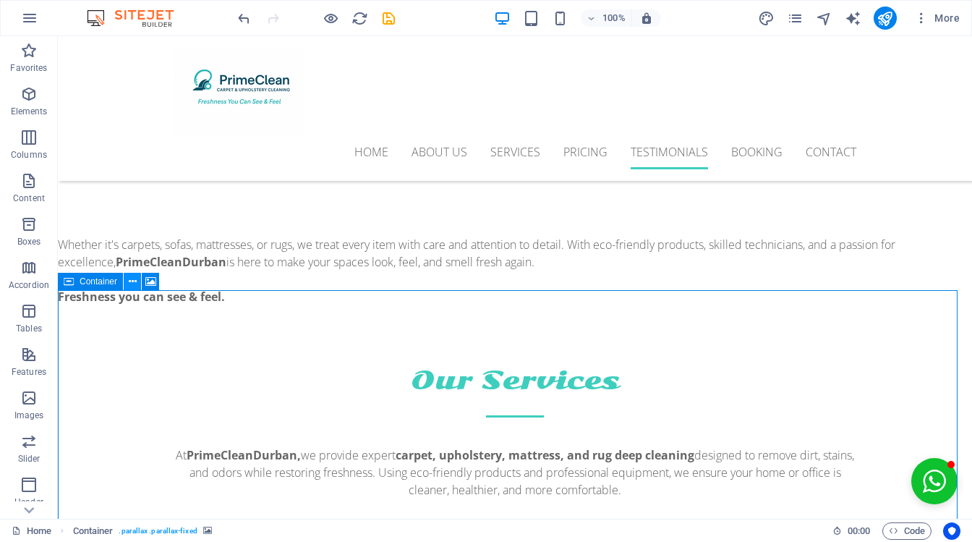
click at [130, 282] on icon at bounding box center [133, 281] width 8 height 15
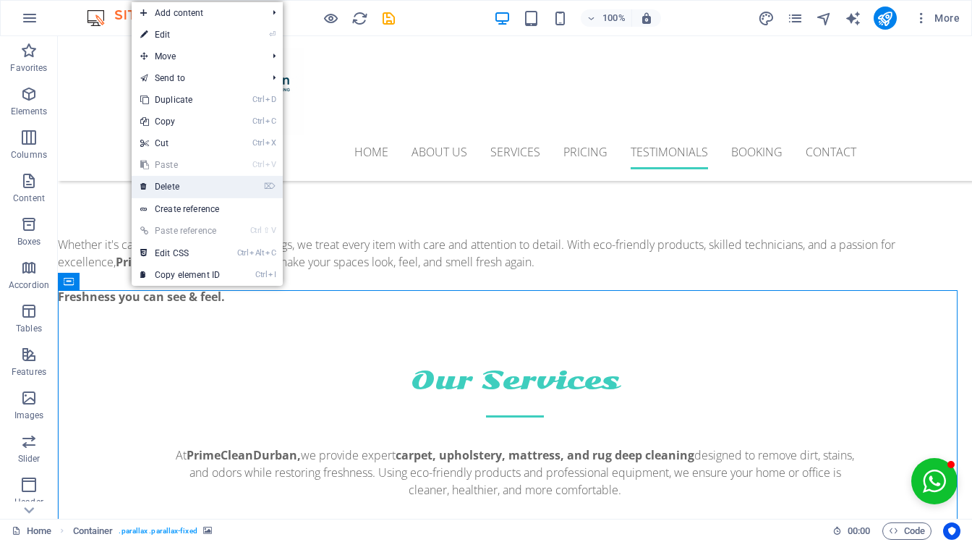
click at [240, 180] on li "⌦ Delete" at bounding box center [207, 187] width 151 height 22
click at [260, 187] on li "⌦ Delete" at bounding box center [207, 187] width 151 height 22
click at [156, 182] on link "⌦ Delete" at bounding box center [180, 187] width 97 height 22
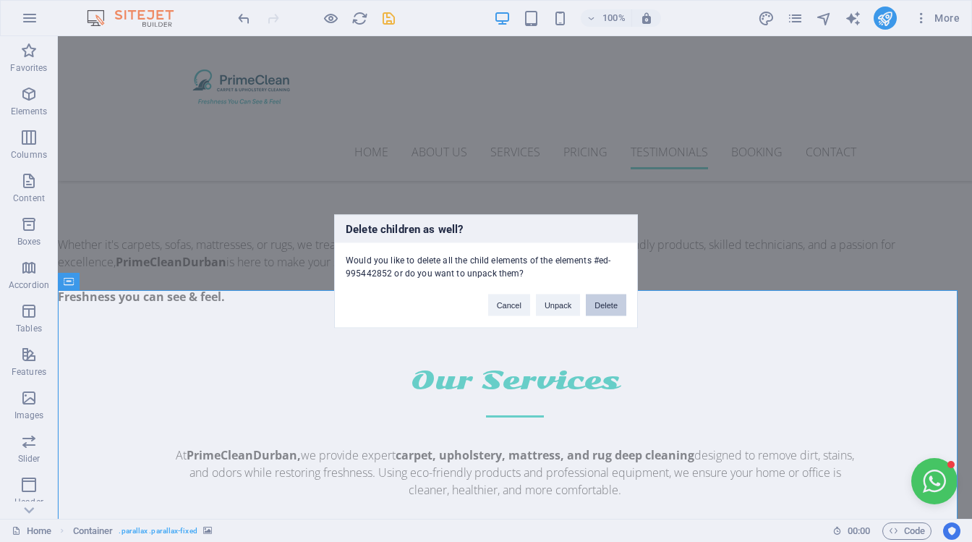
click at [602, 298] on button "Delete" at bounding box center [606, 305] width 41 height 22
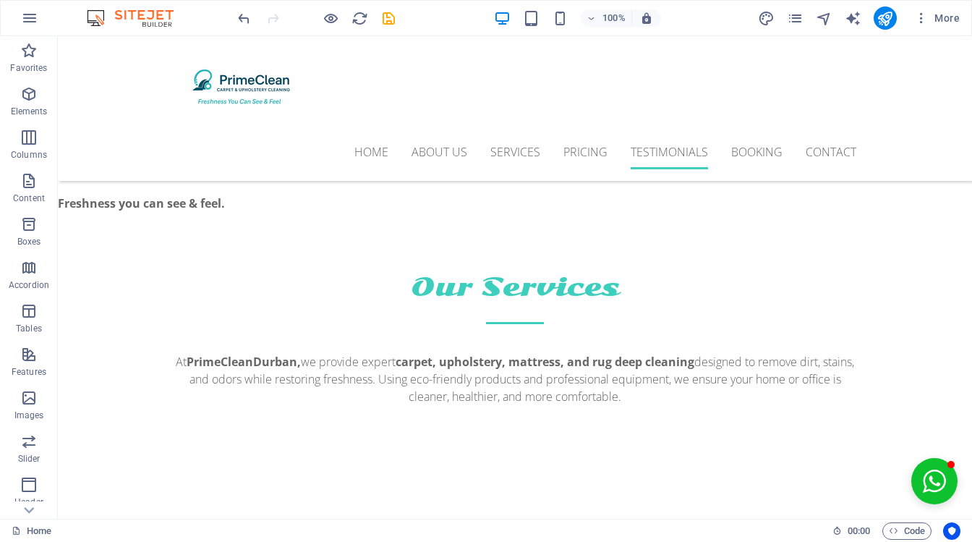
scroll to position [5058, 0]
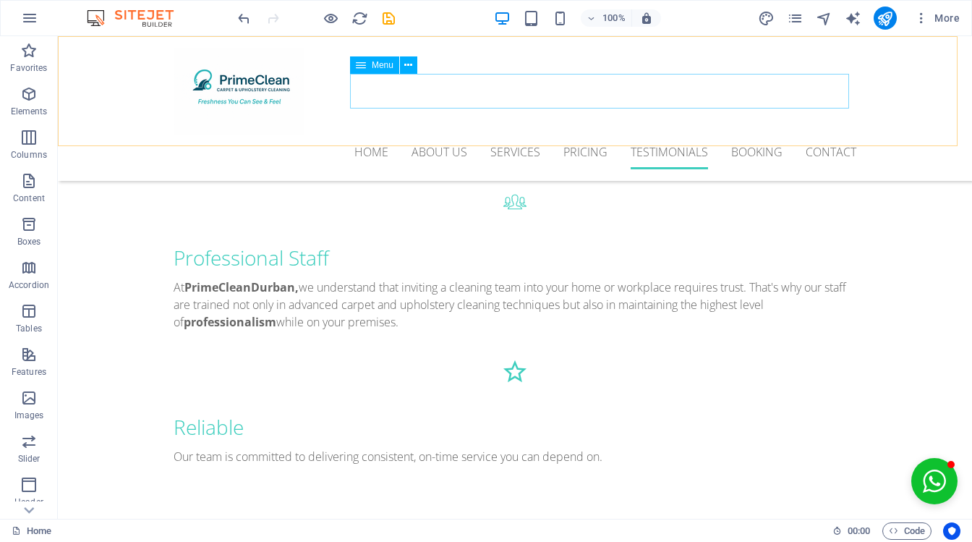
click at [767, 135] on nav "Home About us Services Pricing Testimonials Booking Contact" at bounding box center [515, 152] width 683 height 35
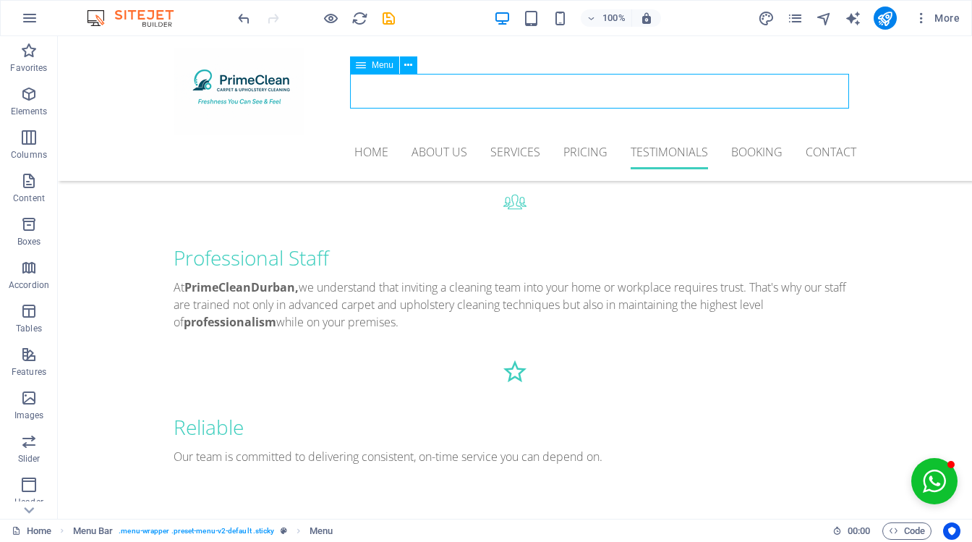
click at [757, 135] on nav "Home About us Services Pricing Testimonials Booking Contact" at bounding box center [515, 152] width 683 height 35
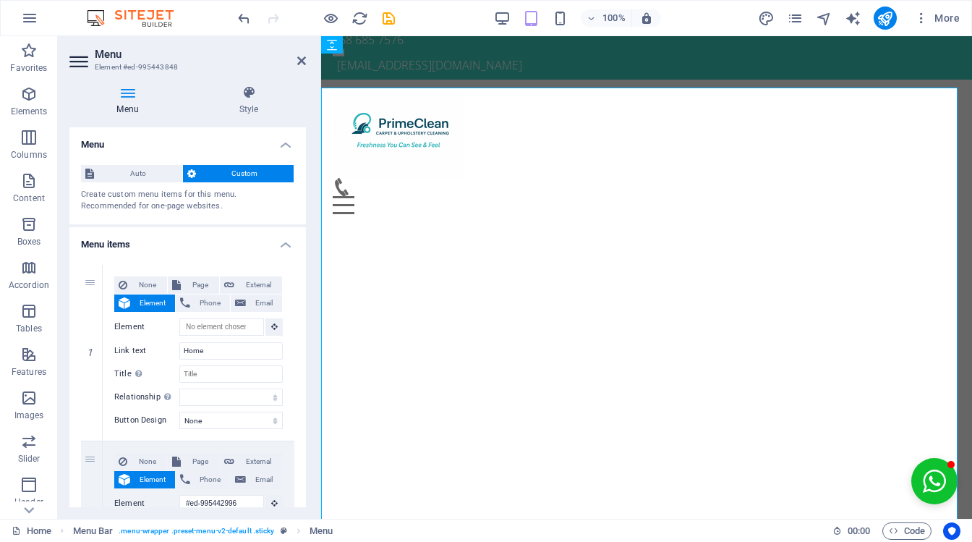
scroll to position [0, 0]
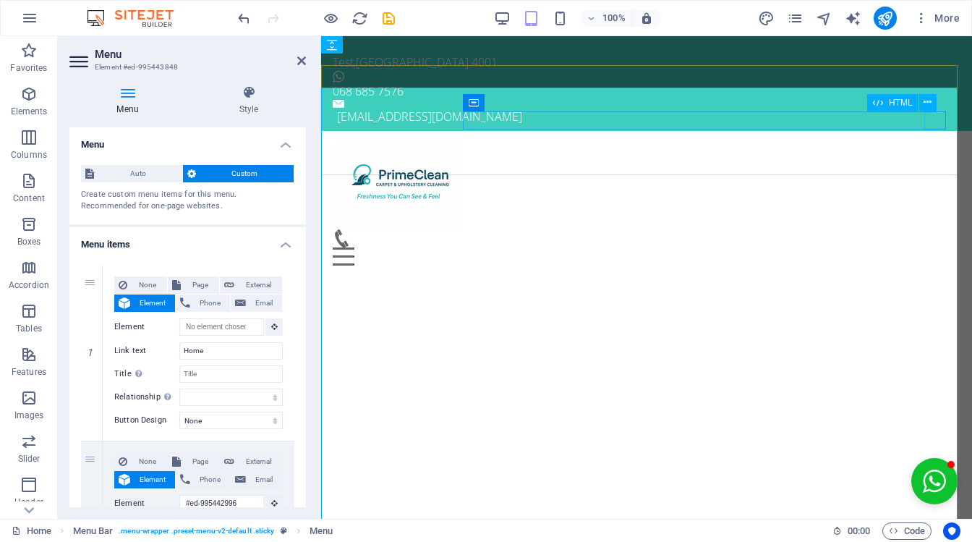
click at [939, 247] on div "Menu" at bounding box center [647, 256] width 628 height 18
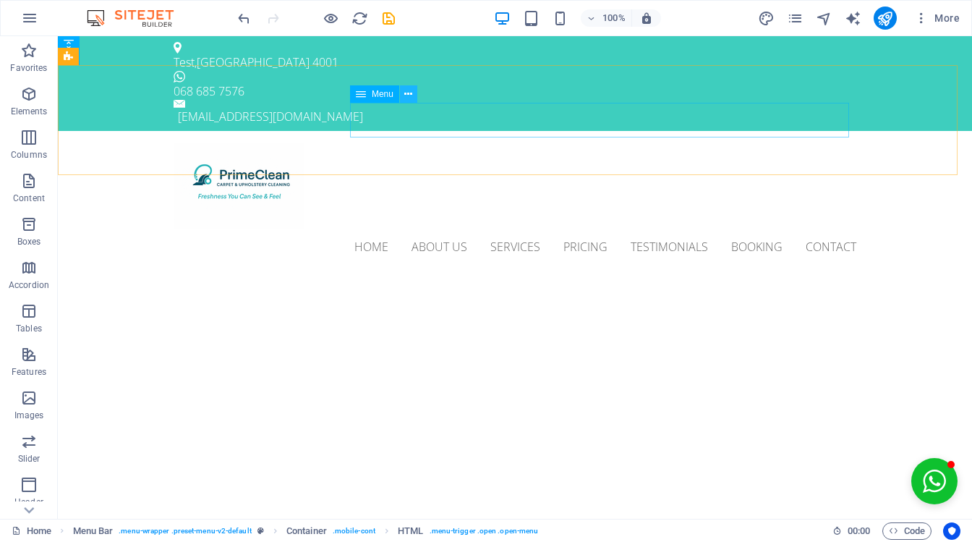
click at [406, 93] on icon at bounding box center [408, 94] width 8 height 15
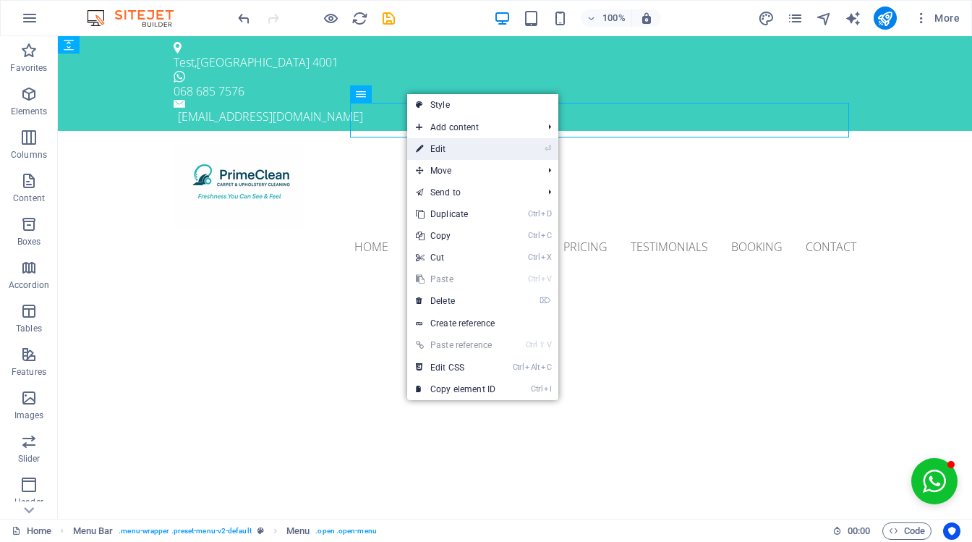
click at [448, 142] on link "⏎ Edit" at bounding box center [455, 149] width 97 height 22
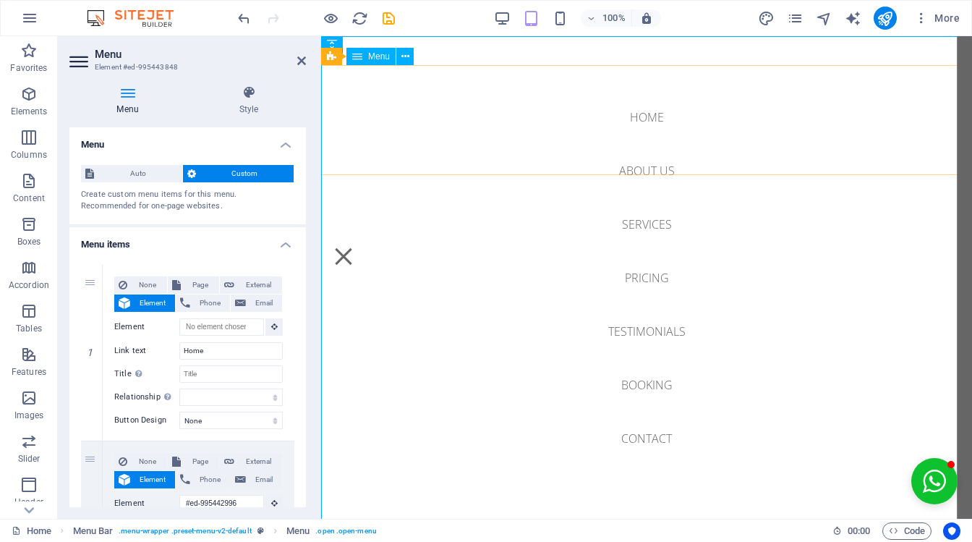
click at [653, 386] on nav "Home About us Services Pricing Testimonials Booking Contact" at bounding box center [646, 277] width 651 height 482
click at [655, 375] on nav "Home About us Services Pricing Testimonials Booking Contact" at bounding box center [646, 277] width 651 height 482
click at [281, 240] on h4 "Menu items" at bounding box center [187, 240] width 237 height 26
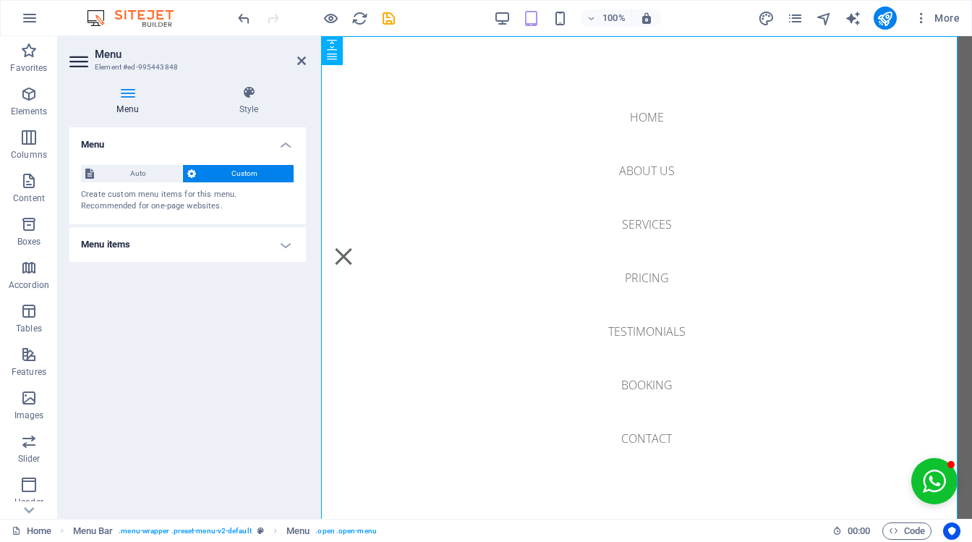
click at [281, 240] on h4 "Menu items" at bounding box center [187, 244] width 237 height 35
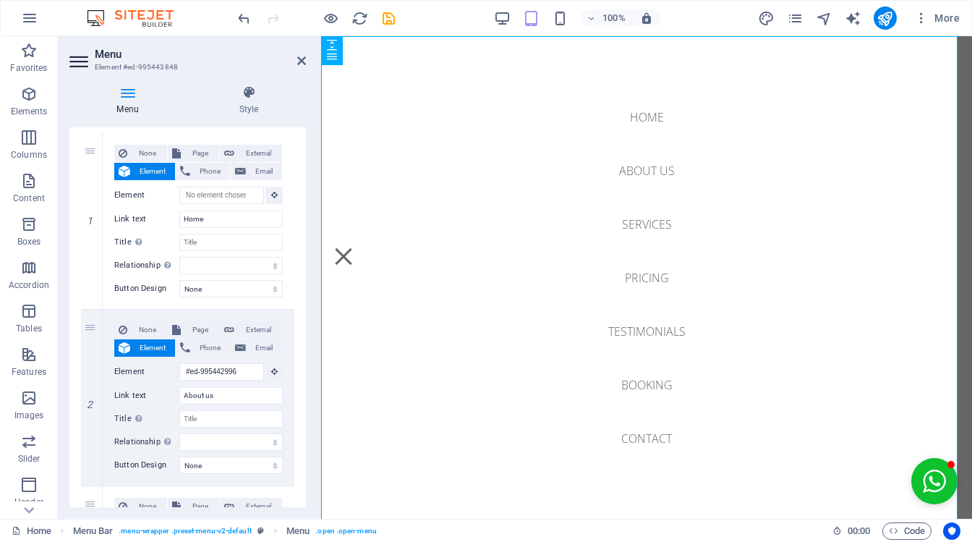
scroll to position [133, 0]
drag, startPoint x: 301, startPoint y: 258, endPoint x: 302, endPoint y: 268, distance: 10.2
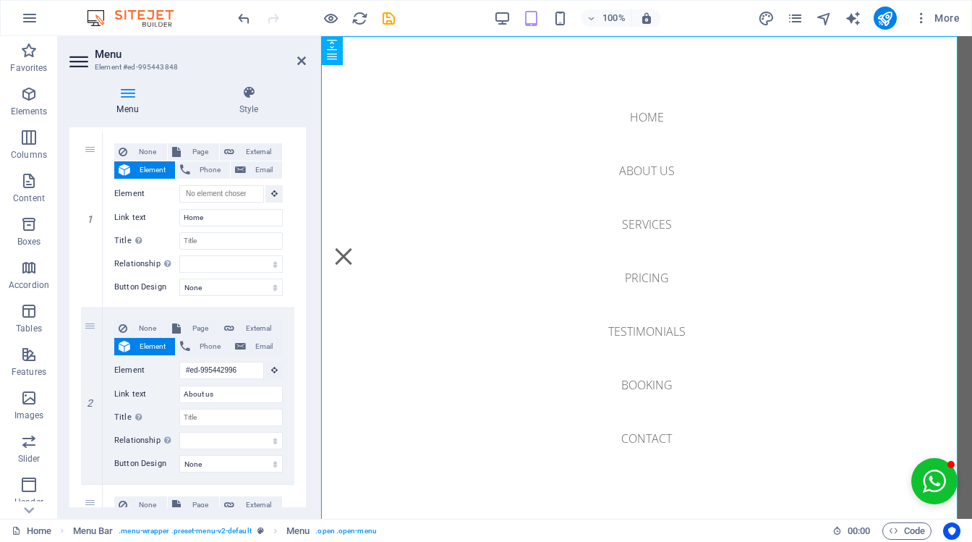
drag, startPoint x: 302, startPoint y: 245, endPoint x: 302, endPoint y: 268, distance: 23.9
drag, startPoint x: 302, startPoint y: 258, endPoint x: 304, endPoint y: 243, distance: 14.5
click at [304, 243] on div "Menu Auto Custom Create custom menu items for this menu. Recommended for one-pa…" at bounding box center [187, 317] width 237 height 380
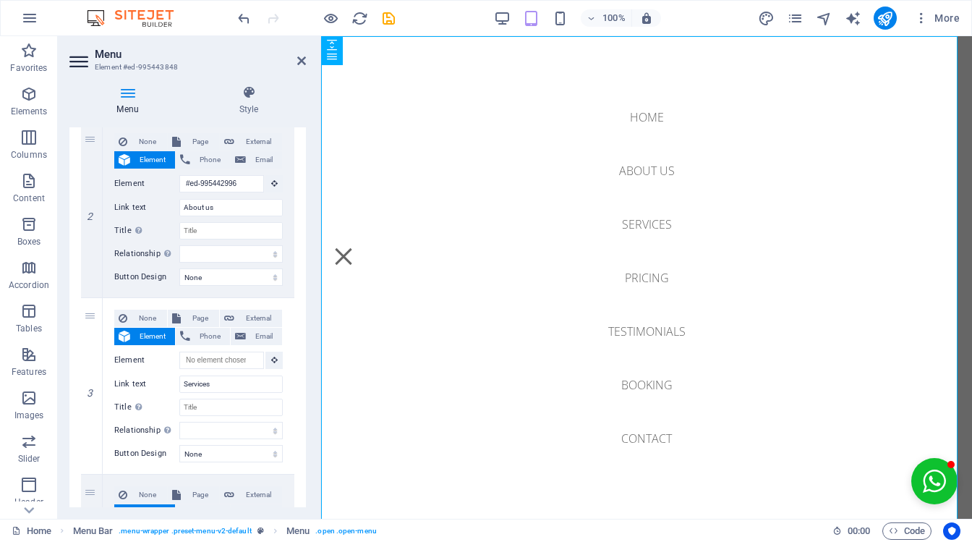
scroll to position [323, 0]
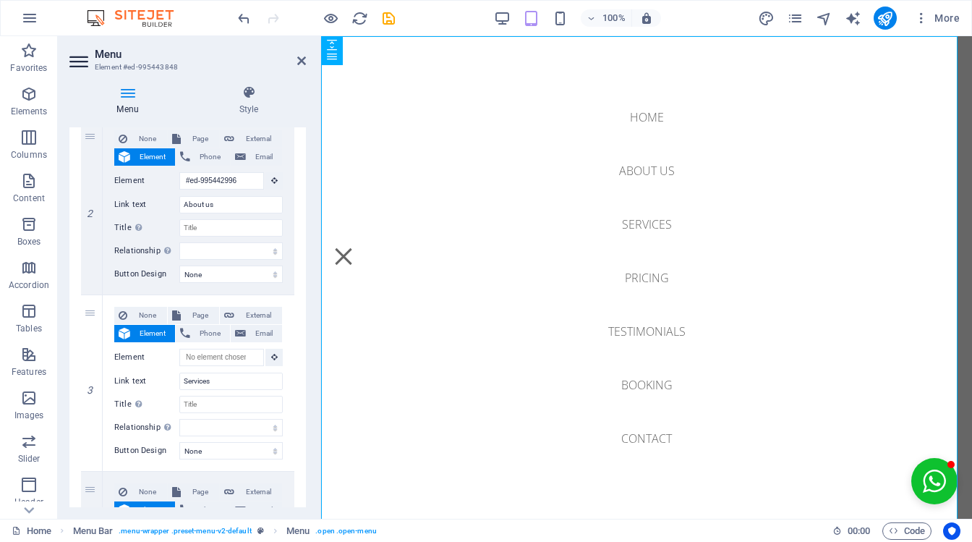
drag, startPoint x: 301, startPoint y: 292, endPoint x: 306, endPoint y: 331, distance: 39.4
click at [306, 331] on div "Menu Style Menu Auto Custom Create custom menu items for this menu. Recommended…" at bounding box center [188, 296] width 260 height 445
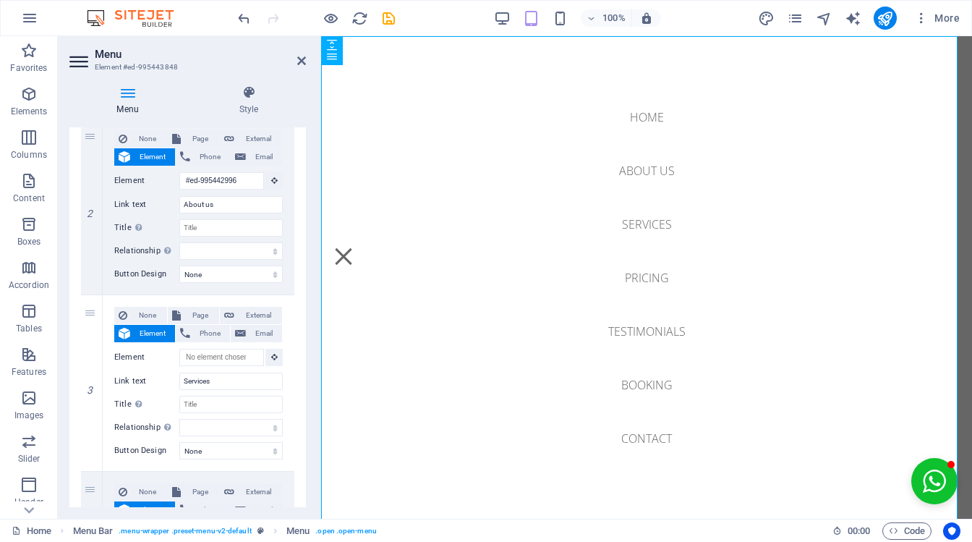
click at [305, 308] on div "Menu Auto Custom Create custom menu items for this menu. Recommended for one-pa…" at bounding box center [187, 317] width 237 height 380
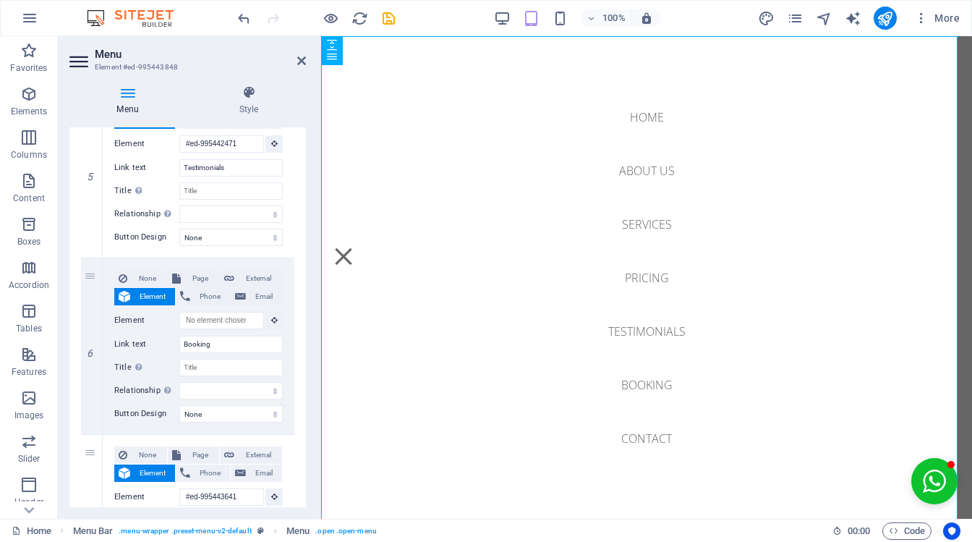
scroll to position [885, 0]
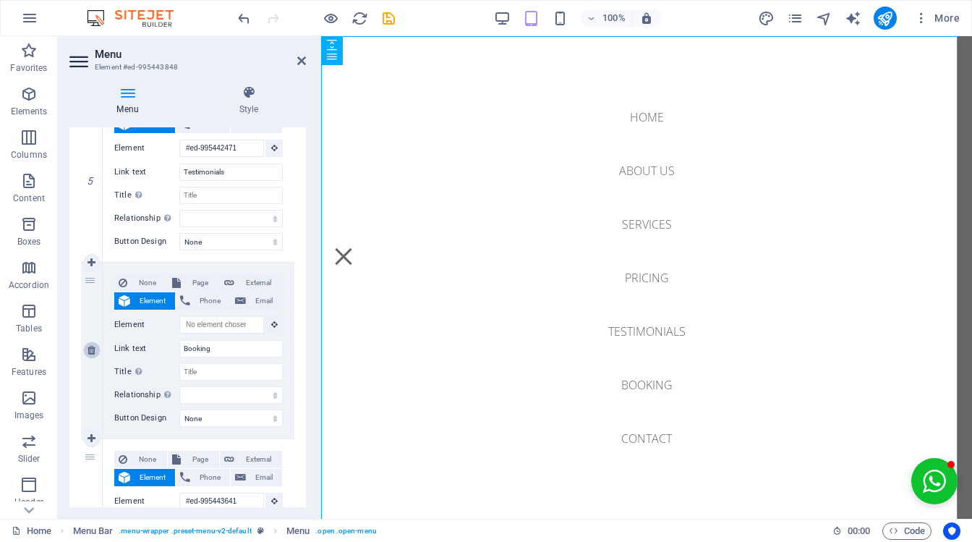
click at [90, 347] on icon at bounding box center [92, 350] width 8 height 10
select select
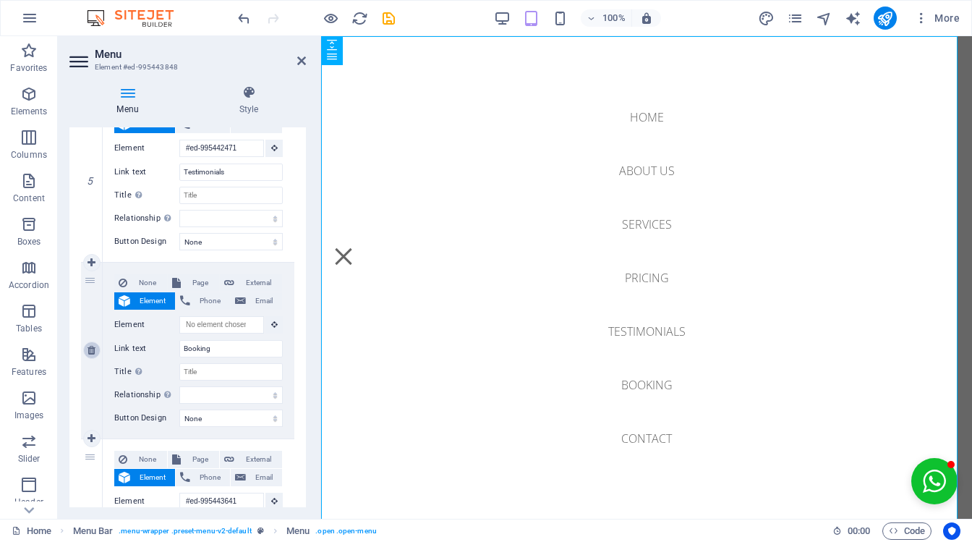
select select
type input "#ed-995443641"
type input "Contact"
select select
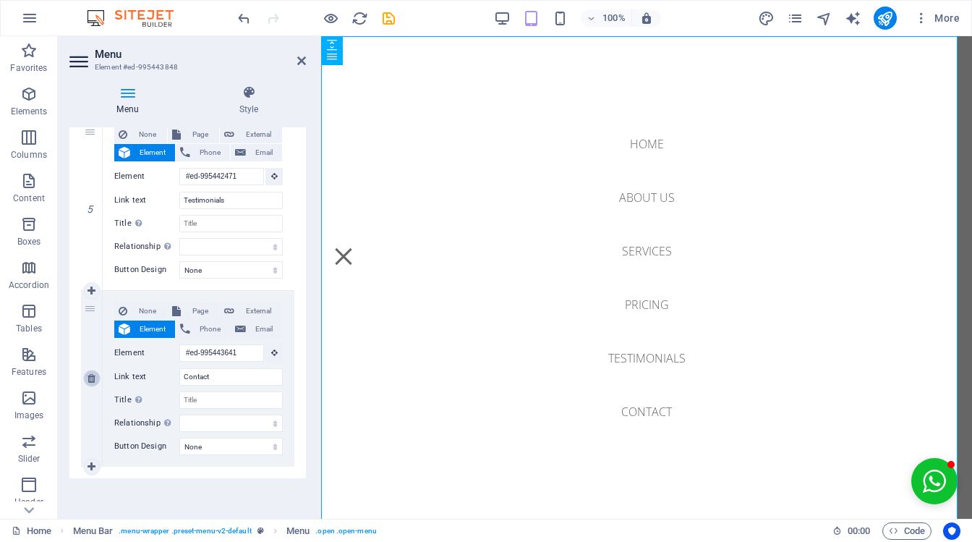
scroll to position [856, 0]
drag, startPoint x: 519, startPoint y: 288, endPoint x: 608, endPoint y: 174, distance: 144.8
click at [608, 174] on nav "Home About us Services Pricing Testimonials Contact" at bounding box center [646, 277] width 651 height 482
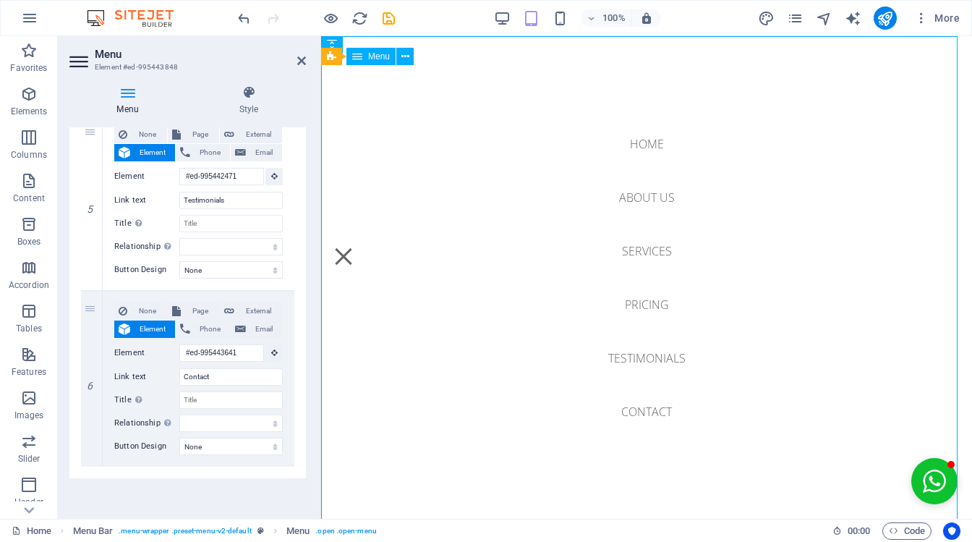
click at [408, 207] on nav "Home About us Services Pricing Testimonials Contact" at bounding box center [646, 277] width 651 height 482
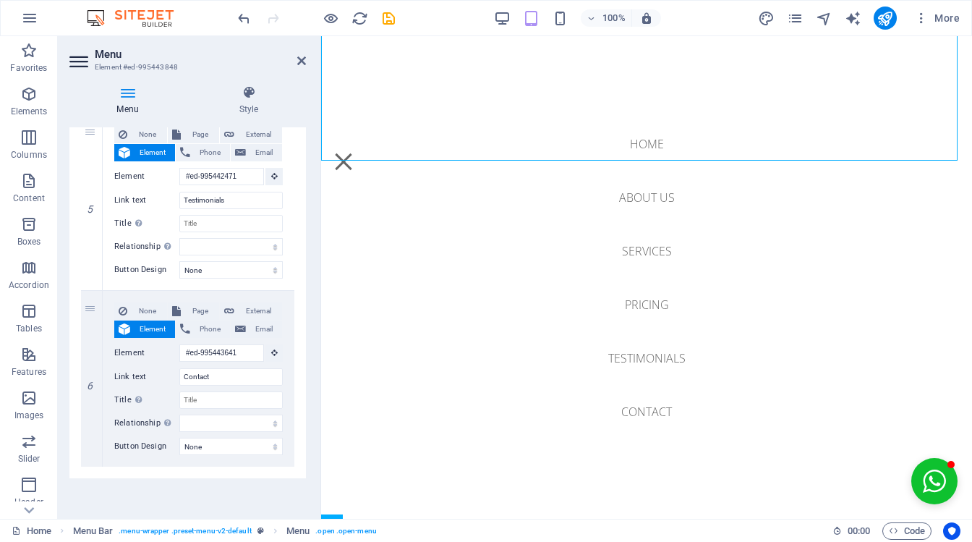
scroll to position [0, 0]
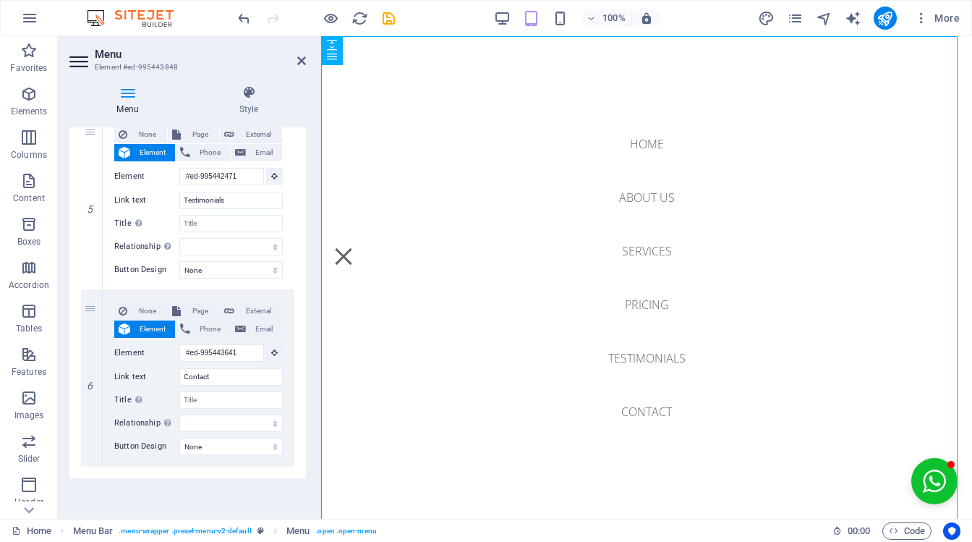
click at [297, 54] on h2 "Menu" at bounding box center [200, 54] width 211 height 13
click at [298, 58] on icon at bounding box center [301, 61] width 9 height 12
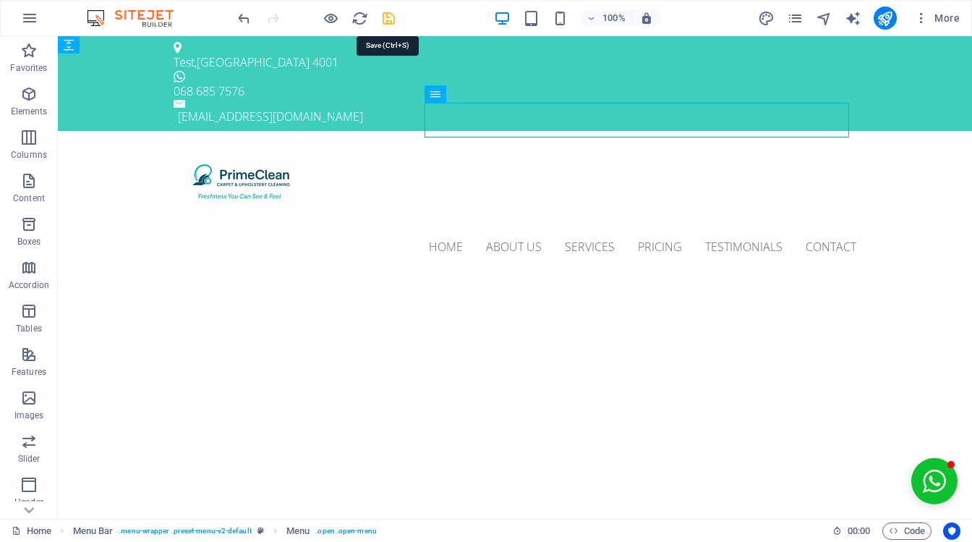
click at [391, 14] on icon "save" at bounding box center [389, 18] width 17 height 17
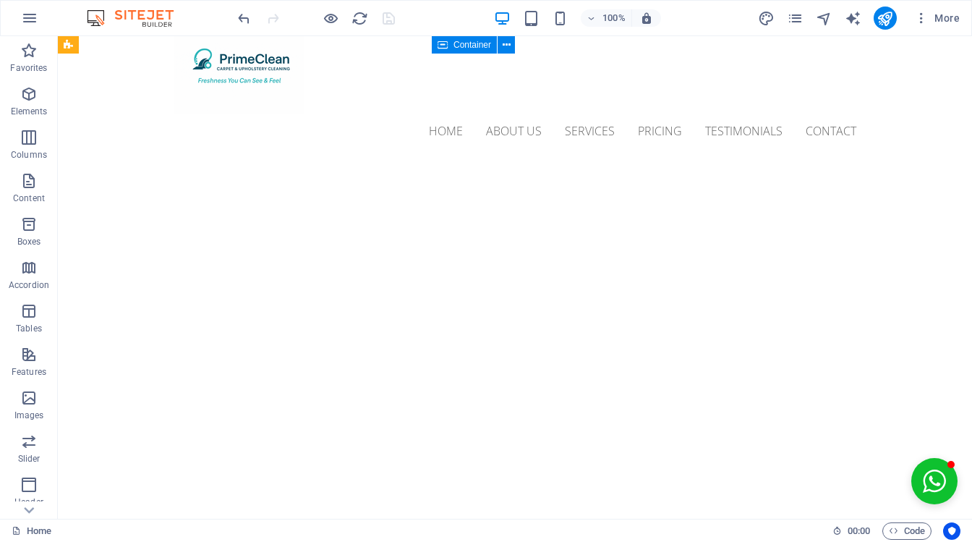
scroll to position [106, 0]
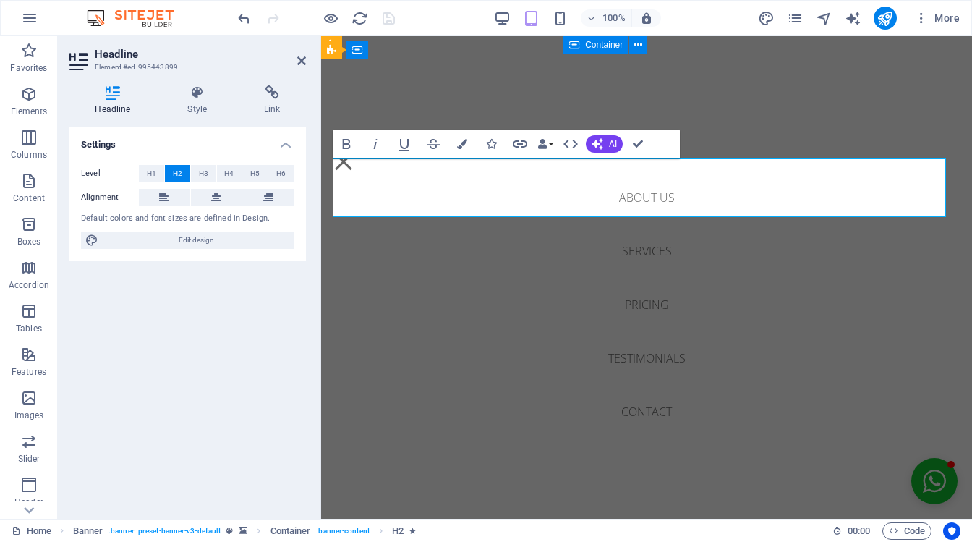
scroll to position [154, 0]
click at [851, 124] on nav "Home About us Services Pricing Testimonials Contact" at bounding box center [646, 277] width 651 height 482
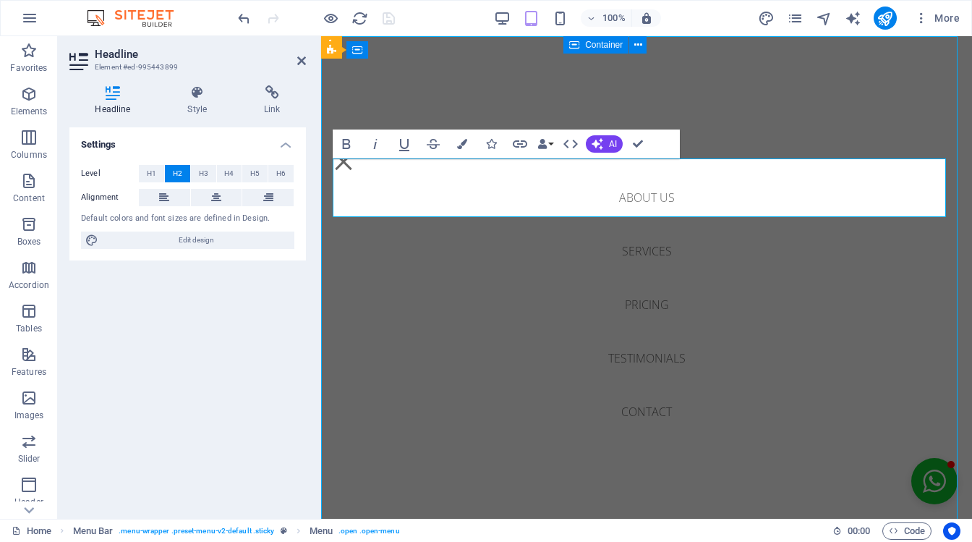
scroll to position [155, 0]
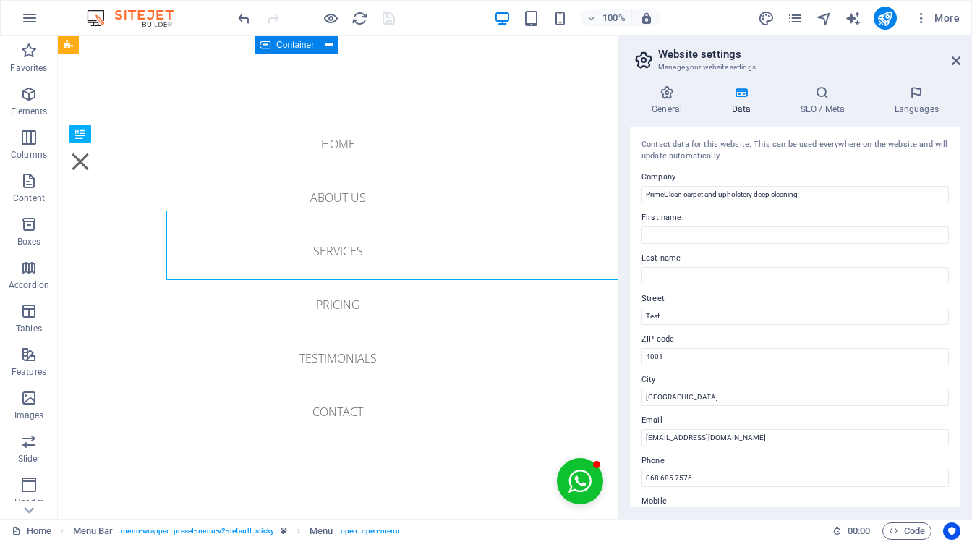
scroll to position [154, 0]
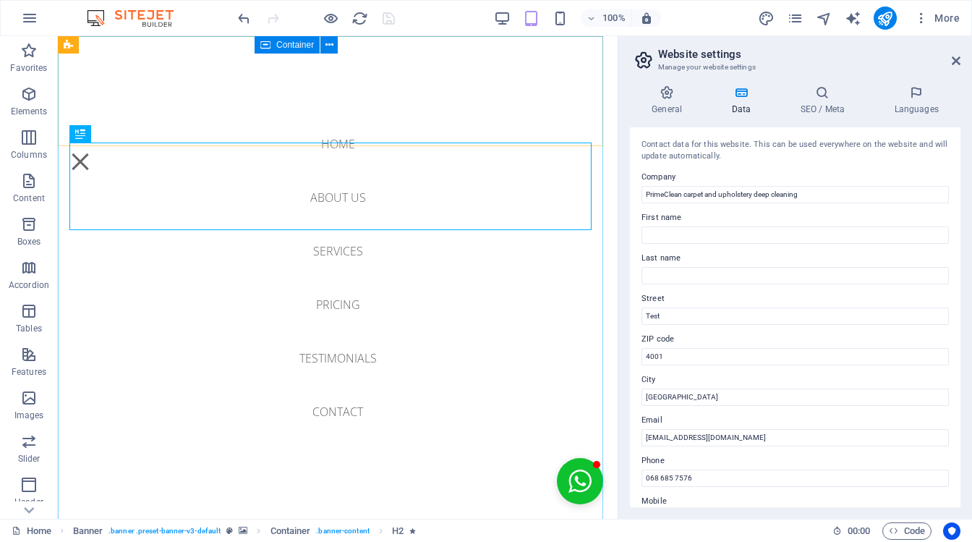
click at [150, 61] on nav "Home About us Services Pricing Testimonials Contact" at bounding box center [338, 277] width 560 height 482
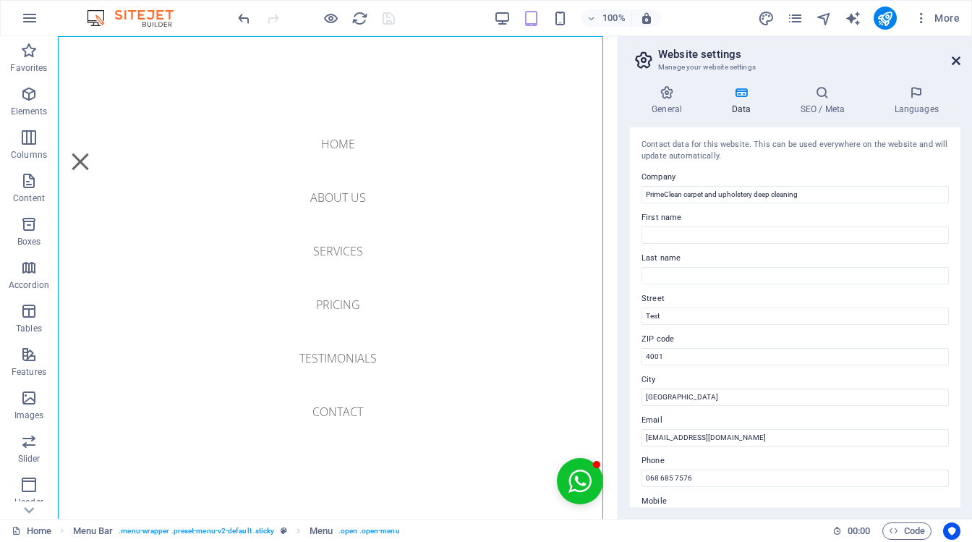
click at [953, 62] on icon at bounding box center [956, 61] width 9 height 12
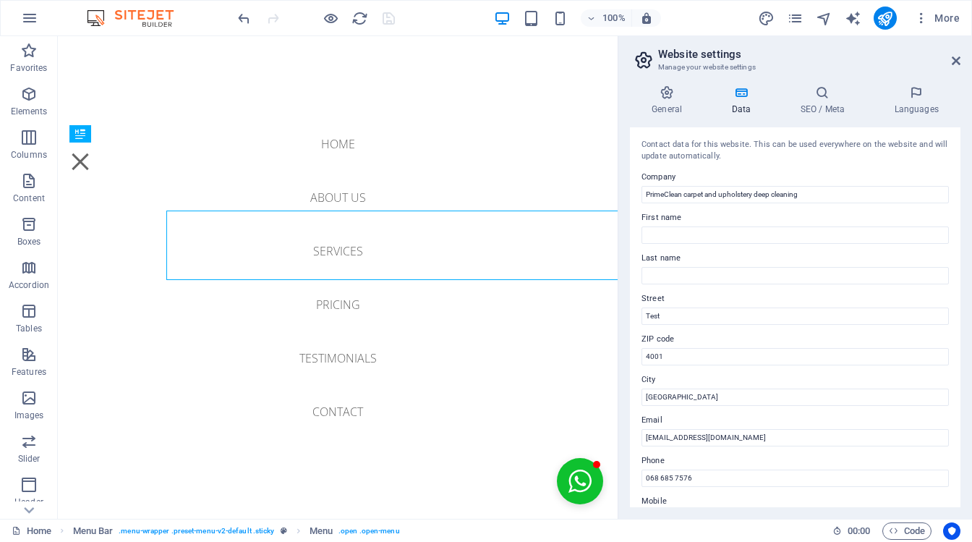
scroll to position [154, 0]
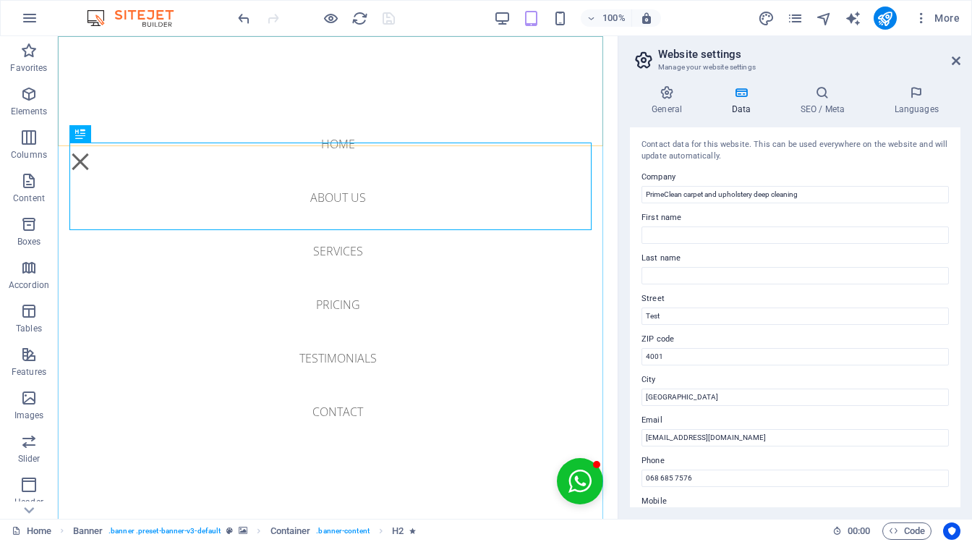
click at [582, 101] on nav "Home About us Services Pricing Testimonials Contact" at bounding box center [338, 277] width 560 height 482
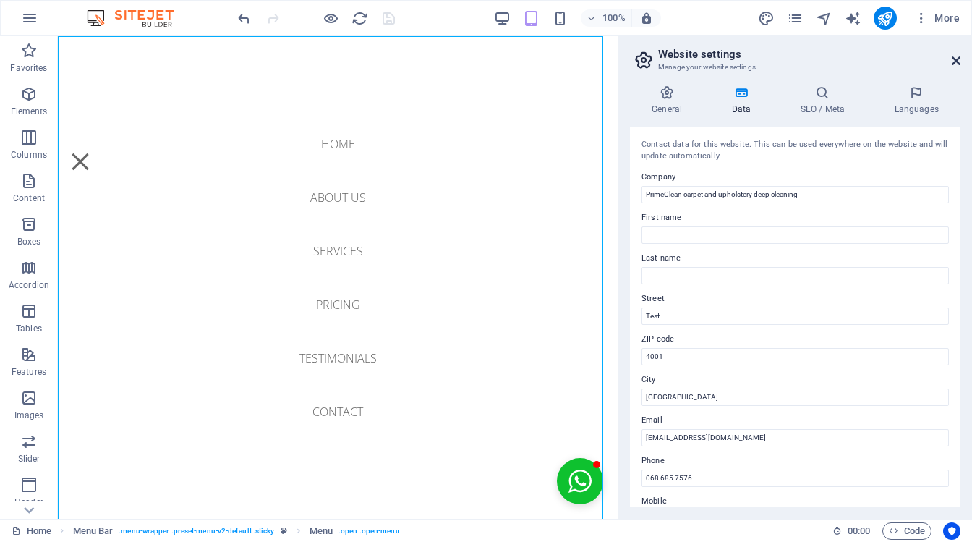
click at [955, 55] on icon at bounding box center [956, 61] width 9 height 12
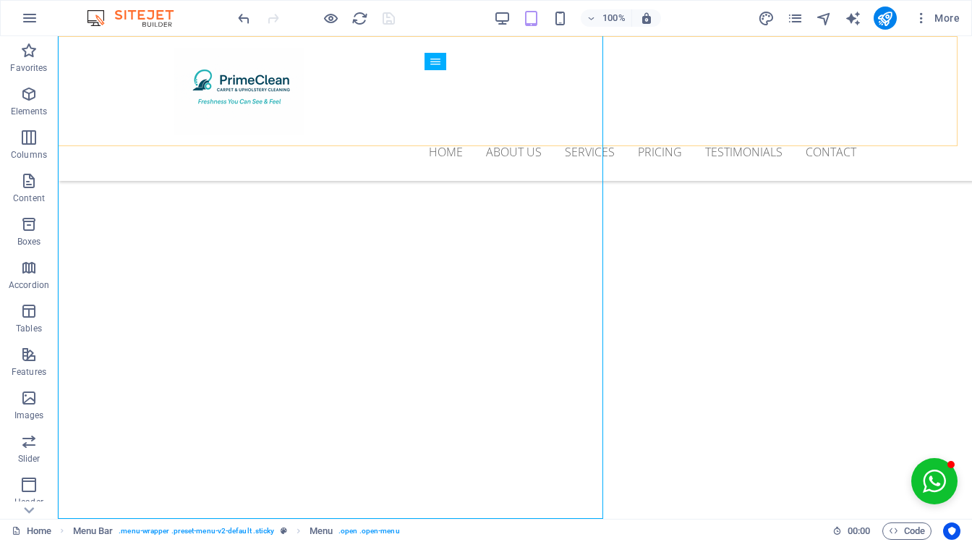
scroll to position [155, 0]
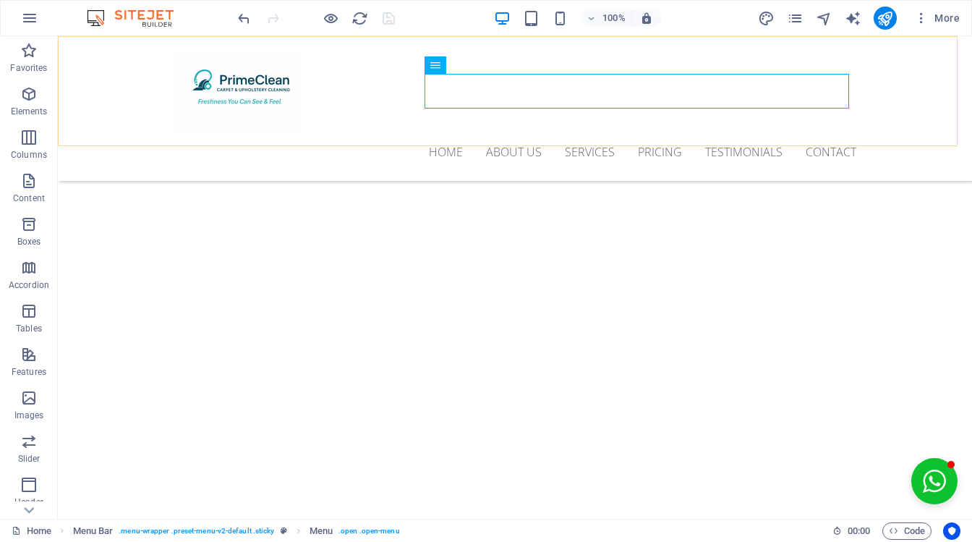
click at [88, 135] on div "Home About us Services Pricing Testimonials Contact Menu" at bounding box center [515, 108] width 914 height 145
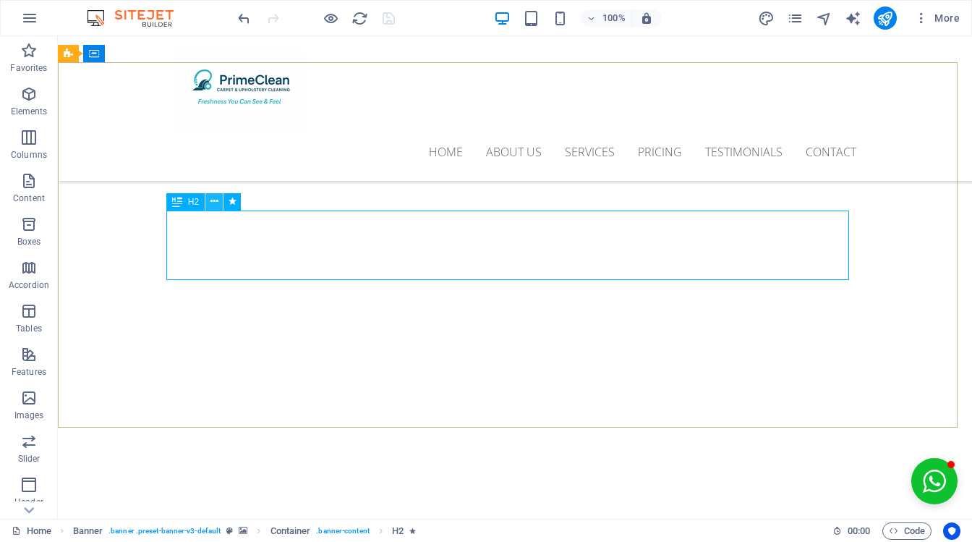
click at [214, 203] on icon at bounding box center [215, 201] width 8 height 15
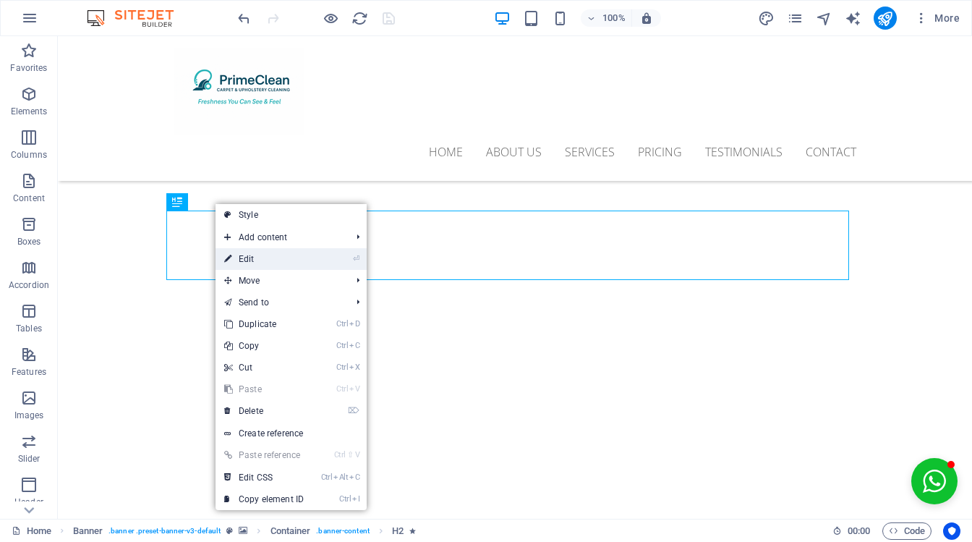
click at [294, 250] on link "⏎ Edit" at bounding box center [264, 259] width 97 height 22
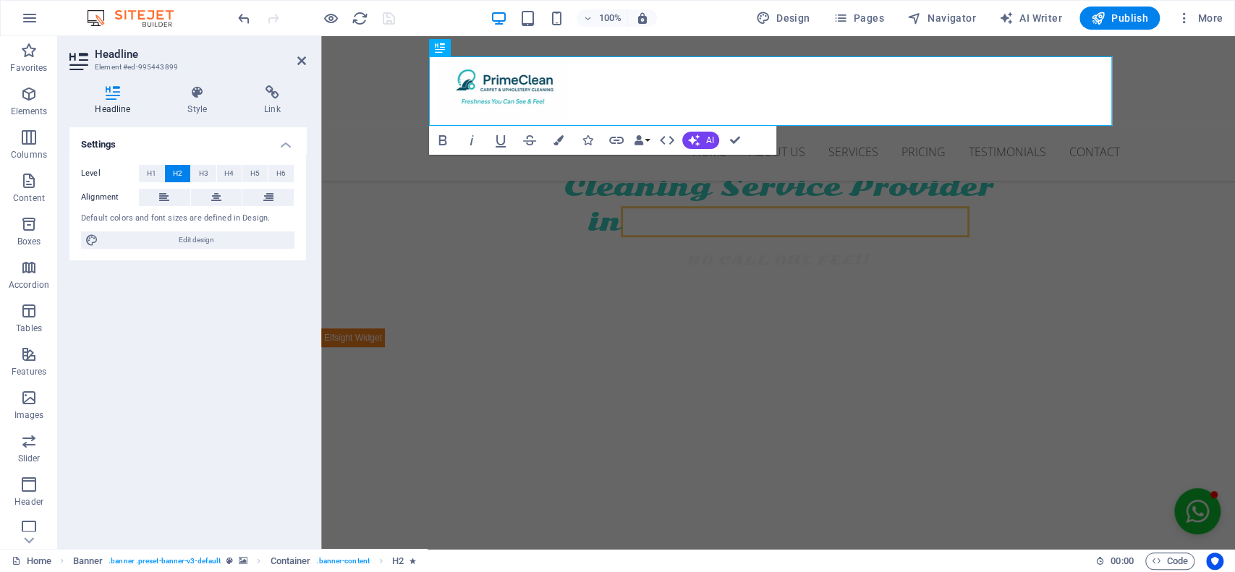
scroll to position [308, 0]
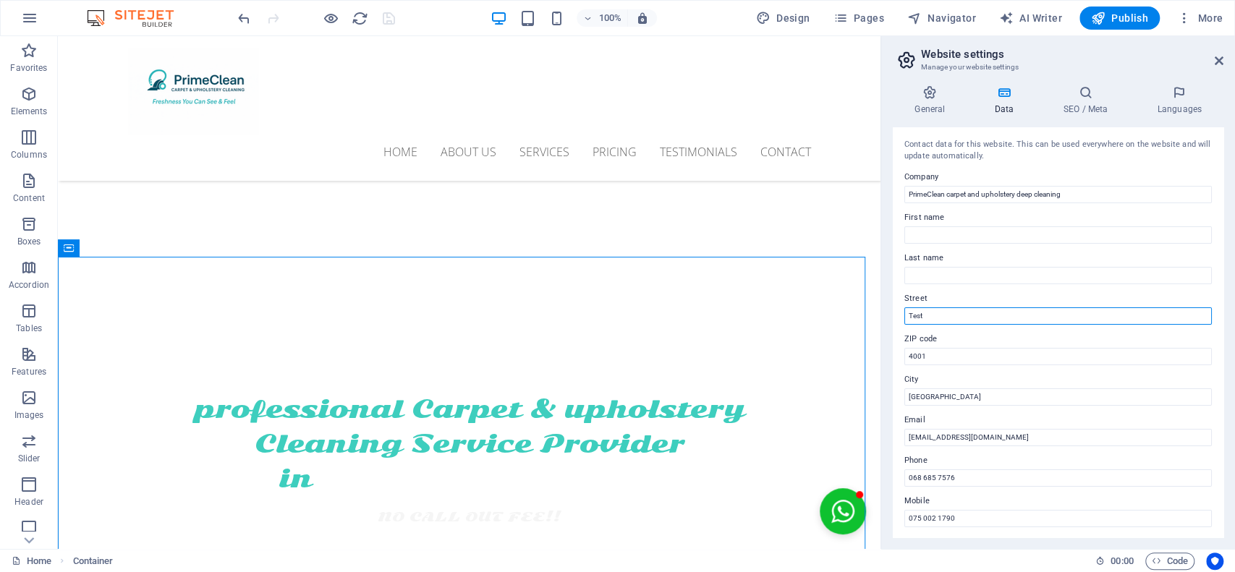
click at [972, 318] on input "Test" at bounding box center [1057, 315] width 307 height 17
type input "T"
click at [972, 60] on icon at bounding box center [1219, 61] width 9 height 12
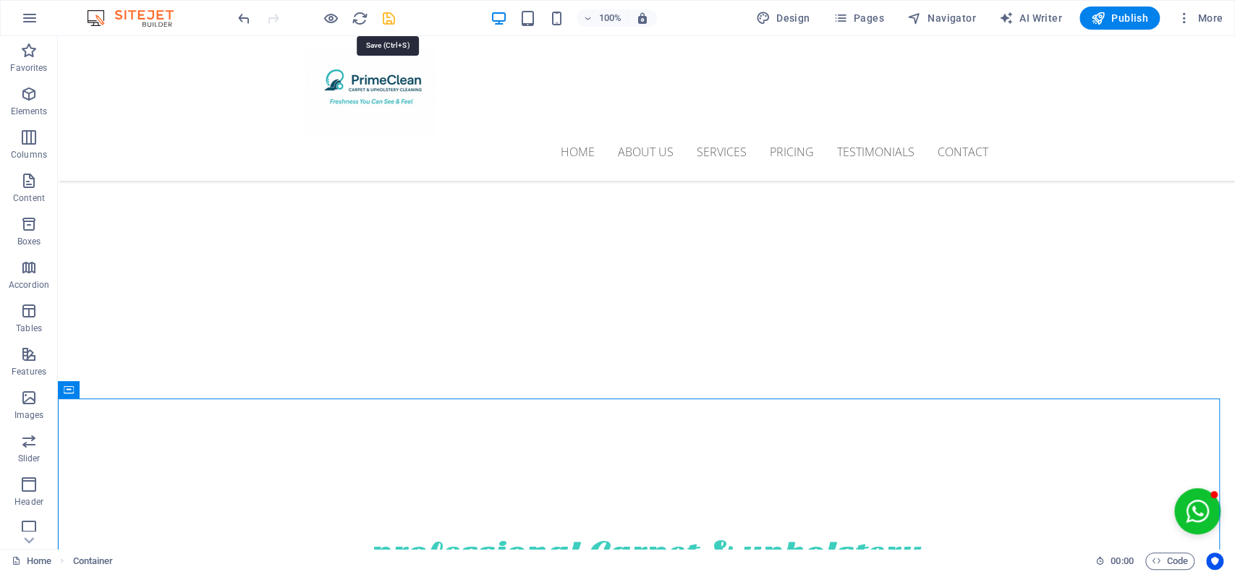
click at [388, 19] on icon "save" at bounding box center [389, 18] width 17 height 17
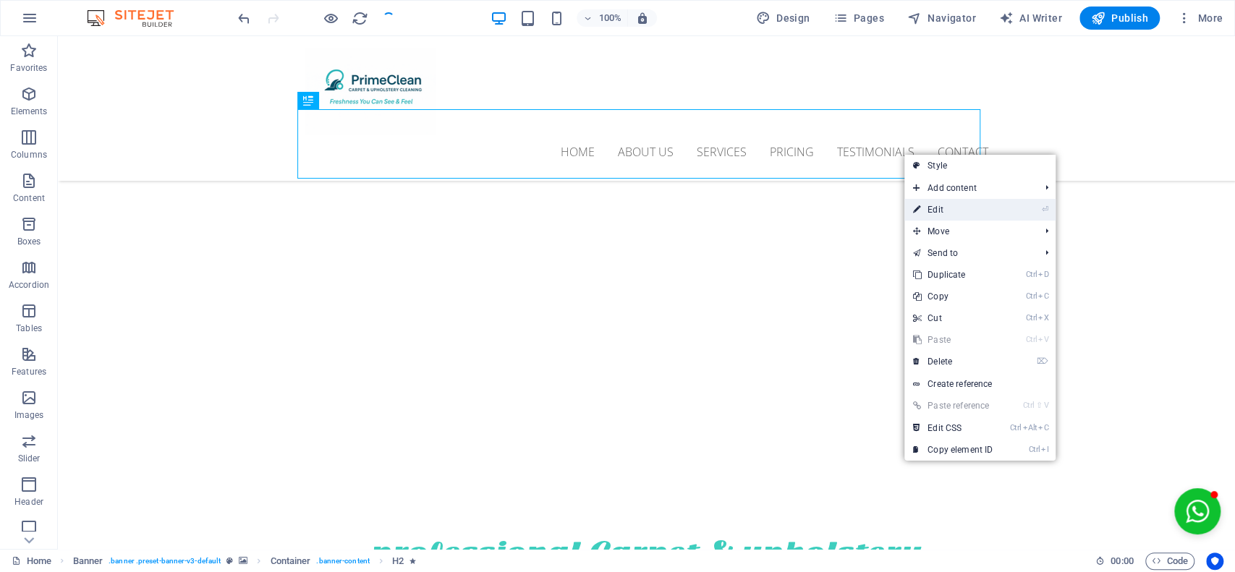
click at [949, 208] on link "⏎ Edit" at bounding box center [952, 210] width 97 height 22
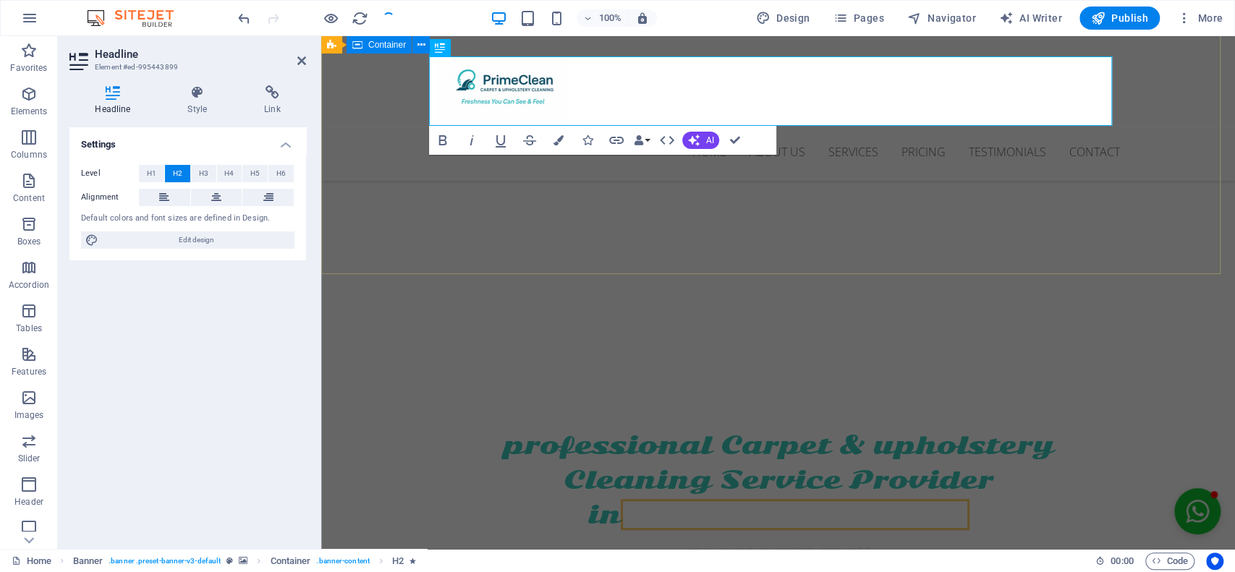
click at [893, 340] on div "PROFESSIONAL. AFFORDABLE. RELAIBLE professional Carpet & upholstery Cleaning Se…" at bounding box center [778, 480] width 914 height 281
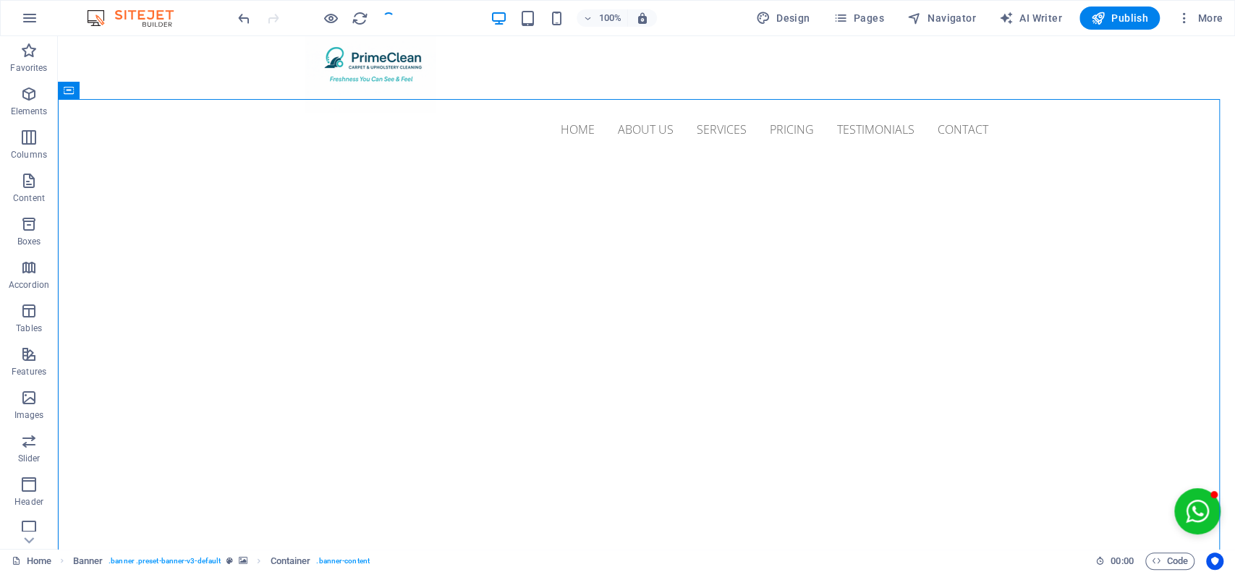
scroll to position [109, 0]
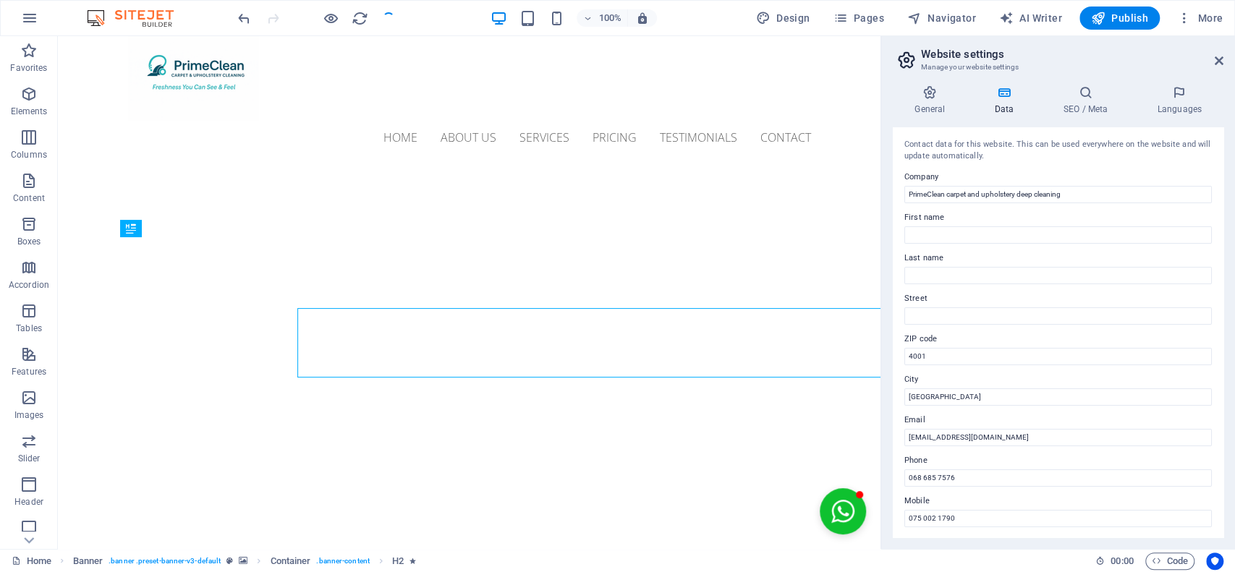
click at [929, 369] on div "Contact data for this website. This can be used everywhere on the website and w…" at bounding box center [1058, 332] width 331 height 410
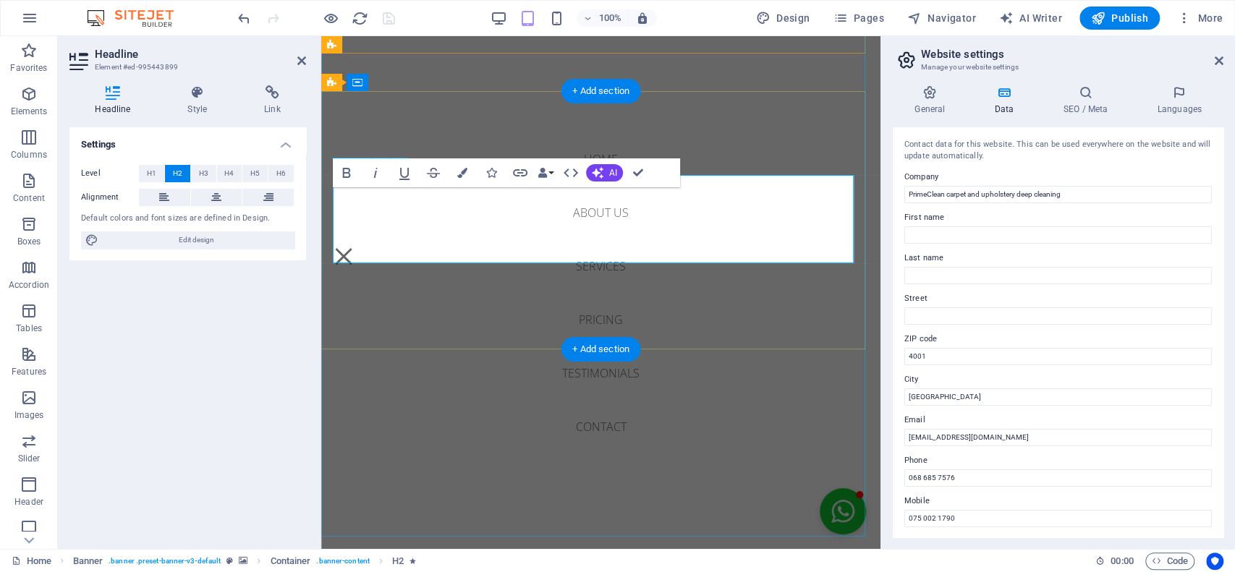
scroll to position [122, 0]
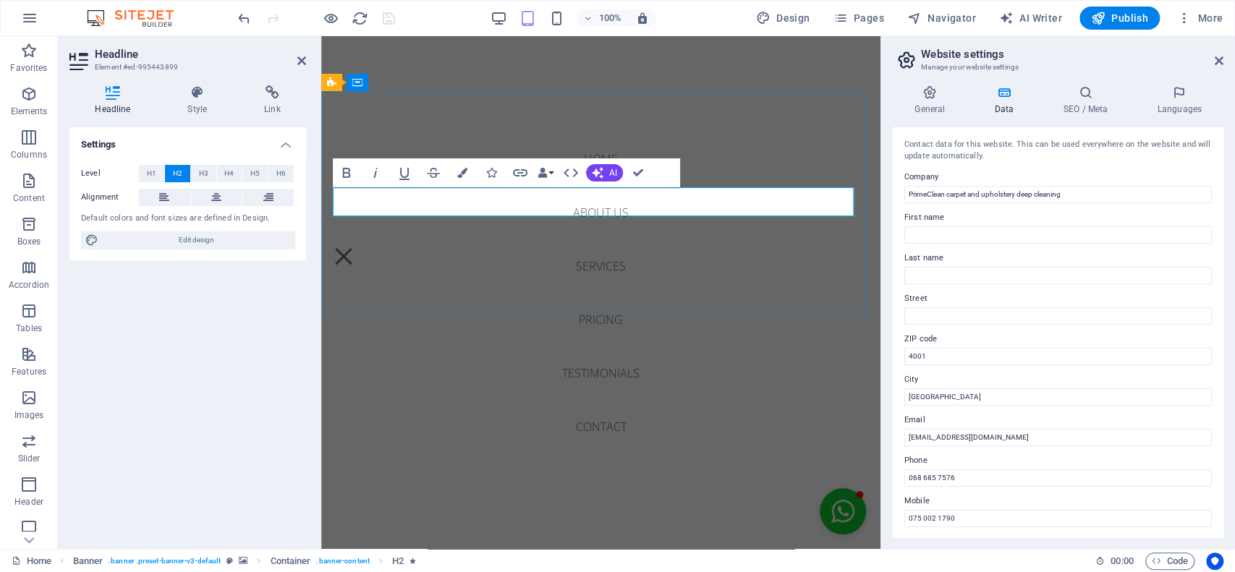
click at [972, 46] on header "Website settings Manage your website settings" at bounding box center [1060, 55] width 328 height 38
click at [972, 63] on icon at bounding box center [1219, 61] width 9 height 12
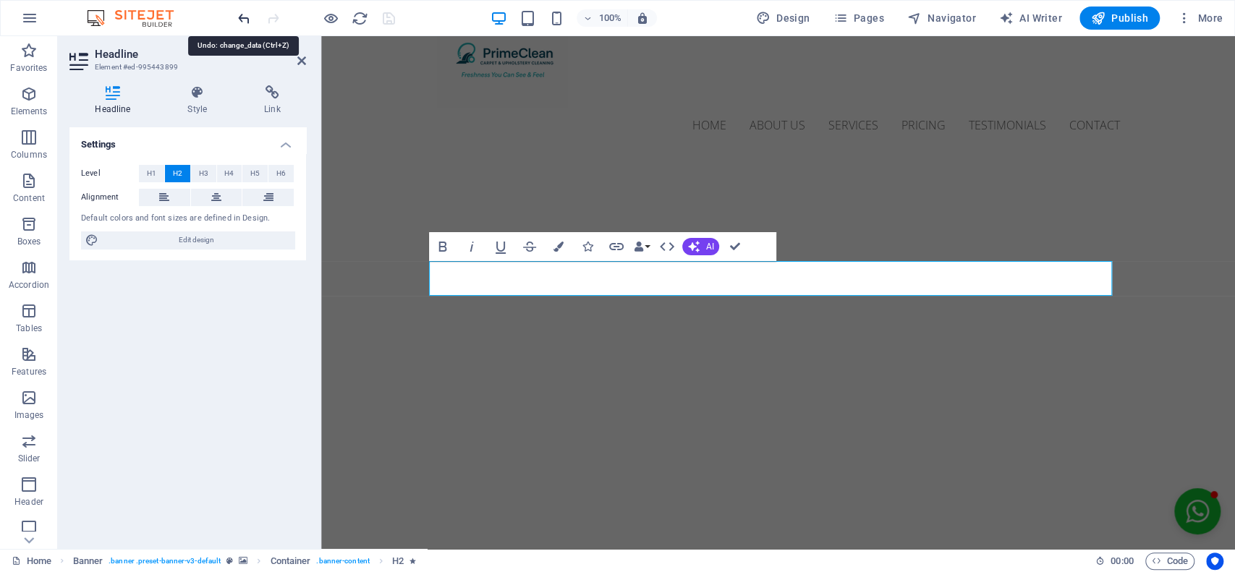
click at [237, 14] on icon "undo" at bounding box center [244, 18] width 17 height 17
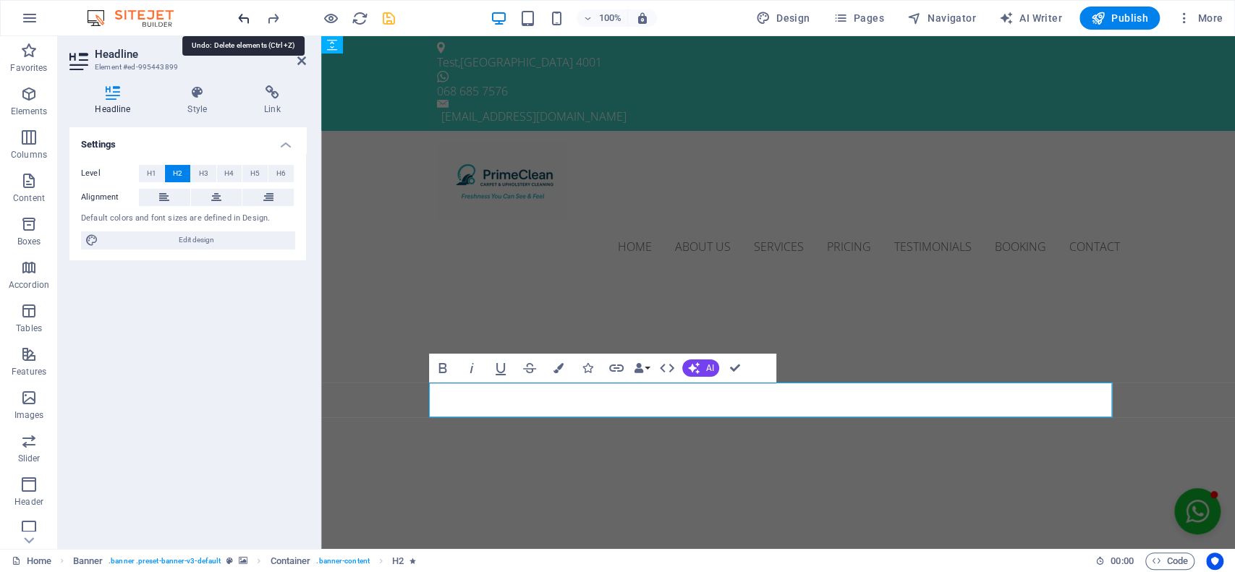
click at [237, 14] on icon "undo" at bounding box center [244, 18] width 17 height 17
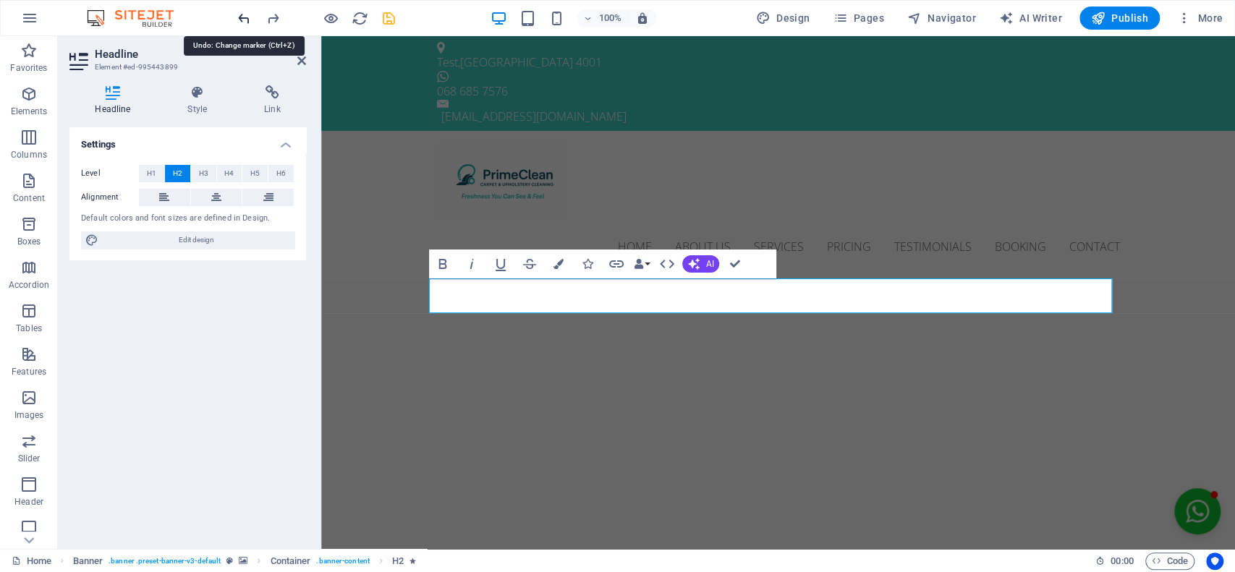
select select
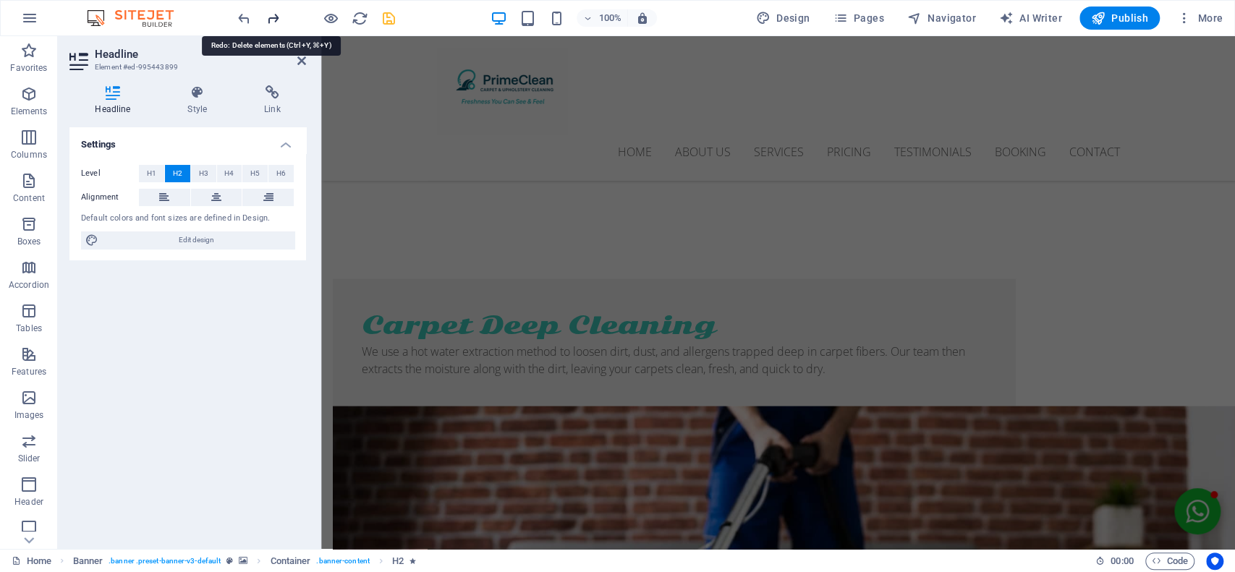
click at [270, 15] on icon "redo" at bounding box center [273, 18] width 17 height 17
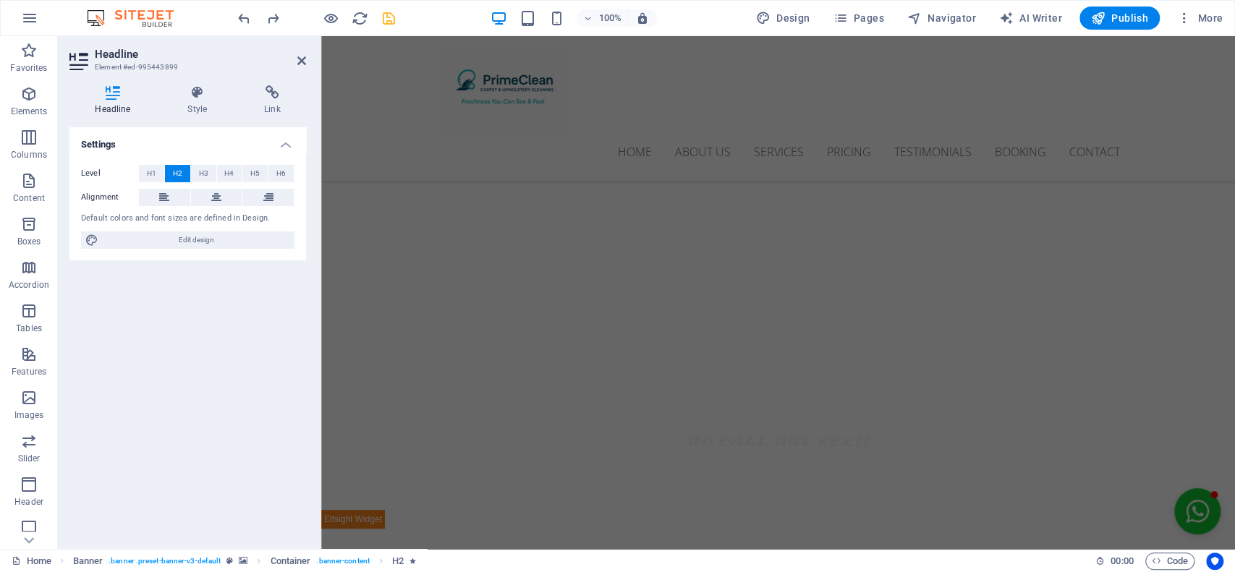
scroll to position [0, 0]
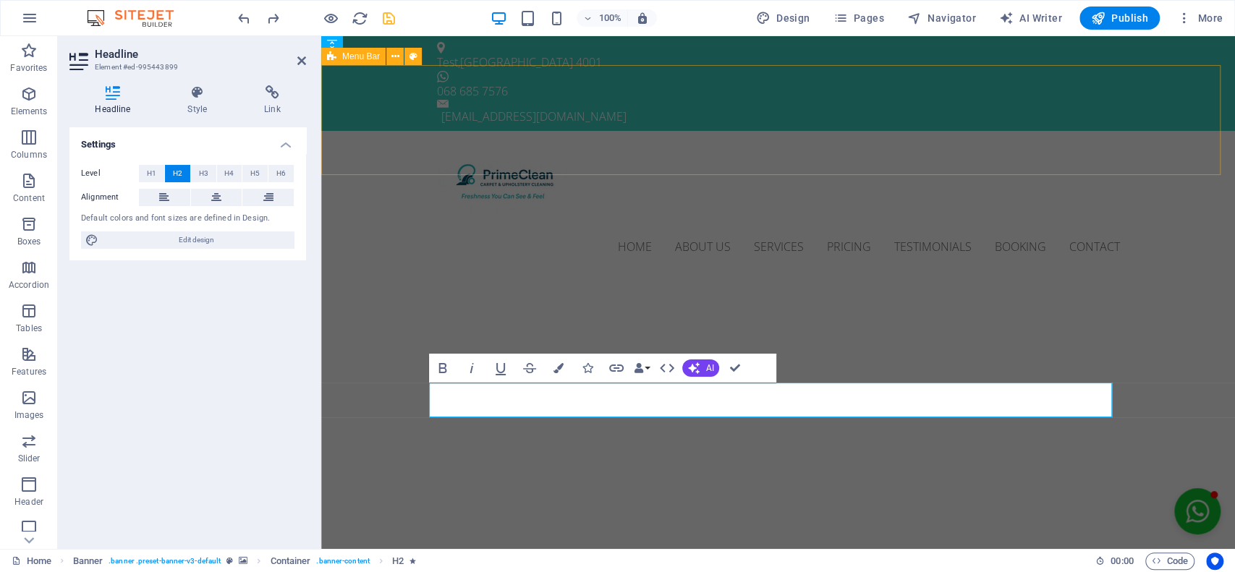
click at [732, 145] on div "Home About us Services Pricing Testimonials Booking Contact Menu" at bounding box center [778, 203] width 914 height 145
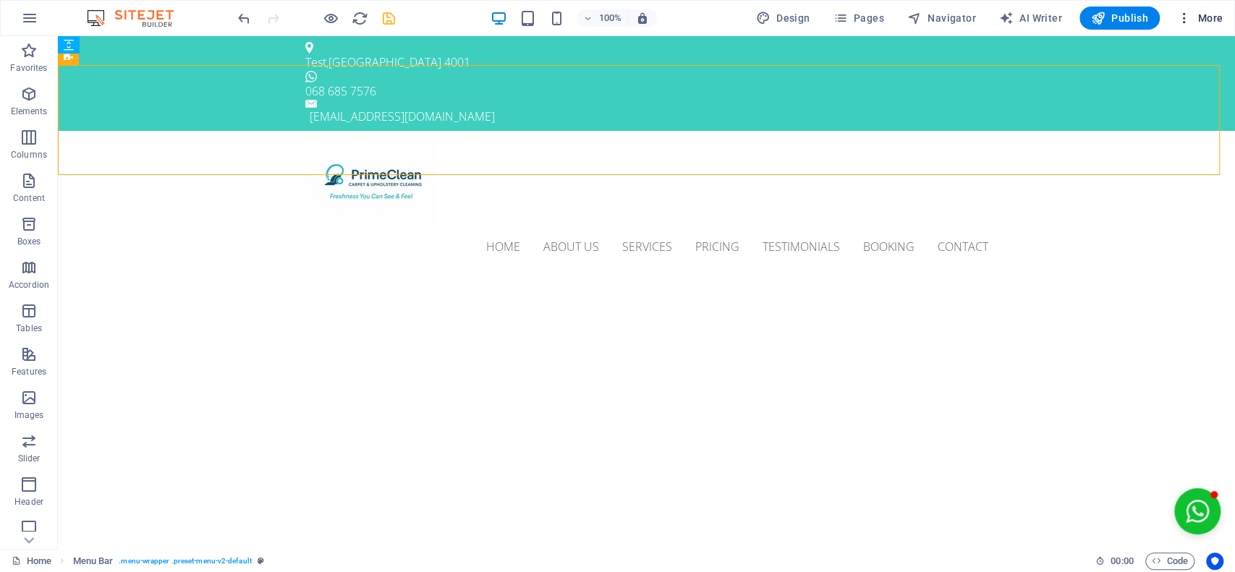
click at [972, 11] on icon "button" at bounding box center [1184, 18] width 14 height 14
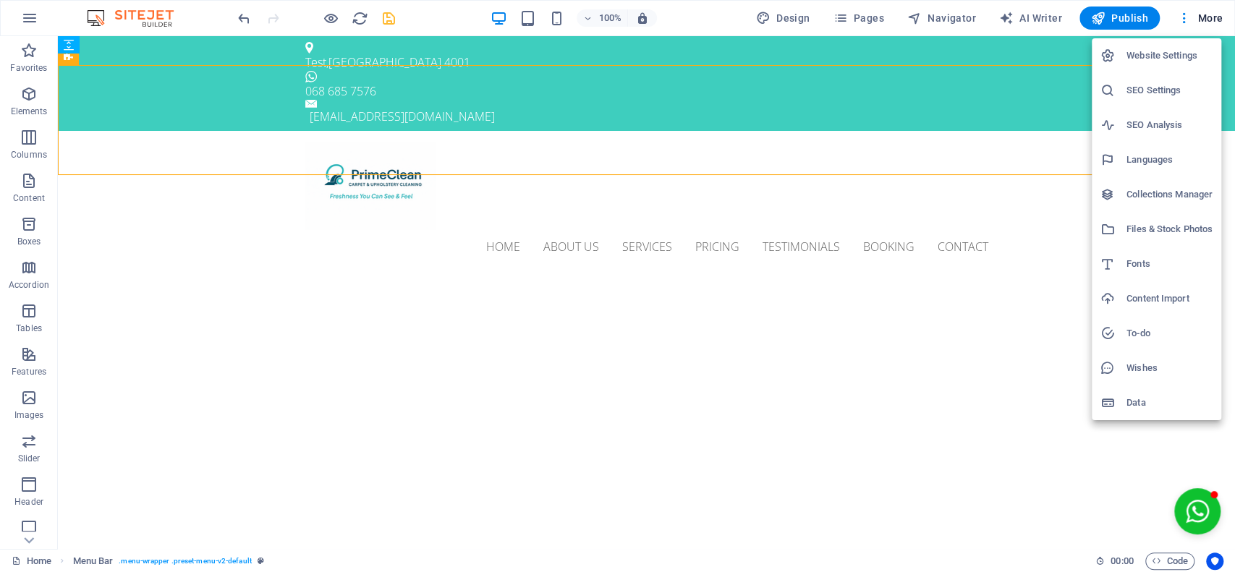
click at [240, 20] on div at bounding box center [617, 286] width 1235 height 572
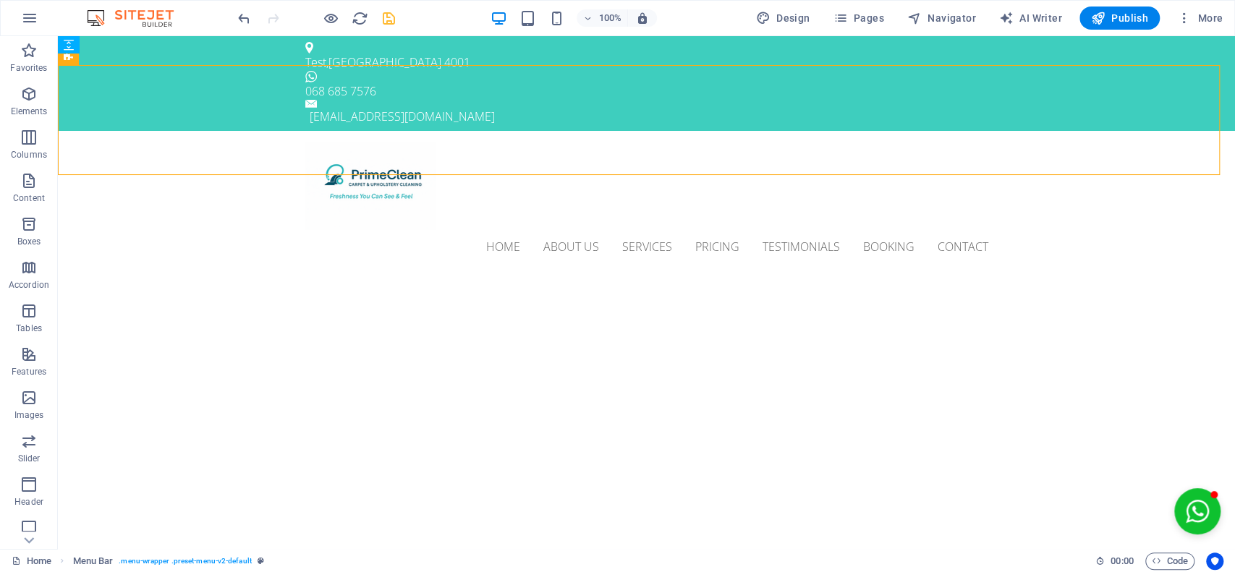
click at [240, 20] on div "Website Settings SEO Settings SEO Analysis Languages Collections Manager Files …" at bounding box center [617, 291] width 1235 height 564
click at [243, 12] on icon "undo" at bounding box center [244, 18] width 17 height 17
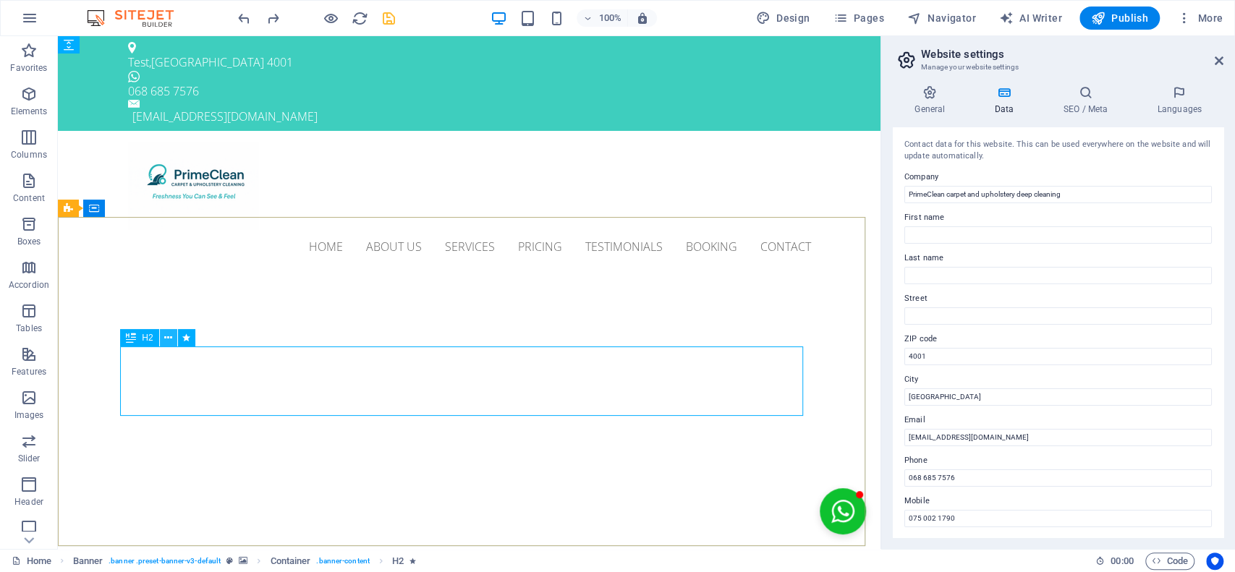
click at [166, 339] on icon at bounding box center [168, 338] width 8 height 15
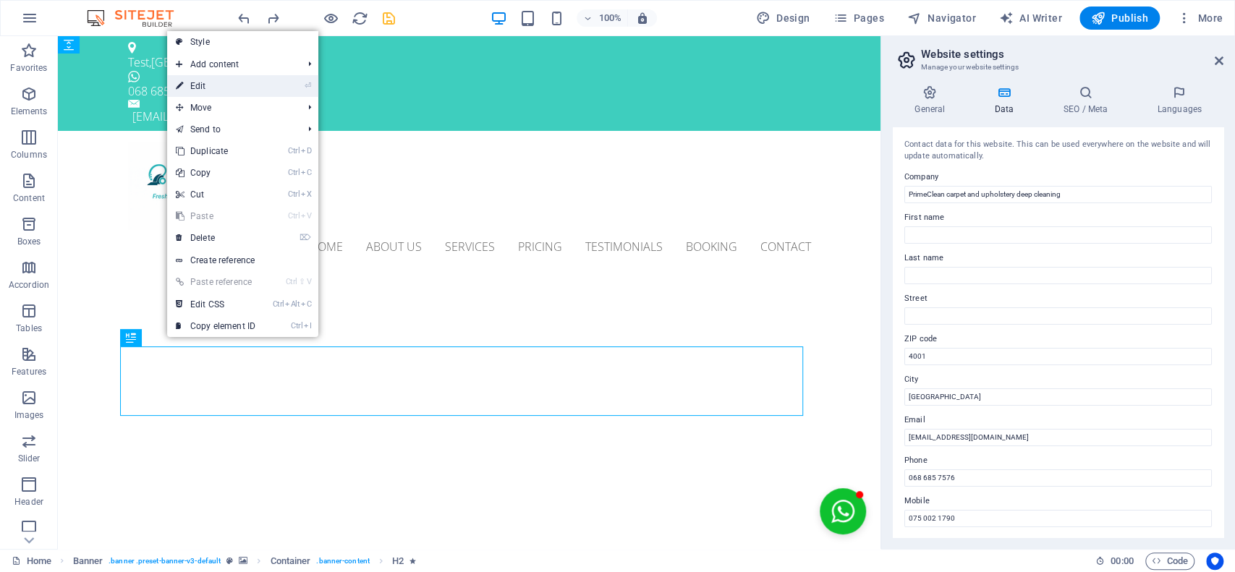
click at [279, 89] on li "⏎ Edit" at bounding box center [242, 86] width 151 height 22
click at [286, 85] on li "⏎ Edit" at bounding box center [242, 86] width 151 height 22
click at [248, 82] on link "⏎ Edit" at bounding box center [215, 86] width 97 height 22
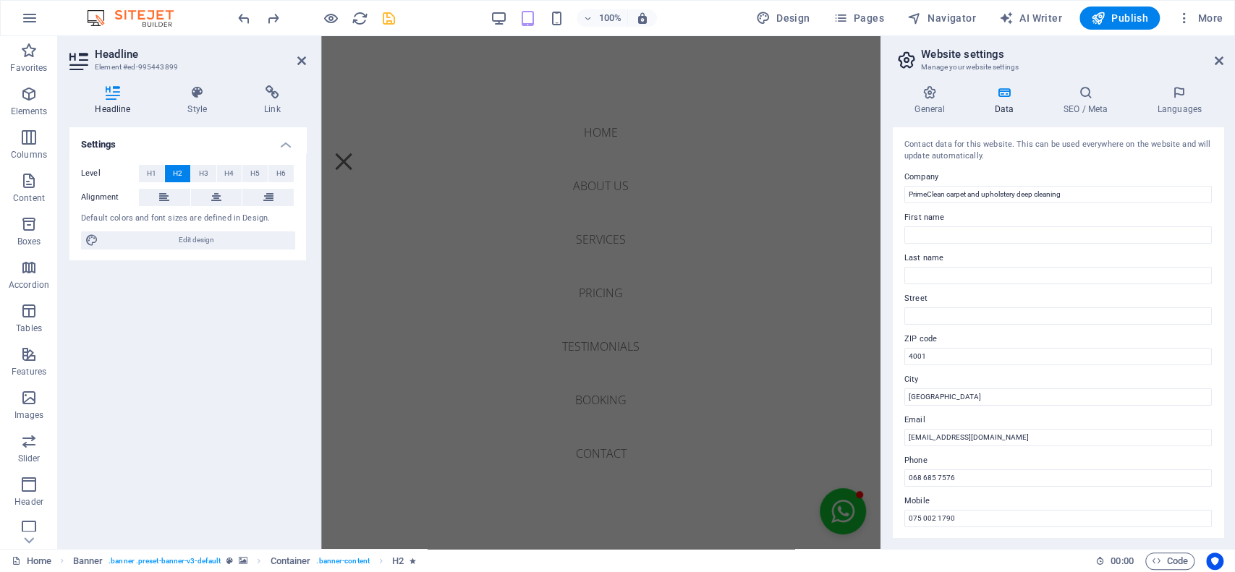
scroll to position [602, 0]
click at [972, 62] on icon at bounding box center [1219, 61] width 9 height 12
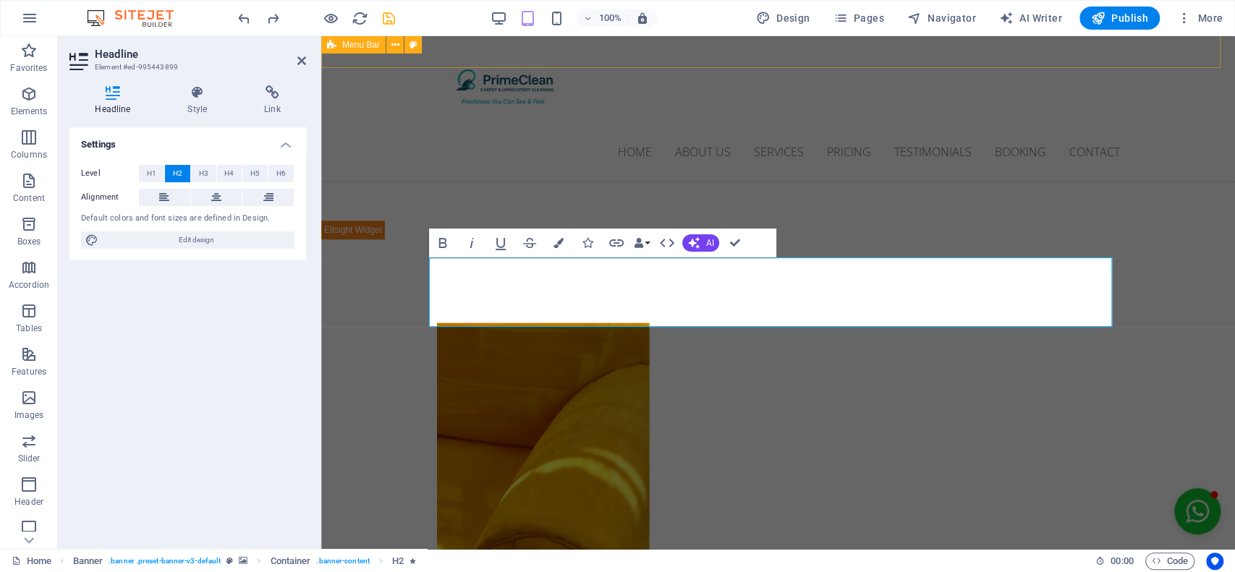
scroll to position [107, 0]
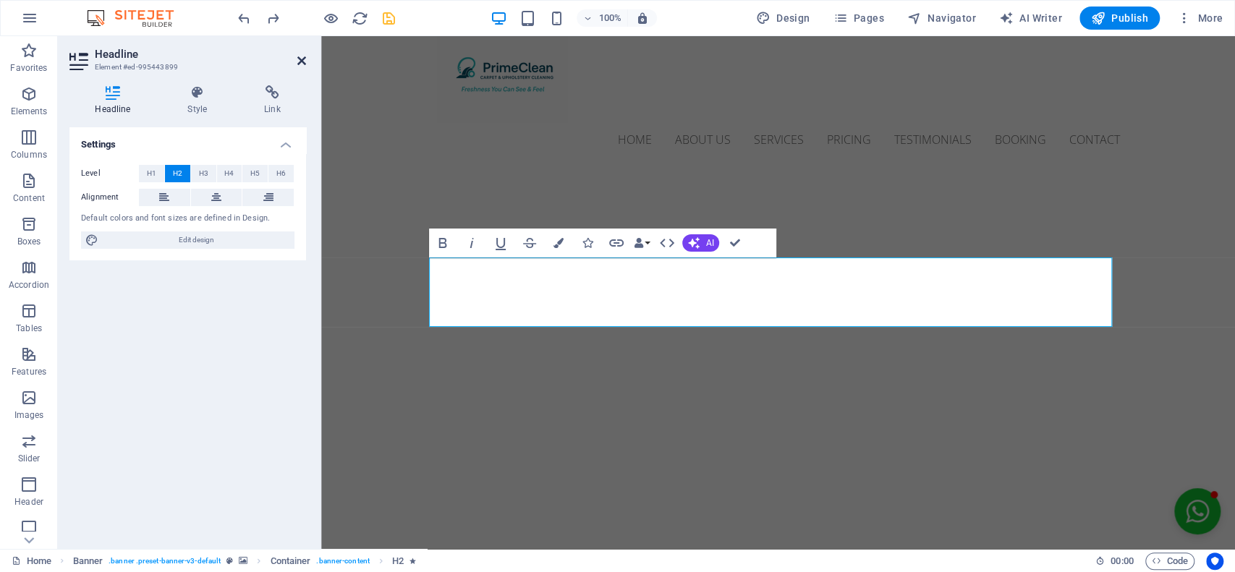
click at [298, 63] on icon at bounding box center [301, 61] width 9 height 12
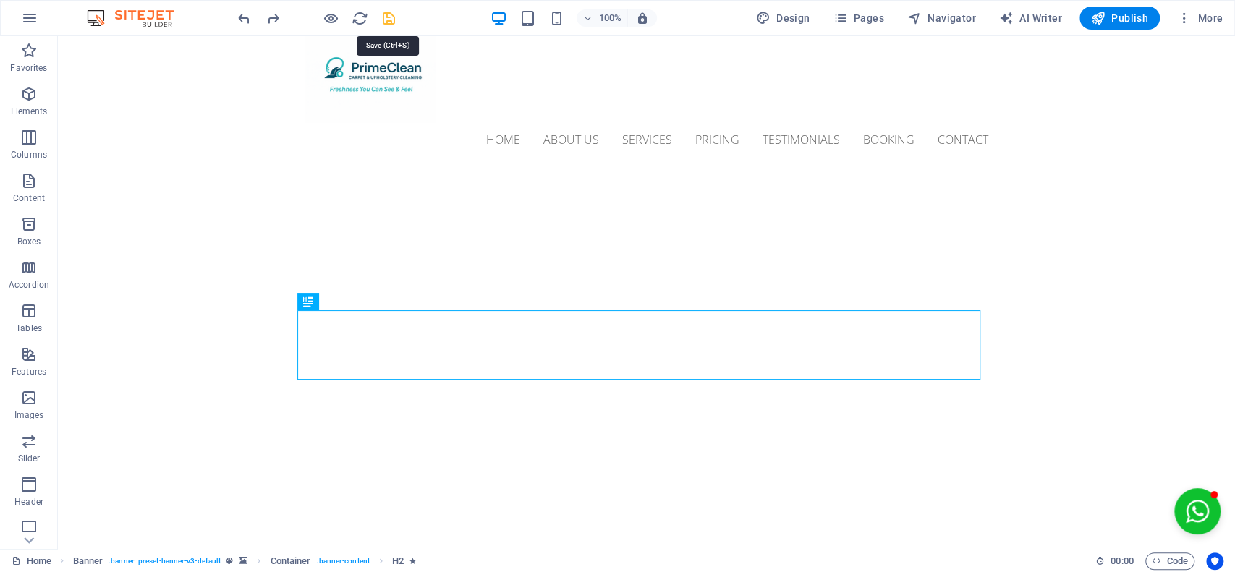
click at [388, 11] on icon "save" at bounding box center [389, 18] width 17 height 17
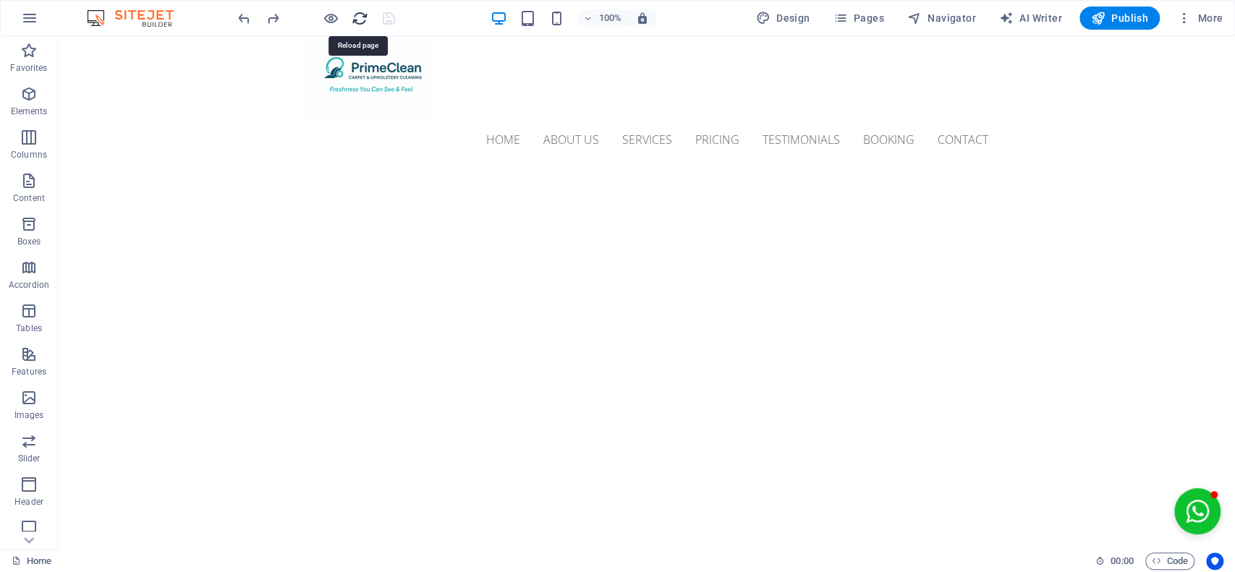
click at [365, 12] on icon "reload" at bounding box center [360, 18] width 17 height 17
click at [361, 17] on icon "reload" at bounding box center [360, 18] width 17 height 17
click at [358, 15] on icon "reload" at bounding box center [360, 18] width 17 height 17
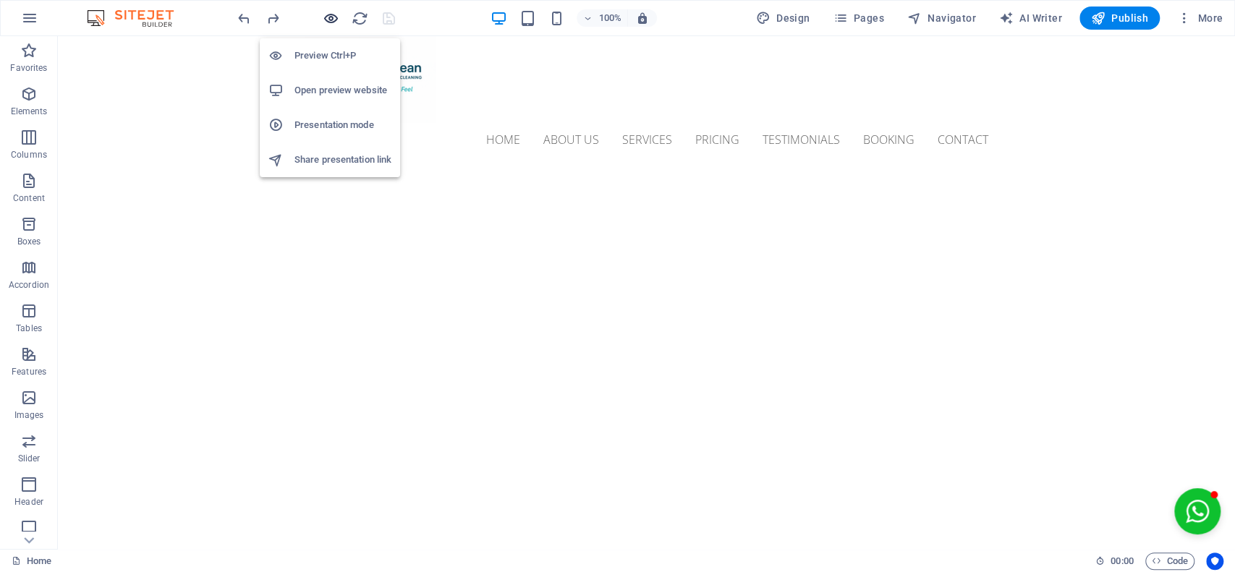
click at [331, 17] on icon "button" at bounding box center [331, 18] width 17 height 17
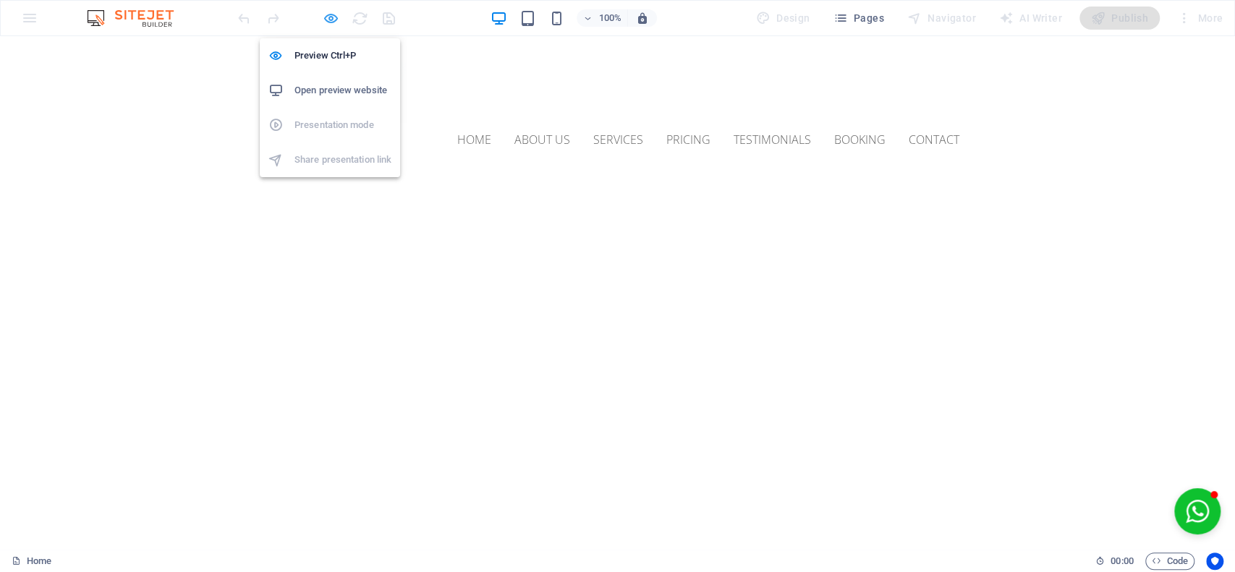
click at [330, 17] on icon "button" at bounding box center [331, 18] width 17 height 17
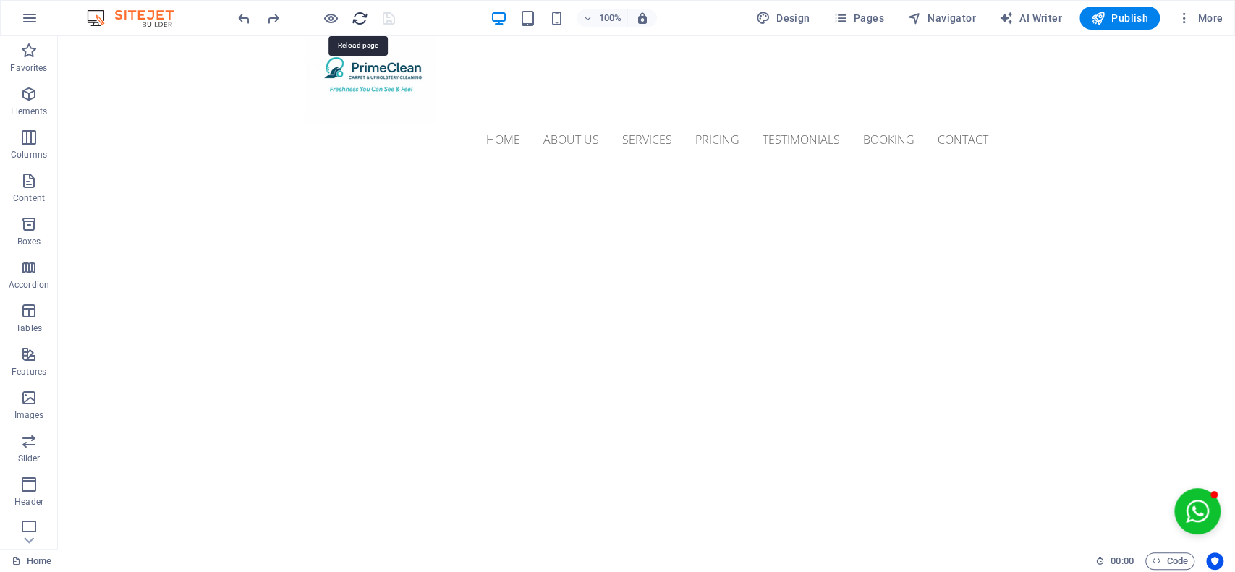
click at [363, 12] on icon "reload" at bounding box center [360, 18] width 17 height 17
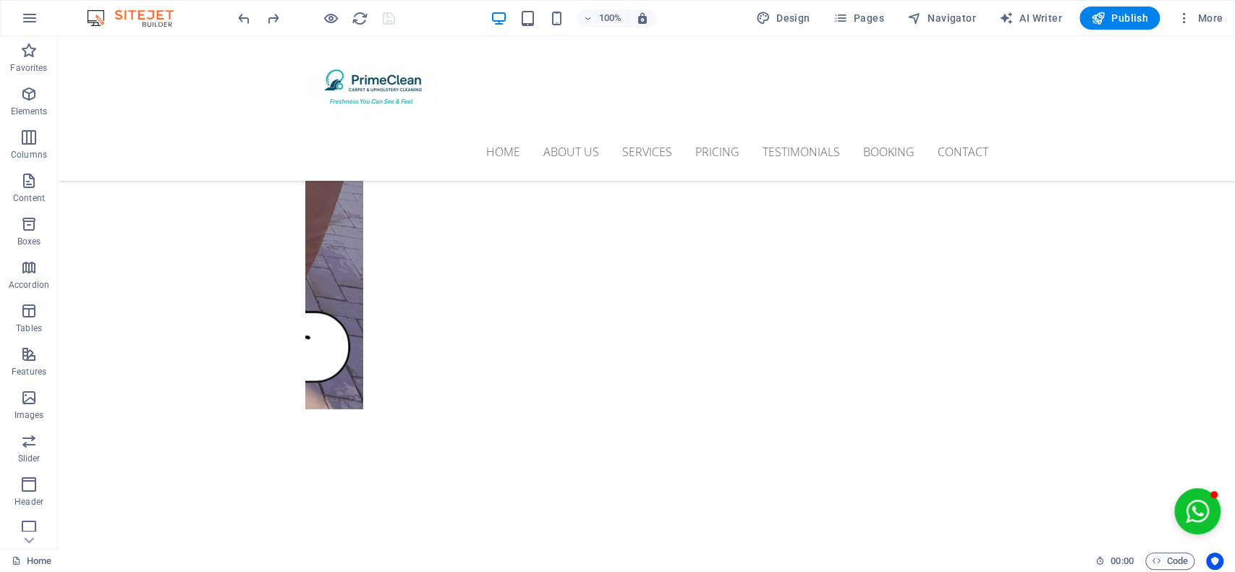
scroll to position [2860, 0]
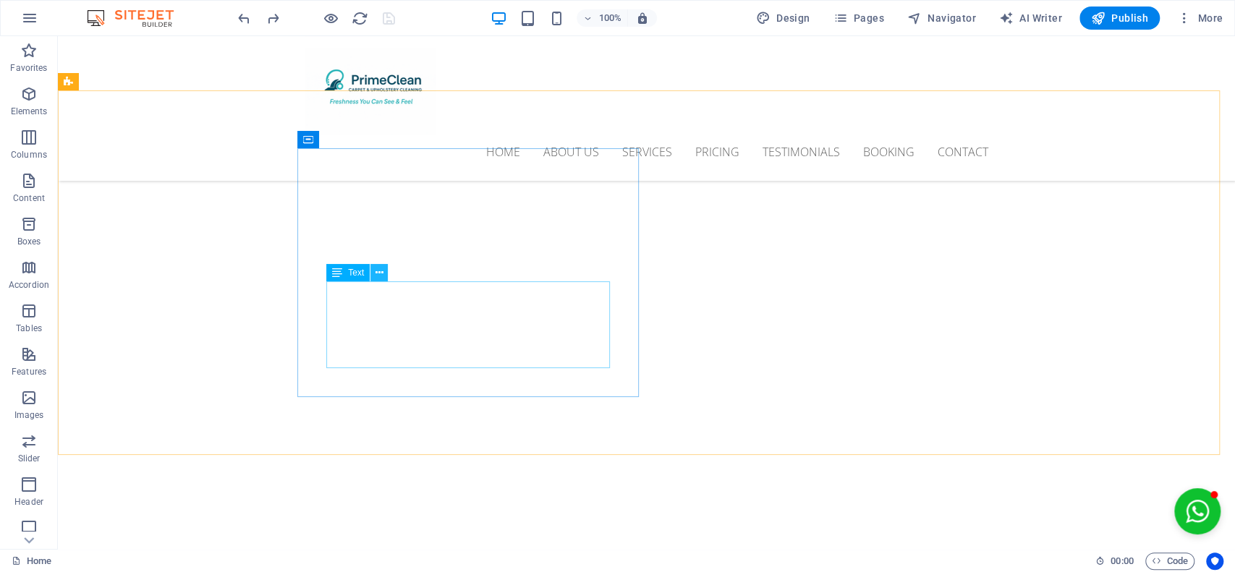
click at [383, 269] on button at bounding box center [378, 272] width 17 height 17
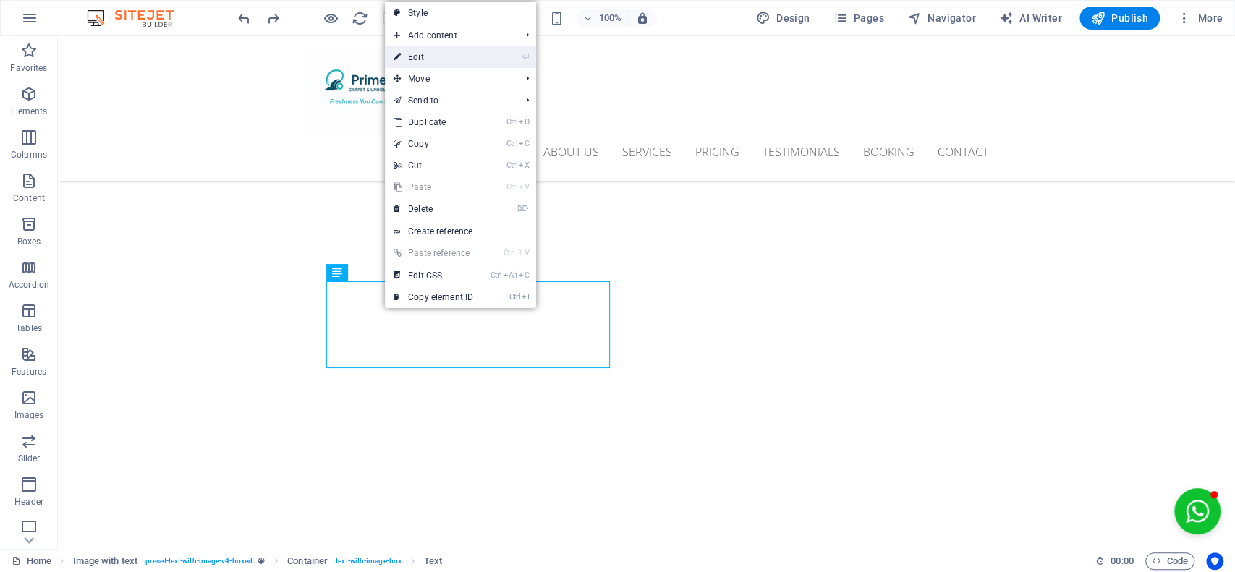
click at [480, 63] on link "⏎ Edit" at bounding box center [433, 57] width 97 height 22
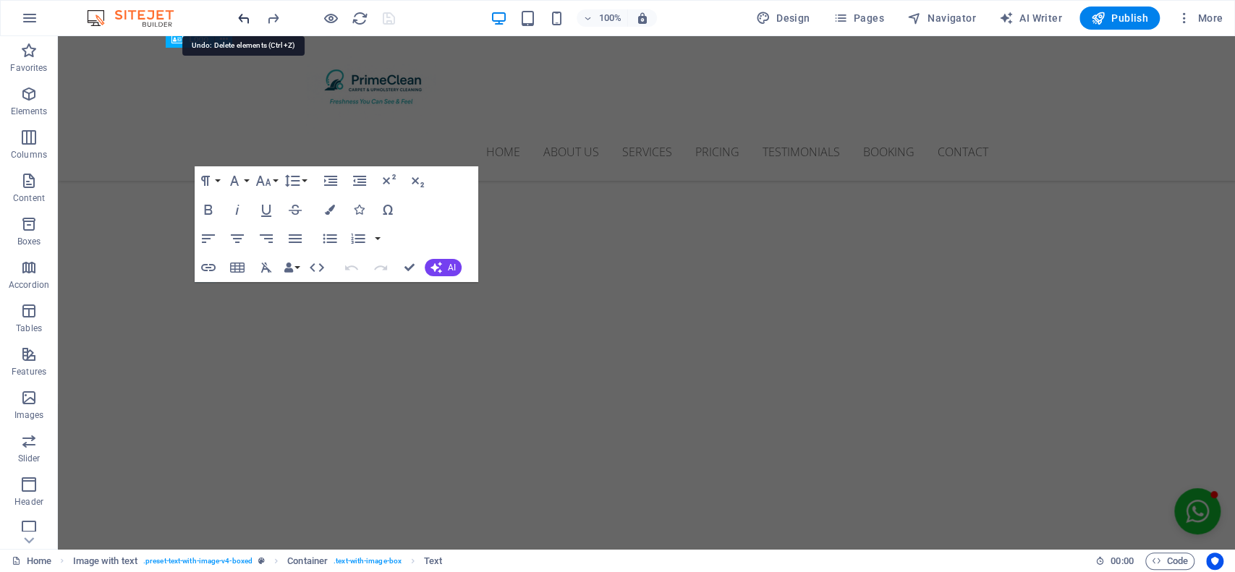
click at [243, 16] on icon "undo" at bounding box center [244, 18] width 17 height 17
click at [272, 14] on icon "redo" at bounding box center [273, 18] width 17 height 17
click at [267, 18] on icon "redo" at bounding box center [273, 18] width 17 height 17
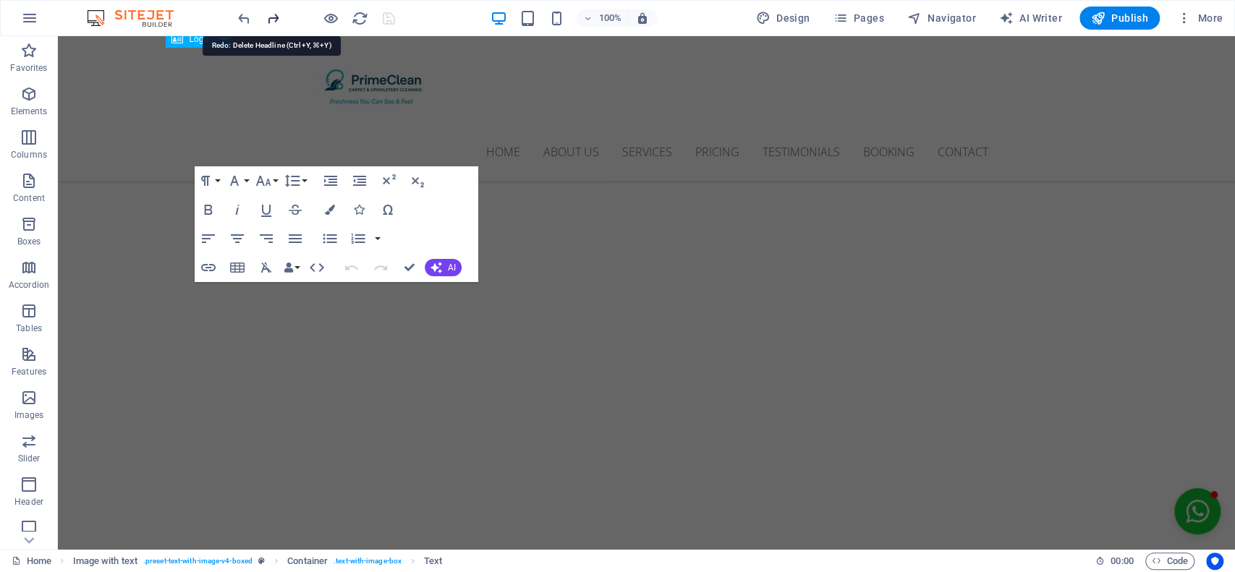
click at [267, 18] on icon "redo" at bounding box center [273, 18] width 17 height 17
click at [241, 13] on icon "undo" at bounding box center [244, 18] width 17 height 17
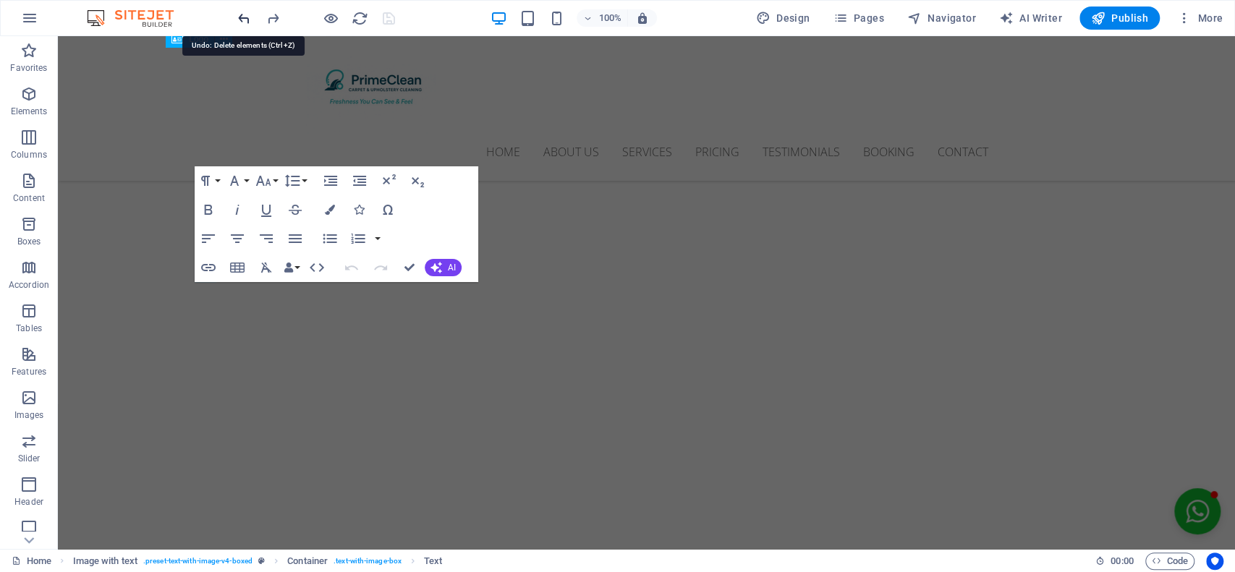
click at [241, 13] on icon "undo" at bounding box center [244, 18] width 17 height 17
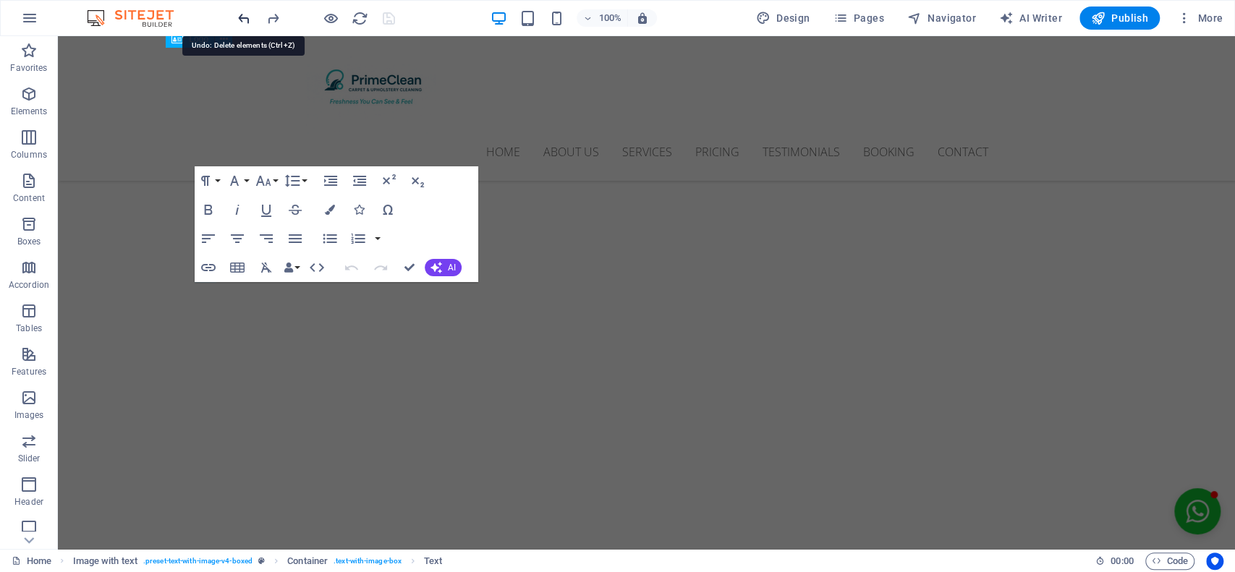
click at [241, 13] on icon "undo" at bounding box center [244, 18] width 17 height 17
click at [241, 14] on icon "undo" at bounding box center [244, 18] width 17 height 17
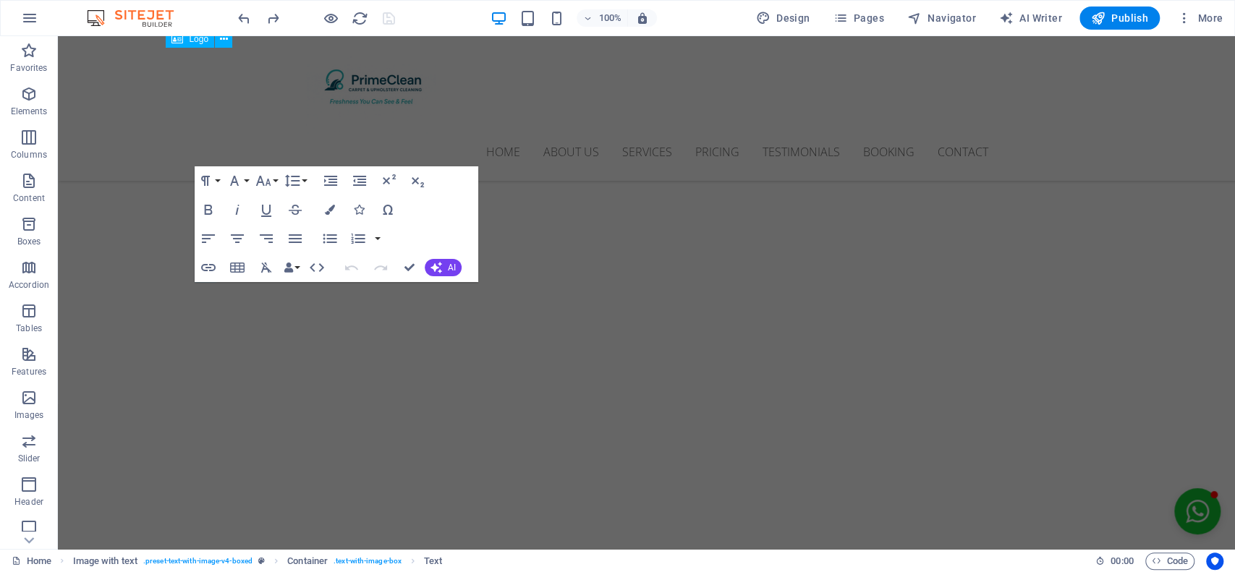
click at [252, 16] on div at bounding box center [316, 18] width 162 height 23
click at [243, 16] on icon "undo" at bounding box center [244, 18] width 17 height 17
click at [35, 93] on icon "button" at bounding box center [28, 93] width 17 height 17
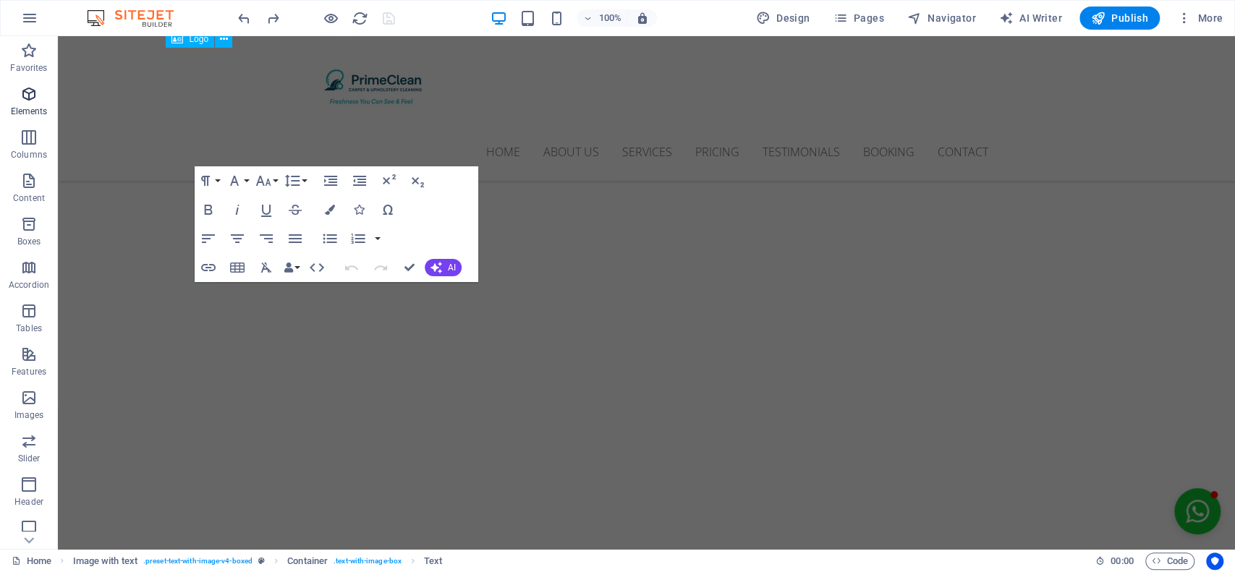
click at [22, 93] on icon "button" at bounding box center [28, 93] width 17 height 17
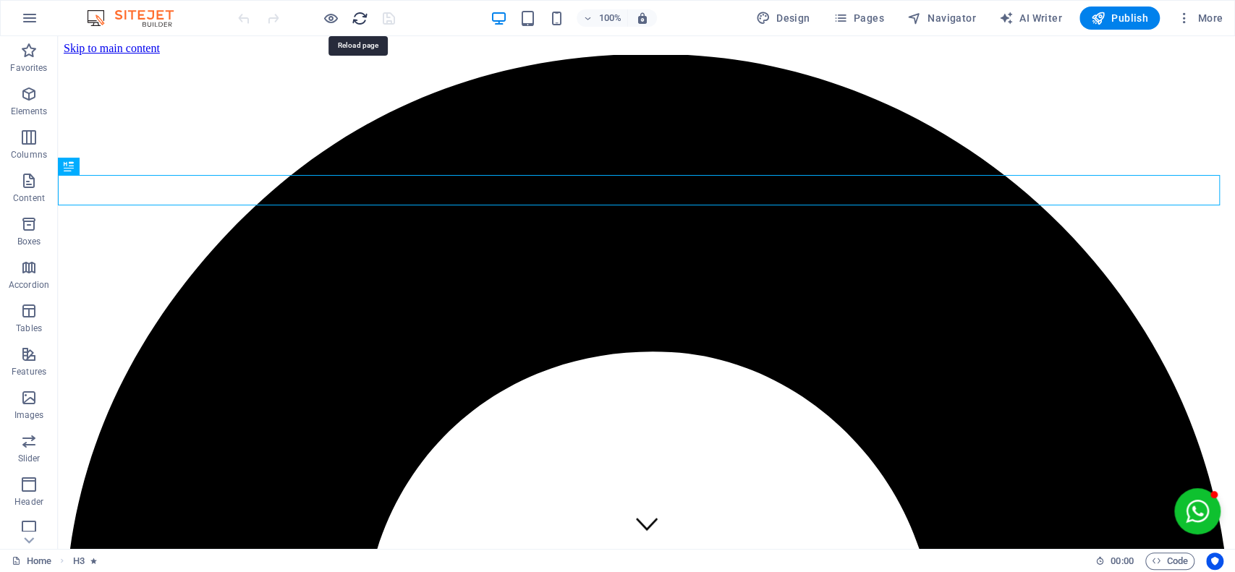
click at [361, 16] on icon "reload" at bounding box center [360, 18] width 17 height 17
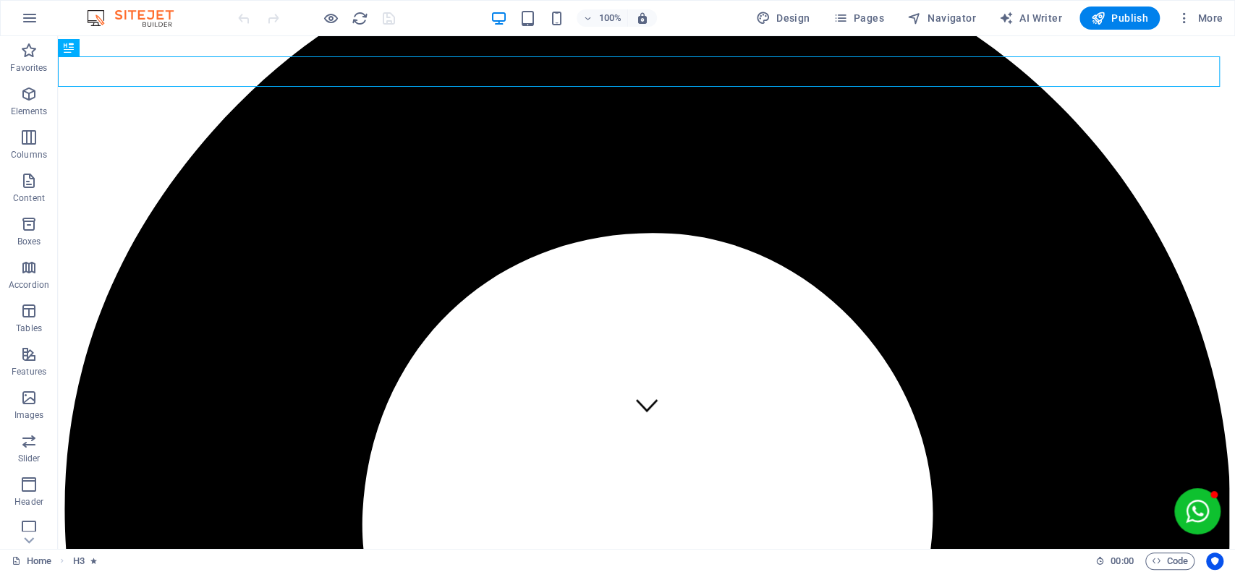
scroll to position [153, 0]
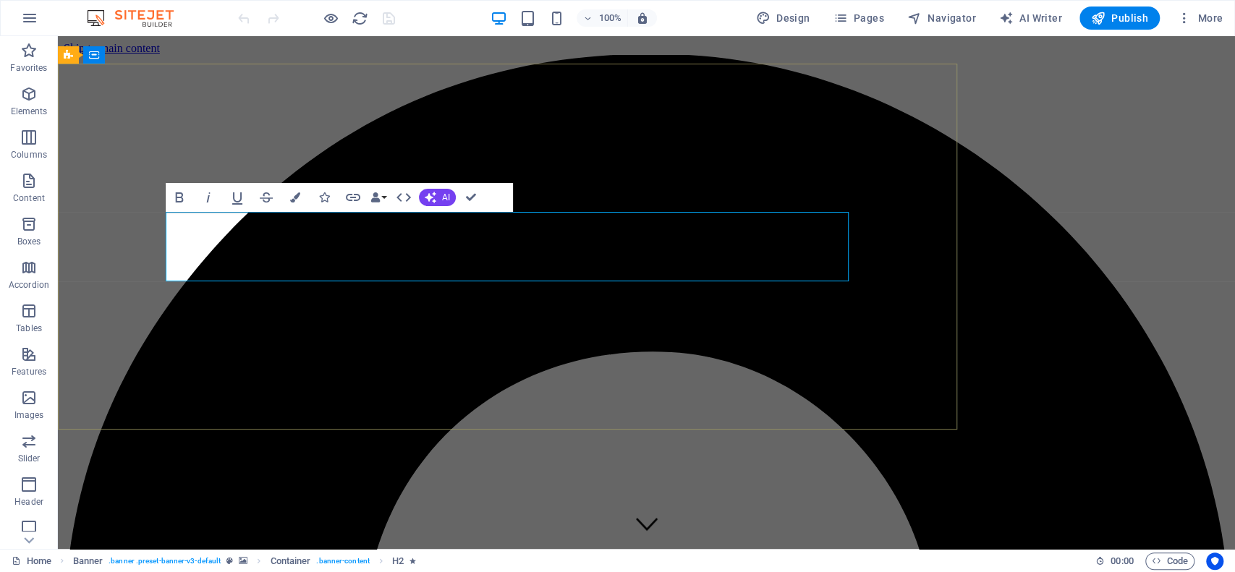
scroll to position [0, 0]
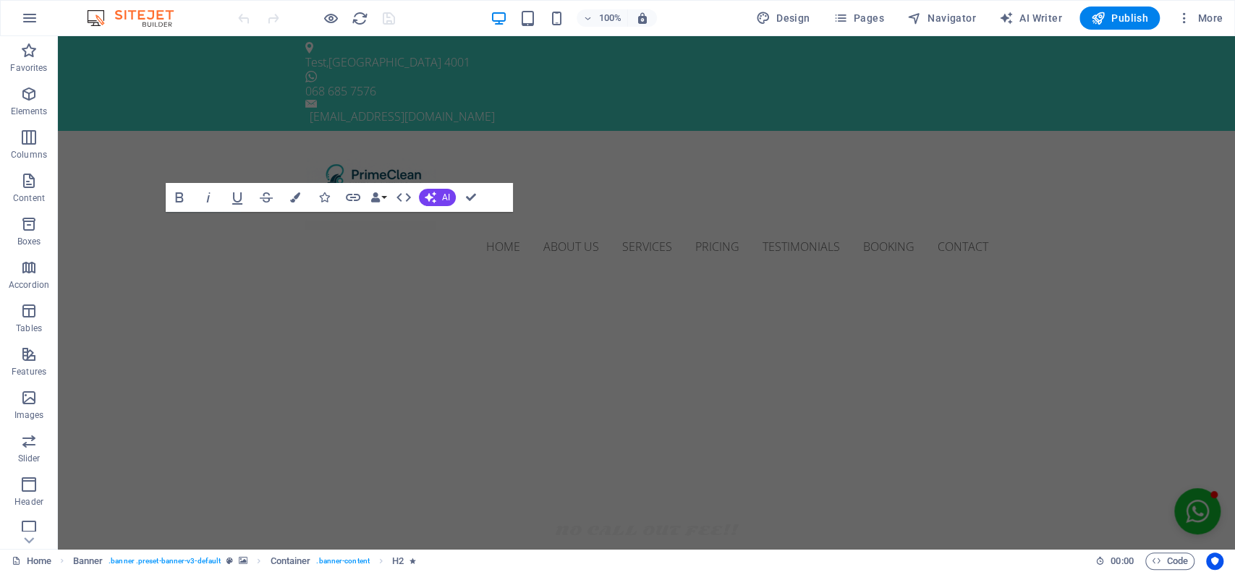
click at [237, 14] on div at bounding box center [316, 18] width 162 height 23
click at [213, 138] on div "Home About us Services Pricing Testimonials Booking Contact Menu" at bounding box center [646, 203] width 1177 height 145
drag, startPoint x: 123, startPoint y: 280, endPoint x: 472, endPoint y: 194, distance: 359.8
click at [472, 194] on icon "button" at bounding box center [471, 197] width 10 height 10
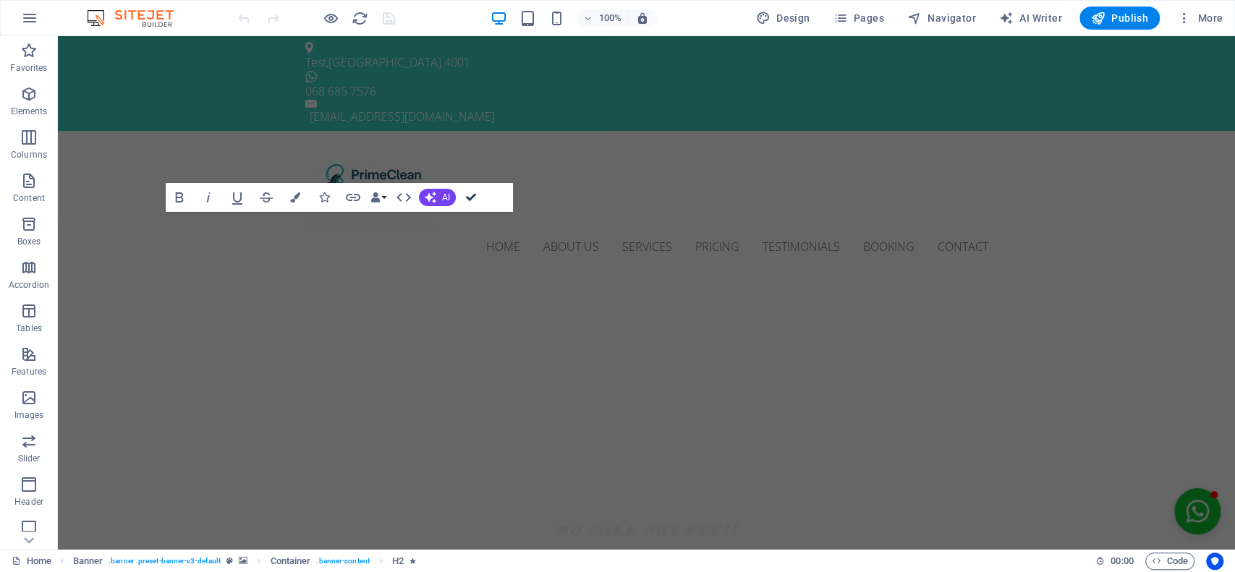
click at [472, 194] on icon "button" at bounding box center [471, 197] width 10 height 10
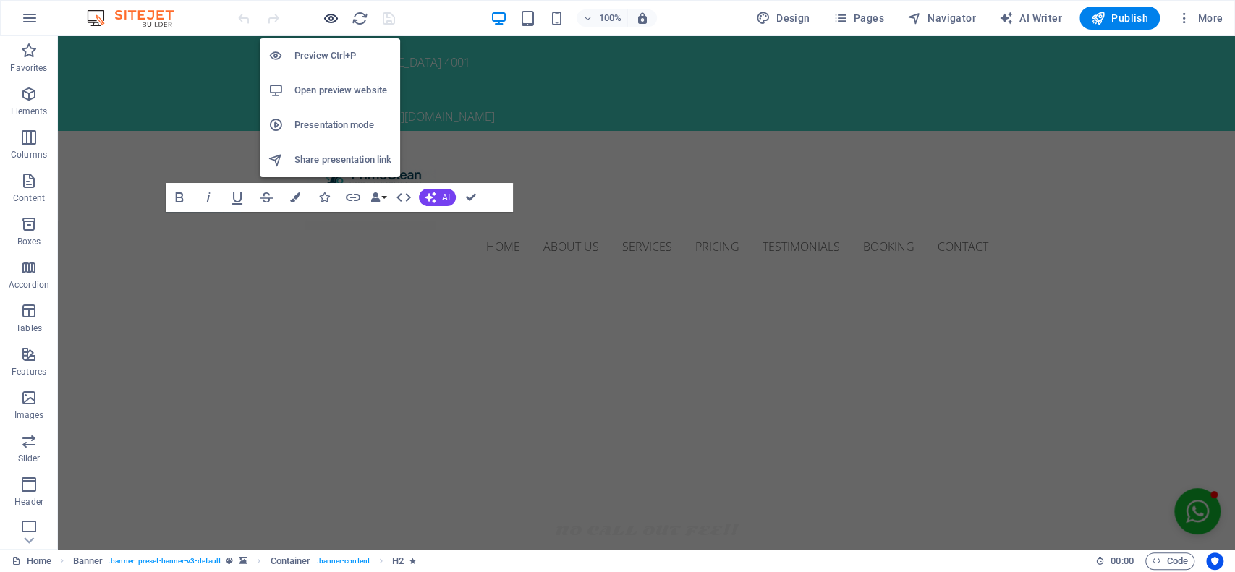
click at [328, 18] on icon "button" at bounding box center [331, 18] width 17 height 17
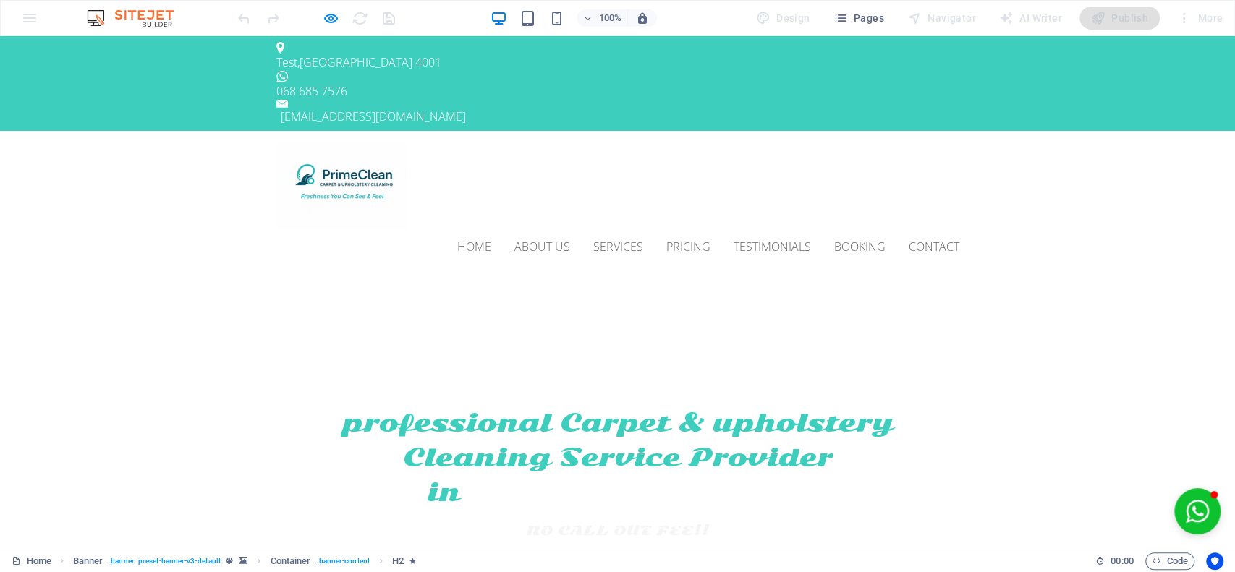
click at [175, 131] on div "Home About us Services Pricing Testimonials Booking Contact Menu" at bounding box center [617, 203] width 1235 height 145
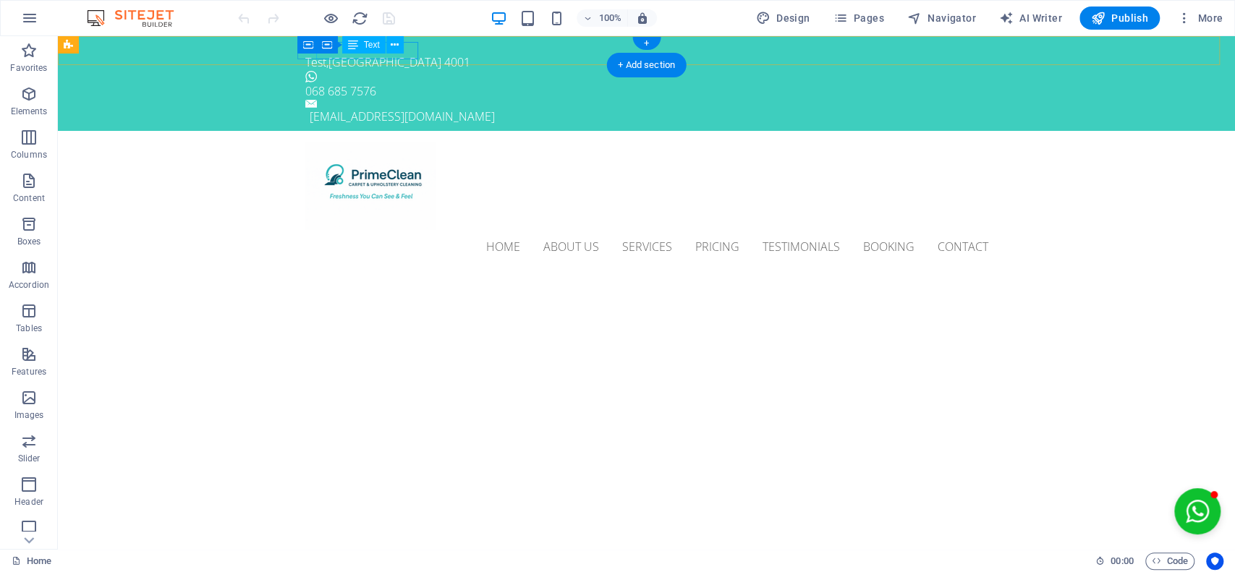
click at [326, 55] on div "Test , DURBAN 4001" at bounding box center [640, 62] width 671 height 17
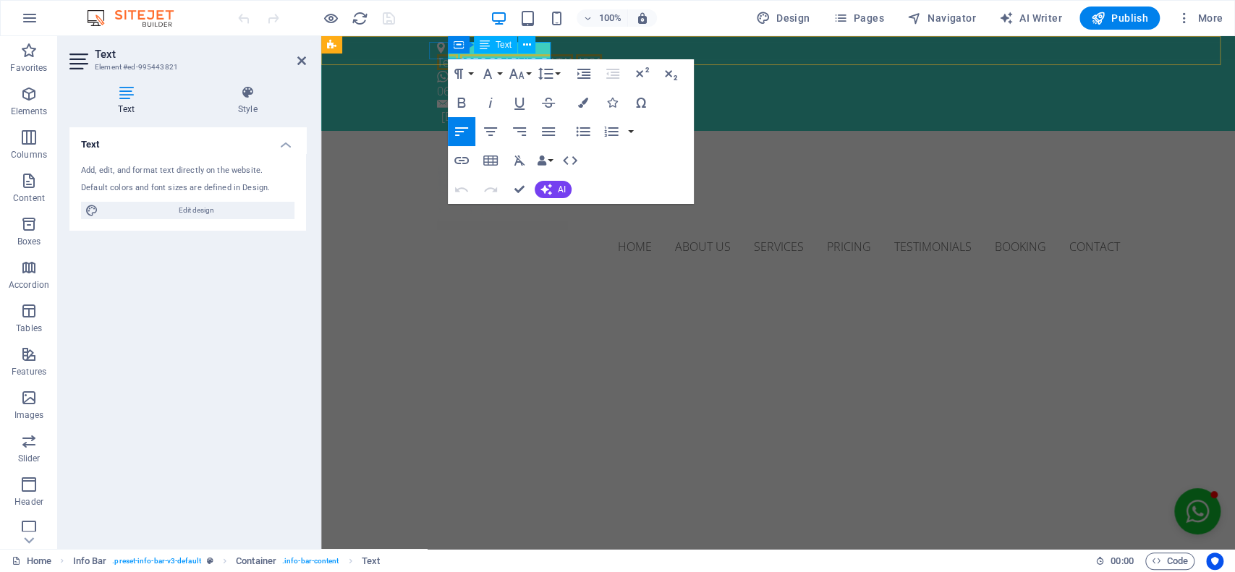
click at [458, 55] on span "Test" at bounding box center [447, 62] width 21 height 16
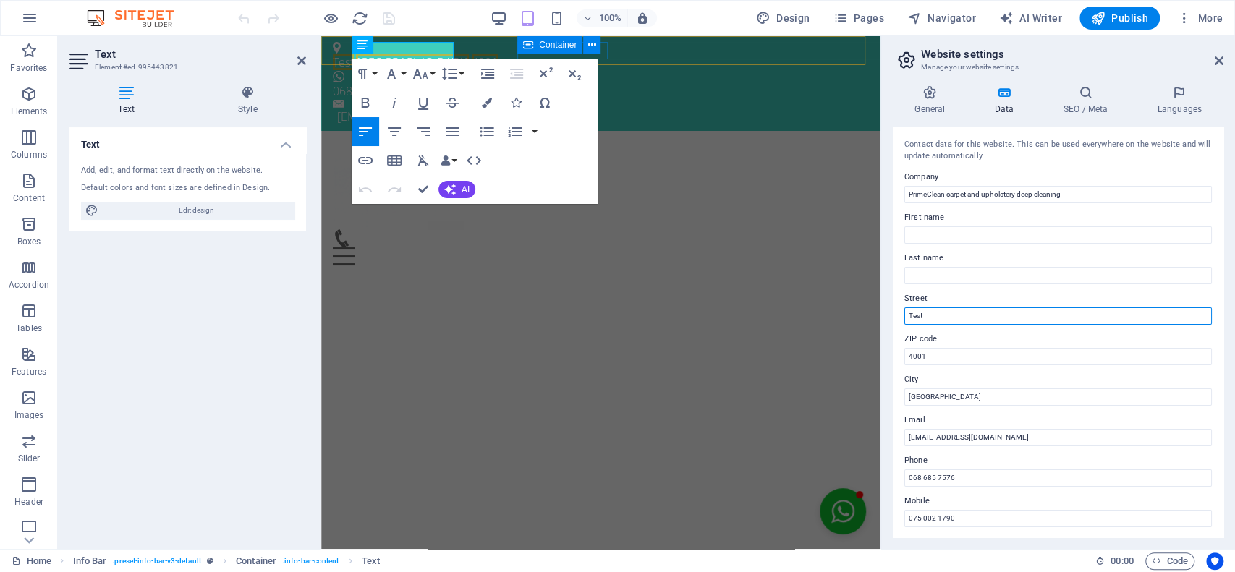
click at [932, 318] on input "Test" at bounding box center [1057, 315] width 307 height 17
type input "T"
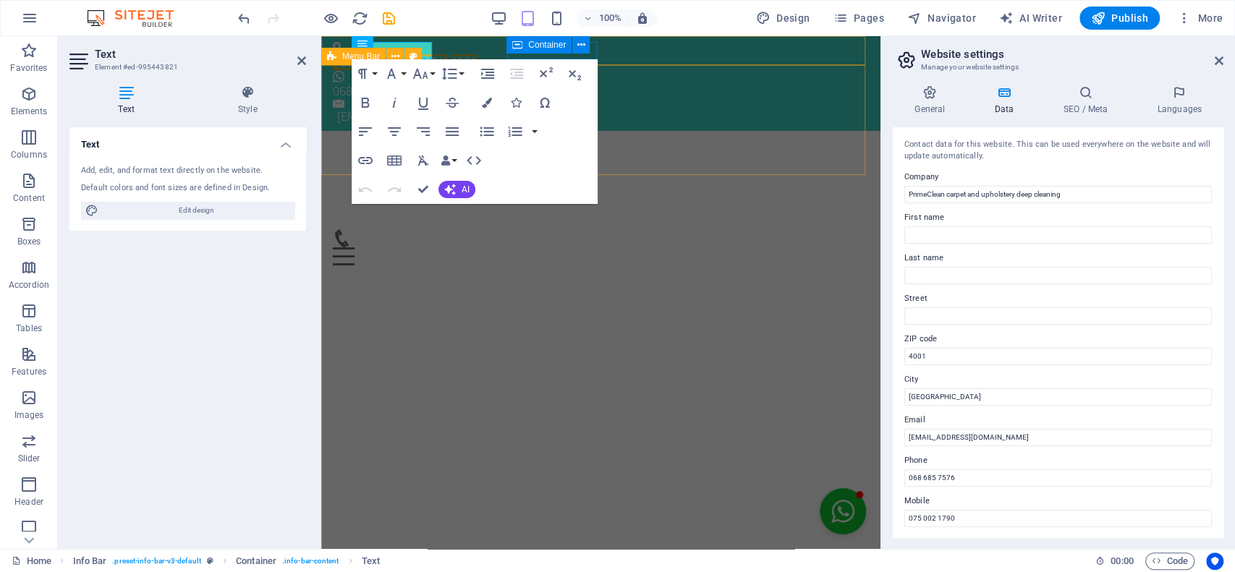
click at [766, 171] on div "Home About us Services Pricing Testimonials Booking Contact Menu" at bounding box center [600, 204] width 559 height 146
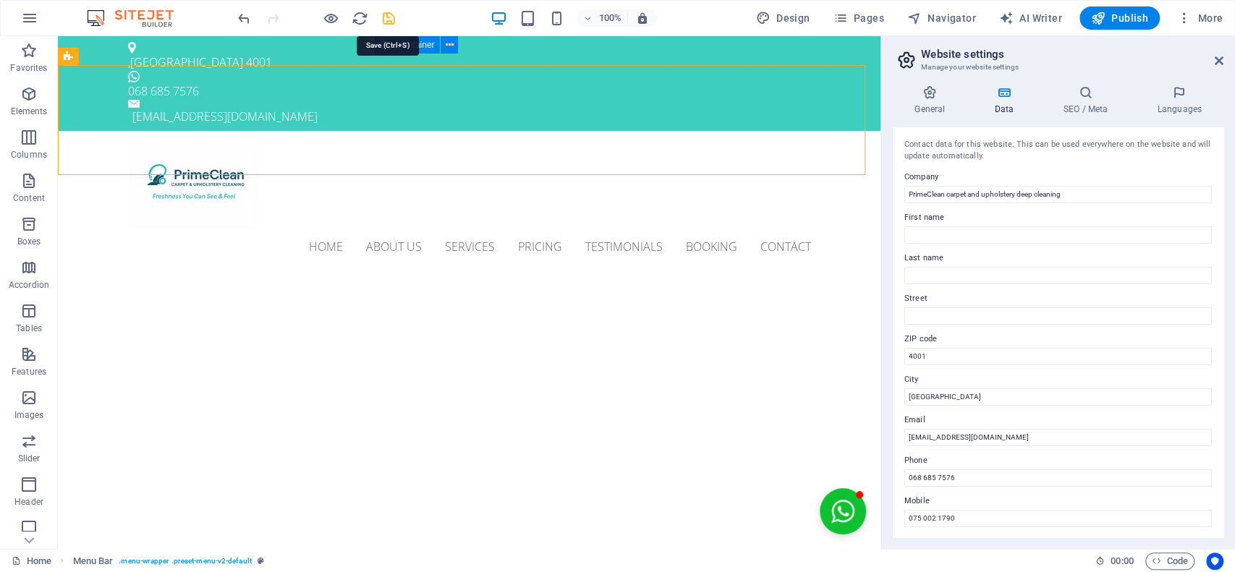
click at [388, 17] on icon "save" at bounding box center [389, 18] width 17 height 17
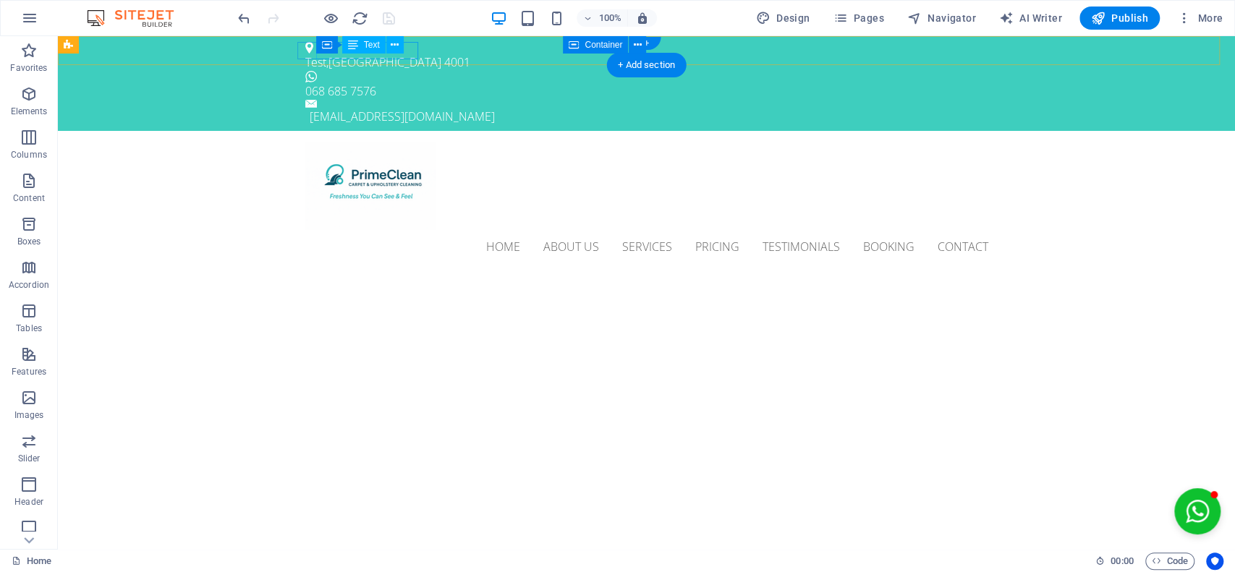
click at [376, 55] on div "Test , DURBAN 4001" at bounding box center [640, 62] width 671 height 17
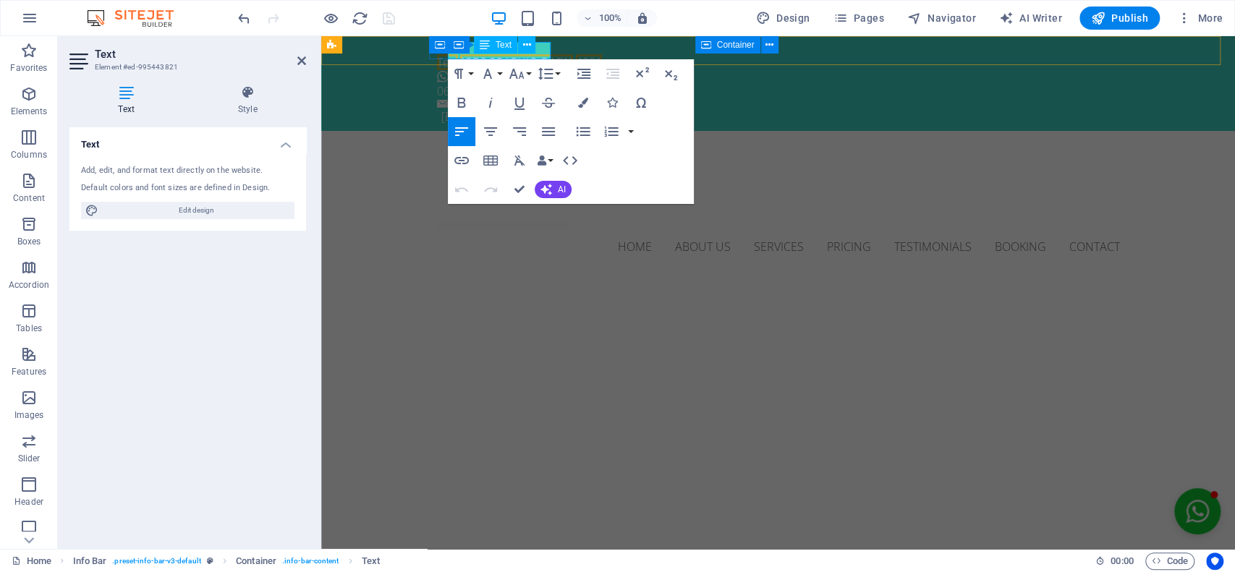
click at [470, 55] on p "Test , DURBAN 4001" at bounding box center [772, 62] width 671 height 17
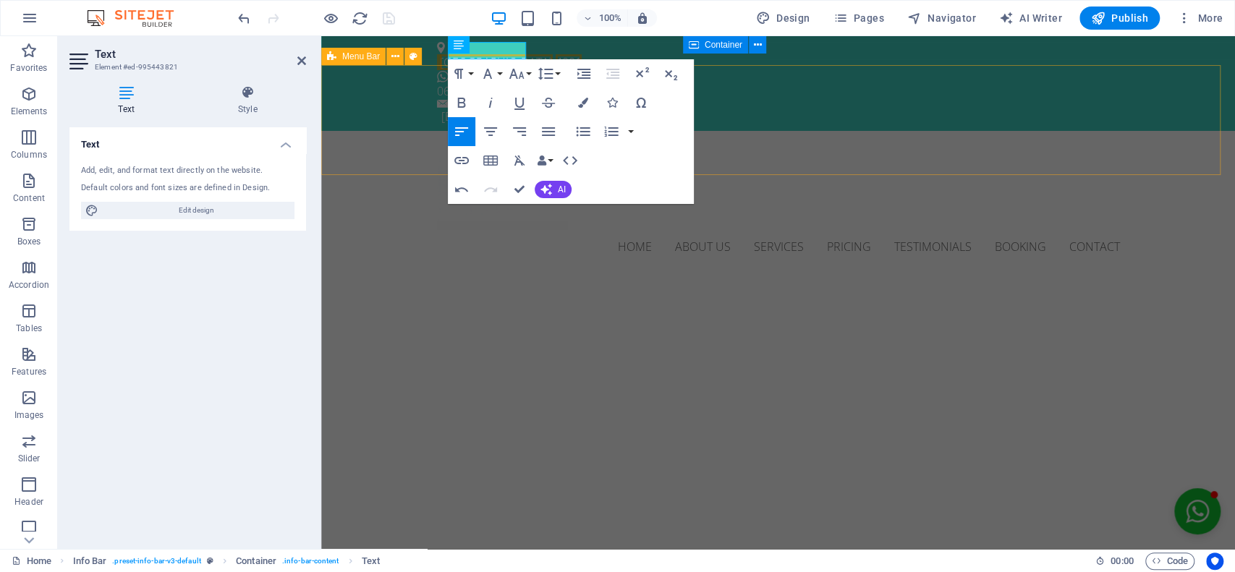
click at [407, 131] on div "Home About us Services Pricing Testimonials Booking Contact Menu" at bounding box center [778, 203] width 914 height 145
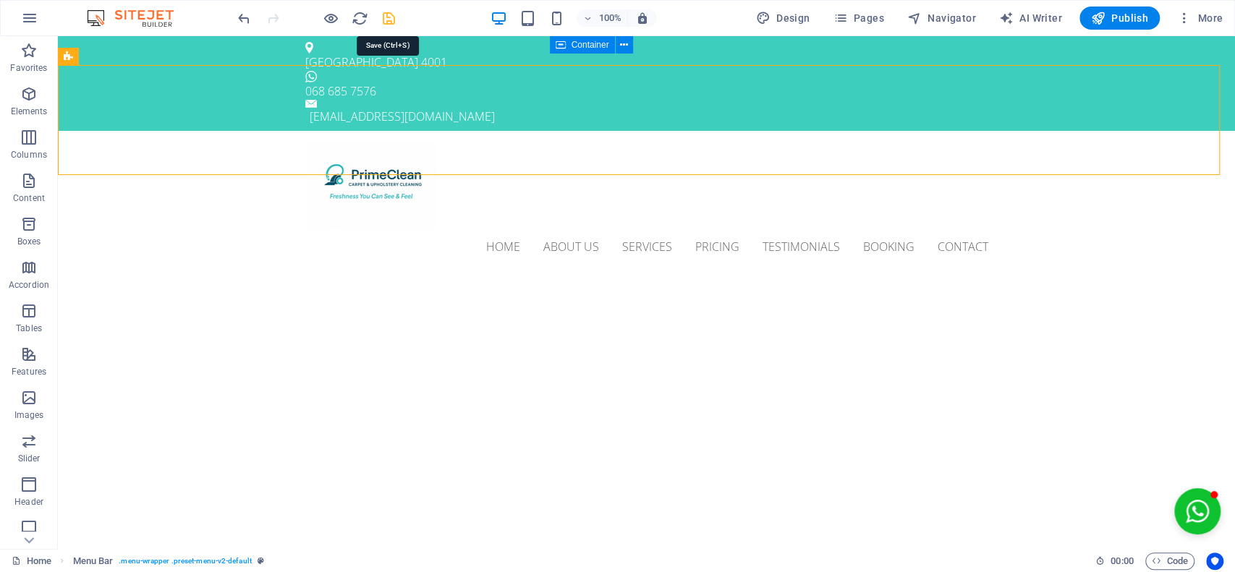
click at [394, 20] on icon "save" at bounding box center [389, 18] width 17 height 17
click at [394, 20] on div at bounding box center [316, 18] width 162 height 23
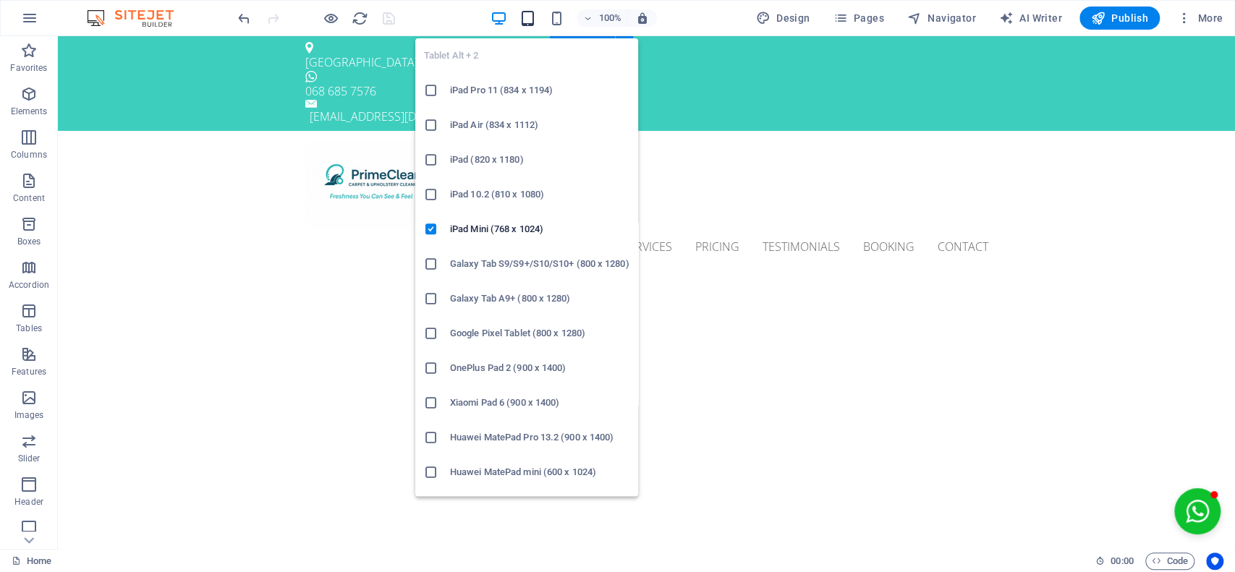
click at [530, 17] on icon "button" at bounding box center [527, 18] width 17 height 17
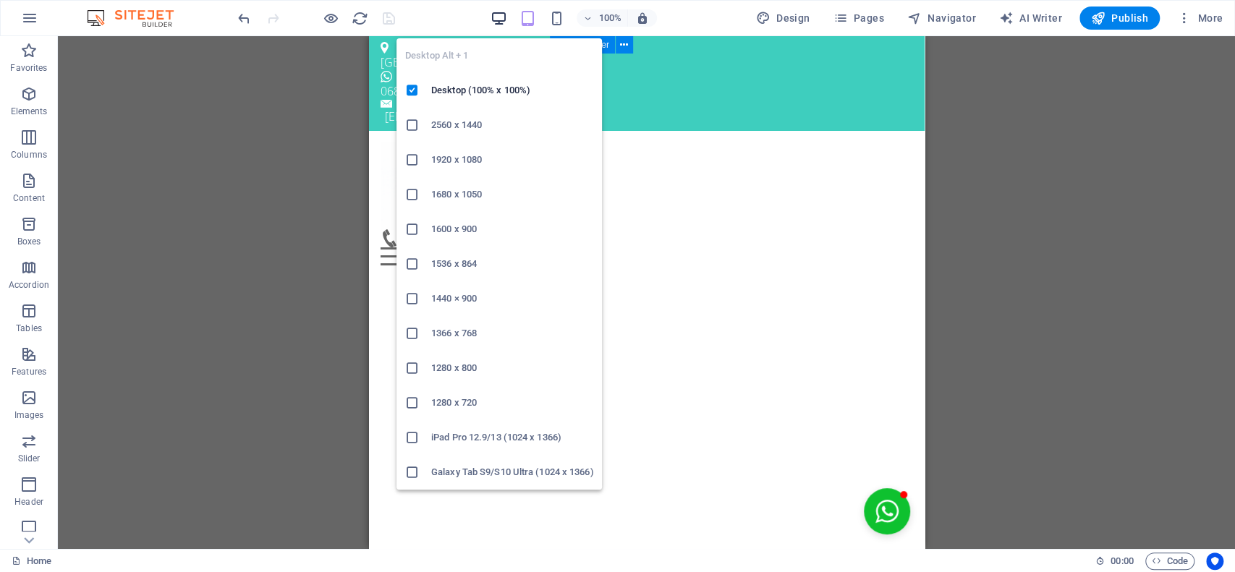
click at [499, 15] on icon "button" at bounding box center [498, 18] width 17 height 17
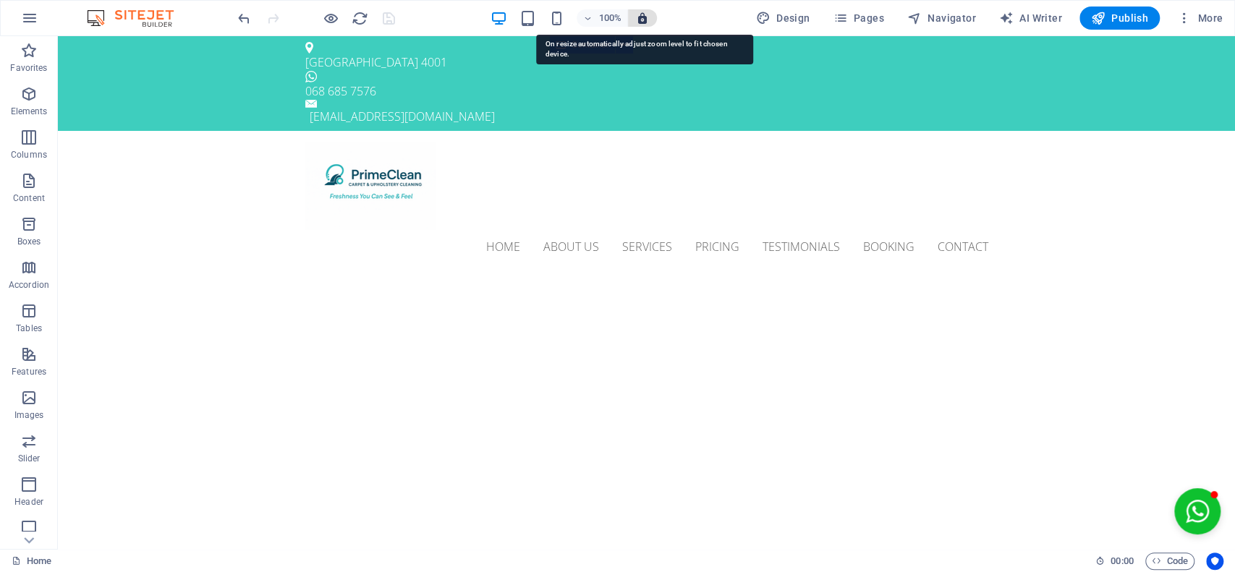
click at [646, 14] on icon "button" at bounding box center [642, 18] width 13 height 13
click at [645, 17] on icon "button" at bounding box center [642, 18] width 13 height 13
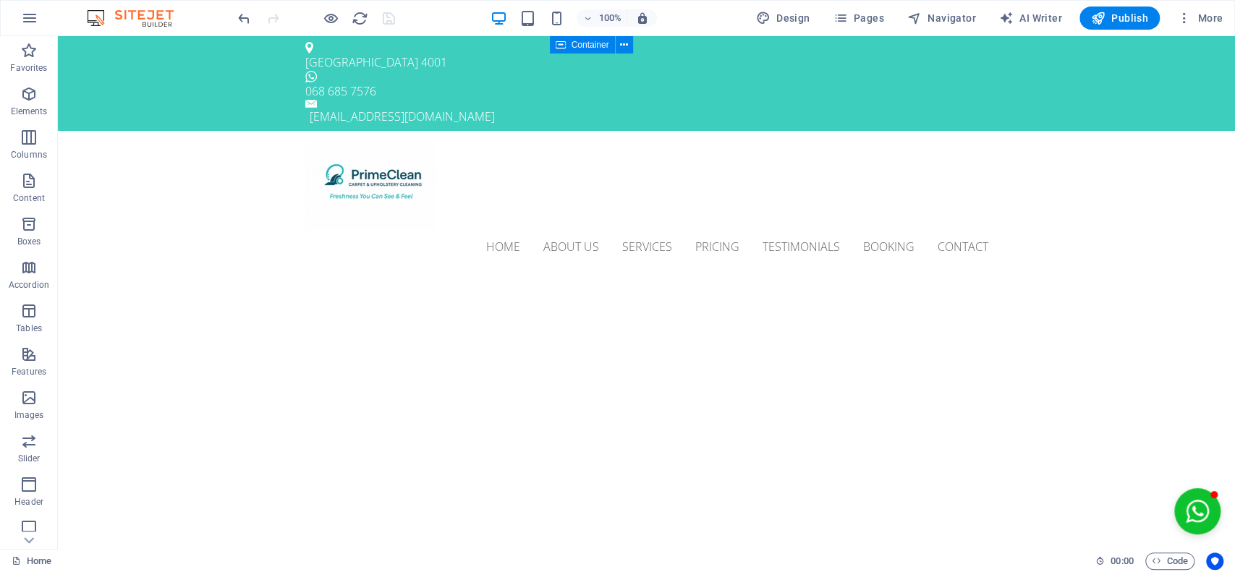
click at [530, 4] on div "100% Design Pages Navigator AI Writer Publish More" at bounding box center [617, 18] width 1233 height 35
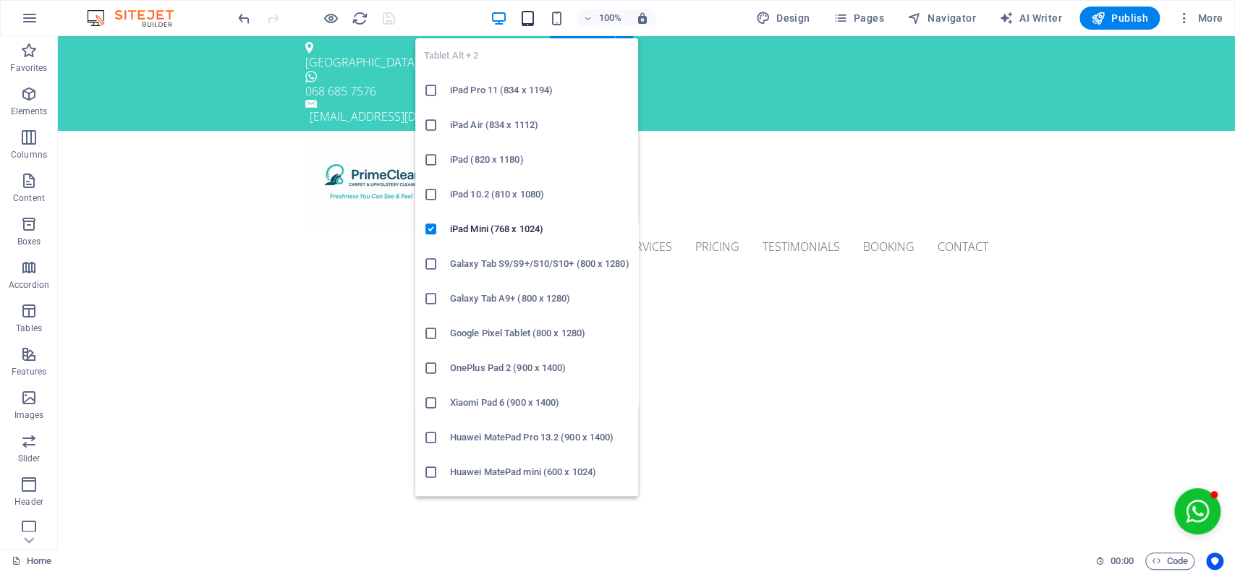
click at [530, 12] on icon "button" at bounding box center [527, 18] width 17 height 17
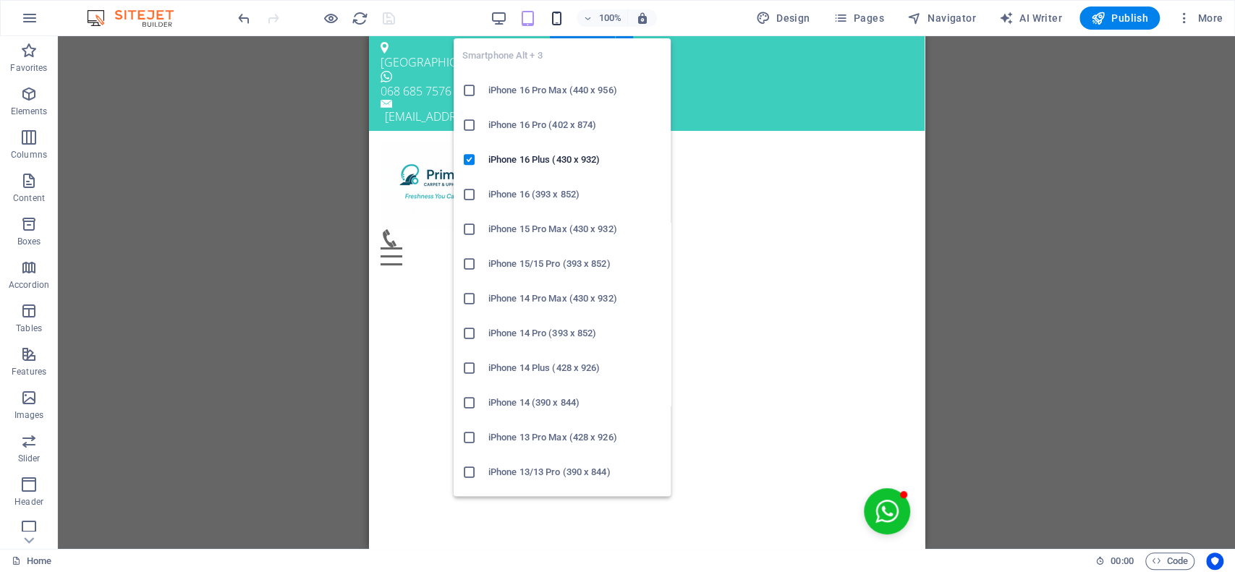
click at [565, 15] on icon "button" at bounding box center [556, 18] width 17 height 17
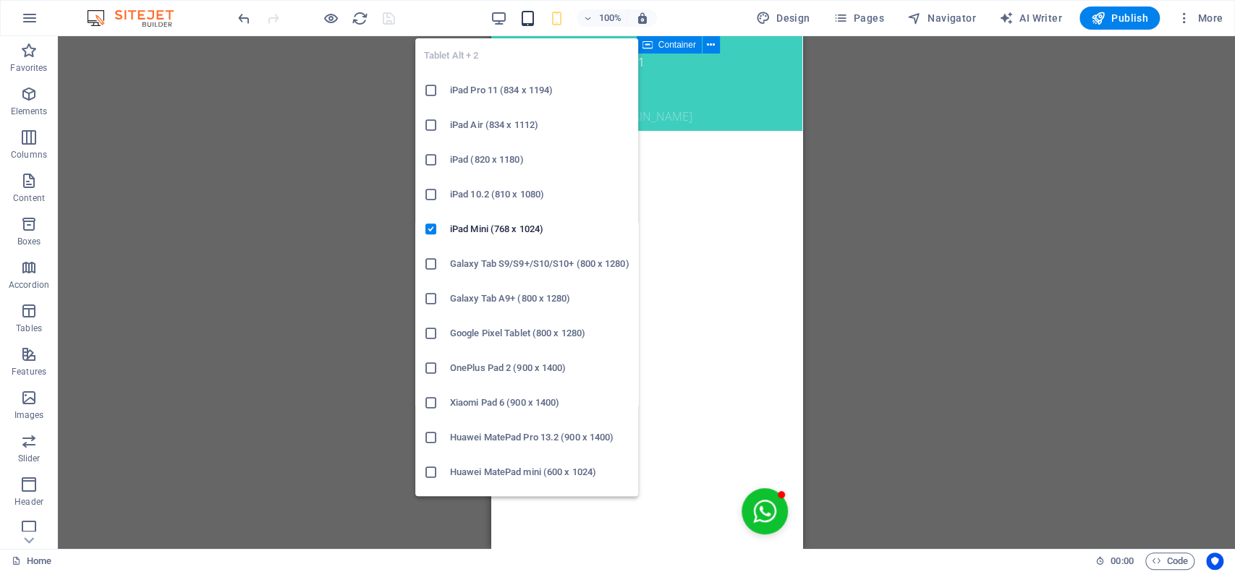
click at [530, 14] on icon "button" at bounding box center [527, 18] width 17 height 17
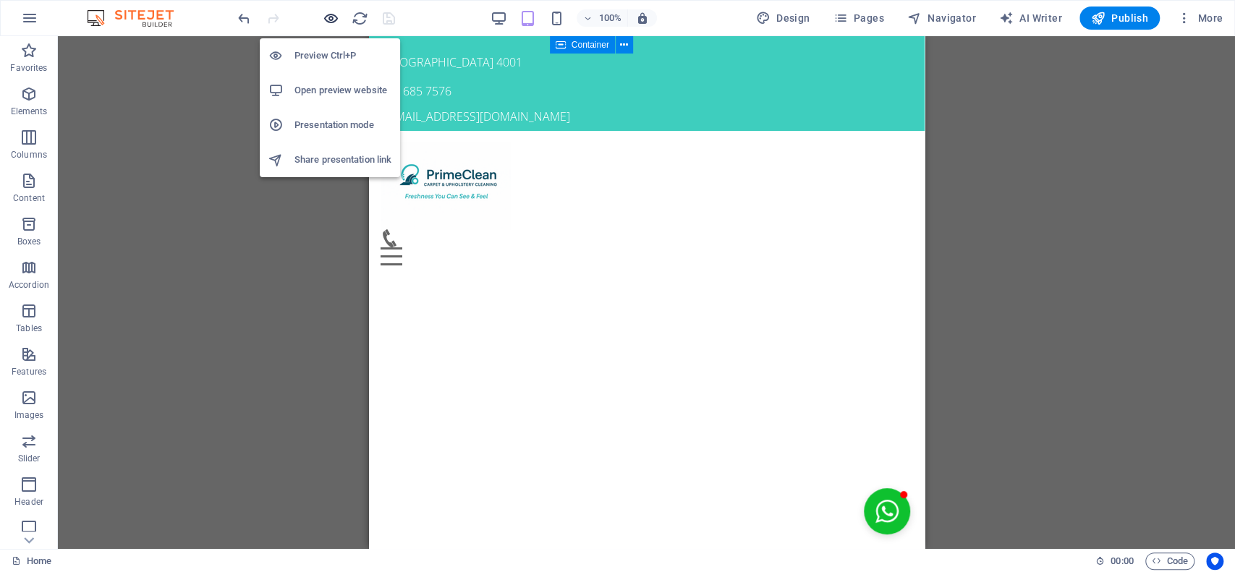
click at [326, 14] on icon "button" at bounding box center [331, 18] width 17 height 17
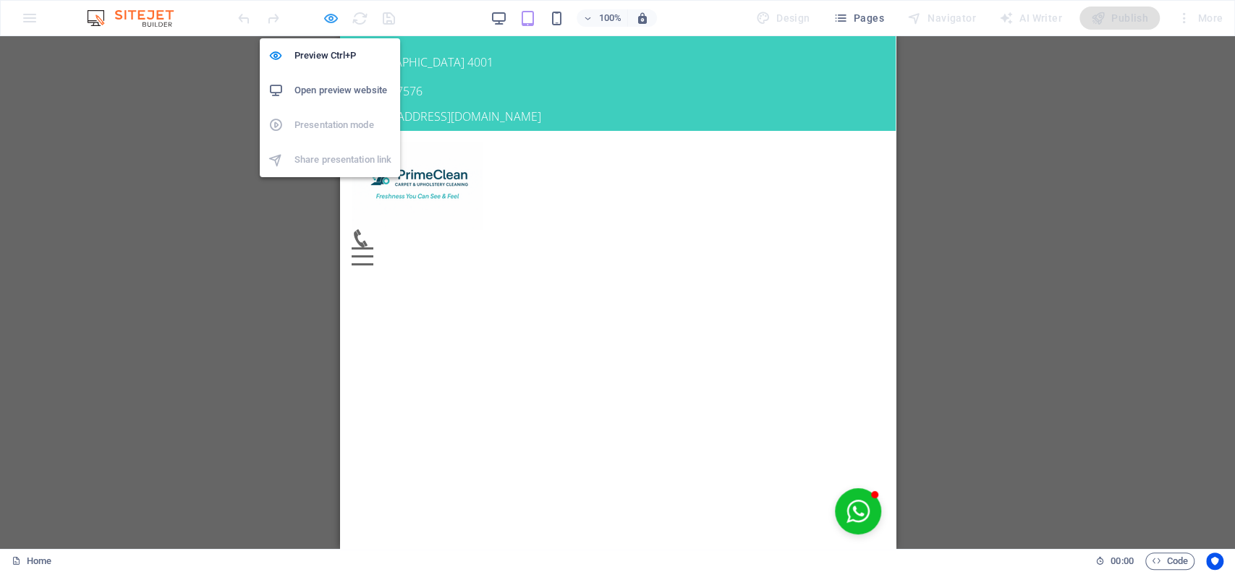
click at [330, 20] on icon "button" at bounding box center [331, 18] width 17 height 17
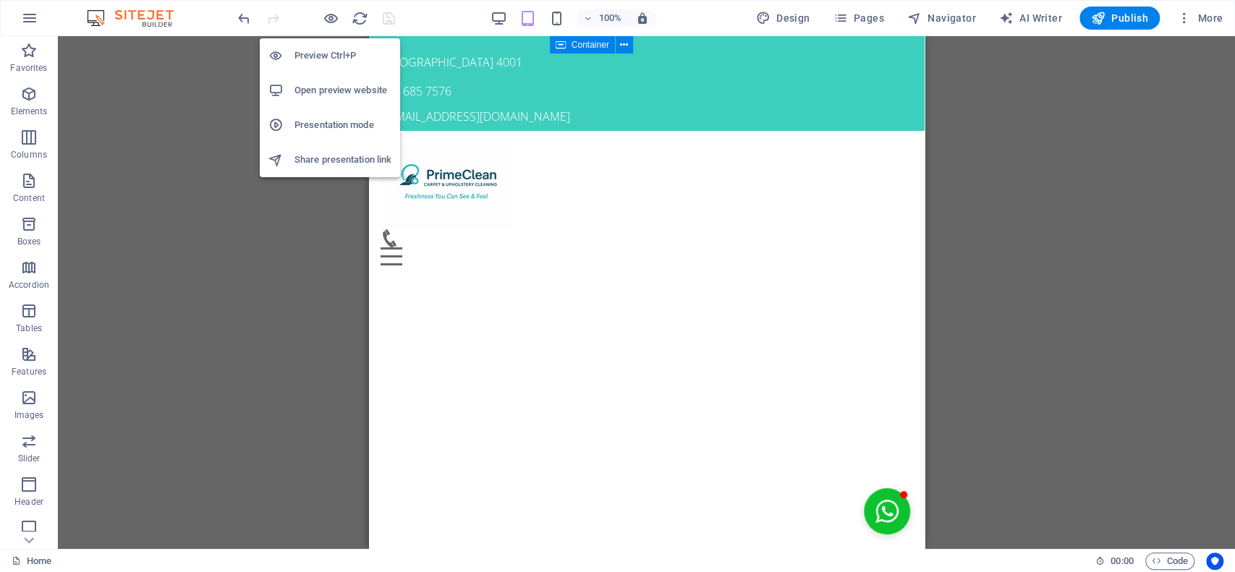
click at [323, 82] on h6 "Open preview website" at bounding box center [342, 90] width 97 height 17
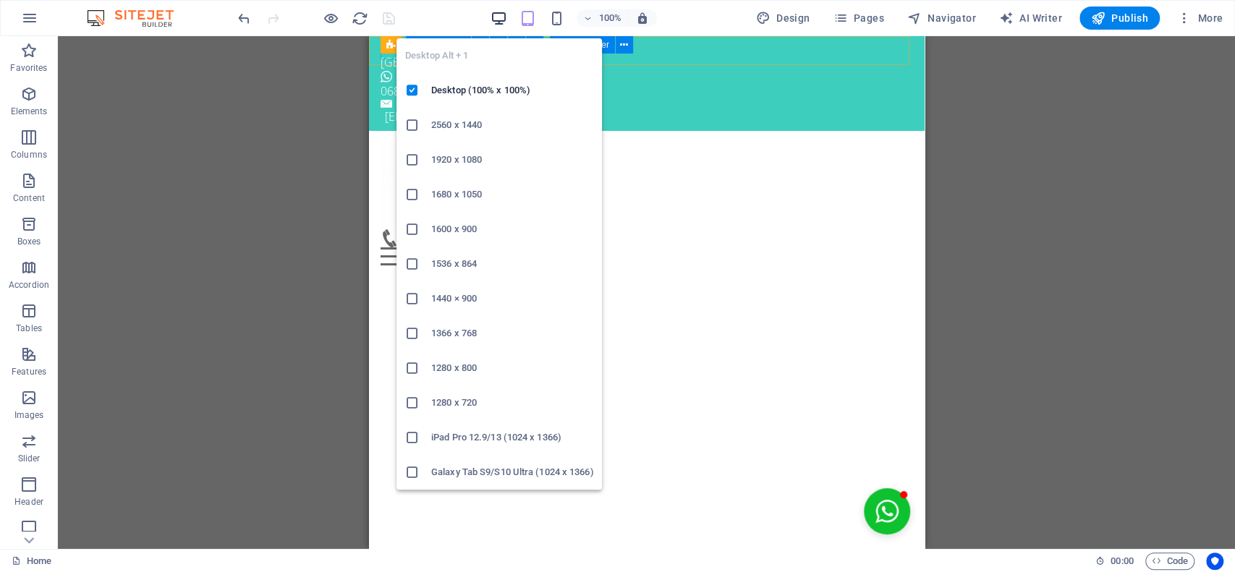
click at [505, 19] on icon "button" at bounding box center [498, 18] width 17 height 17
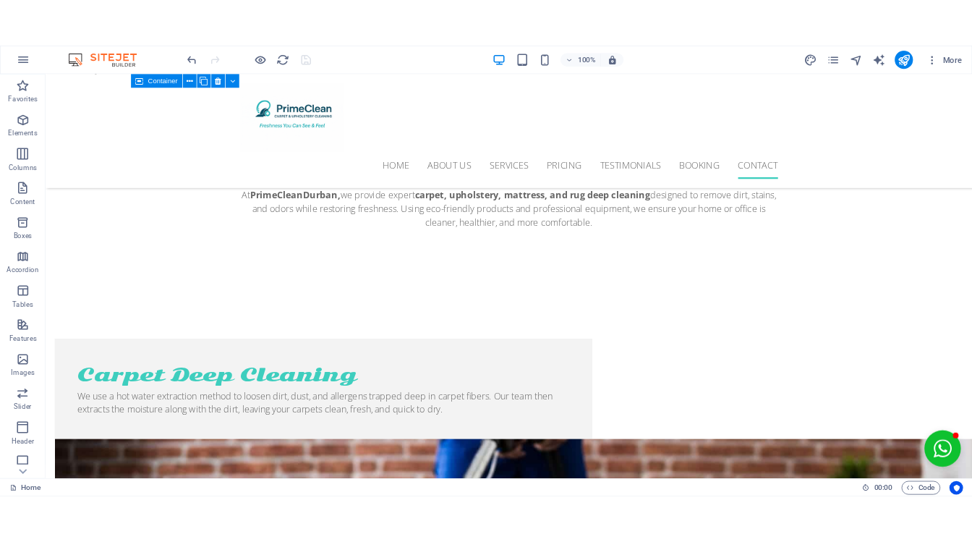
scroll to position [5621, 0]
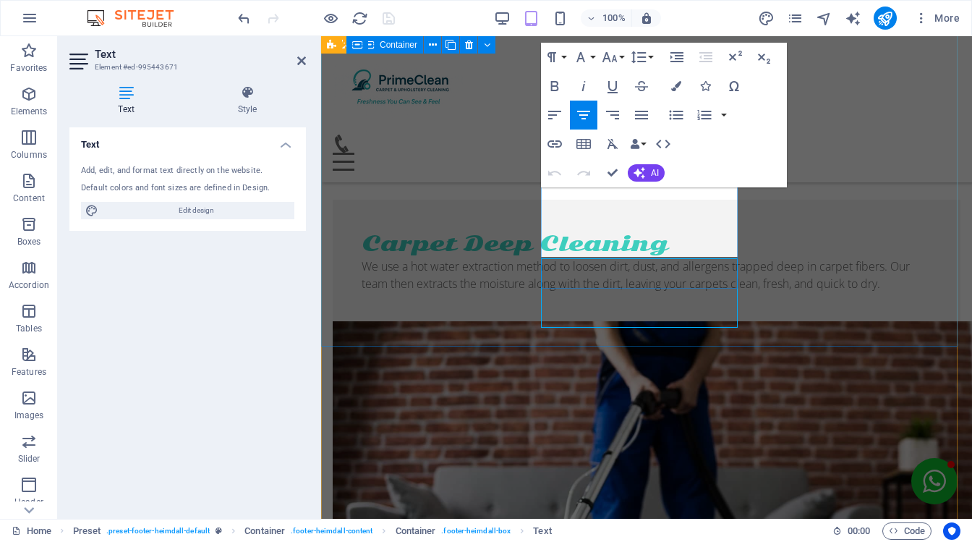
scroll to position [5359, 0]
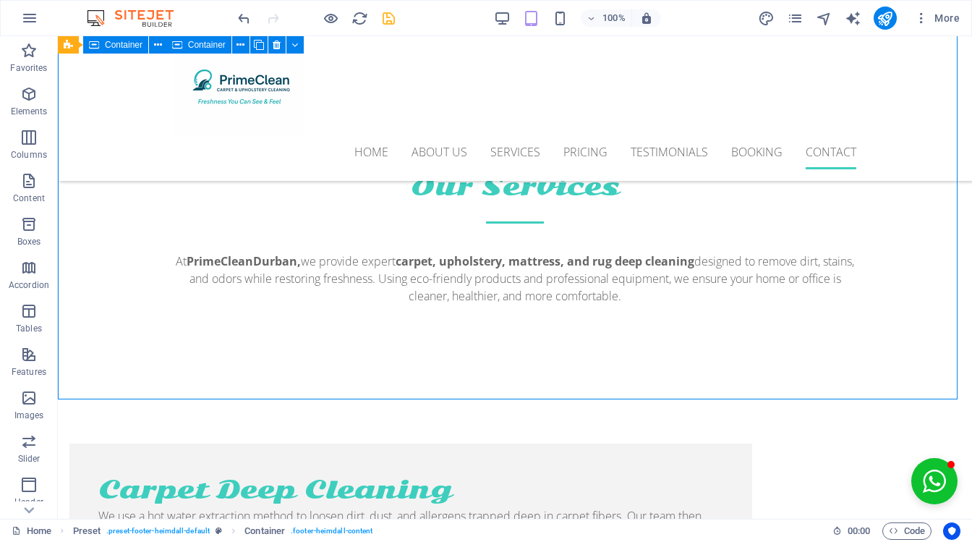
scroll to position [5621, 0]
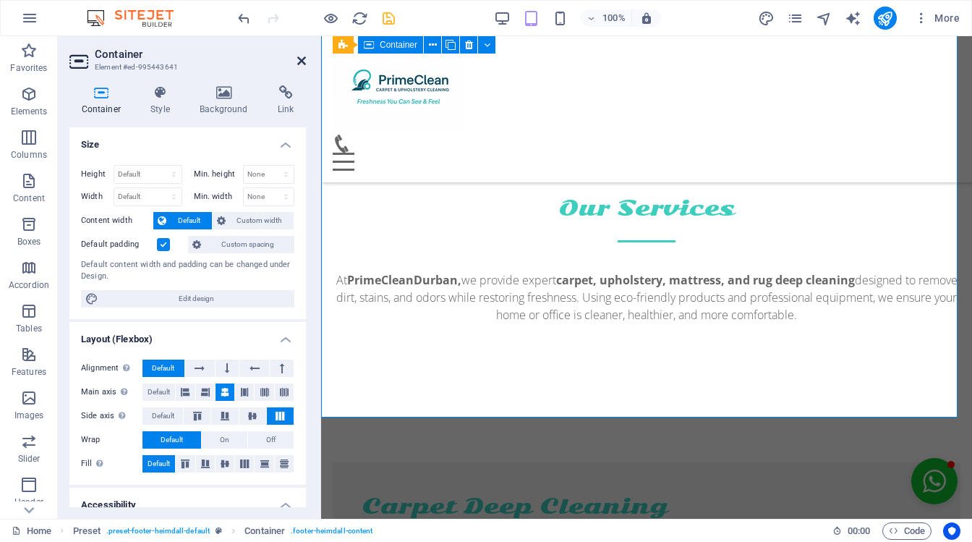
click at [299, 57] on icon at bounding box center [301, 61] width 9 height 12
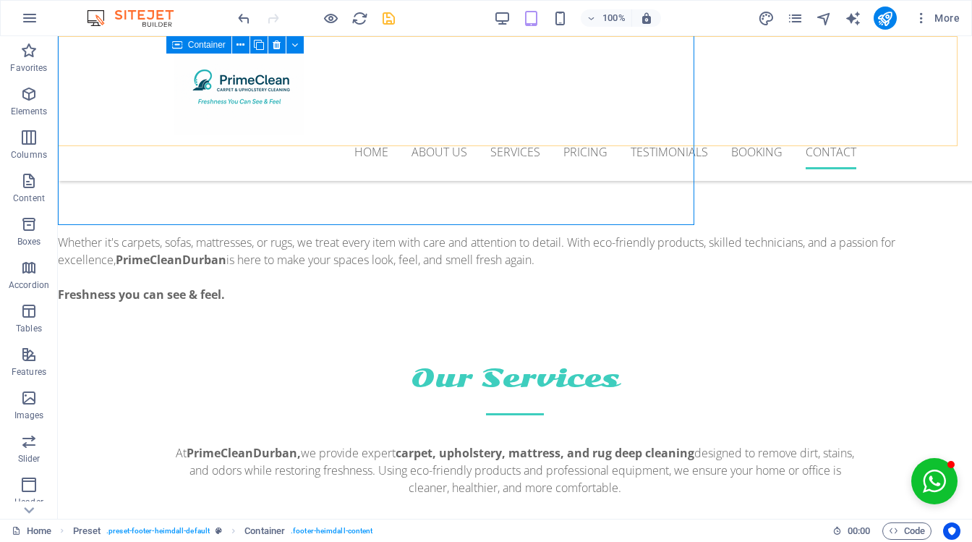
scroll to position [5621, 0]
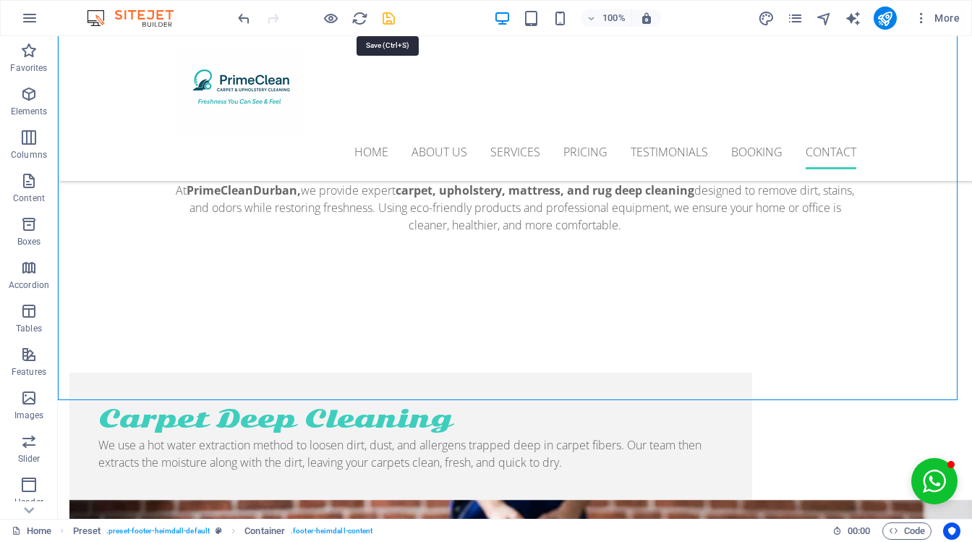
click at [391, 12] on icon "save" at bounding box center [389, 18] width 17 height 17
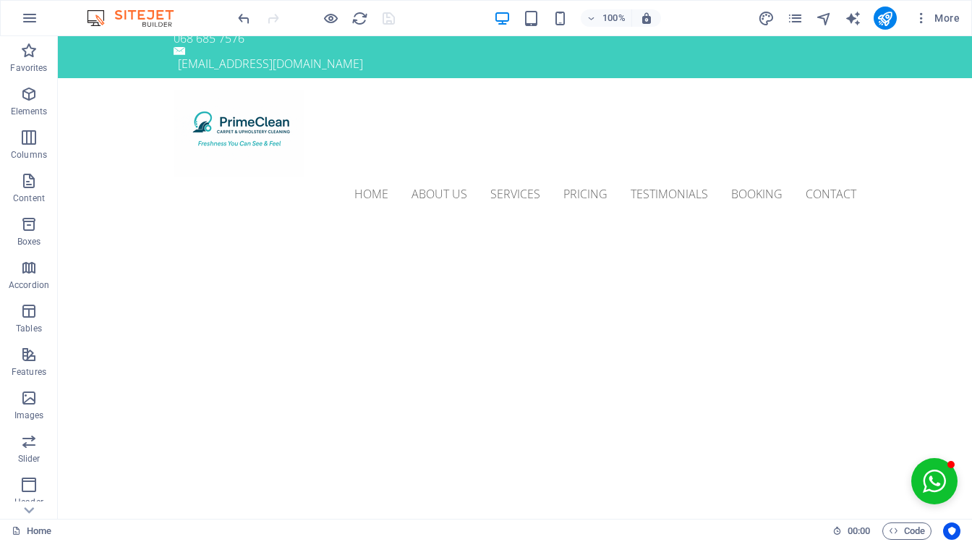
scroll to position [0, 0]
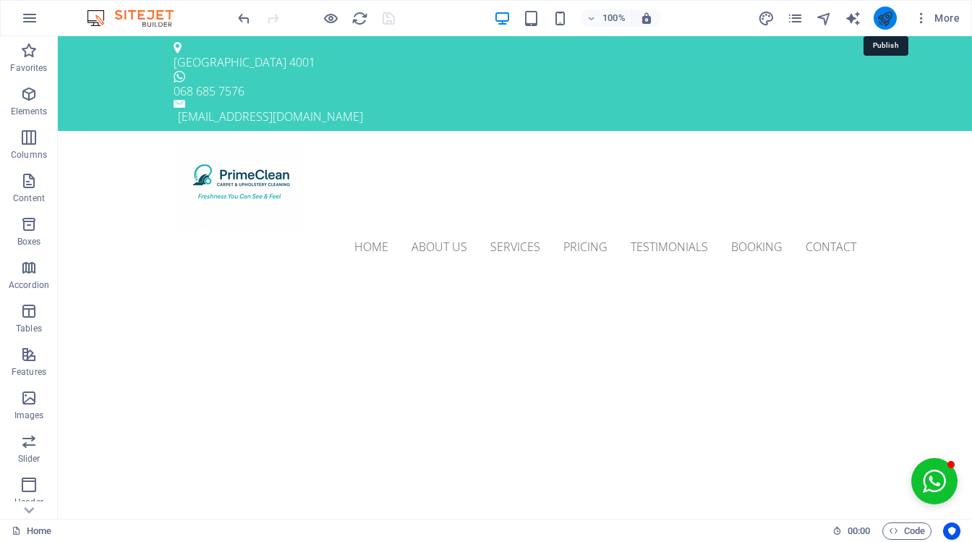
click at [879, 16] on icon "publish" at bounding box center [885, 18] width 17 height 17
